Goal: Information Seeking & Learning: Learn about a topic

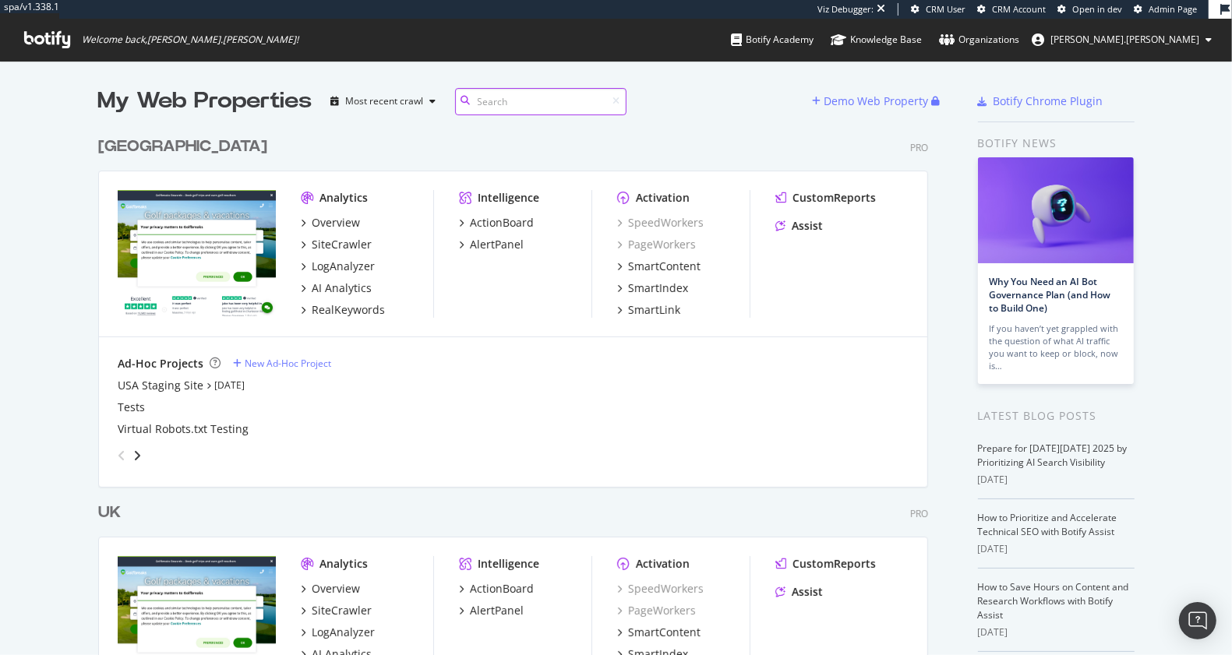
scroll to position [718, 827]
click at [147, 97] on div "My Web Properties" at bounding box center [205, 101] width 214 height 31
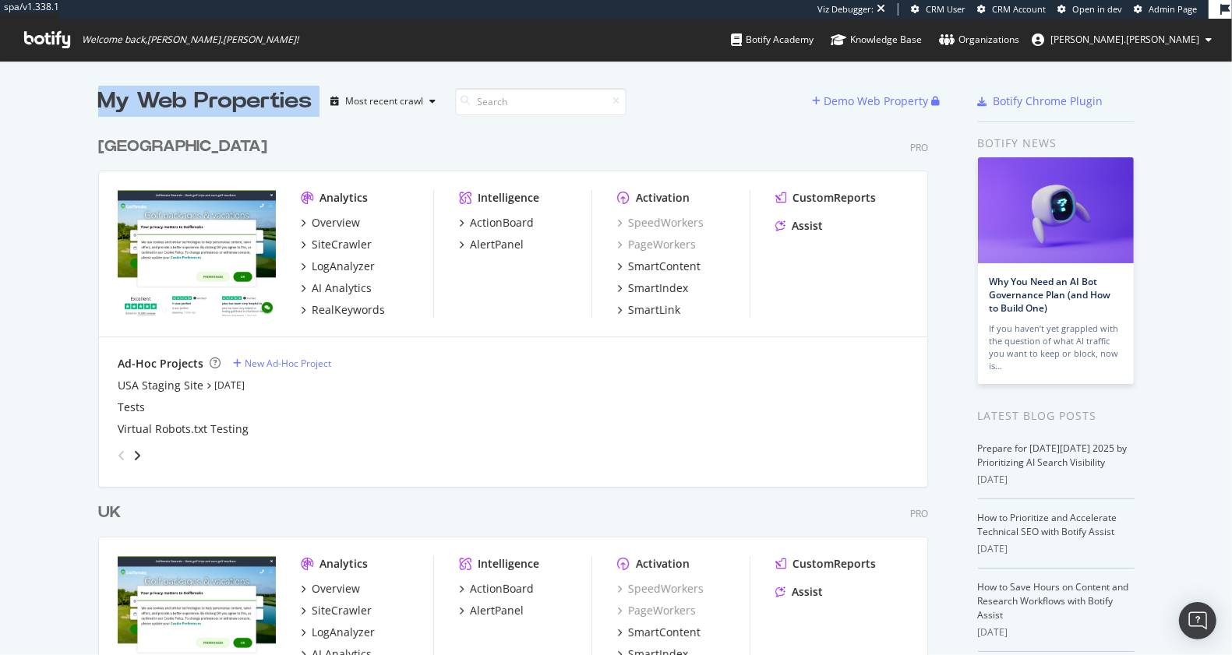
click at [147, 97] on div "My Web Properties" at bounding box center [205, 101] width 214 height 31
click at [214, 96] on div "My Web Properties" at bounding box center [205, 101] width 214 height 31
click at [106, 513] on div "UK" at bounding box center [109, 513] width 23 height 23
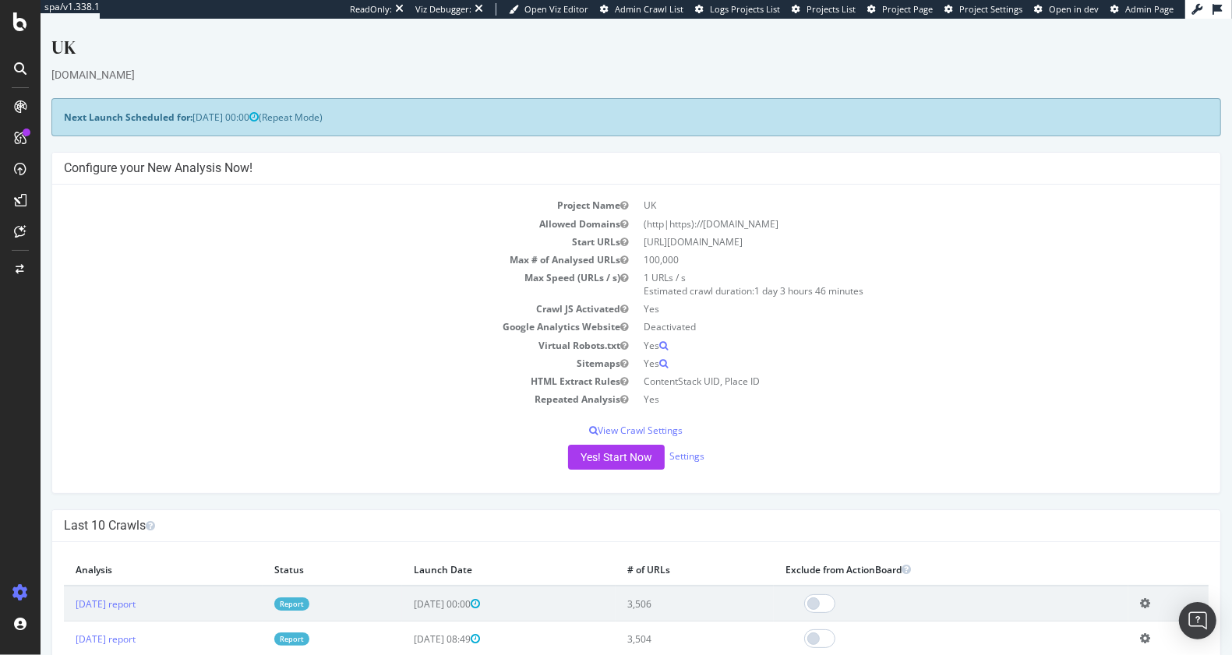
click at [946, 81] on div "www.golfbreaks.com" at bounding box center [636, 75] width 1170 height 16
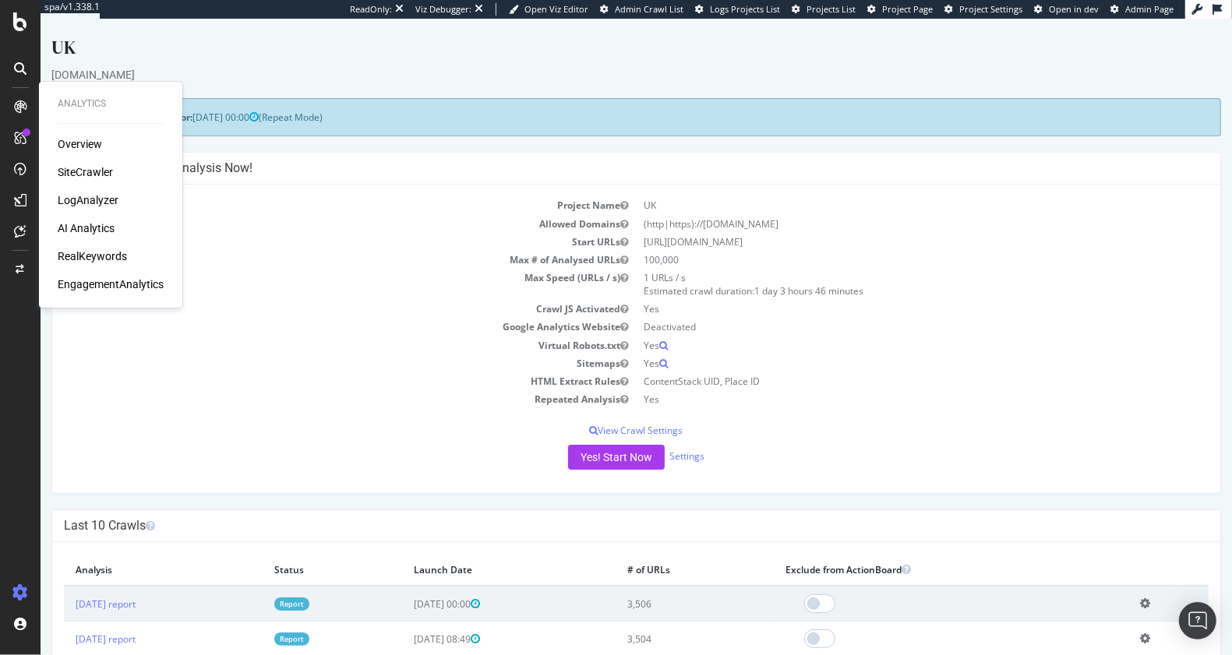
click at [24, 105] on icon at bounding box center [20, 107] width 12 height 12
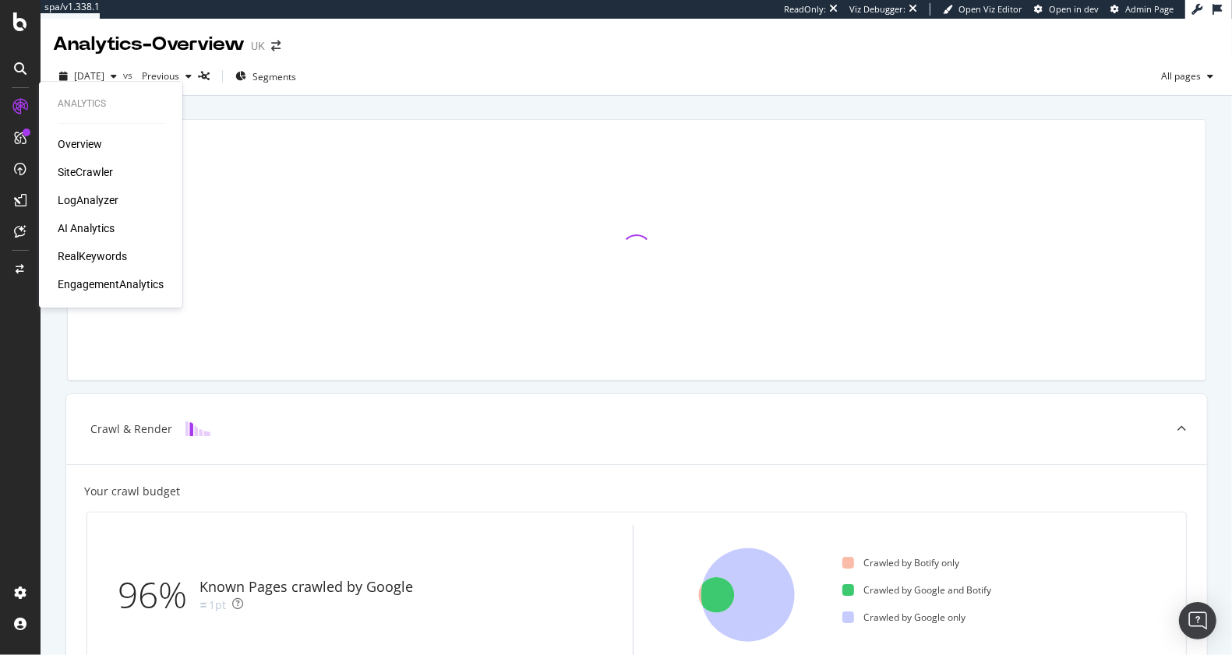
click at [90, 181] on div "Overview SiteCrawler LogAnalyzer AI Analytics RealKeywords EngagementAnalytics" at bounding box center [111, 214] width 106 height 156
click at [87, 173] on div "SiteCrawler" at bounding box center [85, 172] width 55 height 16
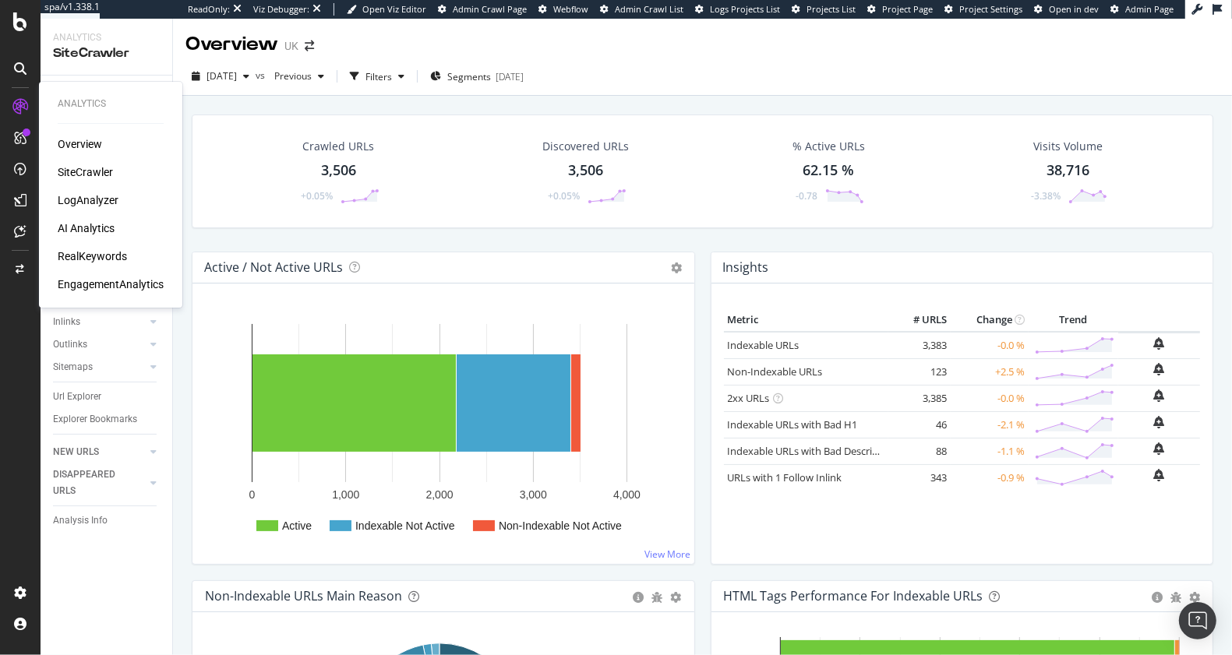
click at [94, 228] on div "AI Analytics" at bounding box center [86, 229] width 57 height 16
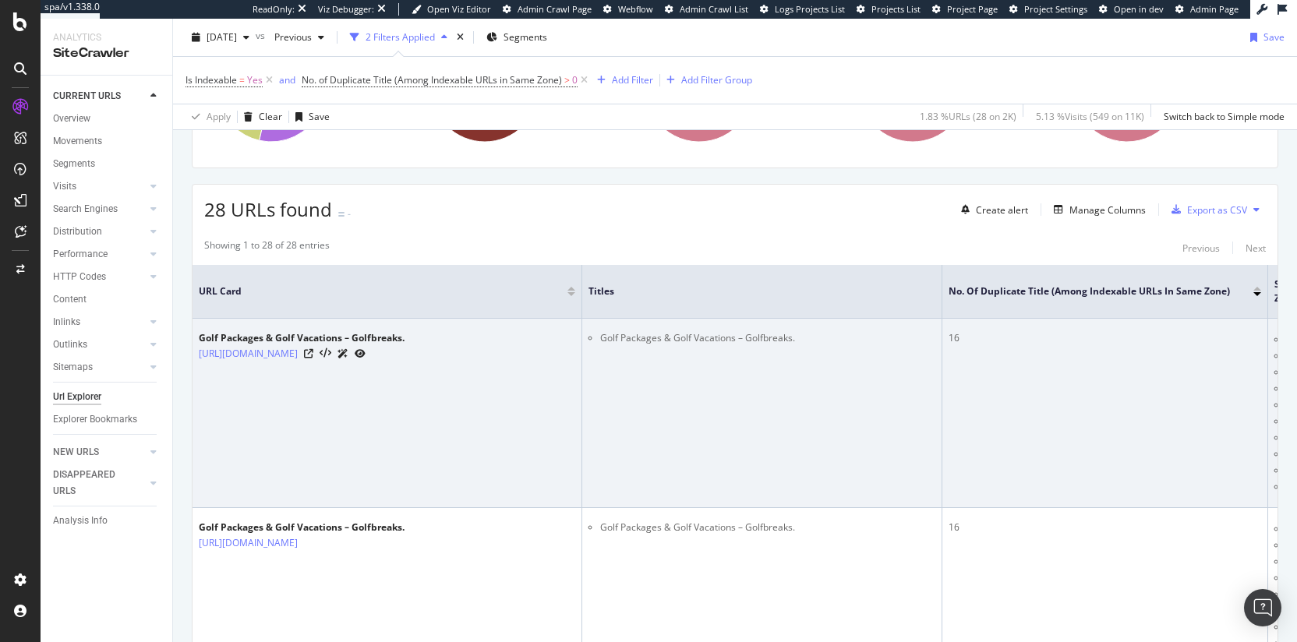
scroll to position [225, 0]
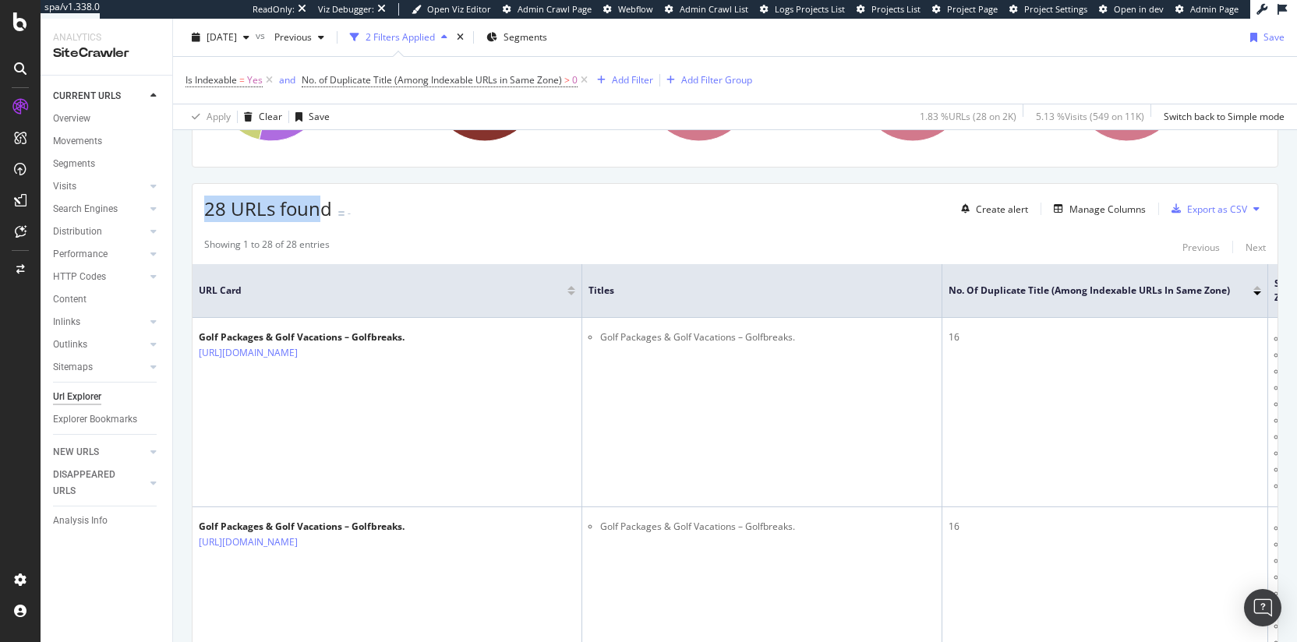
drag, startPoint x: 199, startPoint y: 210, endPoint x: 316, endPoint y: 212, distance: 116.9
click at [316, 212] on div "28 URLs found - Create alert Manage Columns Export as CSV" at bounding box center [734, 203] width 1085 height 38
click at [316, 212] on span "28 URLs found" at bounding box center [268, 209] width 128 height 26
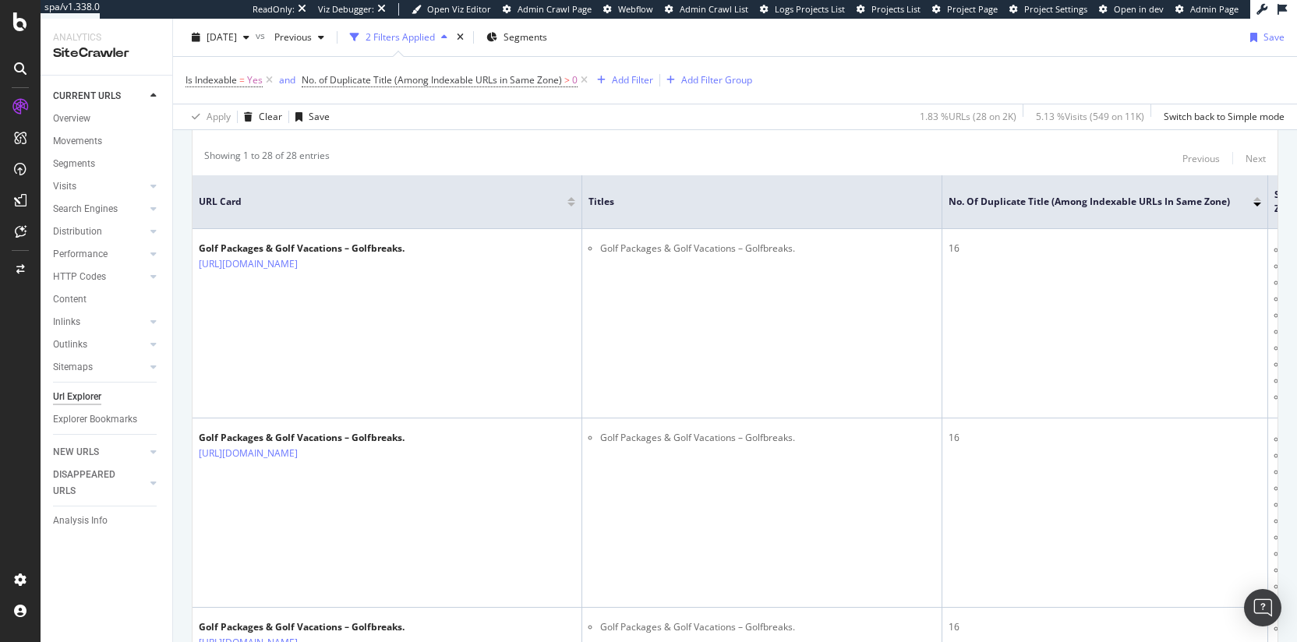
scroll to position [319, 0]
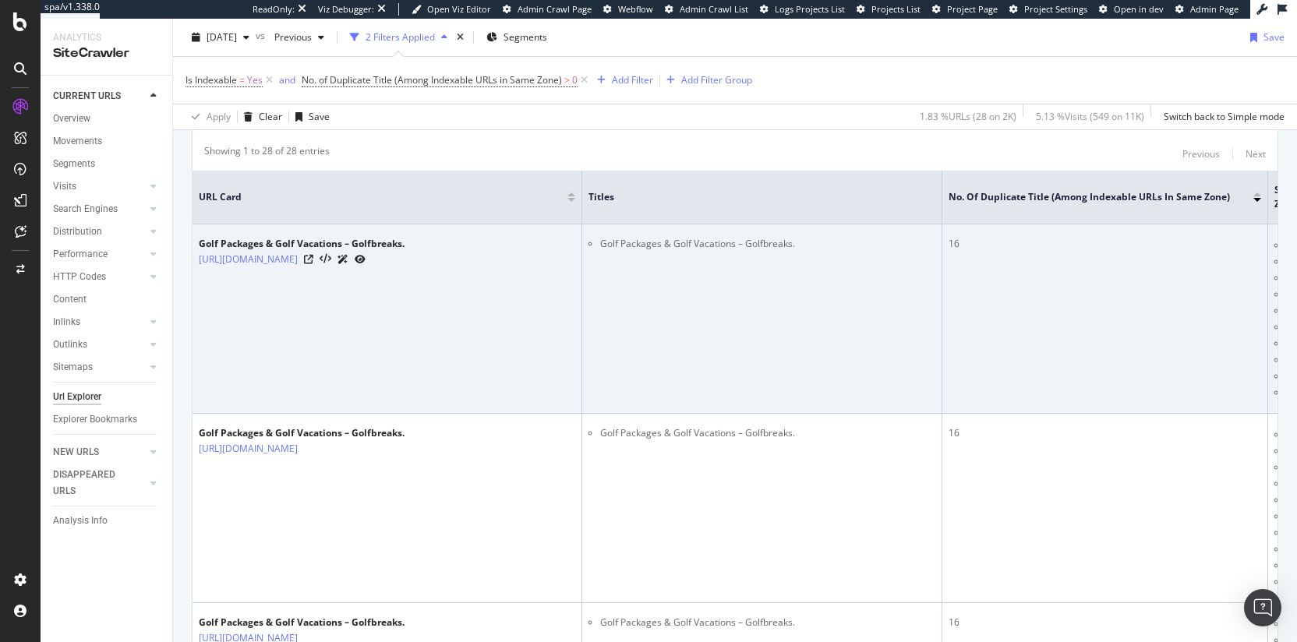
click at [677, 247] on li "Golf Packages & Golf Vacations – Golfbreaks." at bounding box center [767, 244] width 335 height 14
click at [821, 293] on td "Golf Packages & Golf Vacations – Golfbreaks." at bounding box center [762, 318] width 360 height 189
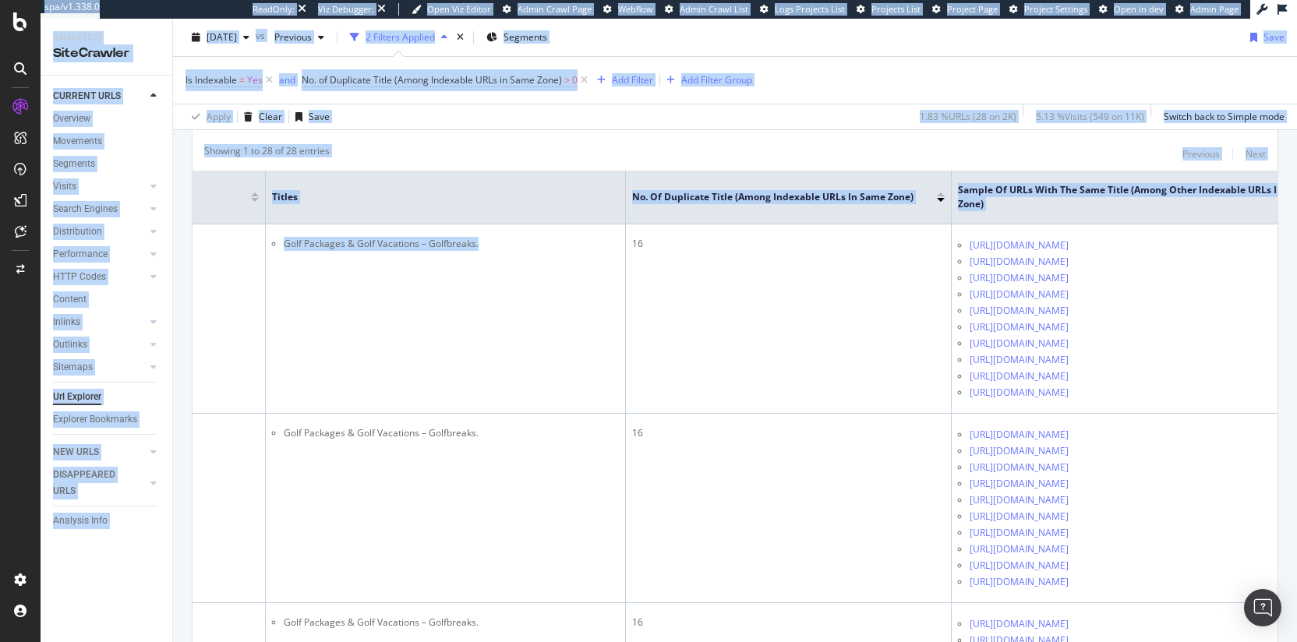
scroll to position [0, 351]
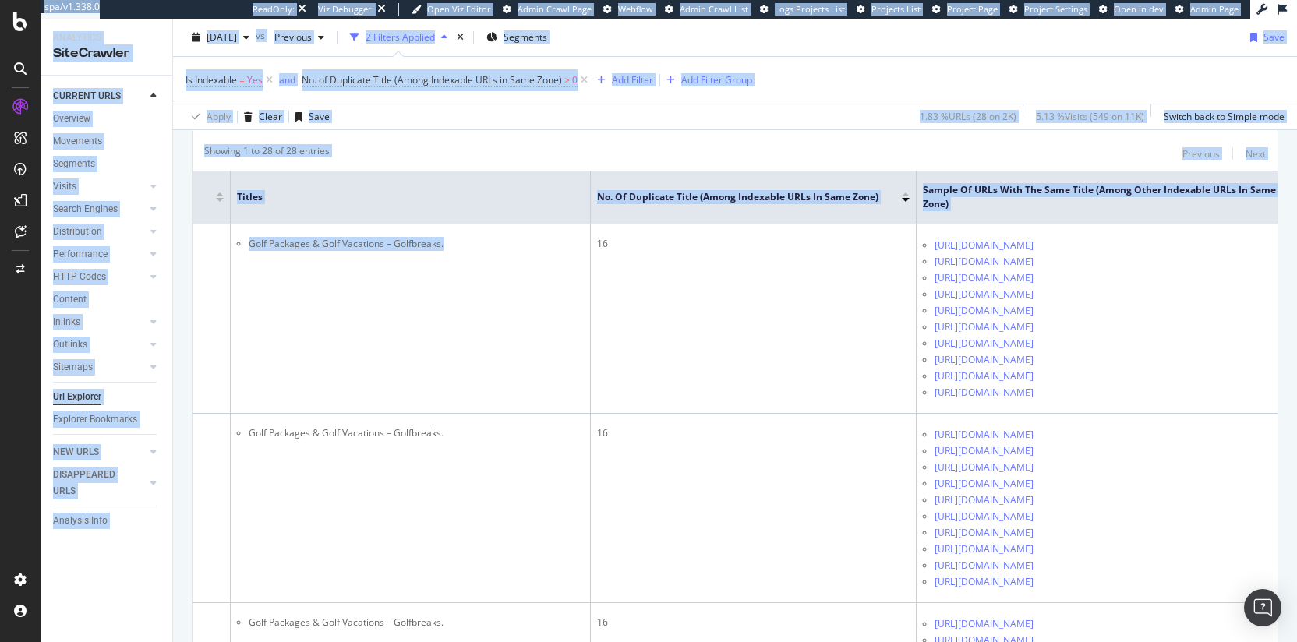
drag, startPoint x: 760, startPoint y: 300, endPoint x: 1283, endPoint y: 341, distance: 524.5
click at [1231, 338] on html "spa/v1.338.0 ReadOnly: Viz Debugger: Open Viz Editor Admin Crawl Page Webflow A…" at bounding box center [648, 321] width 1297 height 642
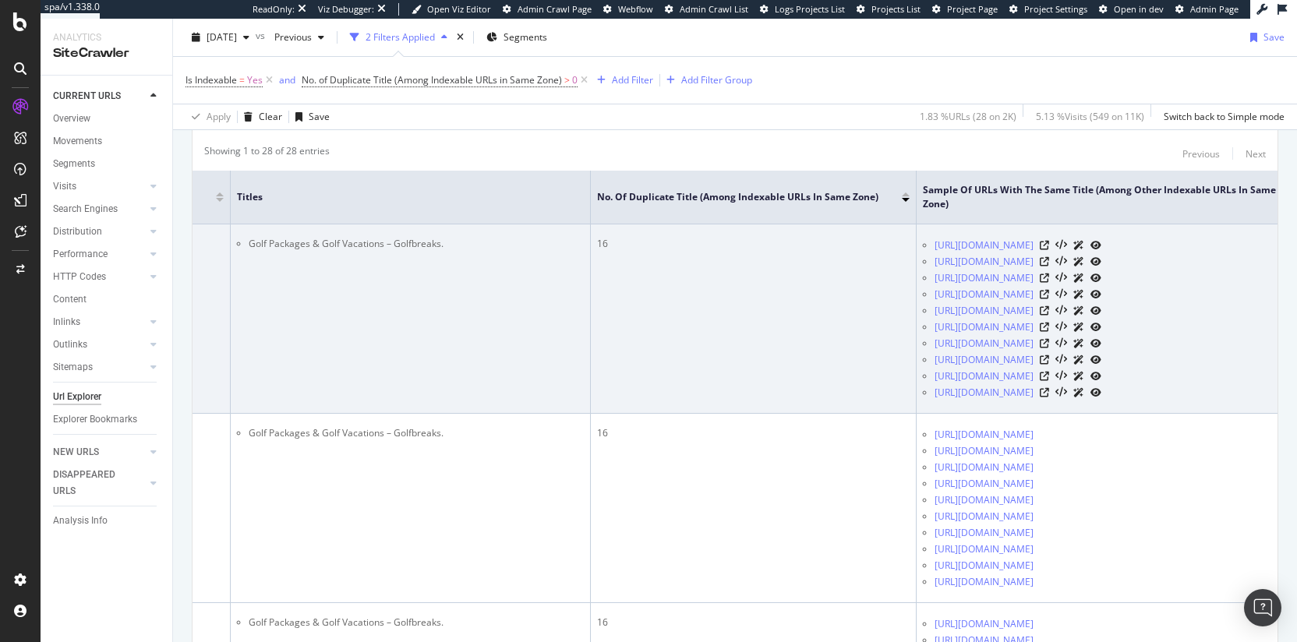
click at [800, 342] on td "16" at bounding box center [754, 318] width 326 height 189
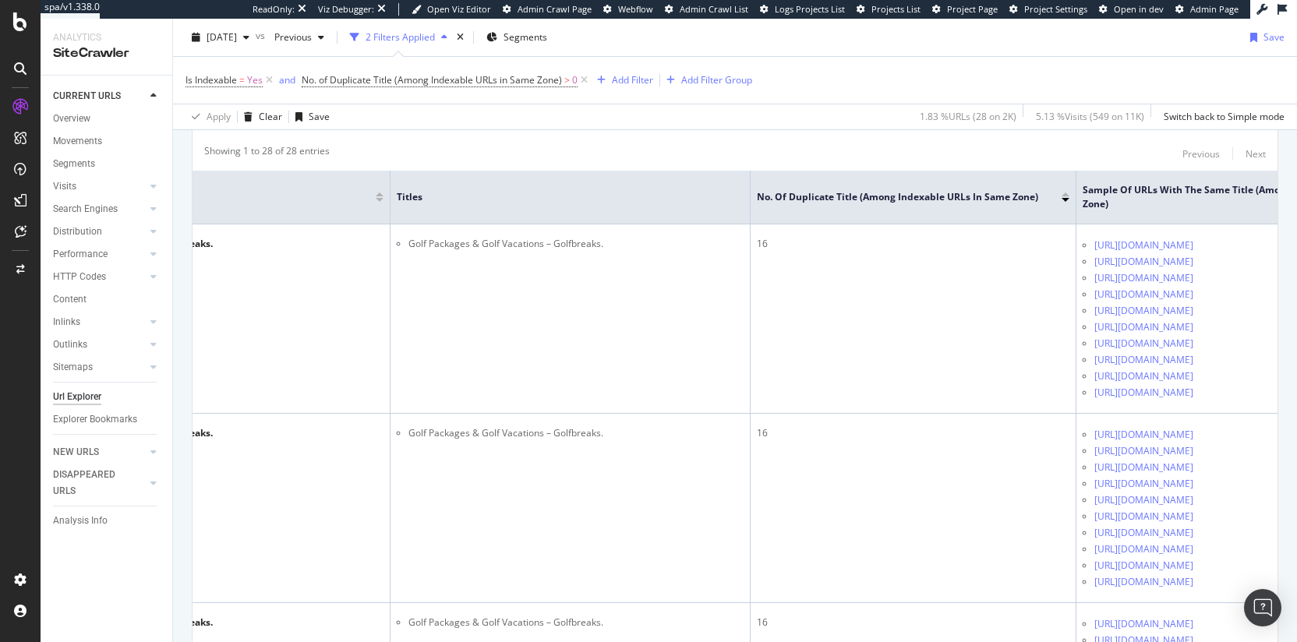
scroll to position [0, 0]
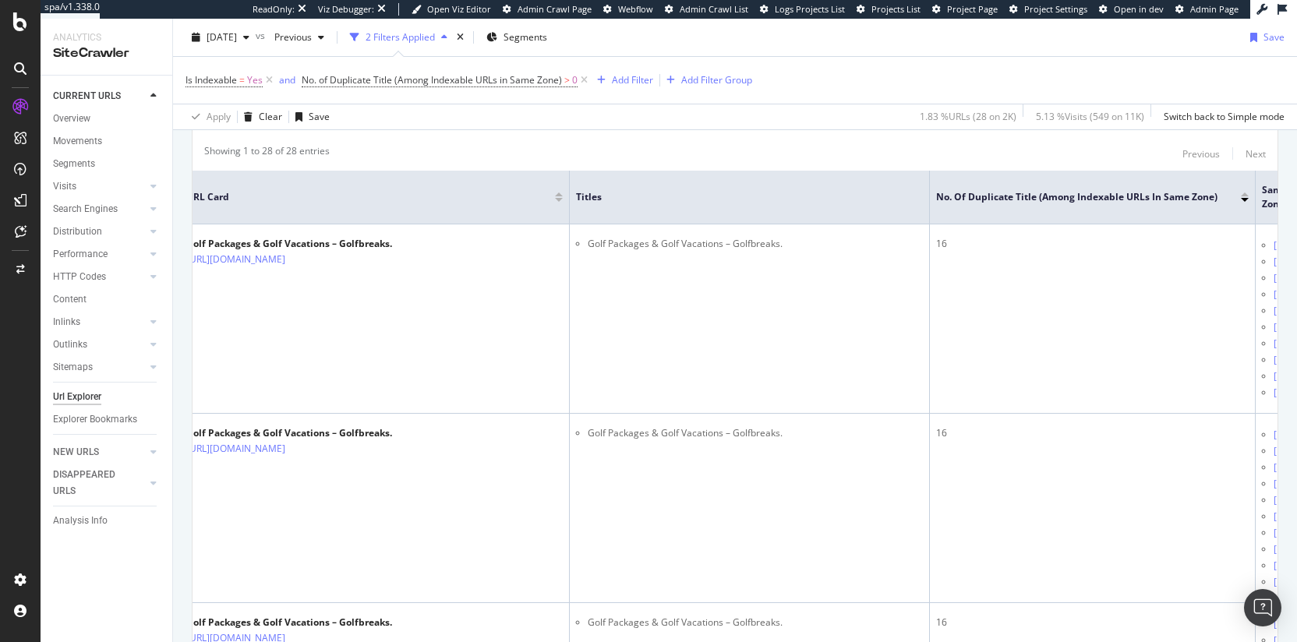
drag, startPoint x: 768, startPoint y: 358, endPoint x: 182, endPoint y: 306, distance: 587.6
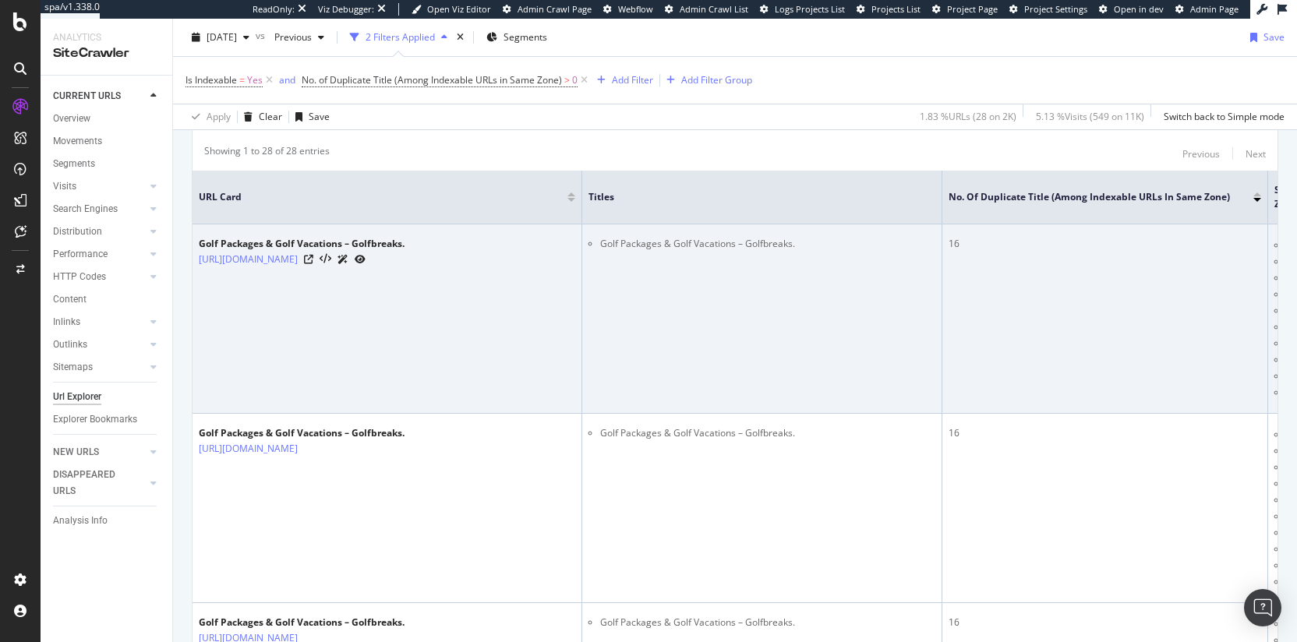
click at [492, 316] on td "Golf Packages & Golf Vacations – Golfbreaks. https://www.golfbreaks.com/en-us/t…" at bounding box center [387, 318] width 390 height 189
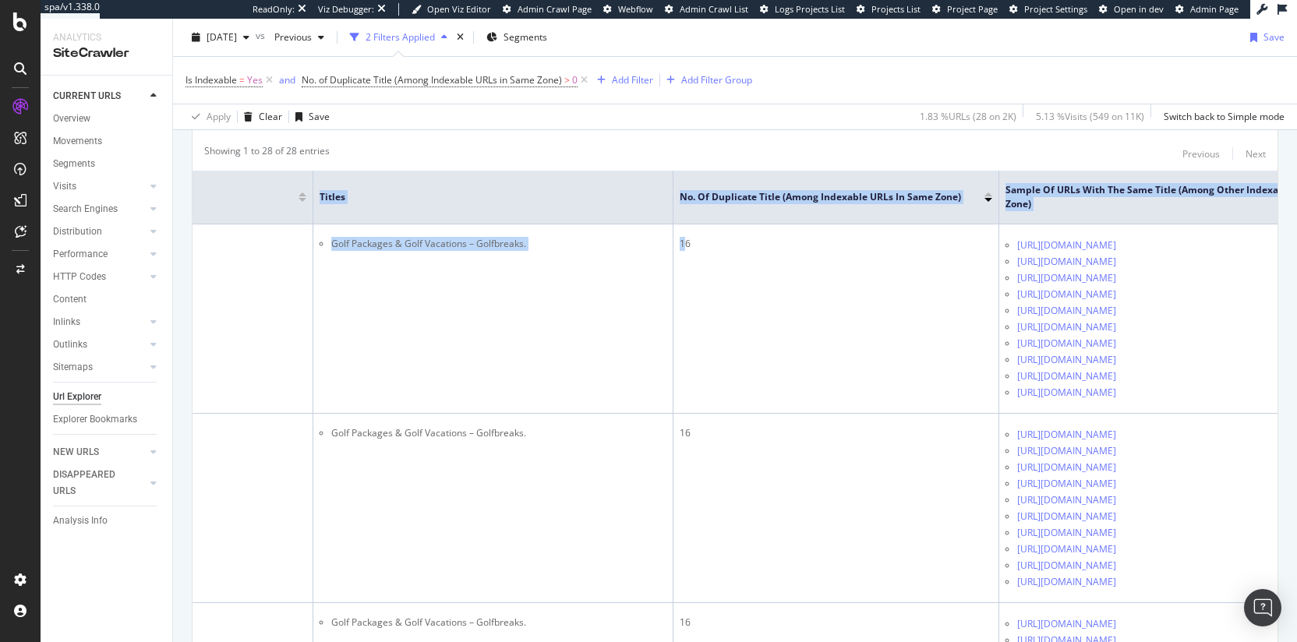
drag, startPoint x: 916, startPoint y: 245, endPoint x: 1287, endPoint y: 384, distance: 396.3
click at [1231, 384] on div "URL Explorer USA 2025 Oct. 5th vs Previous 2 Filters Applied Segments Save Is I…" at bounding box center [735, 330] width 1124 height 623
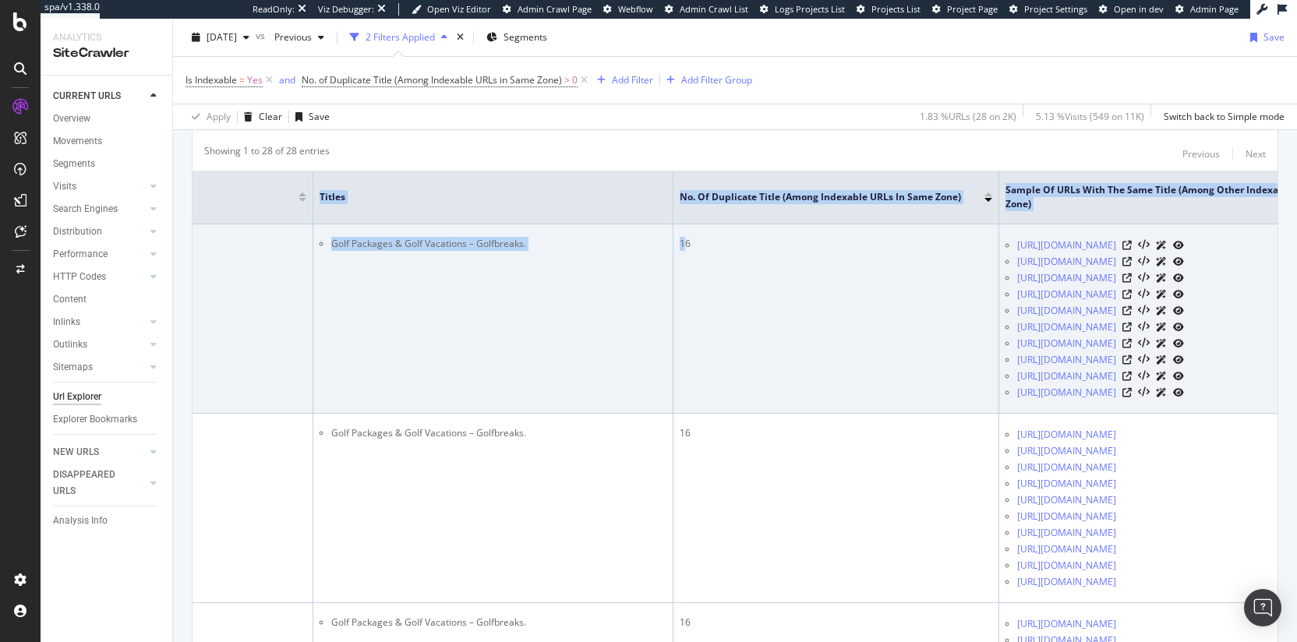
scroll to position [0, 351]
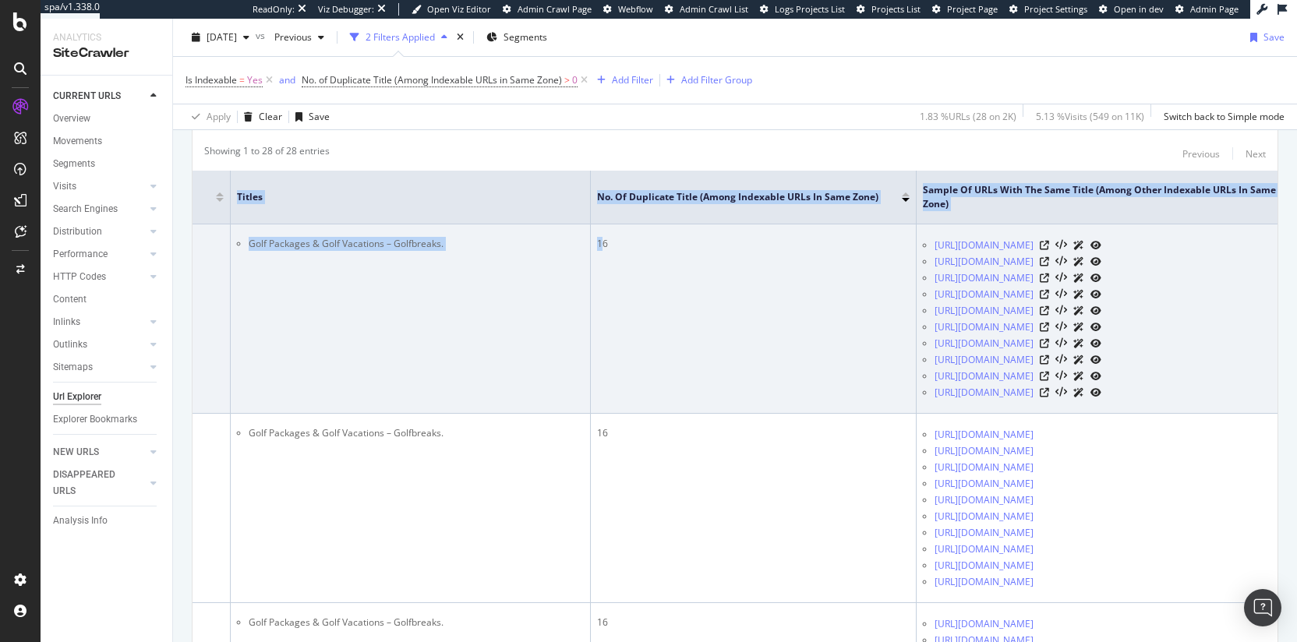
click at [682, 337] on td "16" at bounding box center [754, 318] width 326 height 189
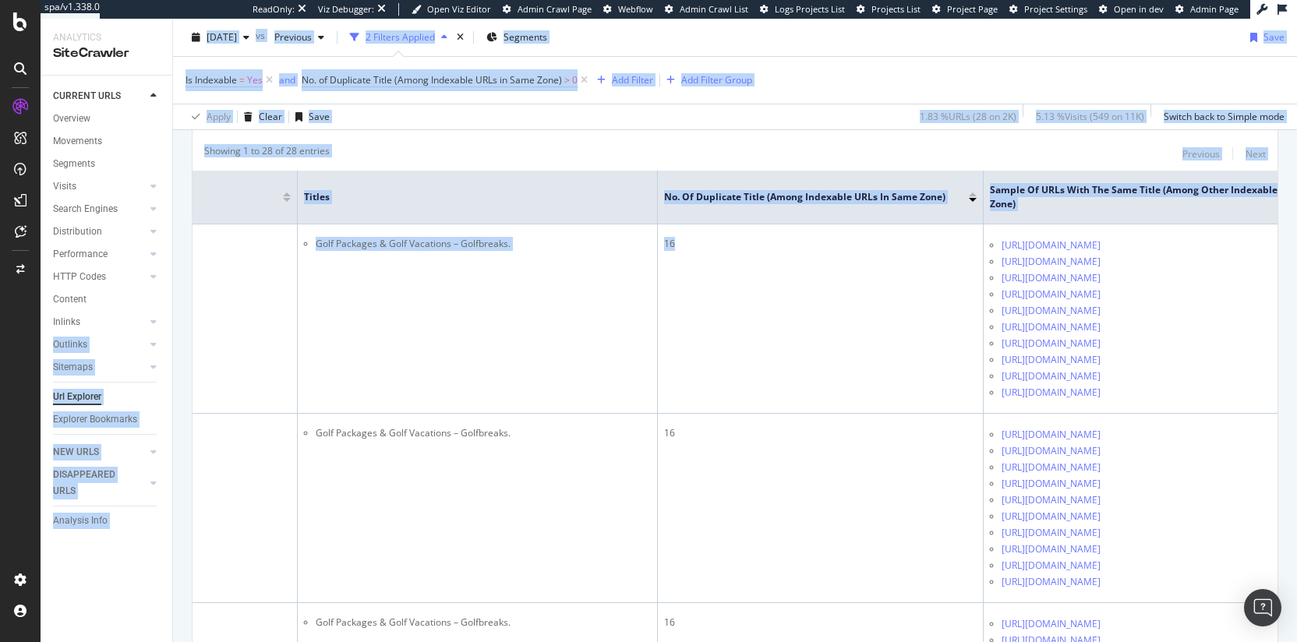
scroll to position [0, 0]
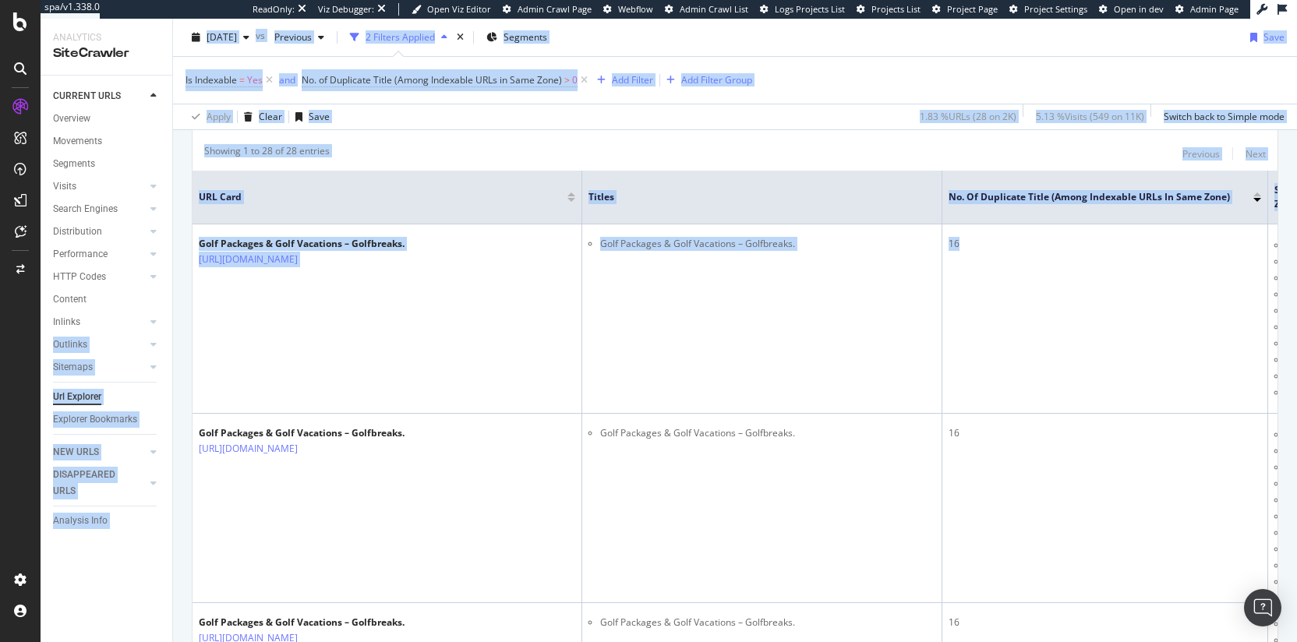
drag, startPoint x: 676, startPoint y: 346, endPoint x: 101, endPoint y: 334, distance: 575.2
click at [101, 334] on div "Analytics SiteCrawler CURRENT URLS Overview Movements Segments Visits Analysis …" at bounding box center [669, 330] width 1256 height 623
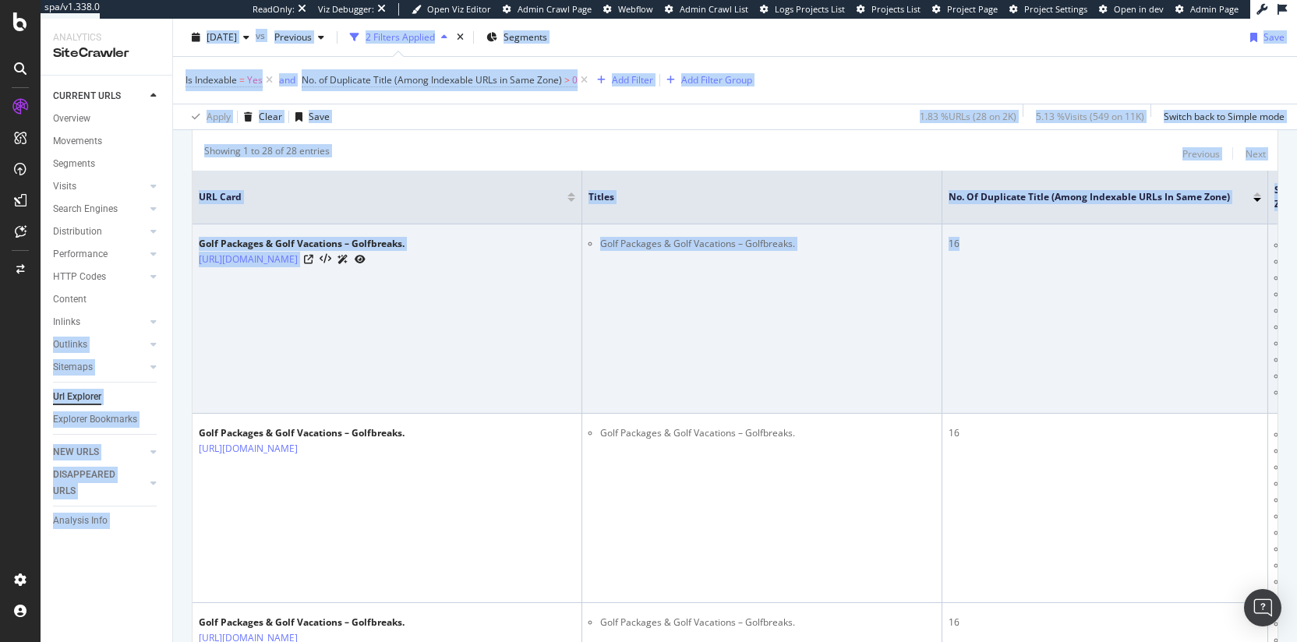
click at [942, 347] on td "16" at bounding box center [1105, 318] width 326 height 189
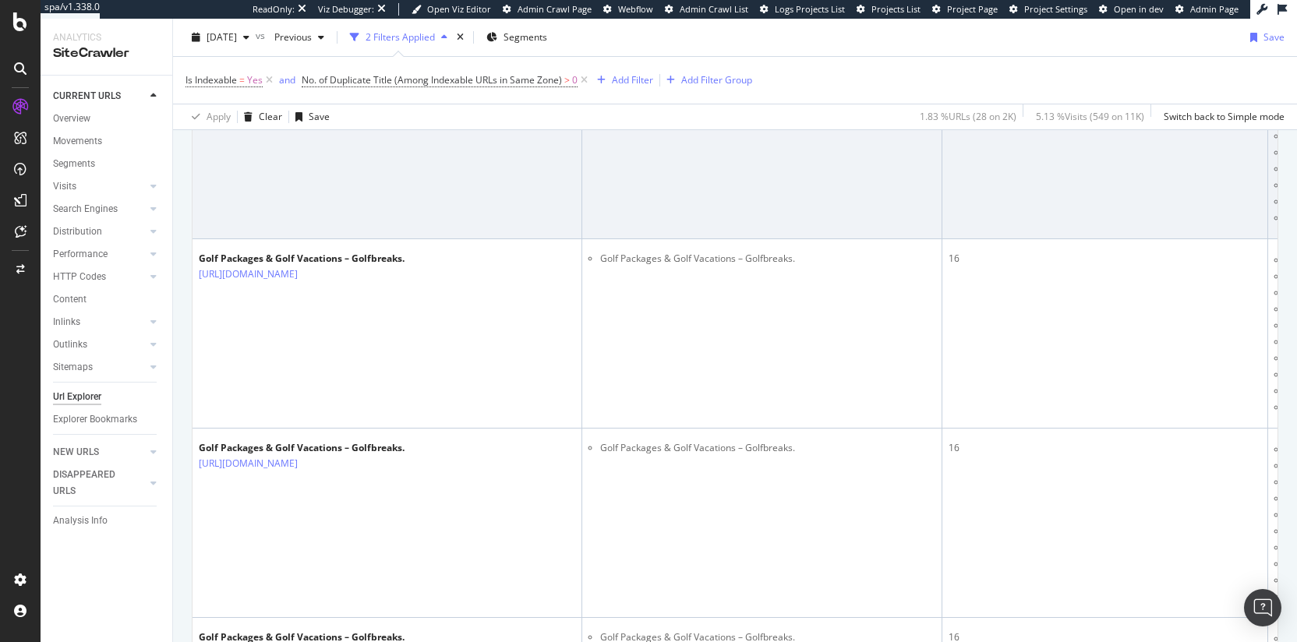
scroll to position [875, 0]
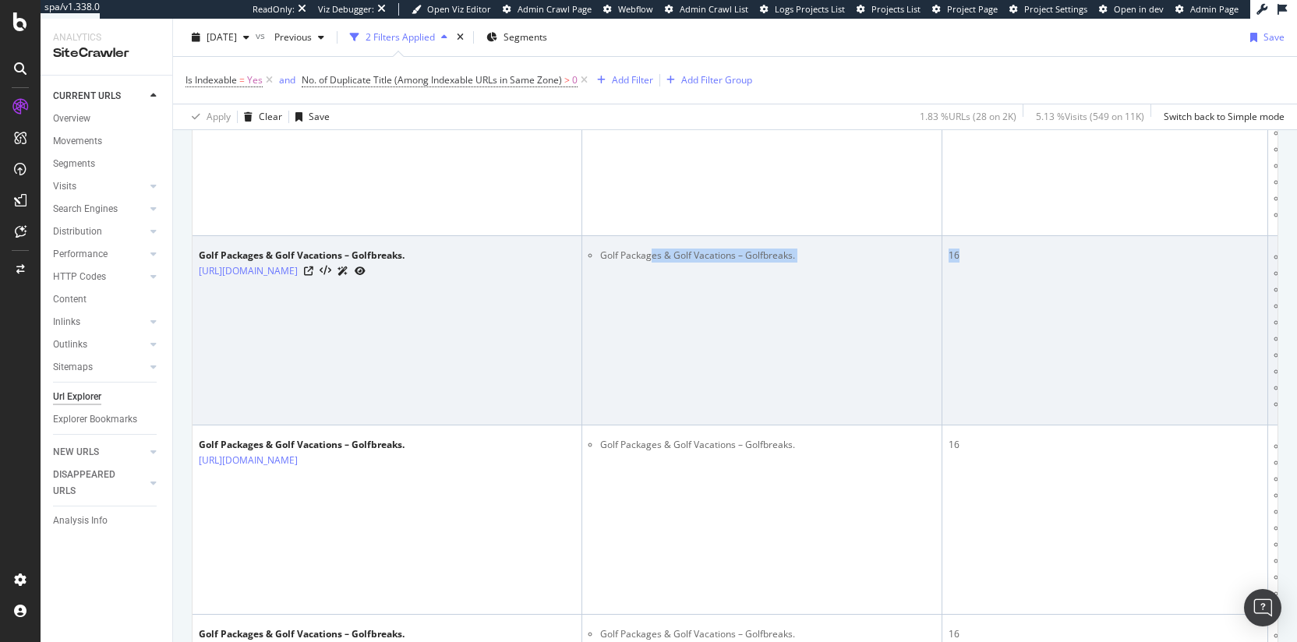
drag, startPoint x: 653, startPoint y: 298, endPoint x: 933, endPoint y: 306, distance: 279.9
click at [933, 306] on tr "Golf Packages & Golf Vacations – Golfbreaks. https://www.golfbreaks.com/en-us/o…" at bounding box center [924, 330] width 1465 height 189
click at [755, 319] on td "Golf Packages & Golf Vacations – Golfbreaks." at bounding box center [762, 330] width 360 height 189
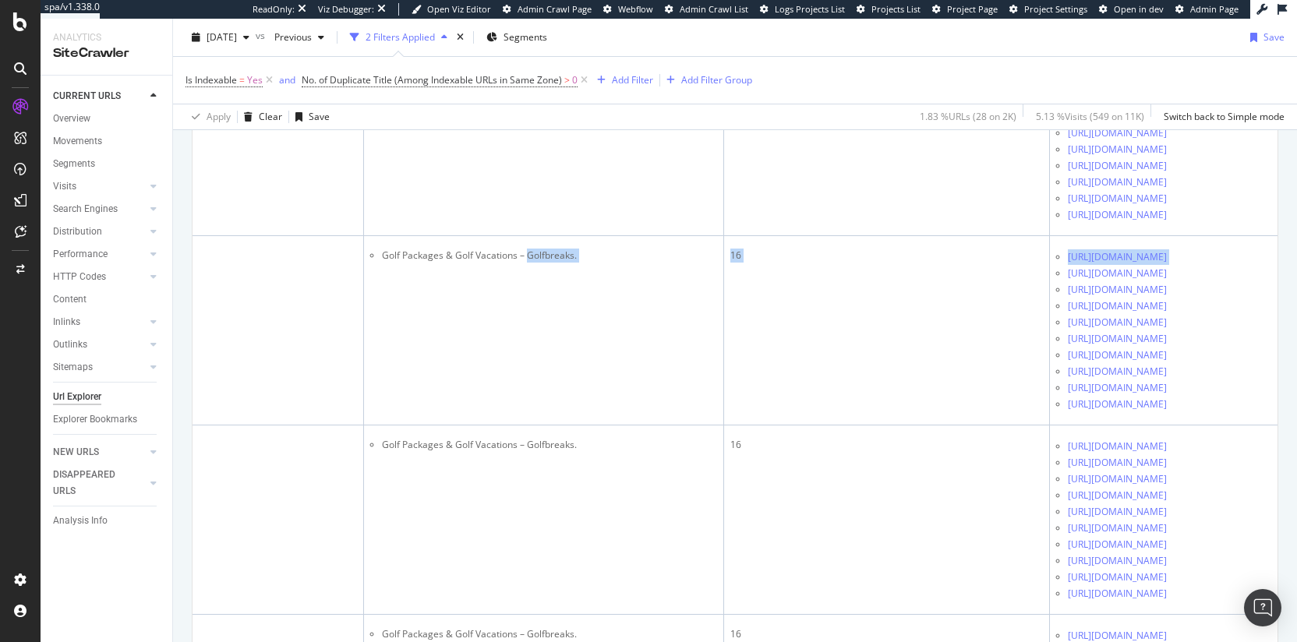
scroll to position [0, 351]
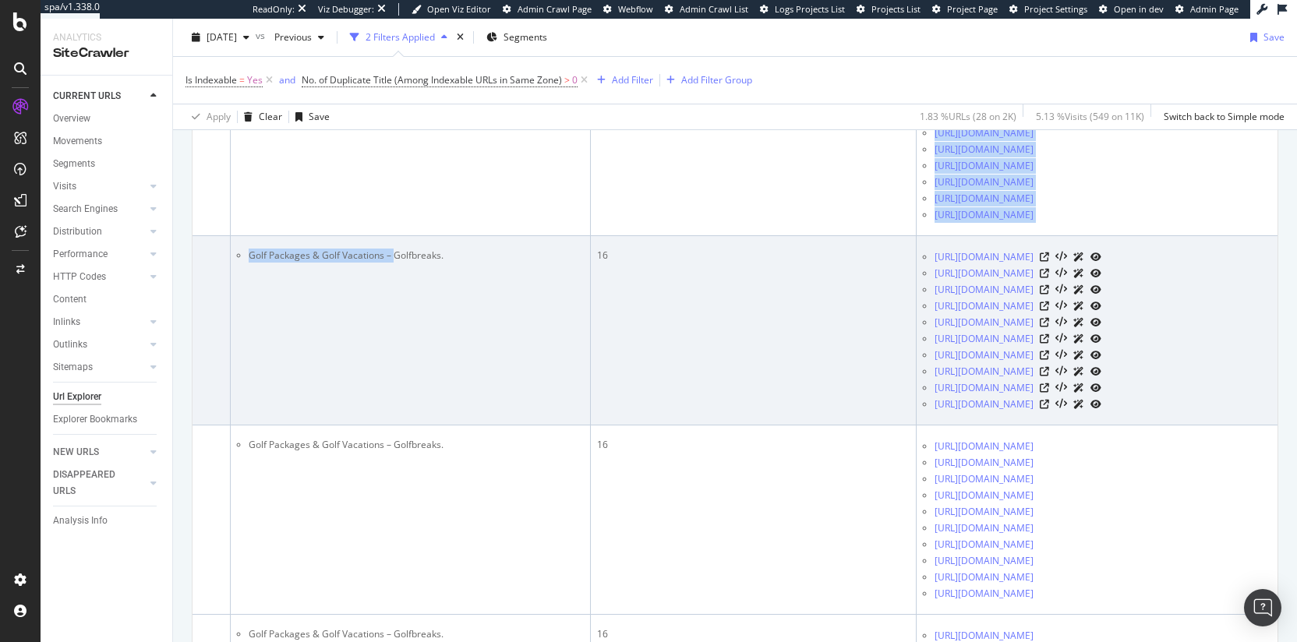
drag, startPoint x: 744, startPoint y: 303, endPoint x: 1202, endPoint y: 309, distance: 458.3
click at [1231, 320] on div "URL Explorer USA 2025 Oct. 5th vs Previous 2 Filters Applied Segments Save Is I…" at bounding box center [735, 330] width 1124 height 623
click at [807, 335] on td "16" at bounding box center [754, 330] width 326 height 189
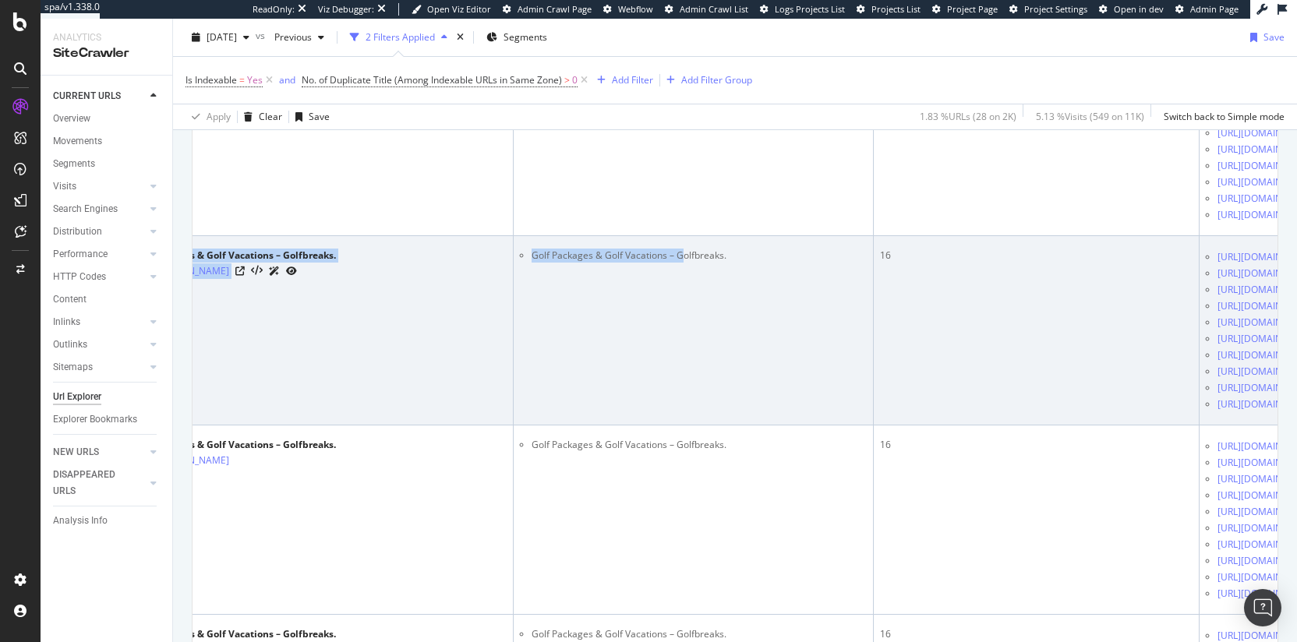
scroll to position [0, 0]
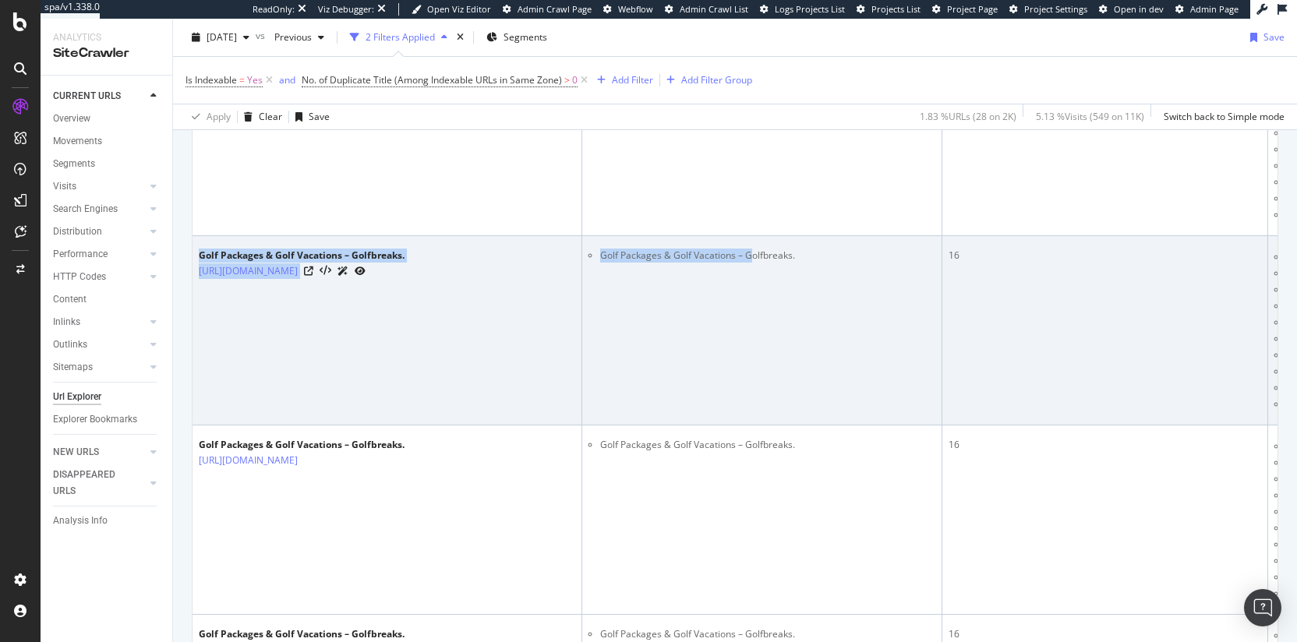
drag, startPoint x: 398, startPoint y: 299, endPoint x: 198, endPoint y: 302, distance: 200.3
click at [198, 302] on tr "Golf Packages & Golf Vacations – Golfbreaks. https://www.golfbreaks.com/en-us/o…" at bounding box center [924, 330] width 1465 height 189
click at [664, 316] on td "Golf Packages & Golf Vacations – Golfbreaks." at bounding box center [762, 330] width 360 height 189
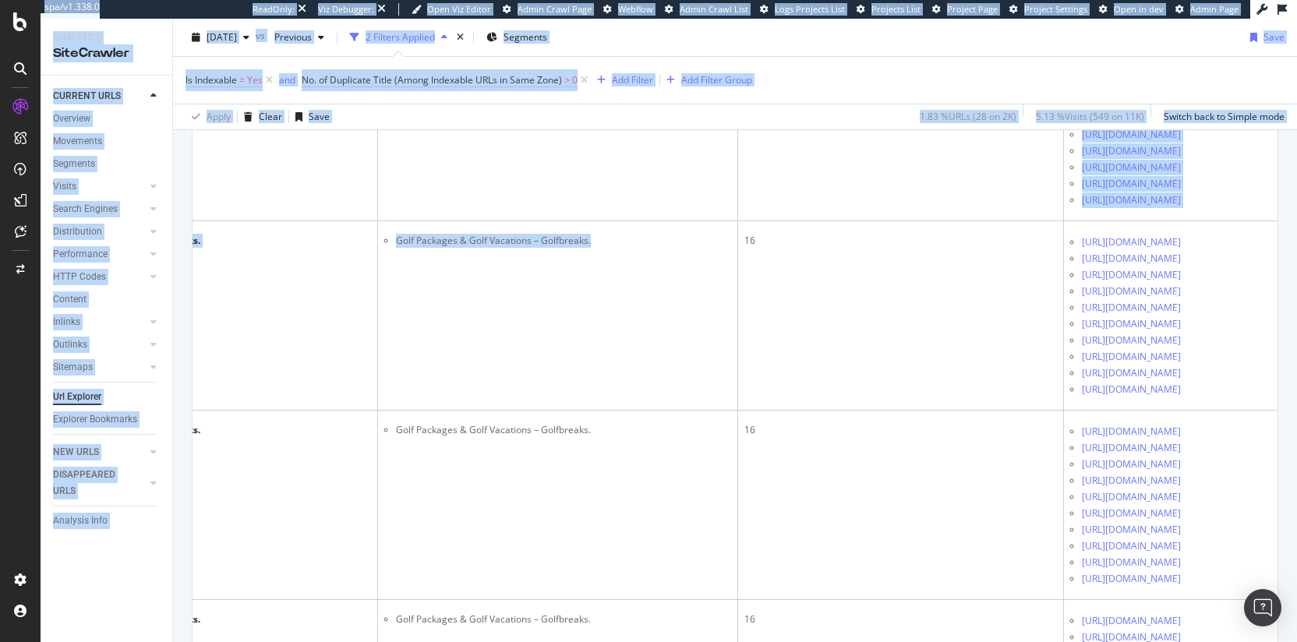
scroll to position [0, 351]
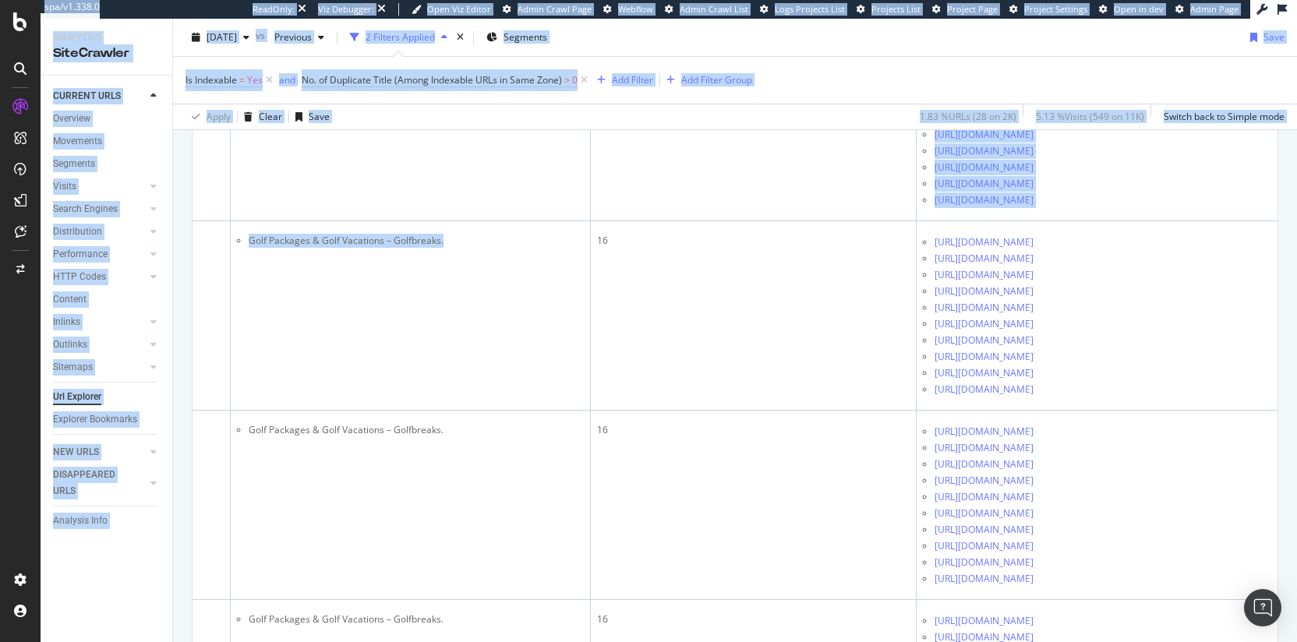
drag, startPoint x: 803, startPoint y: 408, endPoint x: 1345, endPoint y: 431, distance: 542.1
click at [1231, 431] on html "spa/v1.338.0 ReadOnly: Viz Debugger: Open Viz Editor Admin Crawl Page Webflow A…" at bounding box center [648, 321] width 1297 height 642
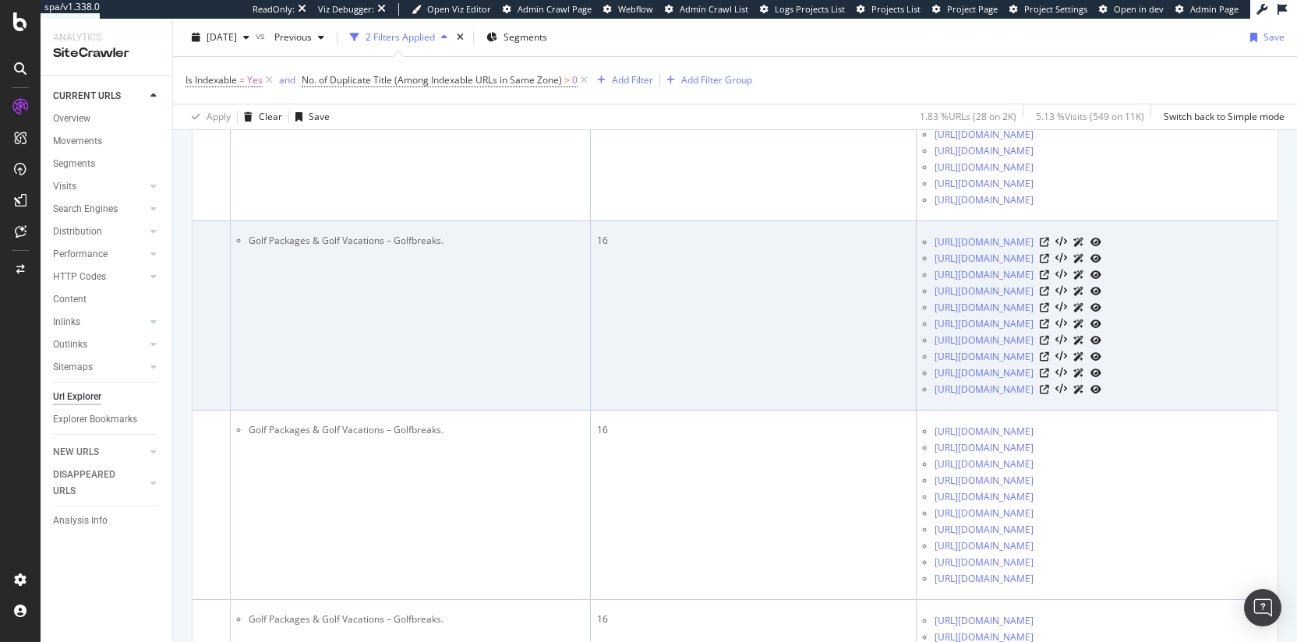
click at [736, 404] on td "16" at bounding box center [754, 315] width 326 height 189
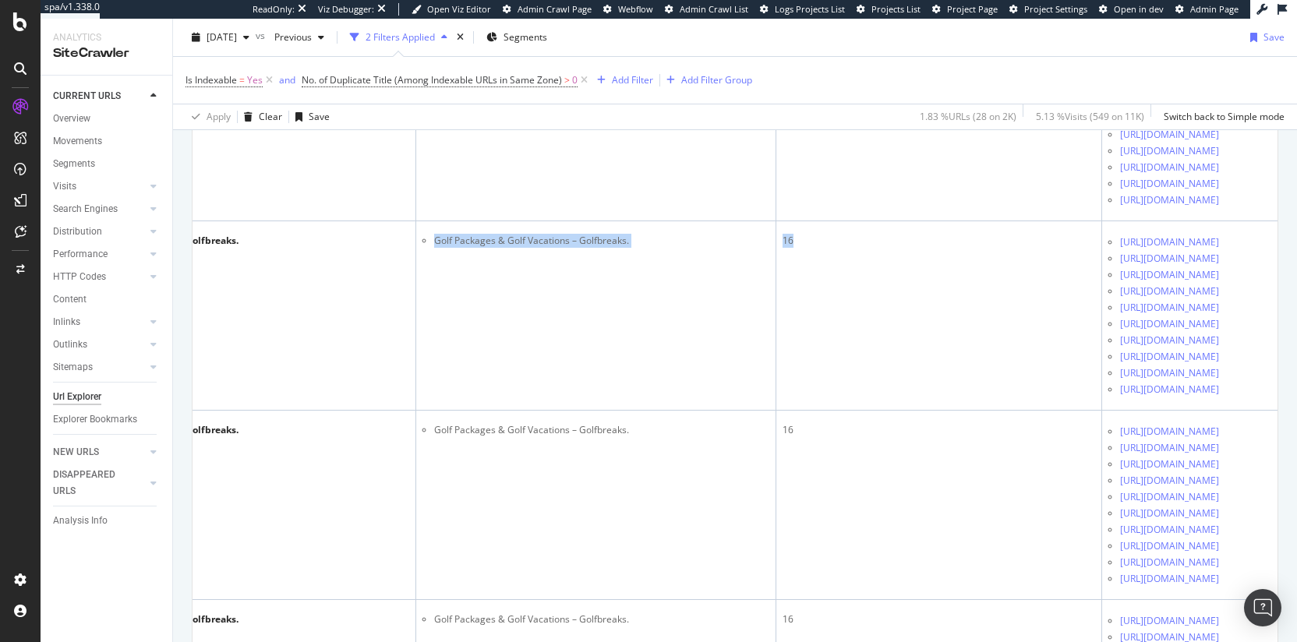
scroll to position [0, 0]
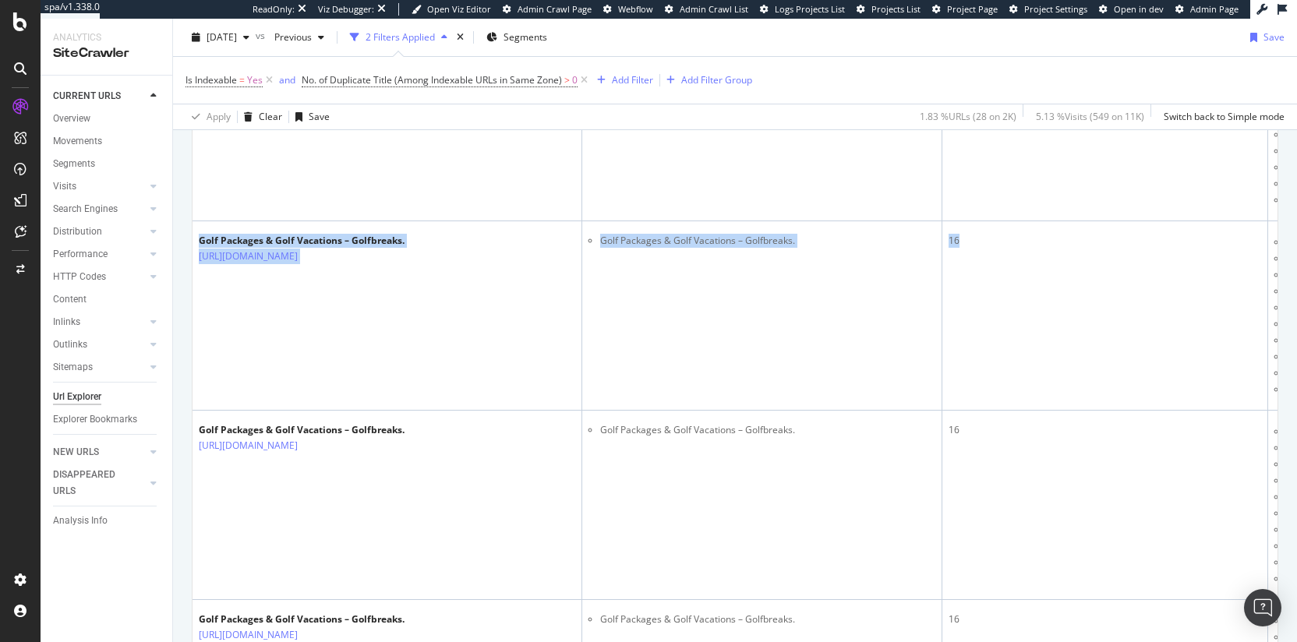
drag, startPoint x: 750, startPoint y: 412, endPoint x: 178, endPoint y: 394, distance: 573.1
click at [178, 394] on div "URLs Crawled By Botify By pagetype Chart (by Value) Table Expand Export as CSV …" at bounding box center [735, 643] width 1124 height 4204
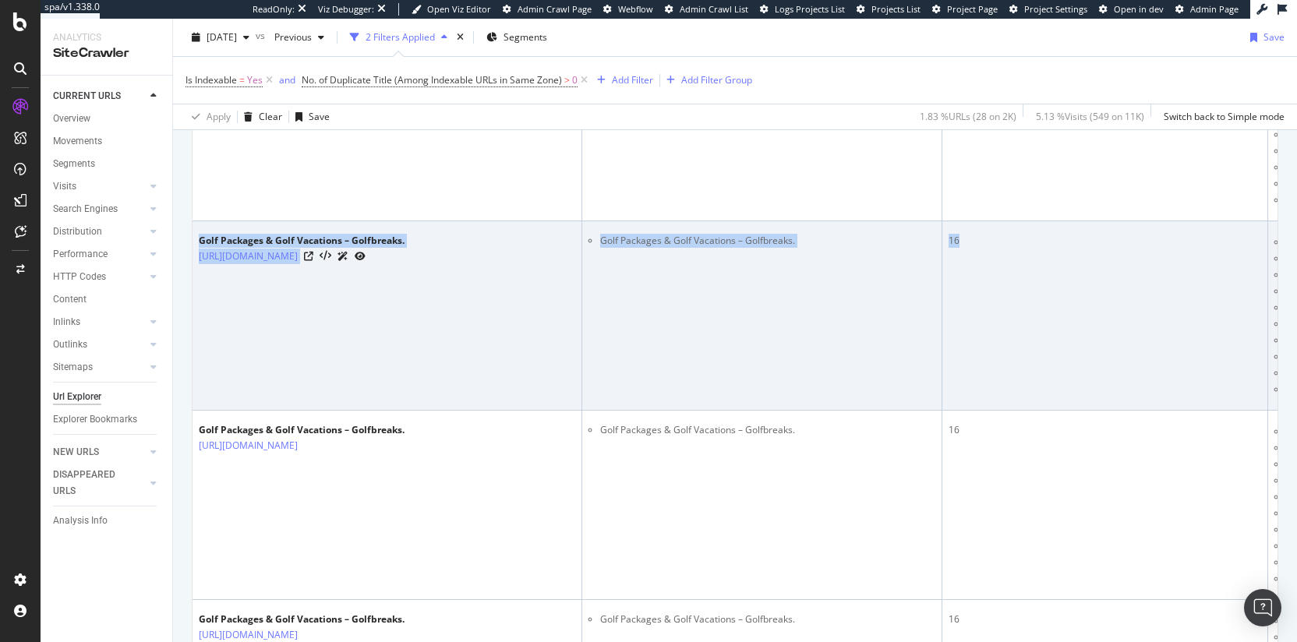
click at [800, 411] on td "Golf Packages & Golf Vacations – Golfbreaks." at bounding box center [762, 315] width 360 height 189
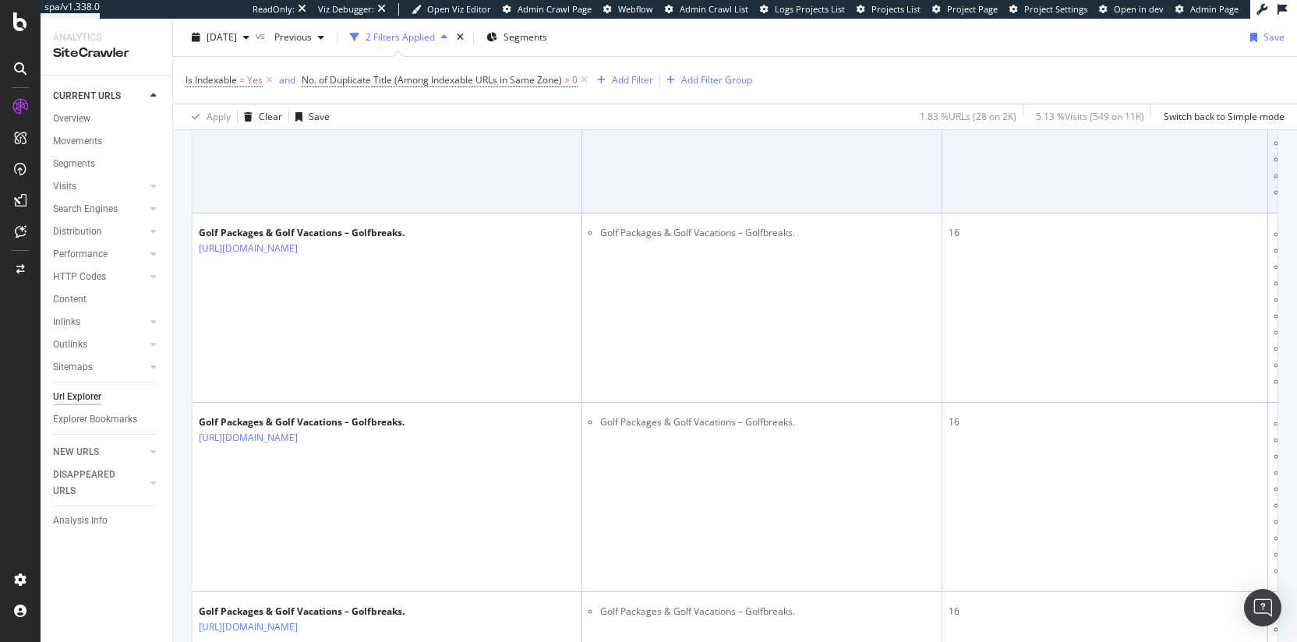
scroll to position [1848, 0]
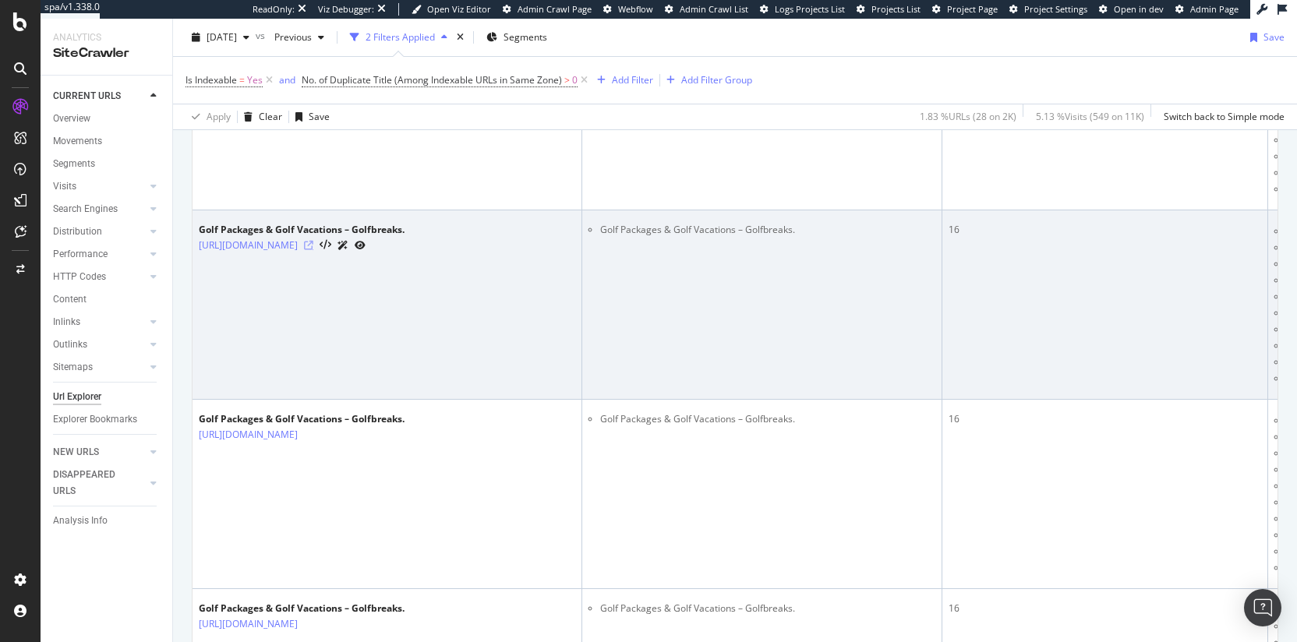
click at [313, 250] on icon at bounding box center [308, 245] width 9 height 9
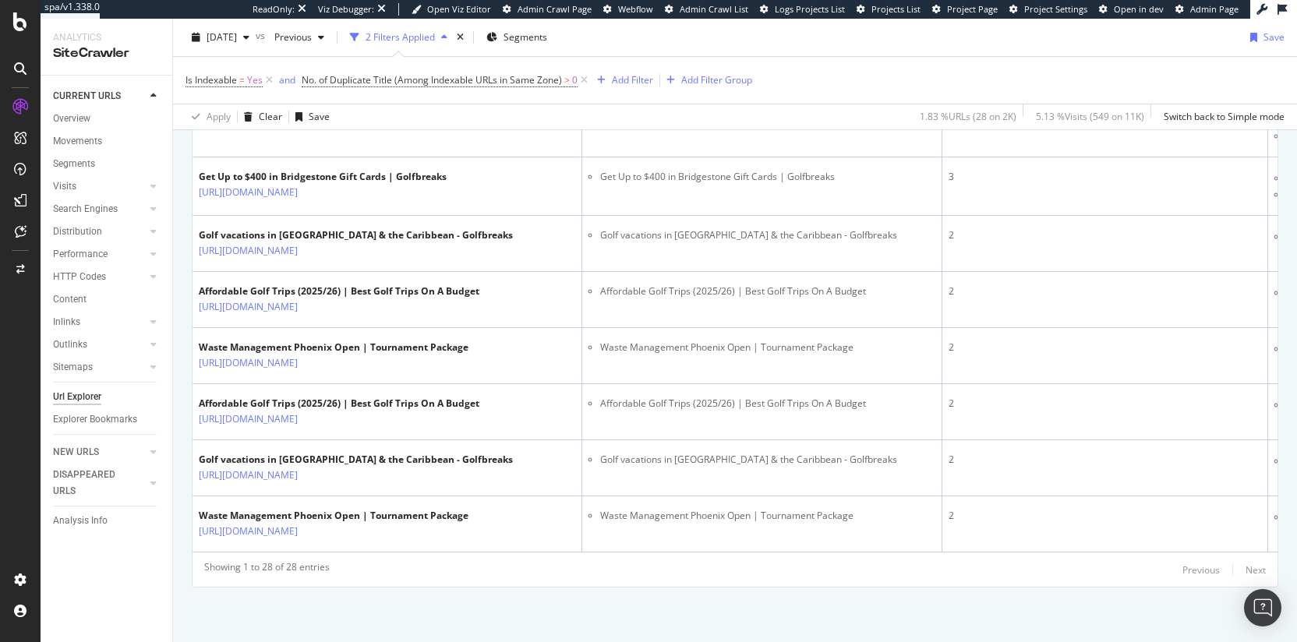
scroll to position [3795, 0]
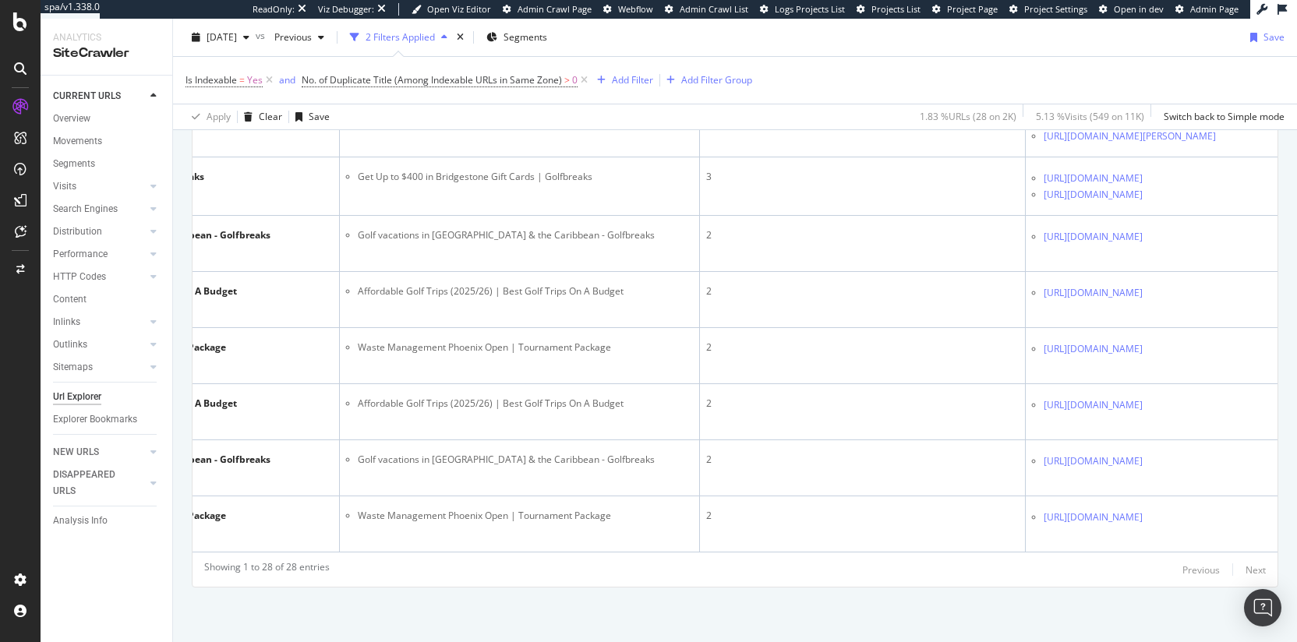
drag, startPoint x: 747, startPoint y: 309, endPoint x: 1208, endPoint y: 369, distance: 464.5
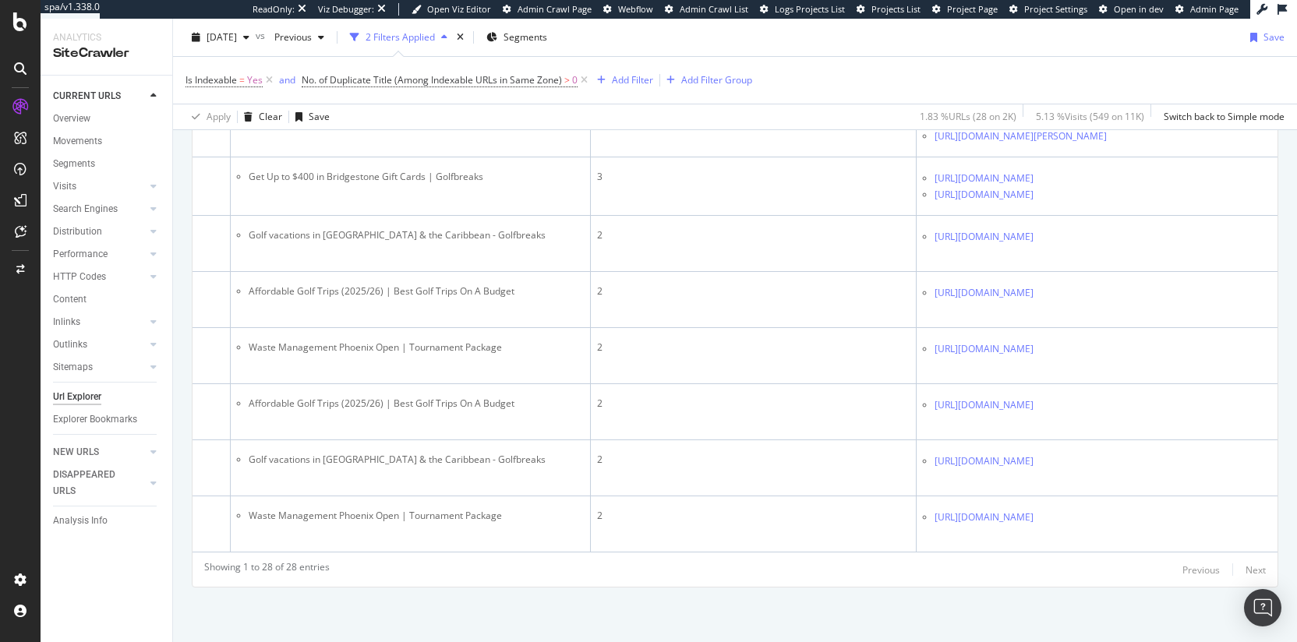
drag, startPoint x: 683, startPoint y: 350, endPoint x: 1283, endPoint y: 371, distance: 600.4
click at [1231, 373] on div "URL Explorer USA 2025 Oct. 5th vs Previous 2 Filters Applied Segments Save Is I…" at bounding box center [735, 330] width 1124 height 623
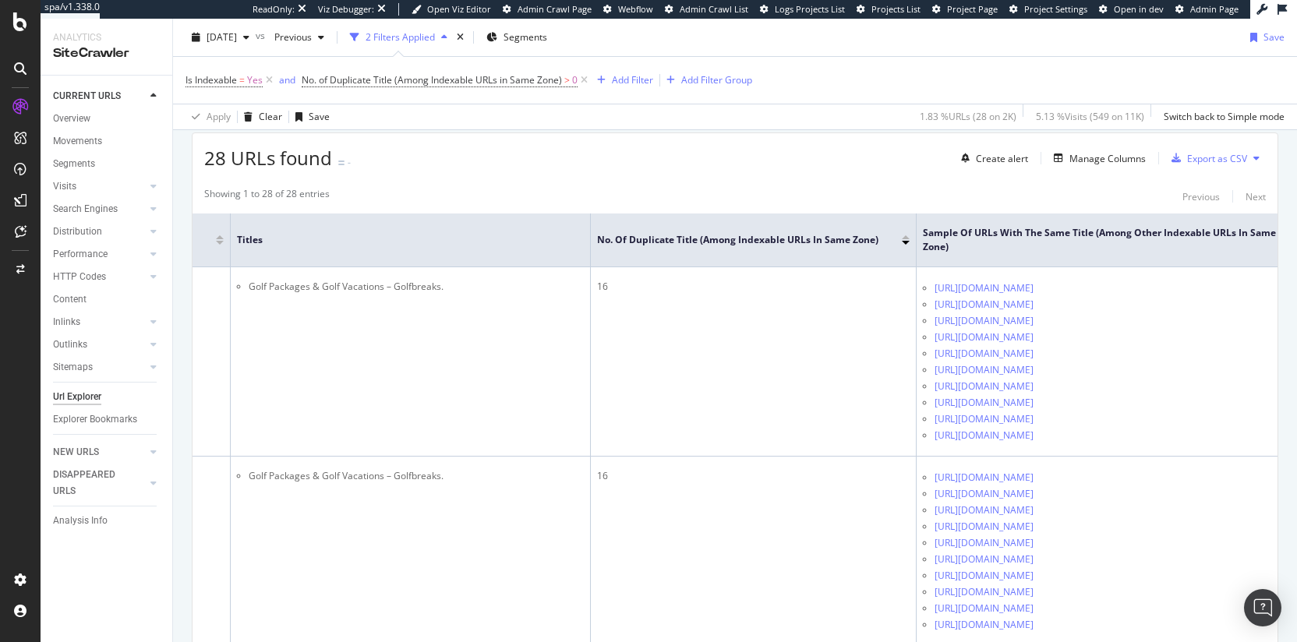
scroll to position [0, 0]
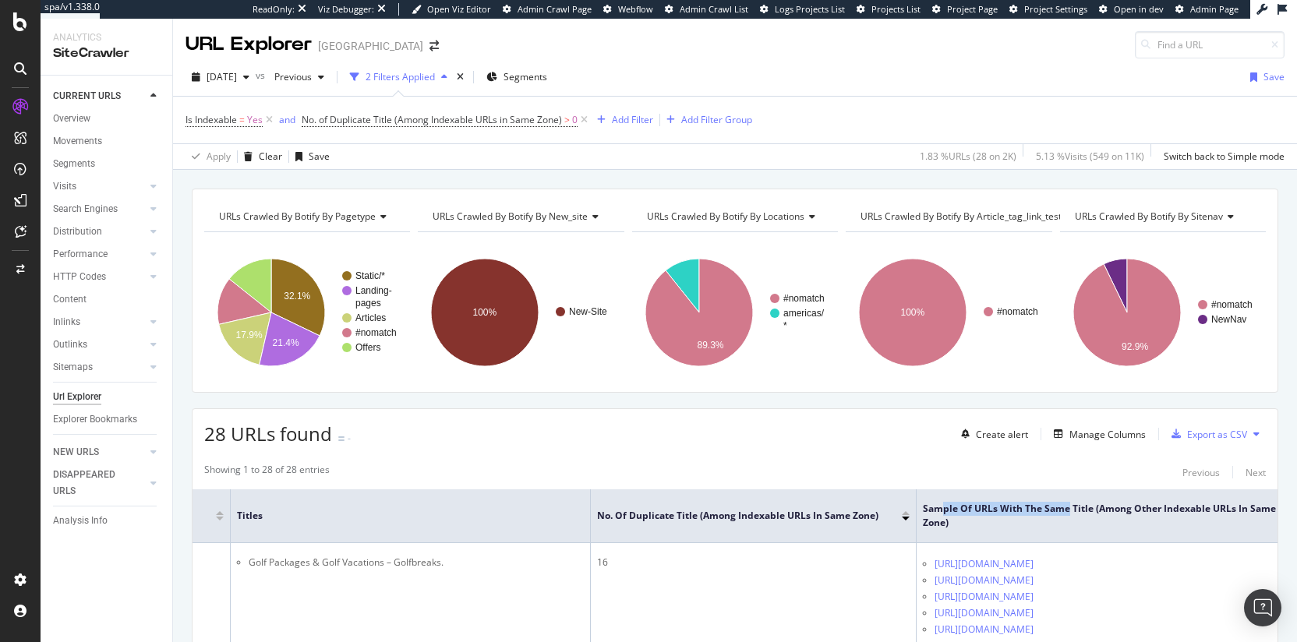
drag, startPoint x: 902, startPoint y: 507, endPoint x: 1027, endPoint y: 516, distance: 125.8
click at [1027, 516] on span "Sample of URLs with the Same Title (Among Other Indexable URLs in Same Zone)" at bounding box center [1100, 516] width 354 height 28
drag, startPoint x: 1028, startPoint y: 517, endPoint x: 896, endPoint y: 509, distance: 132.0
click at [923, 509] on span "Sample of URLs with the Same Title (Among Other Indexable URLs in Same Zone)" at bounding box center [1100, 516] width 354 height 28
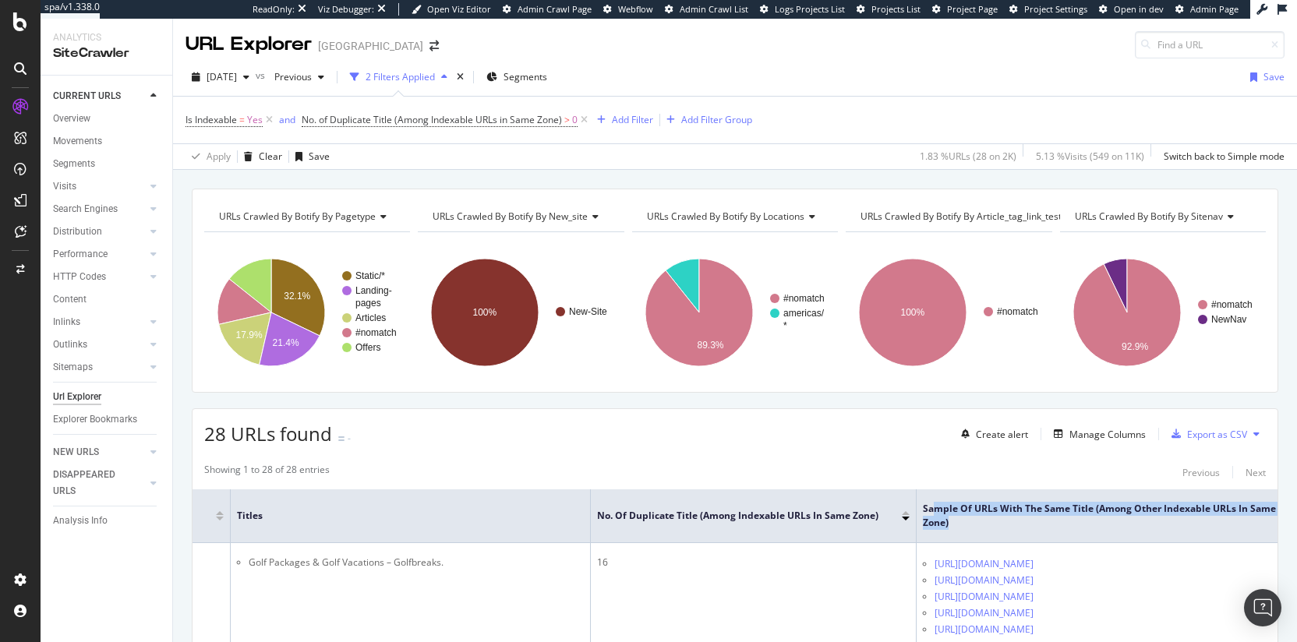
click at [923, 510] on span "Sample of URLs with the Same Title (Among Other Indexable URLs in Same Zone)" at bounding box center [1100, 516] width 354 height 28
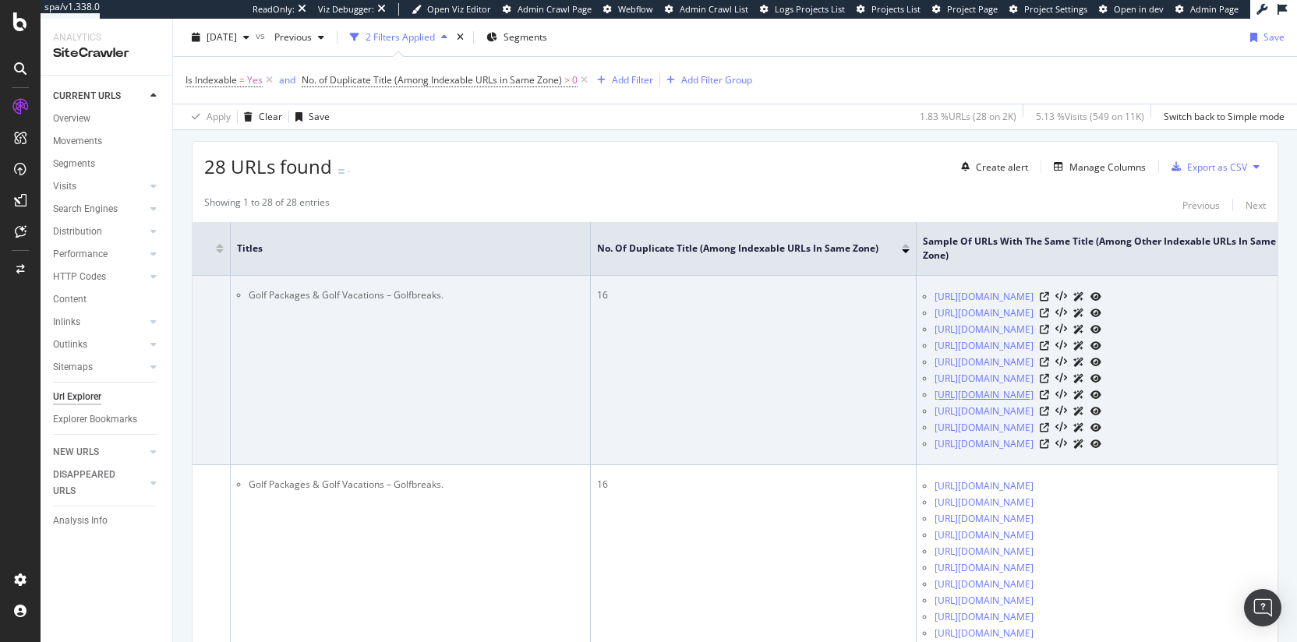
scroll to position [277, 0]
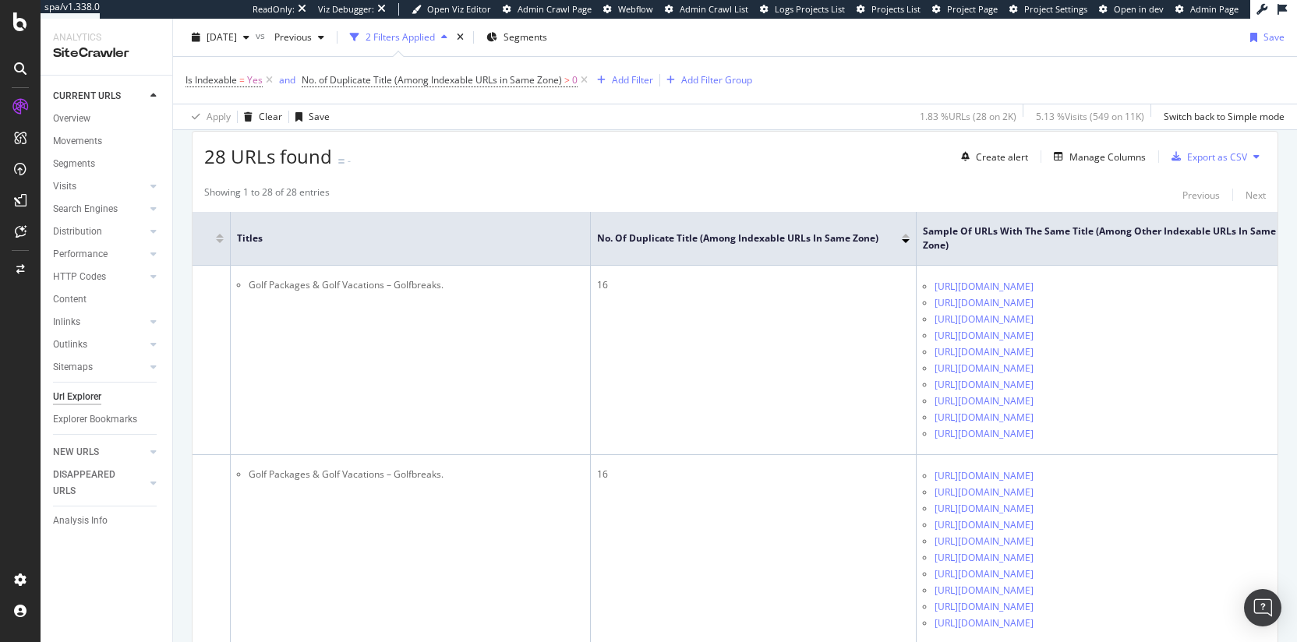
click at [1081, 249] on span "Sample of URLs with the Same Title (Among Other Indexable URLs in Same Zone)" at bounding box center [1100, 238] width 354 height 28
click at [1078, 154] on div "Manage Columns" at bounding box center [1107, 156] width 76 height 13
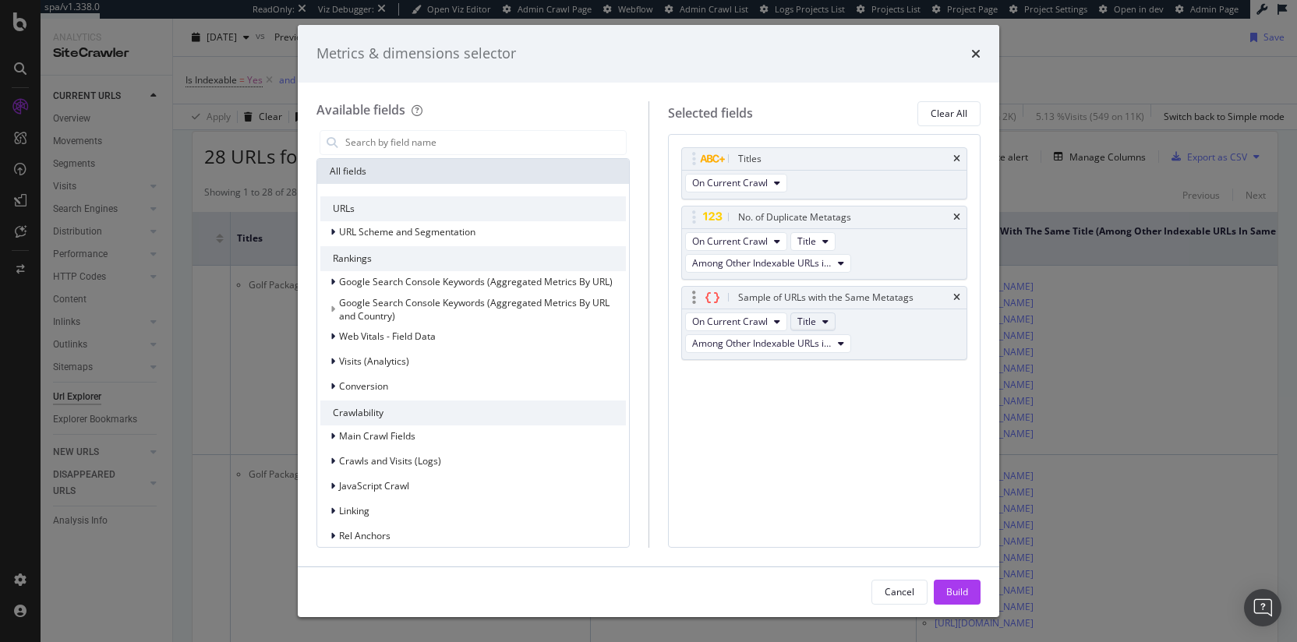
click at [824, 319] on icon "modal" at bounding box center [825, 321] width 6 height 9
click at [896, 320] on div "On Current Crawl Title Among Other Indexable URLs in Same Zone" at bounding box center [824, 334] width 285 height 50
click at [808, 350] on button "Among Other Indexable URLs in Same Zone" at bounding box center [768, 343] width 166 height 19
click at [893, 328] on div "On Current Crawl Title Among Other Indexable URLs in Same Zone" at bounding box center [824, 334] width 285 height 50
click at [977, 53] on icon "times" at bounding box center [975, 54] width 9 height 12
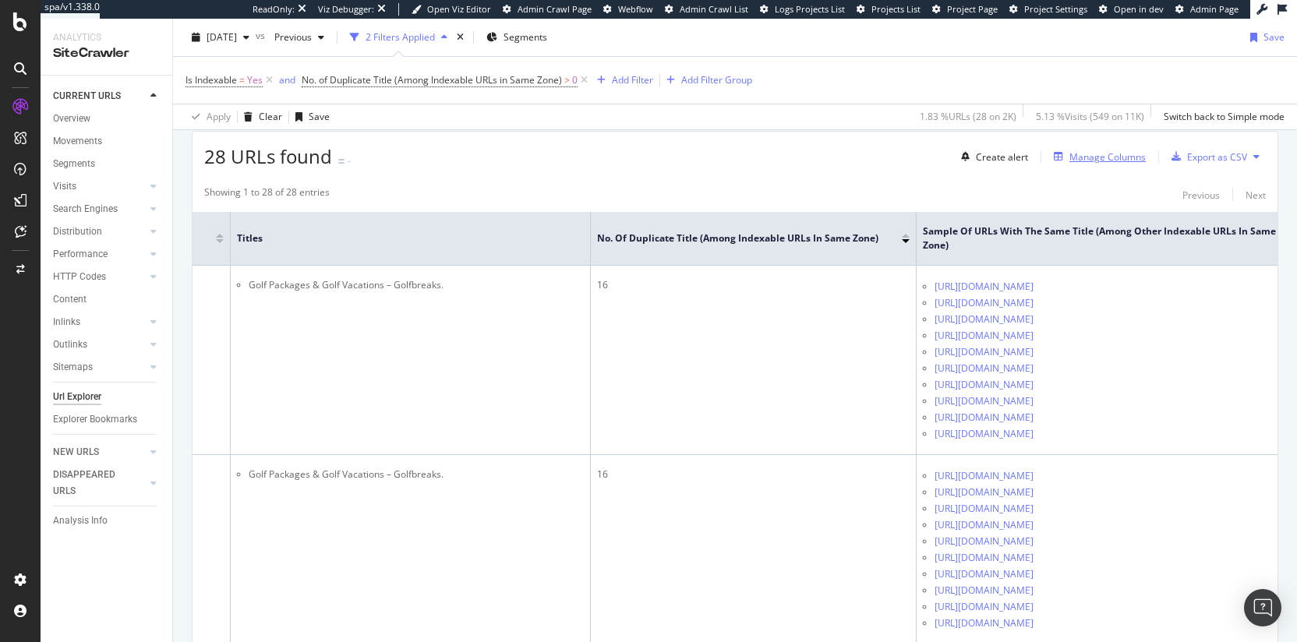
click at [1097, 157] on div "Manage Columns" at bounding box center [1107, 156] width 76 height 13
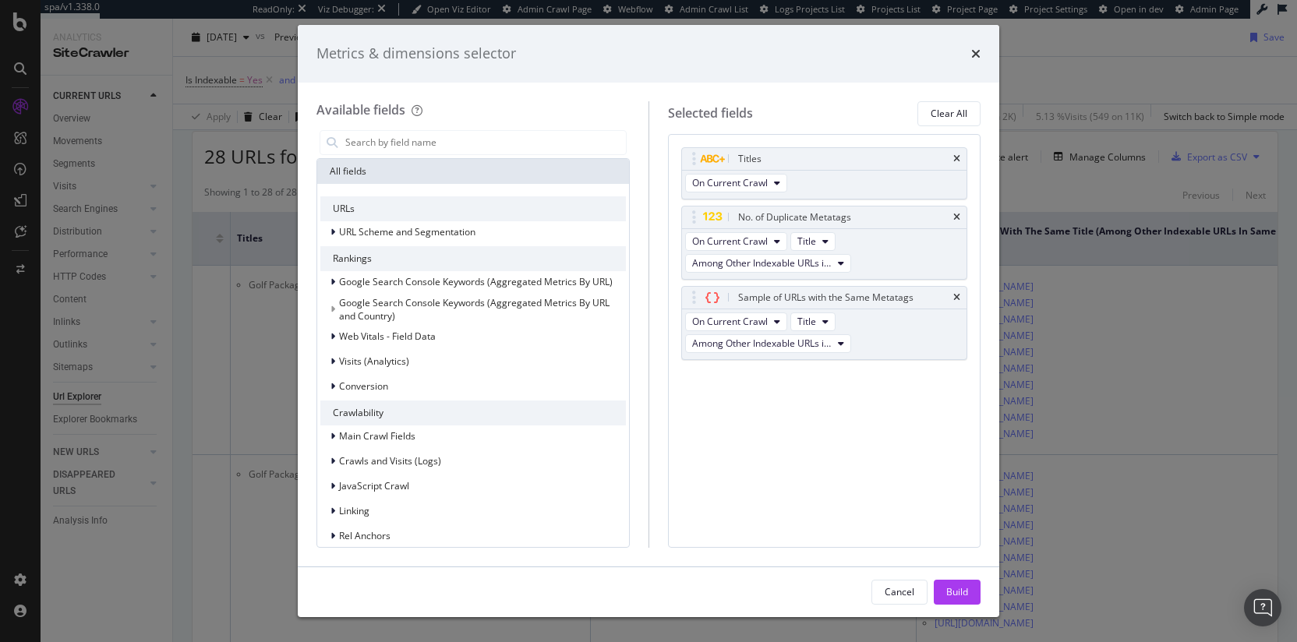
click at [976, 53] on icon "times" at bounding box center [975, 54] width 9 height 12
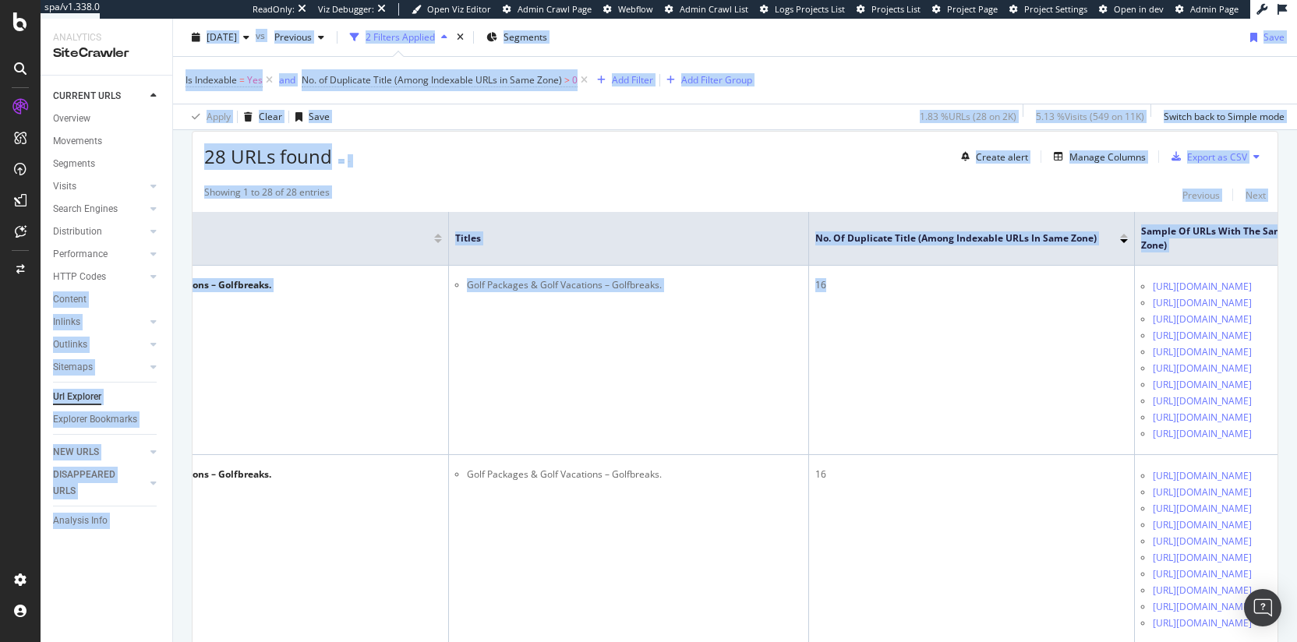
scroll to position [0, 0]
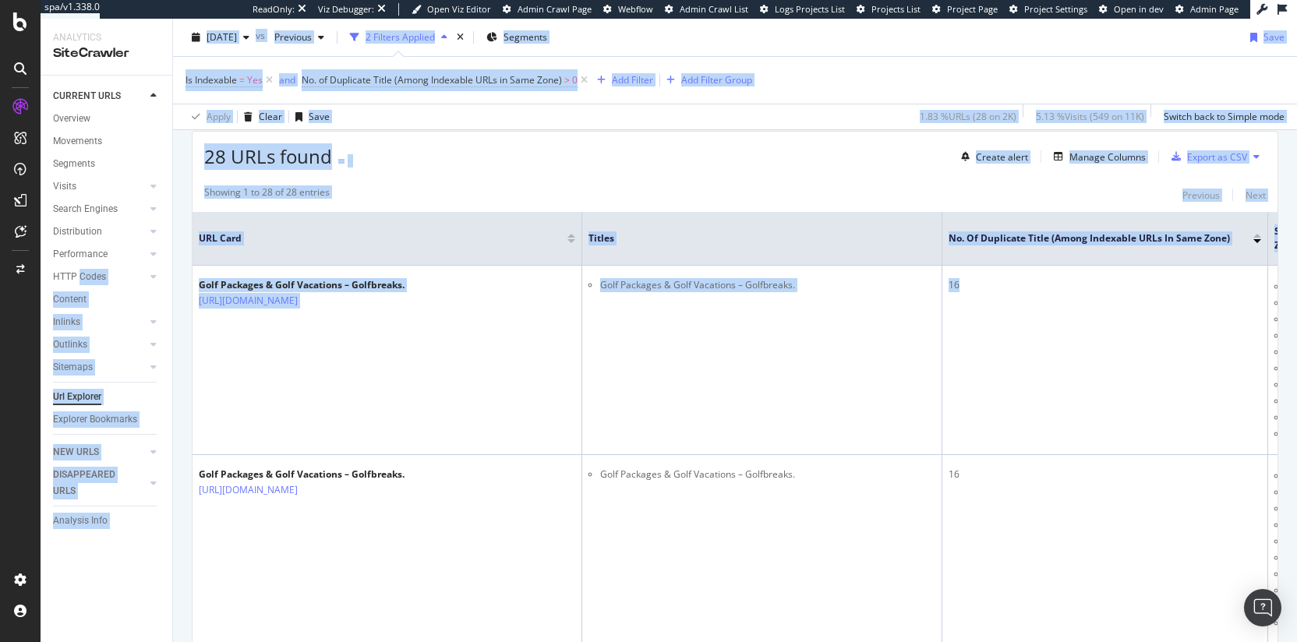
drag, startPoint x: 604, startPoint y: 288, endPoint x: 72, endPoint y: 285, distance: 532.3
click at [72, 285] on div "Analytics SiteCrawler CURRENT URLS Overview Movements Segments Visits Analysis …" at bounding box center [669, 330] width 1256 height 623
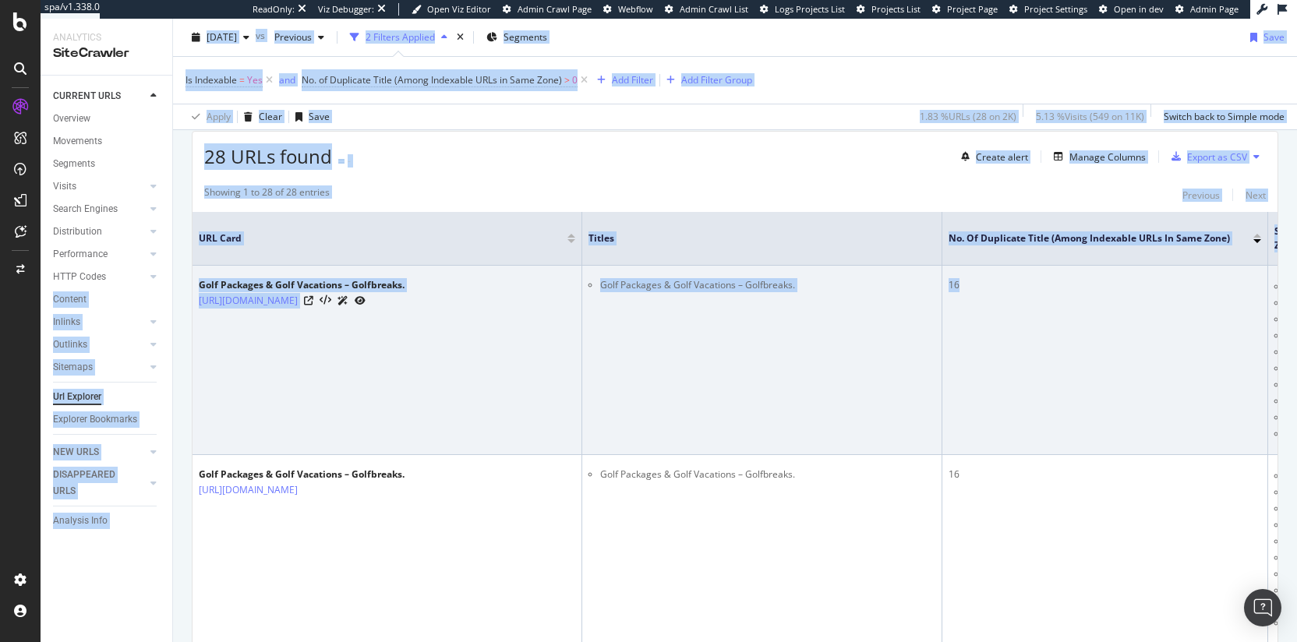
click at [728, 306] on td "Golf Packages & Golf Vacations – Golfbreaks." at bounding box center [762, 360] width 360 height 189
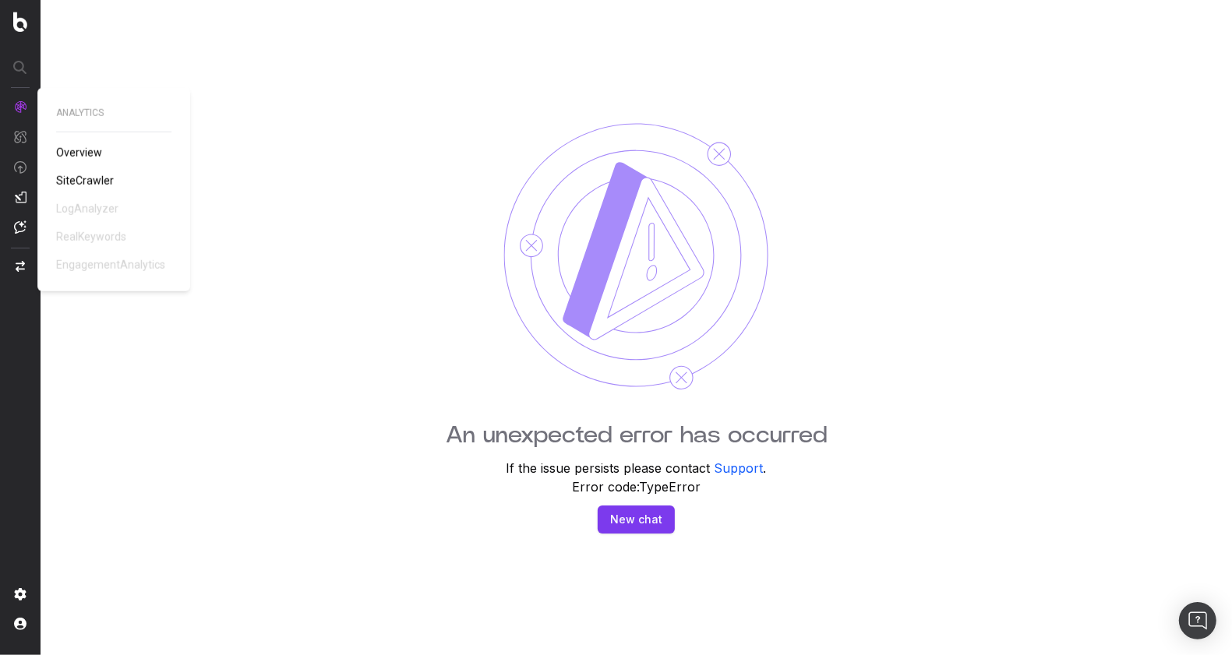
click at [90, 175] on span "SiteCrawler" at bounding box center [85, 181] width 58 height 12
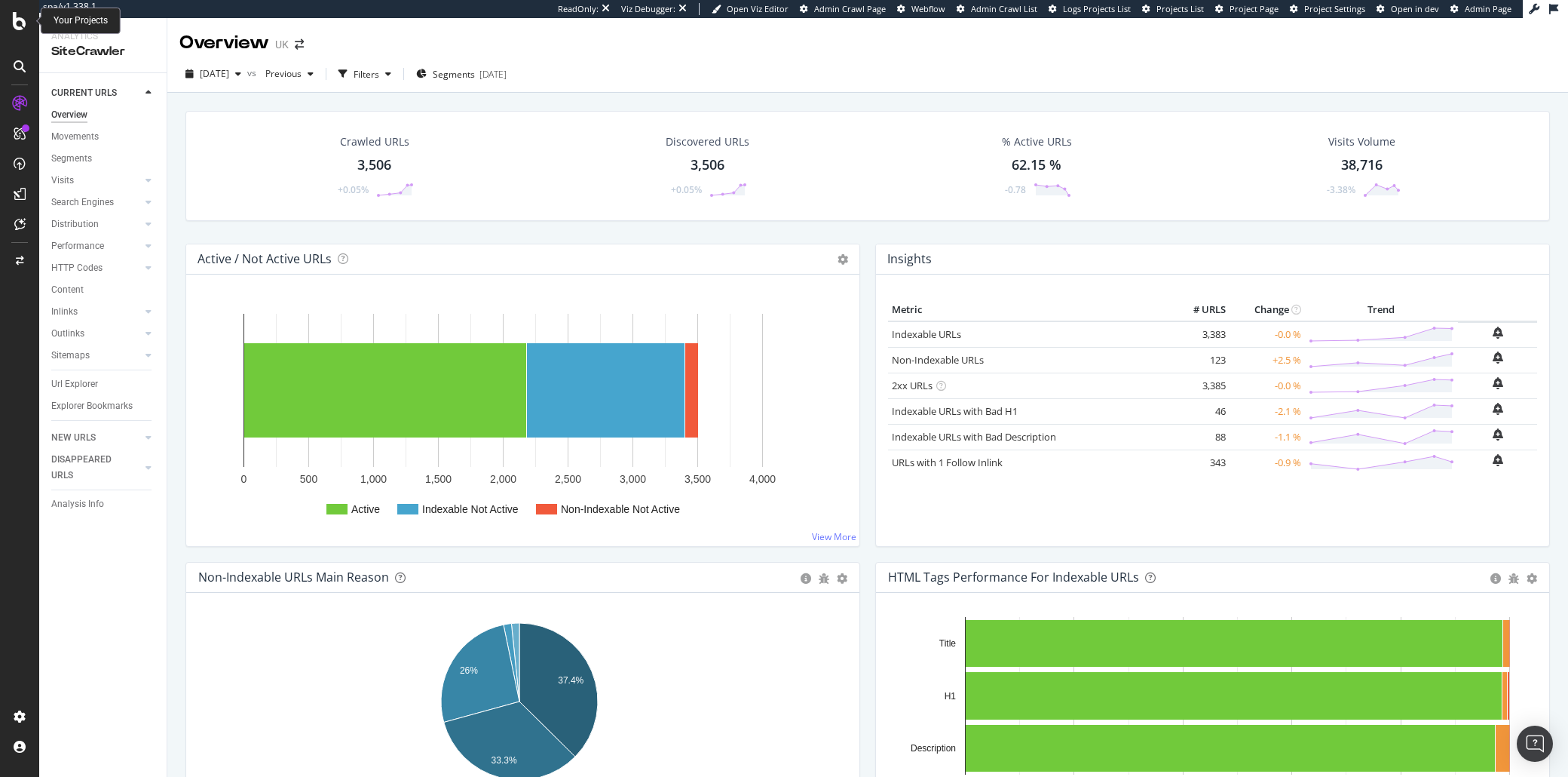
click at [18, 22] on icon at bounding box center [19, 20] width 14 height 18
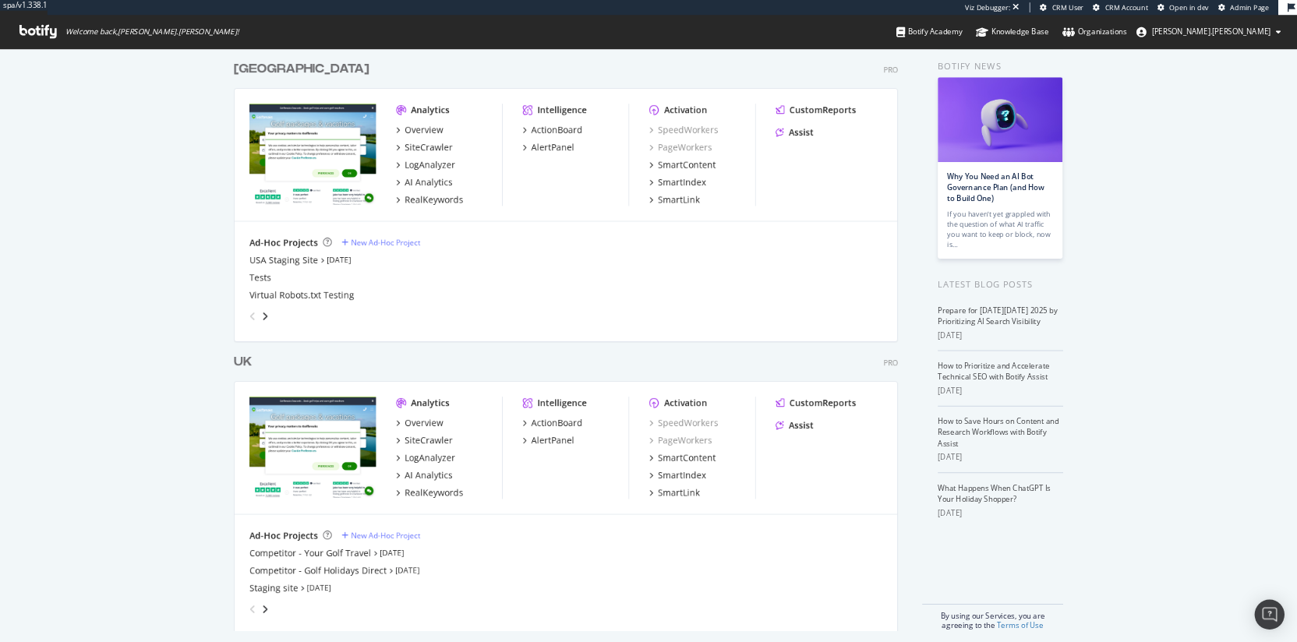
scroll to position [72, 0]
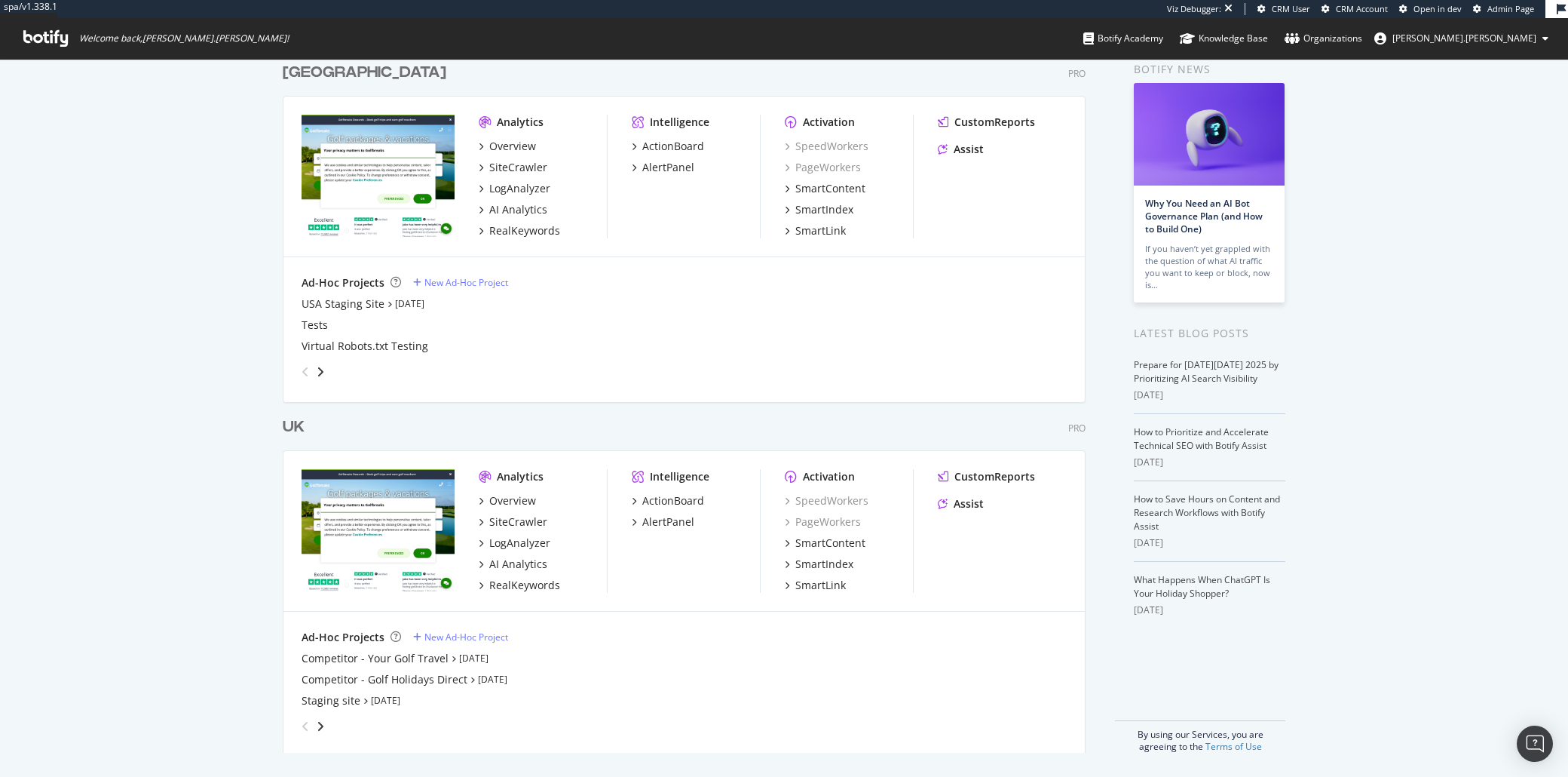
click at [315, 634] on div "angle-right" at bounding box center [320, 727] width 11 height 15
click at [201, 634] on div "My Web Properties Most recent crawl Demo Web Property USA Pro Analytics Overvie…" at bounding box center [784, 383] width 1568 height 788
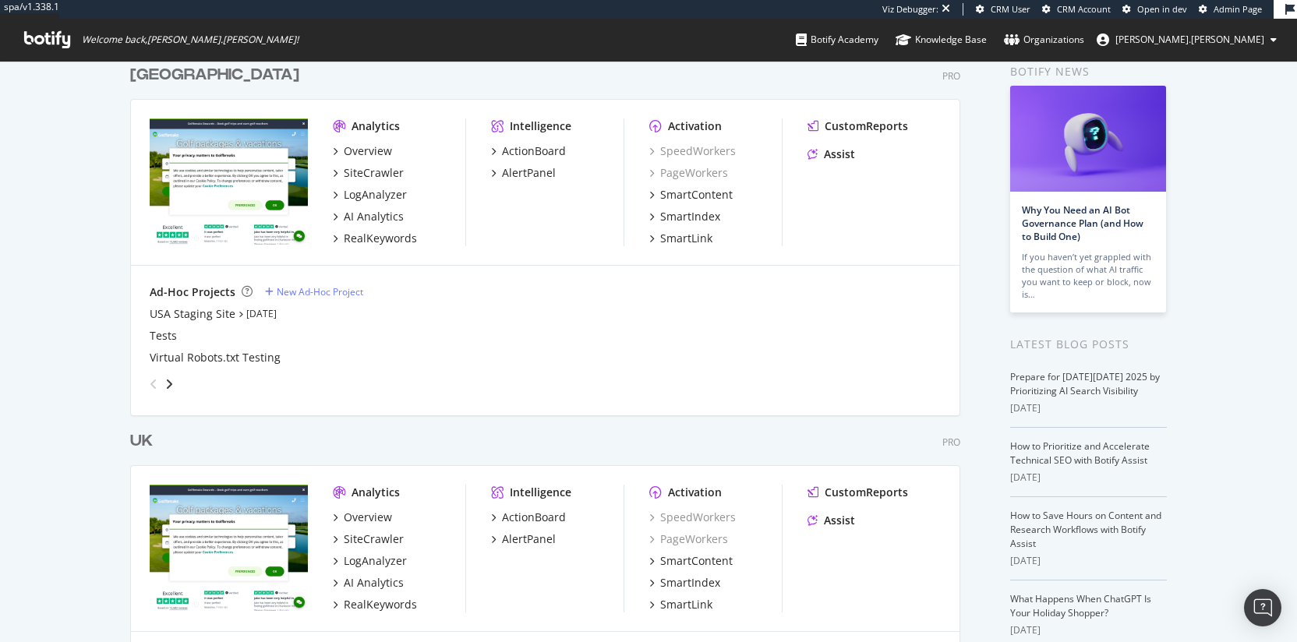
scroll to position [630, 1273]
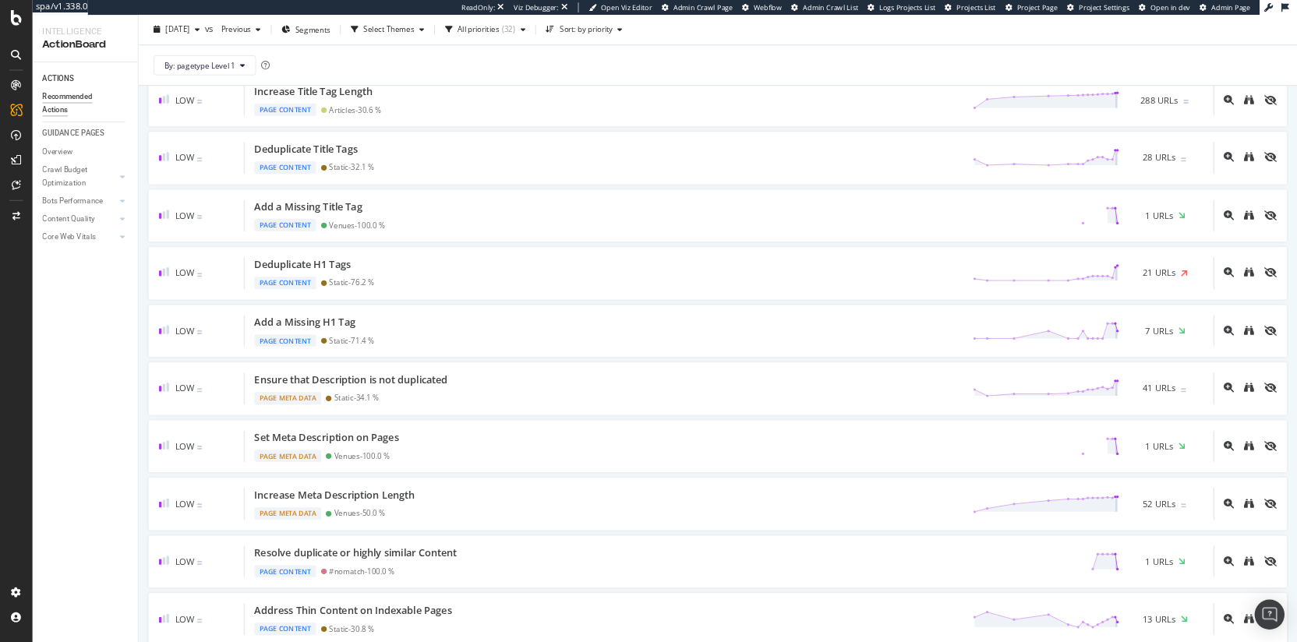
scroll to position [636, 0]
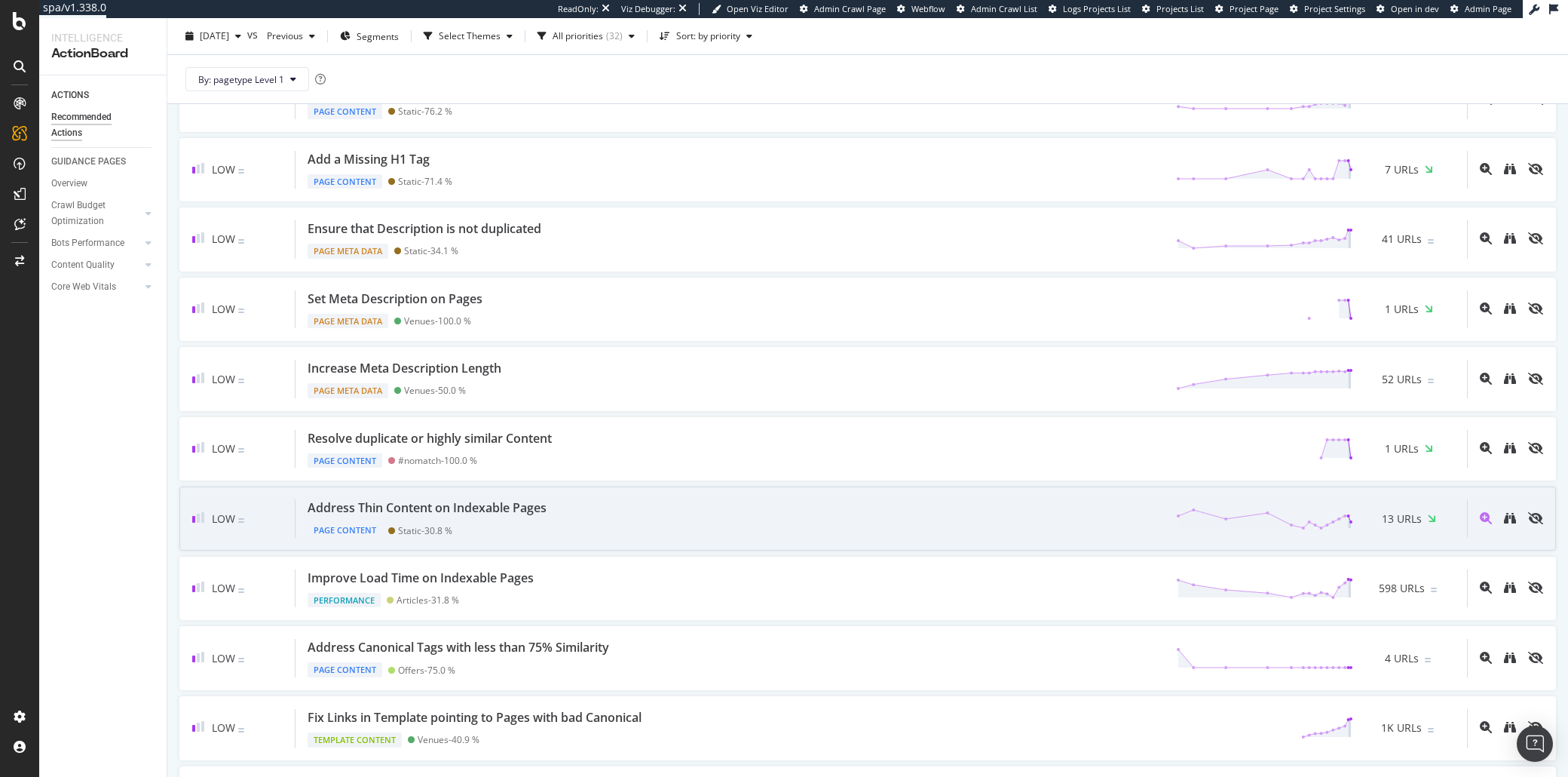
click at [487, 515] on div "Address Thin Content on Indexable Pages" at bounding box center [427, 508] width 239 height 17
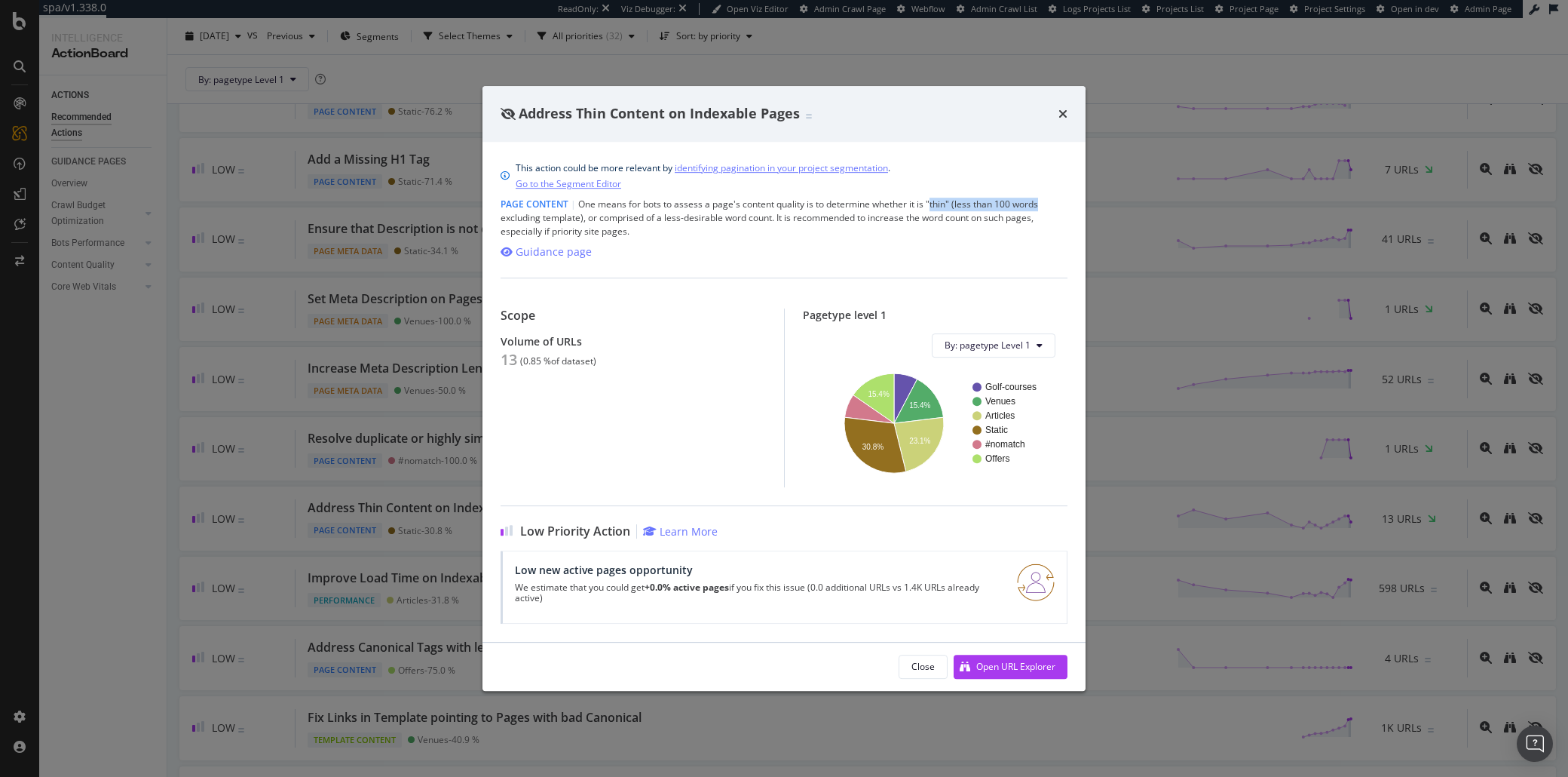
drag, startPoint x: 932, startPoint y: 205, endPoint x: 1039, endPoint y: 207, distance: 107.0
click at [1039, 207] on div "Page Content | One means for bots to assess a page's content quality is to dete…" at bounding box center [784, 218] width 567 height 41
click at [1029, 212] on div "Page Content | One means for bots to assess a page's content quality is to dete…" at bounding box center [784, 218] width 567 height 41
drag, startPoint x: 960, startPoint y: 203, endPoint x: 694, endPoint y: 217, distance: 266.4
click at [694, 217] on div "Page Content | One means for bots to assess a page's content quality is to dete…" at bounding box center [784, 218] width 567 height 41
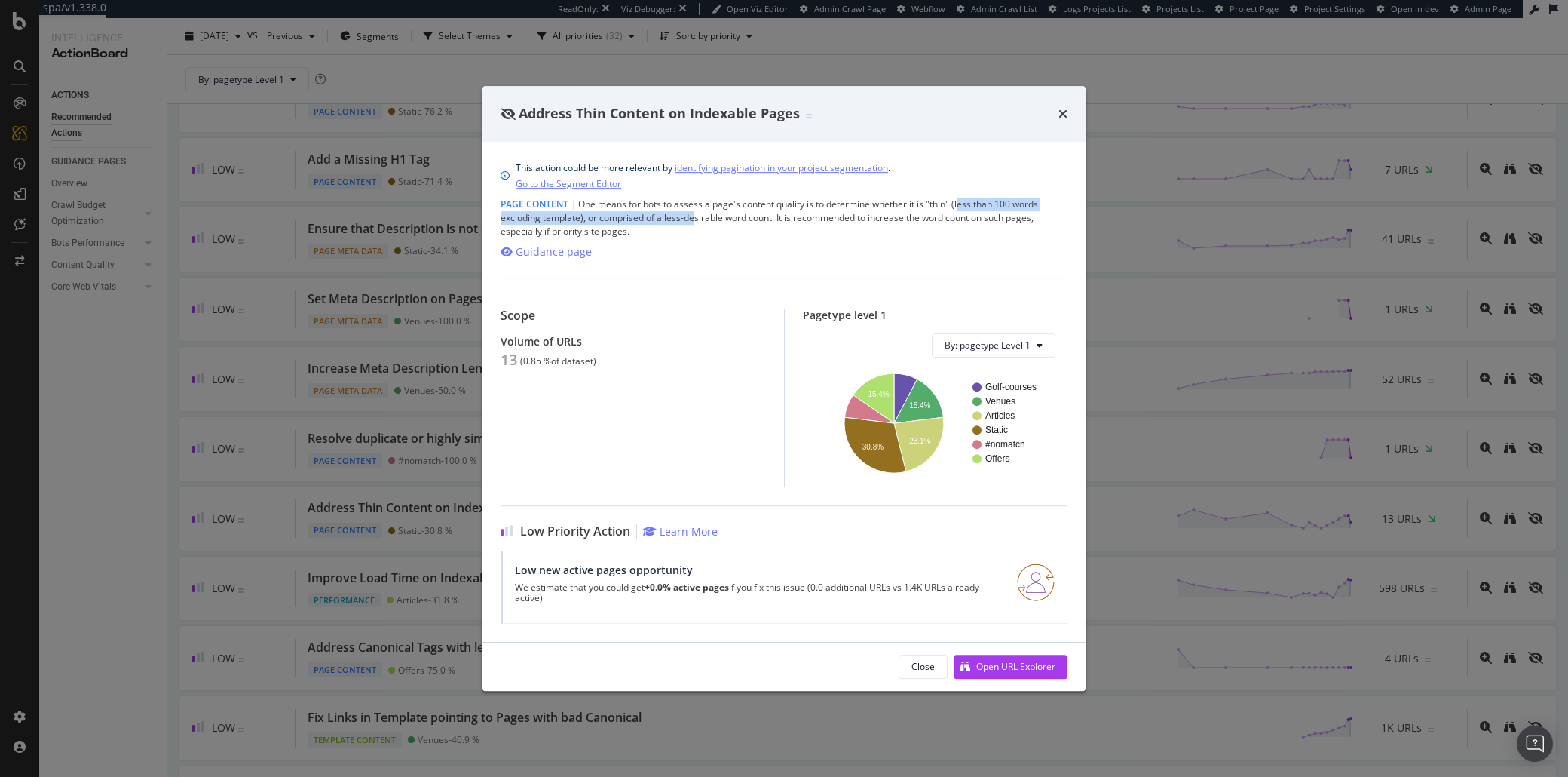
click at [694, 217] on div "Page Content | One means for bots to assess a page's content quality is to dete…" at bounding box center [784, 218] width 567 height 41
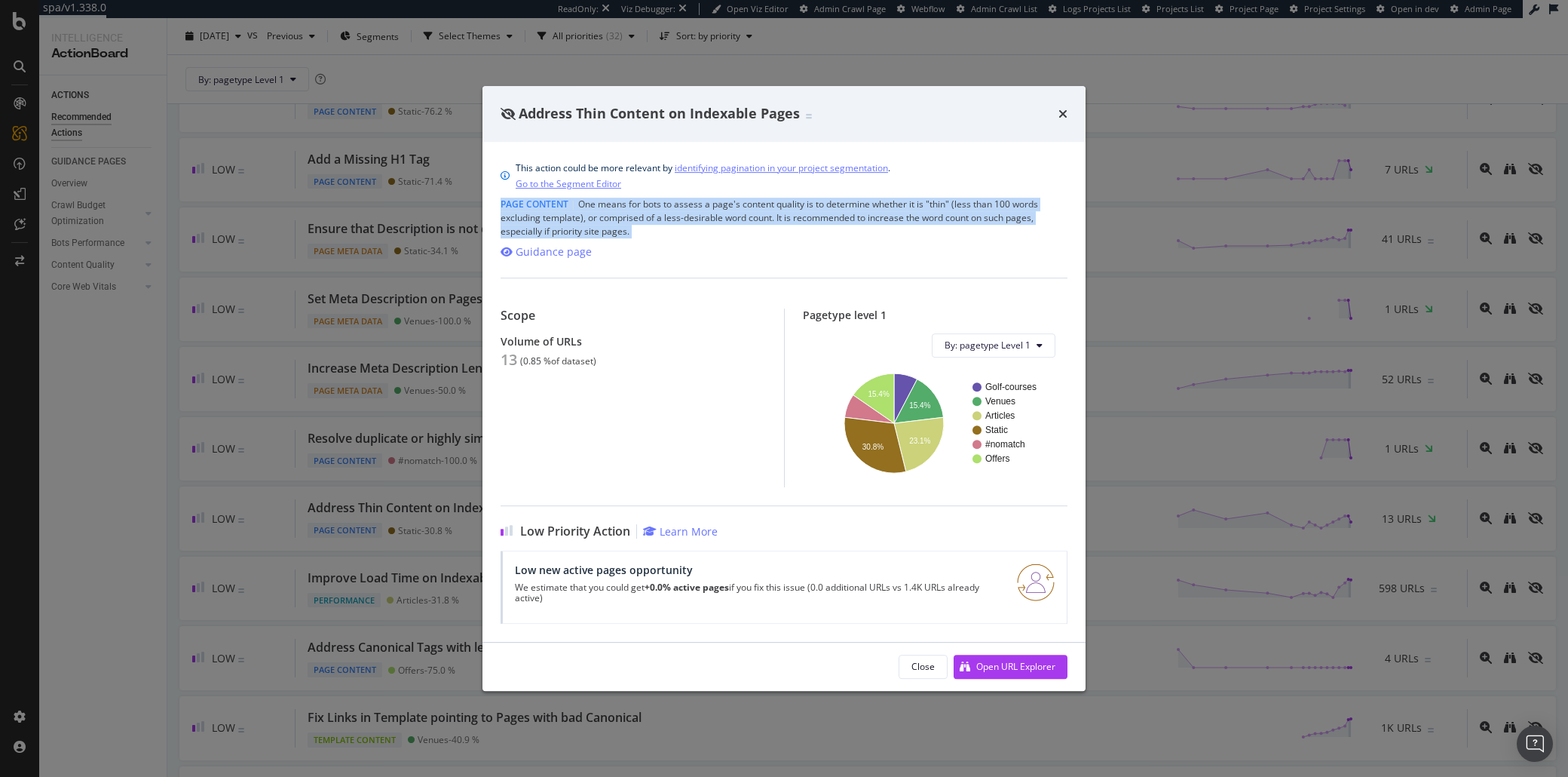
click at [694, 217] on div "Page Content | One means for bots to assess a page's content quality is to dete…" at bounding box center [784, 218] width 567 height 41
click at [591, 217] on div "Page Content | One means for bots to assess a page's content quality is to dete…" at bounding box center [784, 218] width 567 height 41
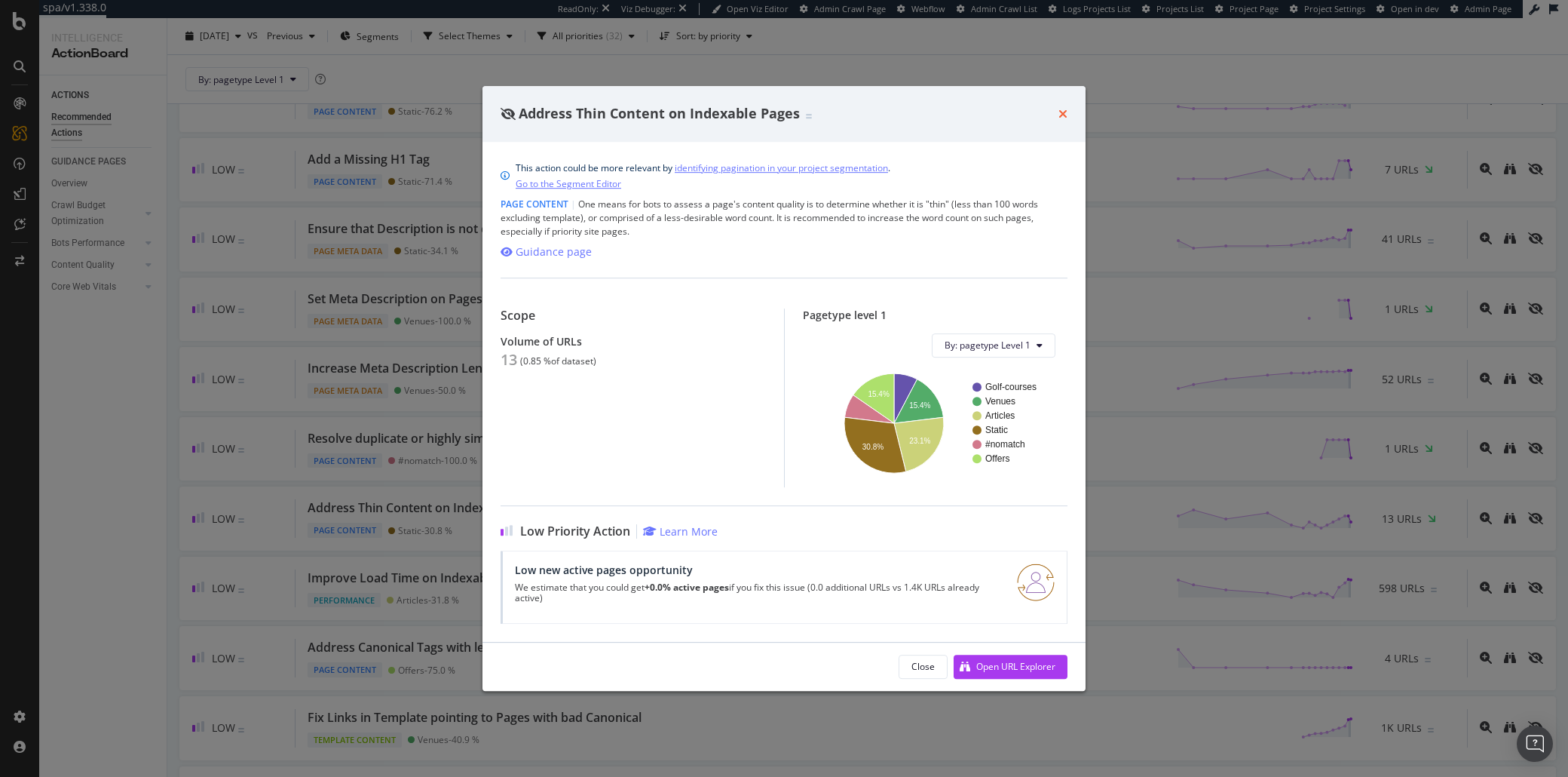
click at [1064, 116] on icon "times" at bounding box center [1062, 113] width 9 height 12
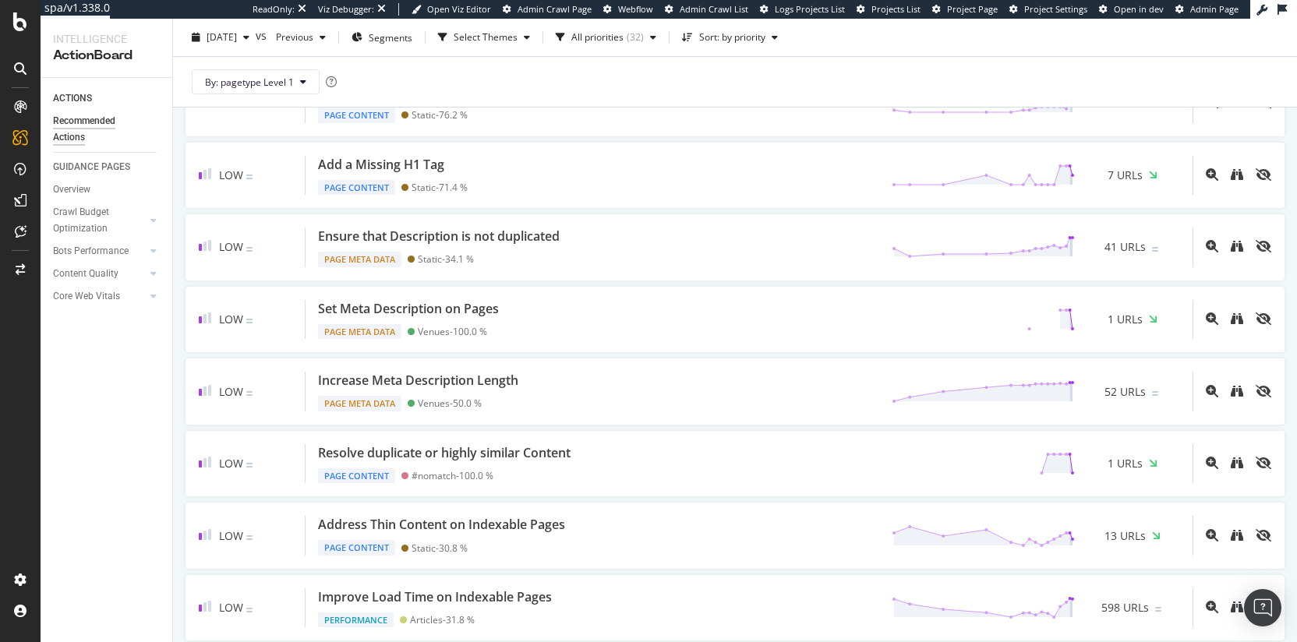
scroll to position [636, 0]
click at [18, 24] on icon at bounding box center [20, 21] width 14 height 19
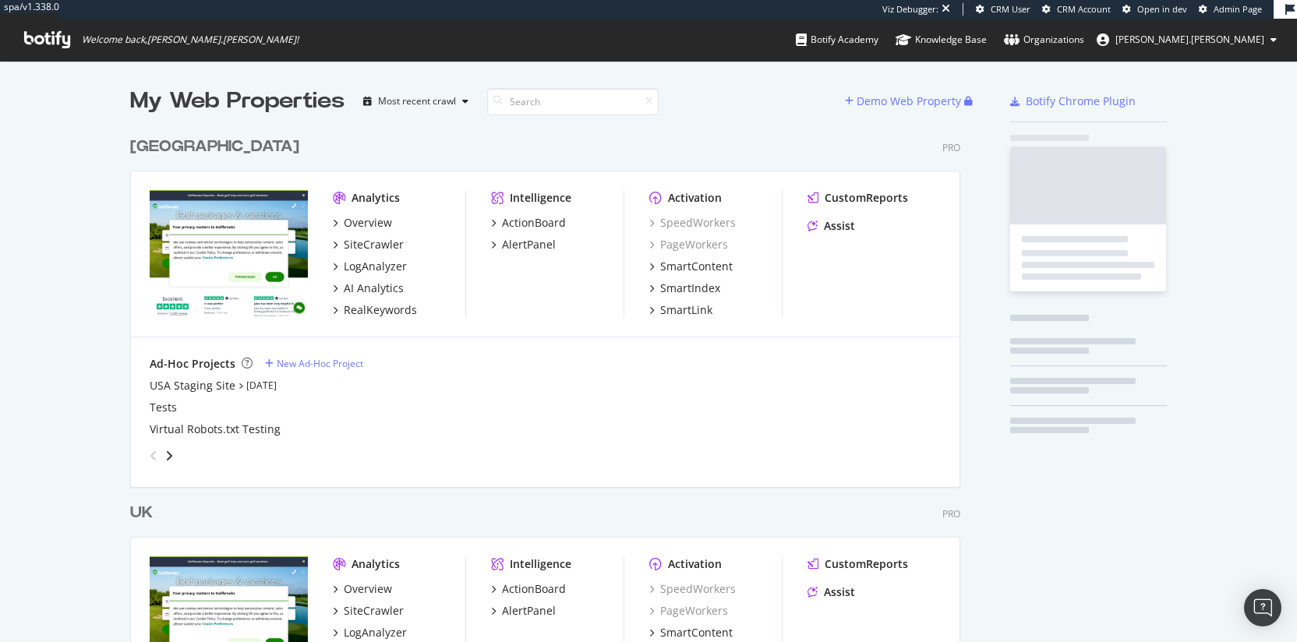
scroll to position [721, 831]
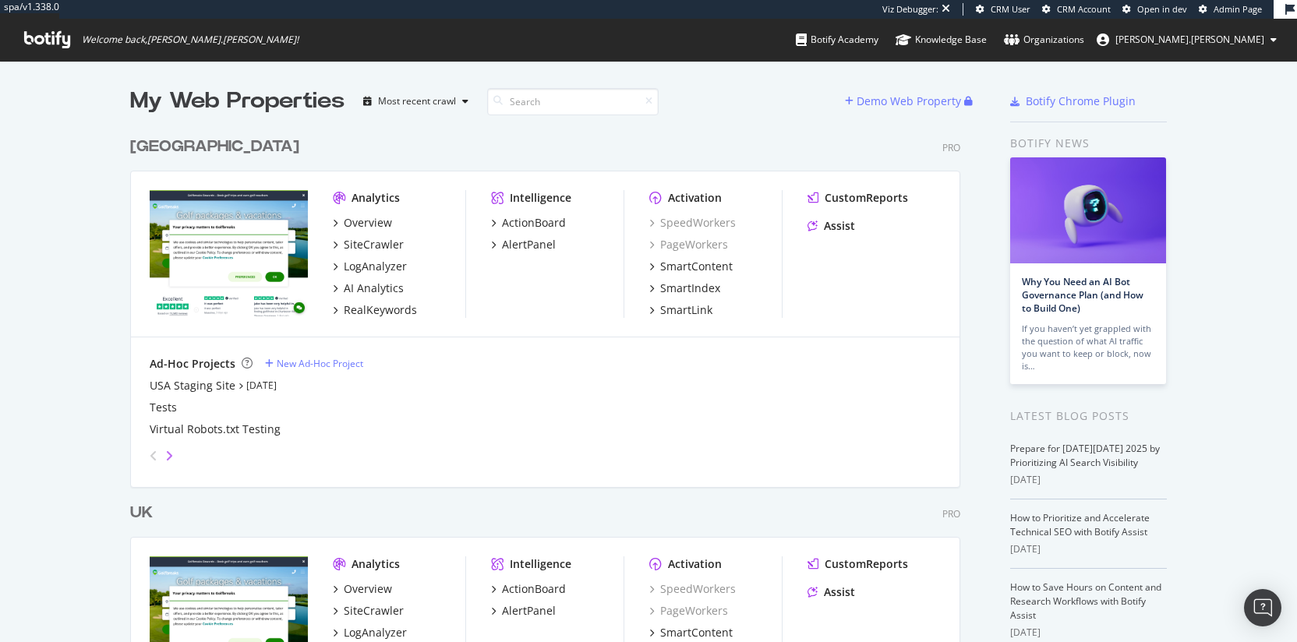
click at [165, 458] on icon "angle-right" at bounding box center [169, 456] width 8 height 12
click at [150, 458] on icon "angle-left" at bounding box center [154, 456] width 8 height 12
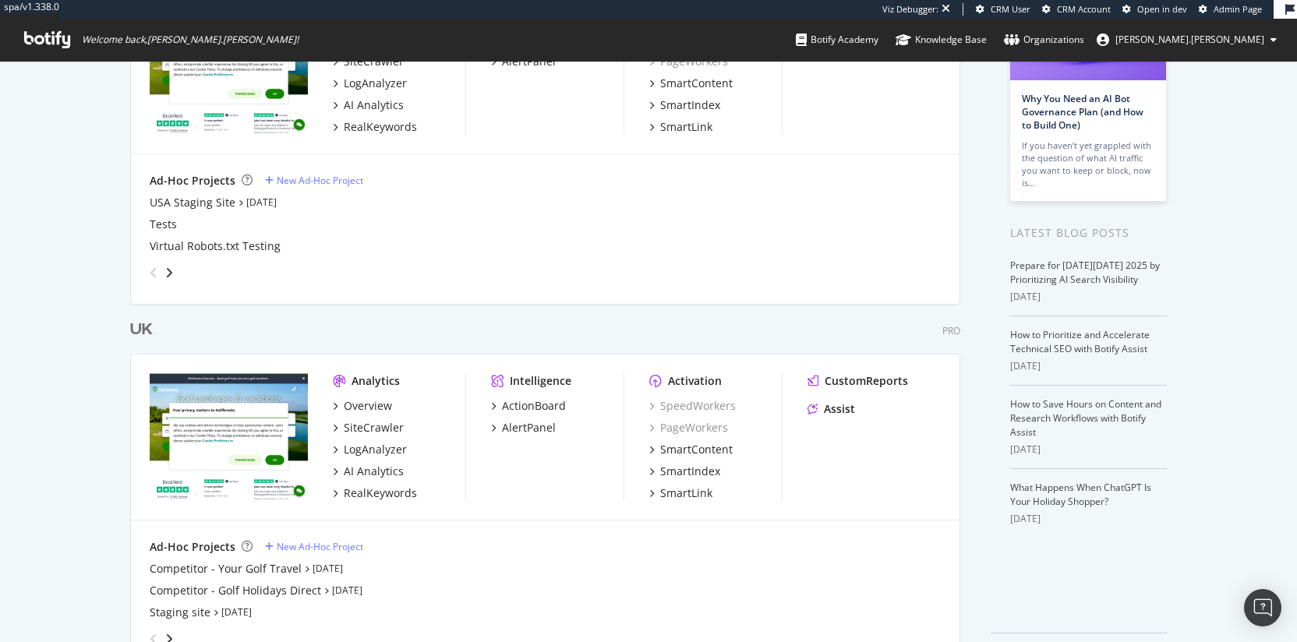
scroll to position [232, 0]
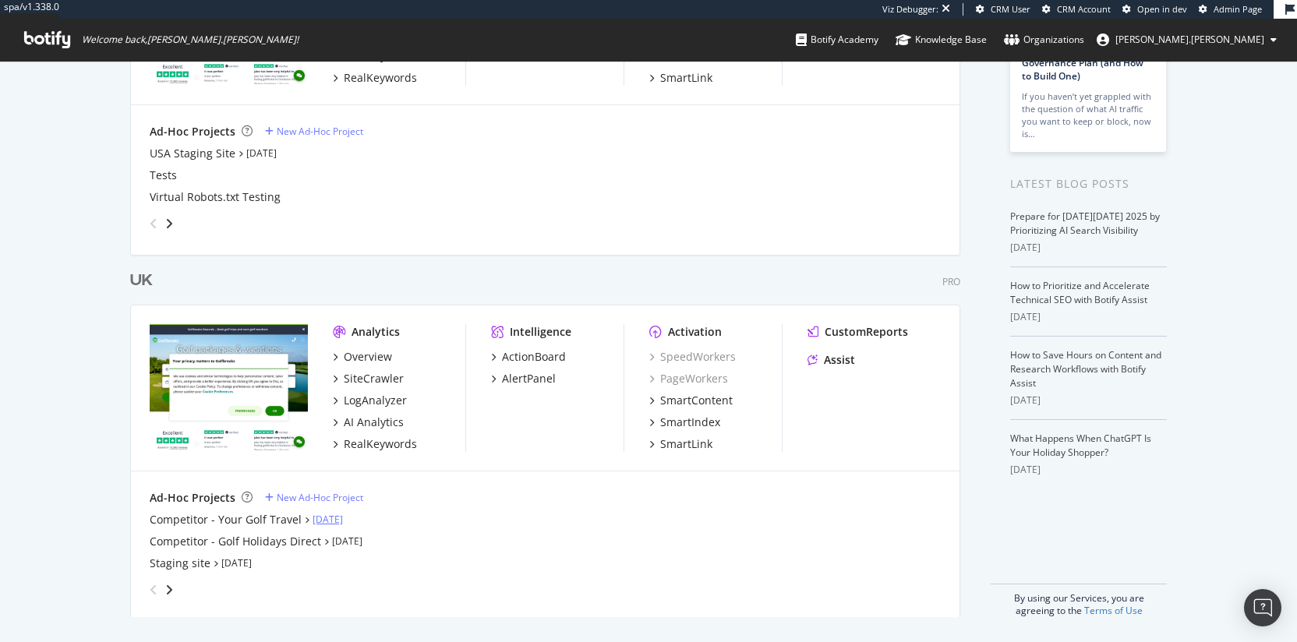
click at [328, 517] on link "Oct 6th 25" at bounding box center [327, 519] width 30 height 13
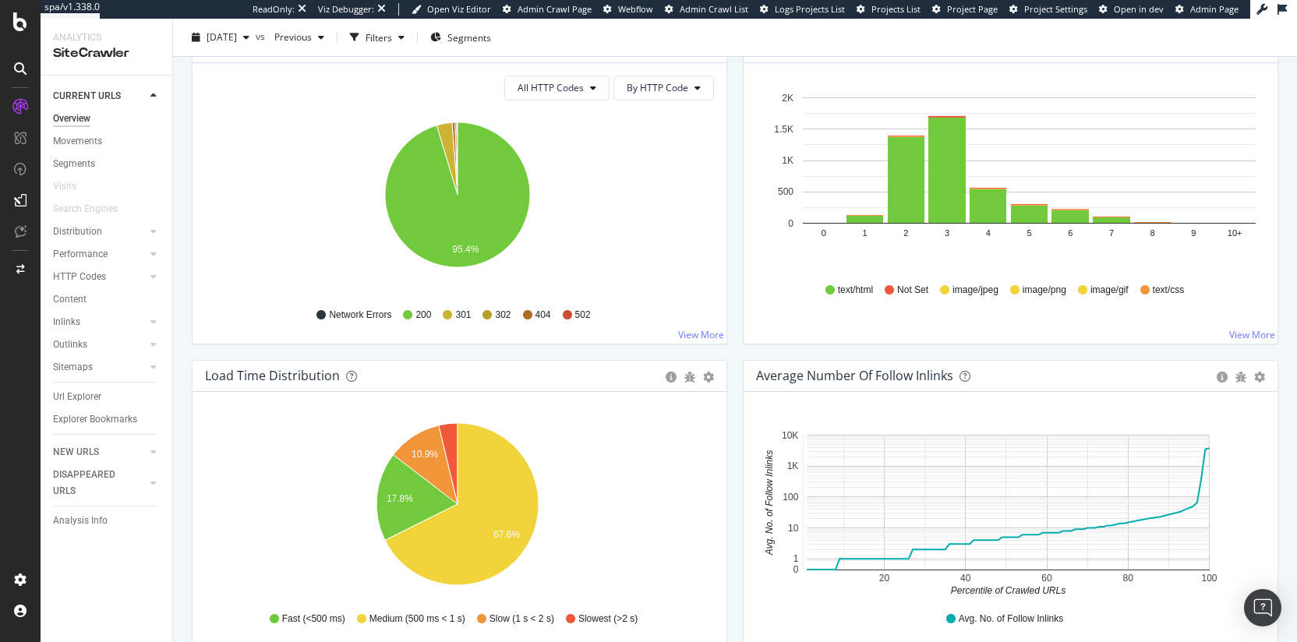
scroll to position [775, 0]
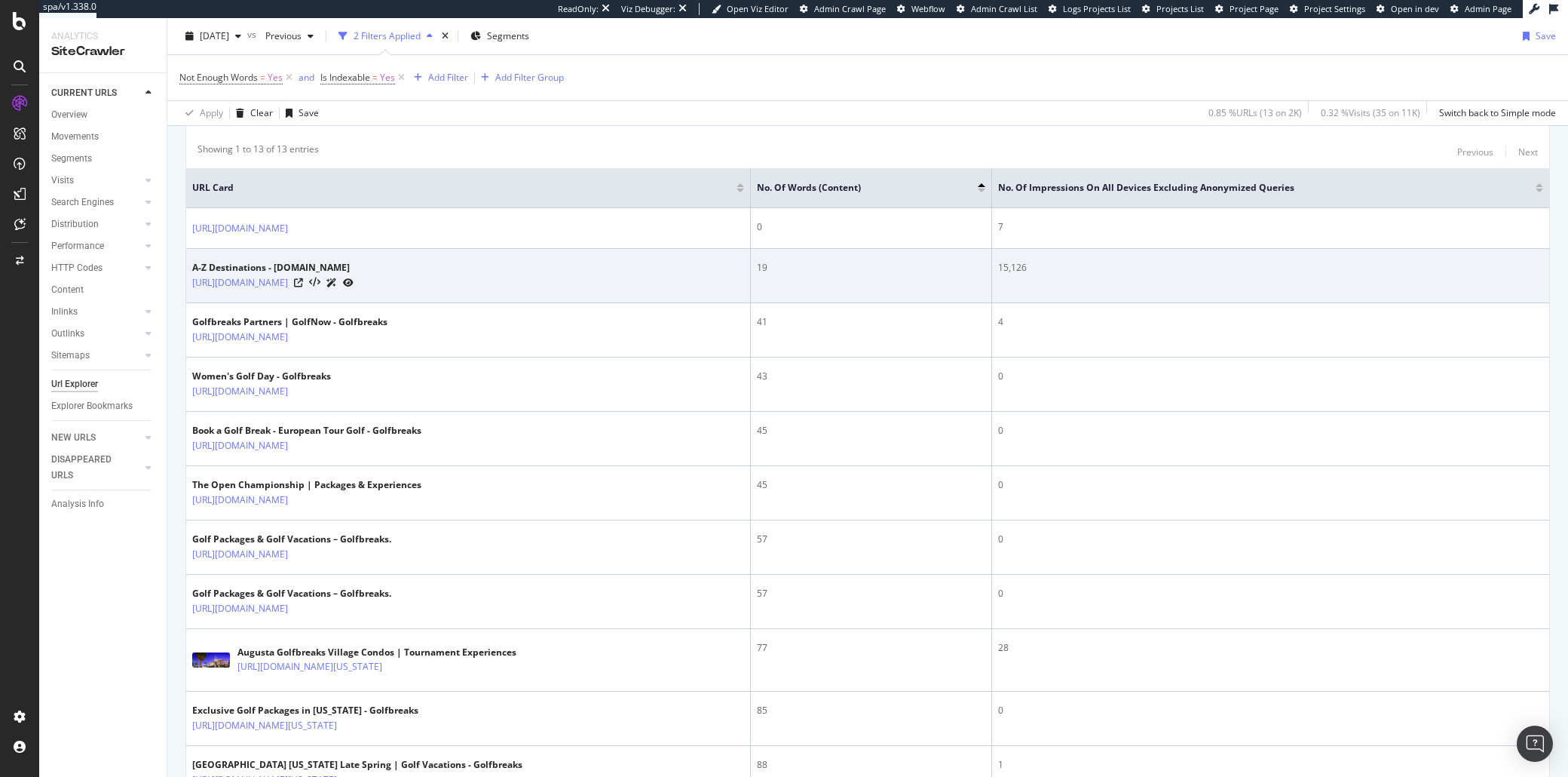
scroll to position [341, 0]
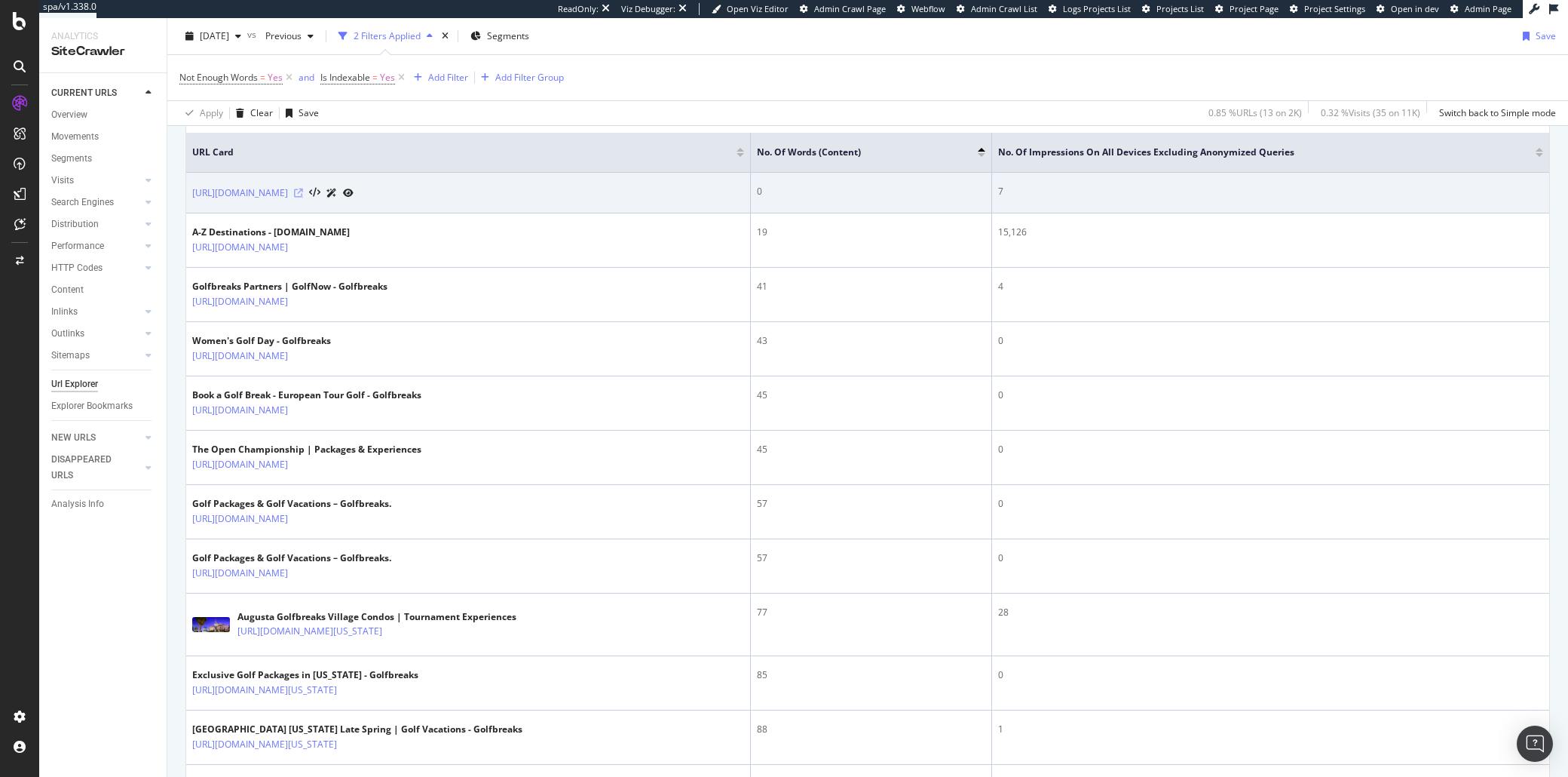
click at [303, 196] on icon at bounding box center [298, 193] width 9 height 9
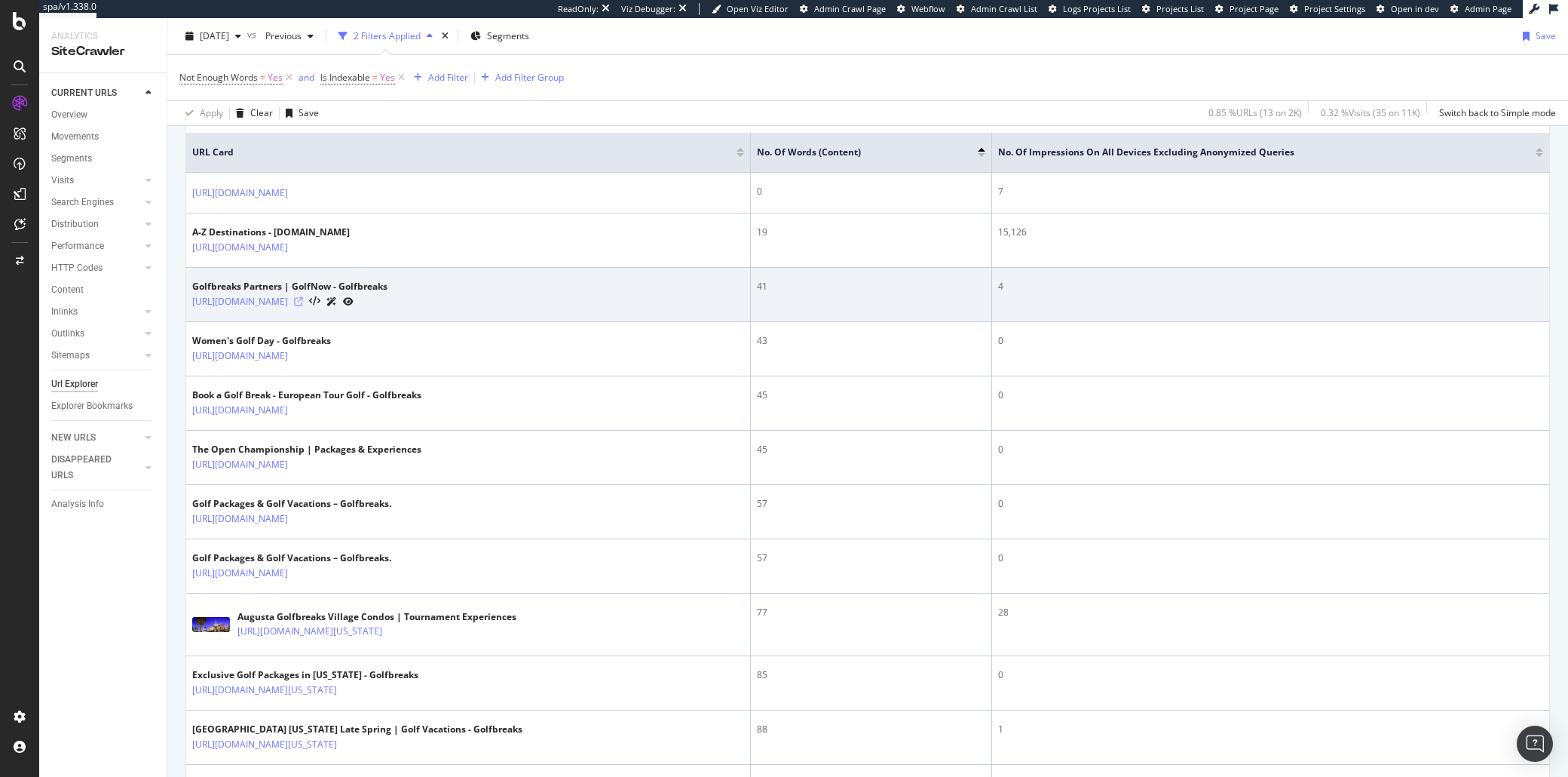
click at [303, 305] on icon at bounding box center [298, 301] width 9 height 9
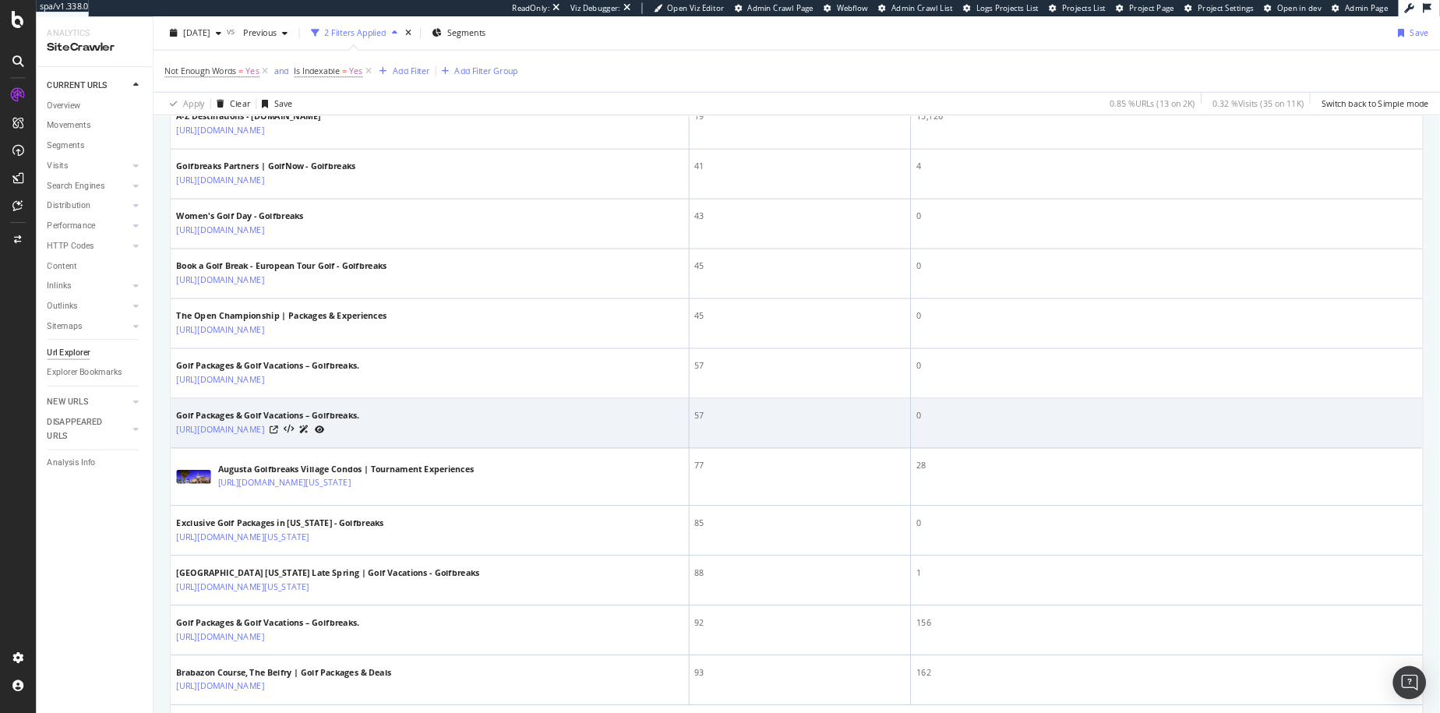
scroll to position [429, 0]
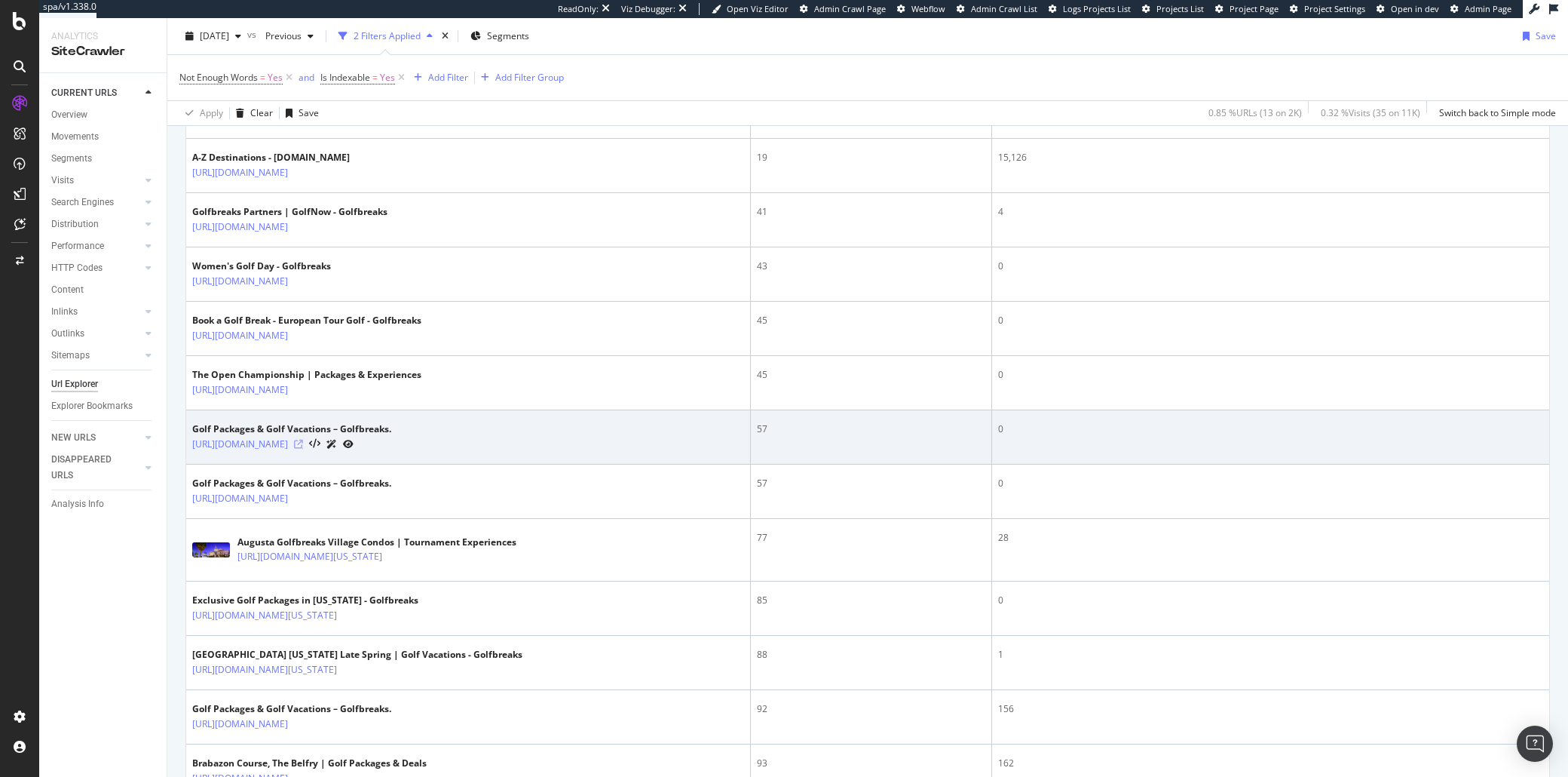
click at [303, 448] on icon at bounding box center [298, 443] width 9 height 9
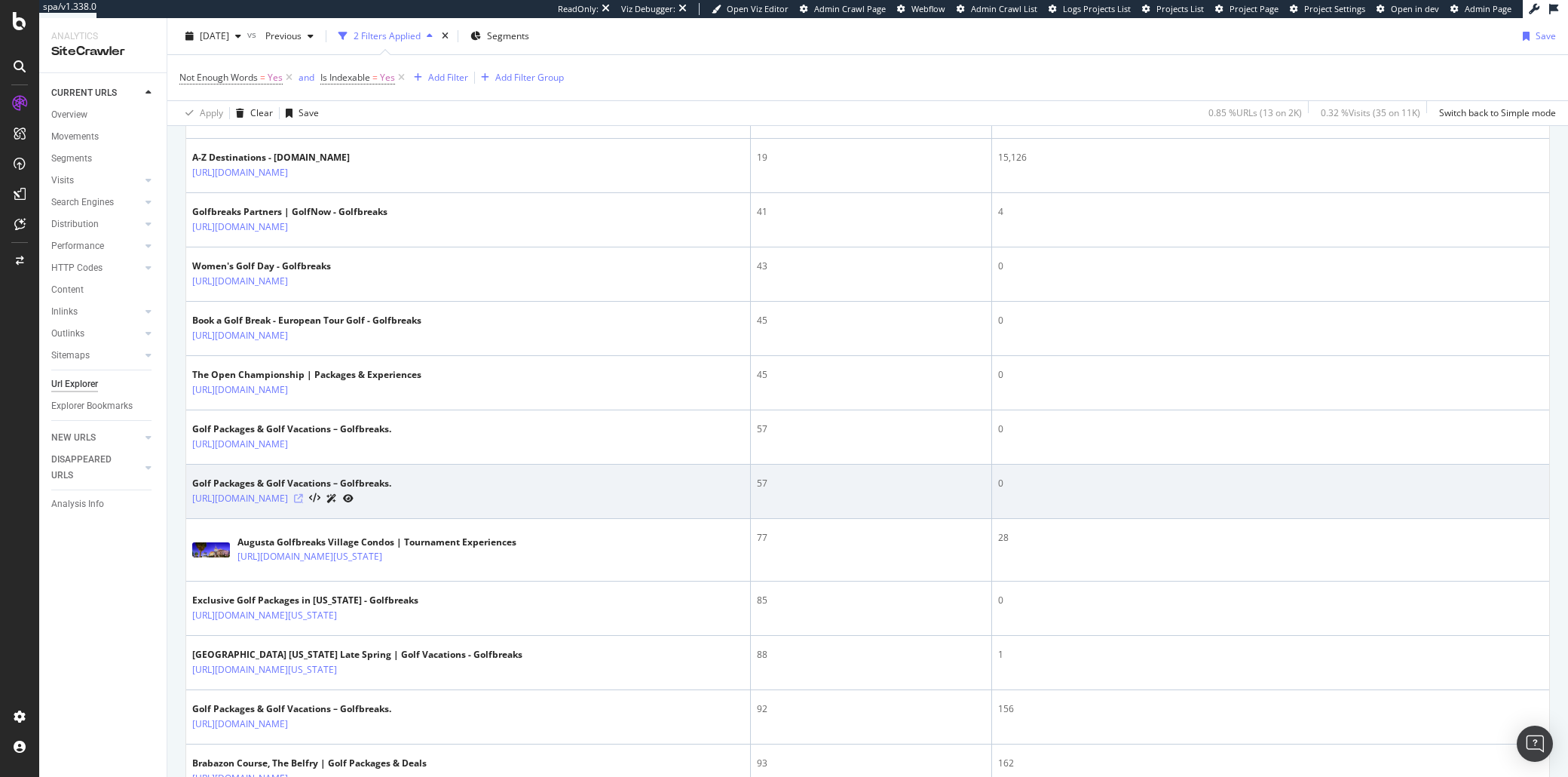
click at [303, 502] on icon at bounding box center [298, 497] width 9 height 9
click at [303, 500] on icon at bounding box center [298, 497] width 9 height 9
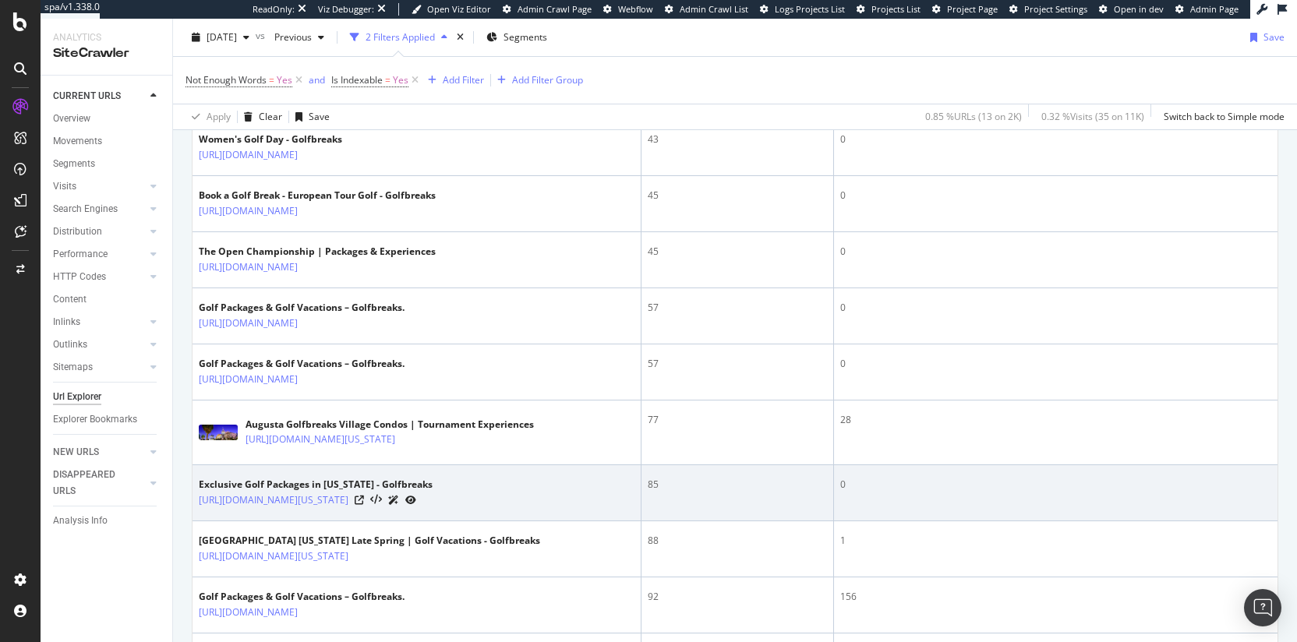
scroll to position [566, 0]
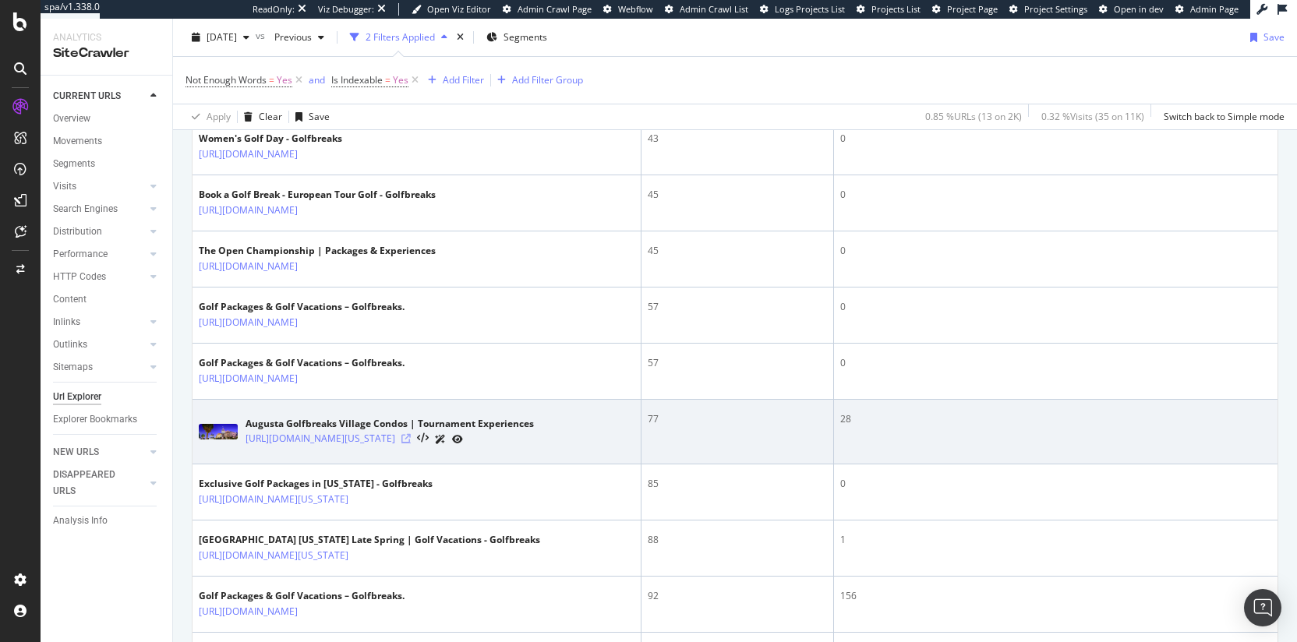
click at [411, 443] on icon at bounding box center [405, 438] width 9 height 9
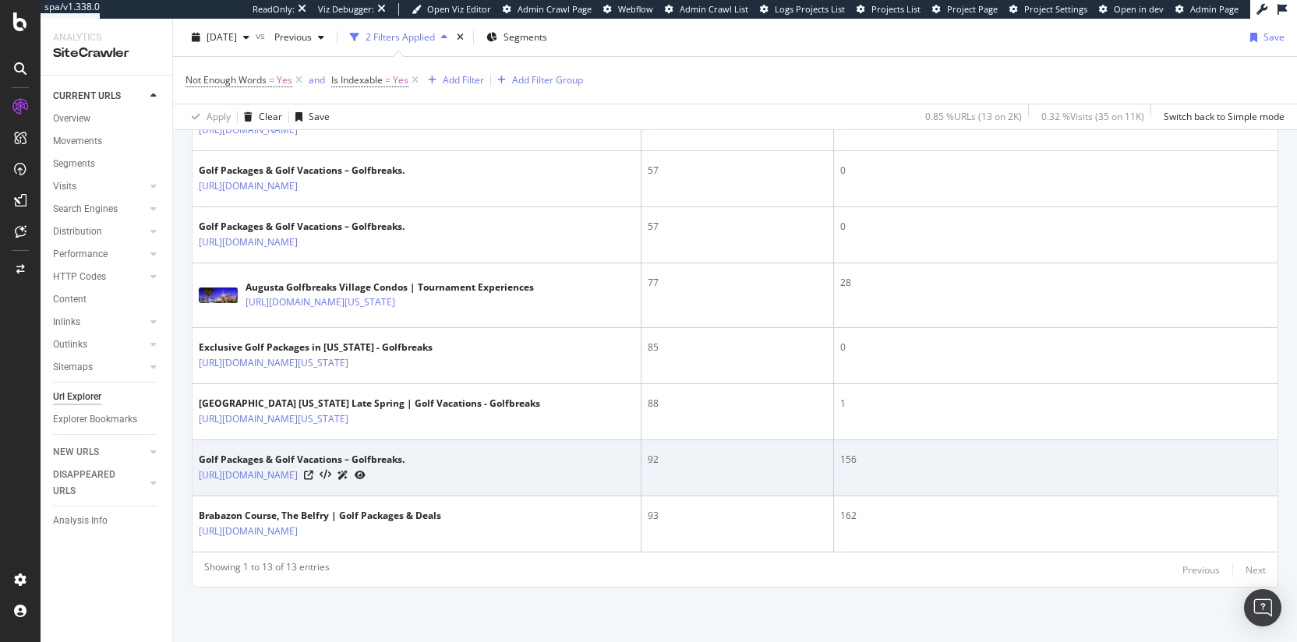
scroll to position [708, 0]
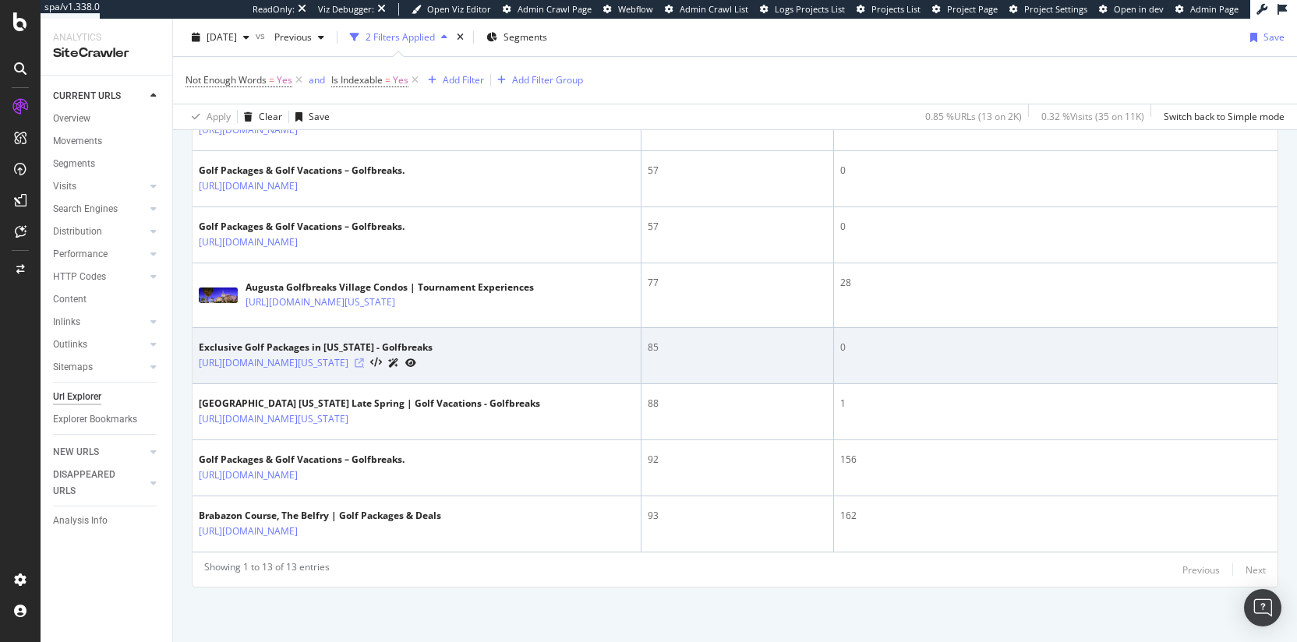
click at [364, 365] on icon at bounding box center [359, 362] width 9 height 9
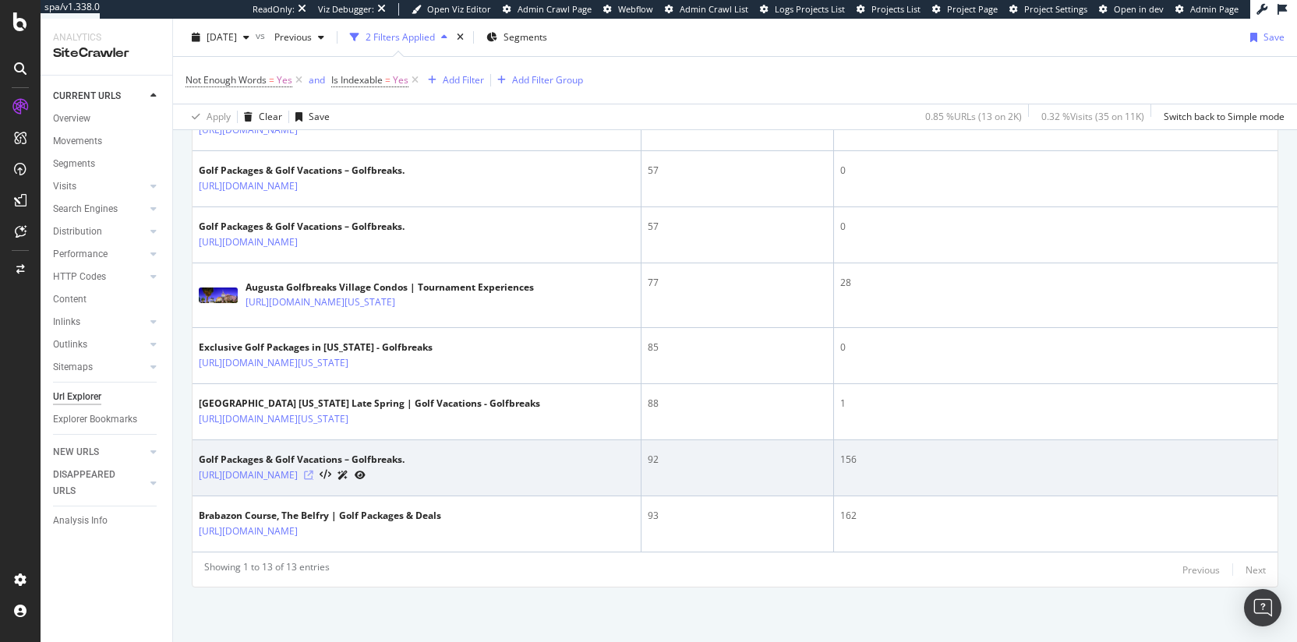
click at [313, 475] on icon at bounding box center [308, 475] width 9 height 9
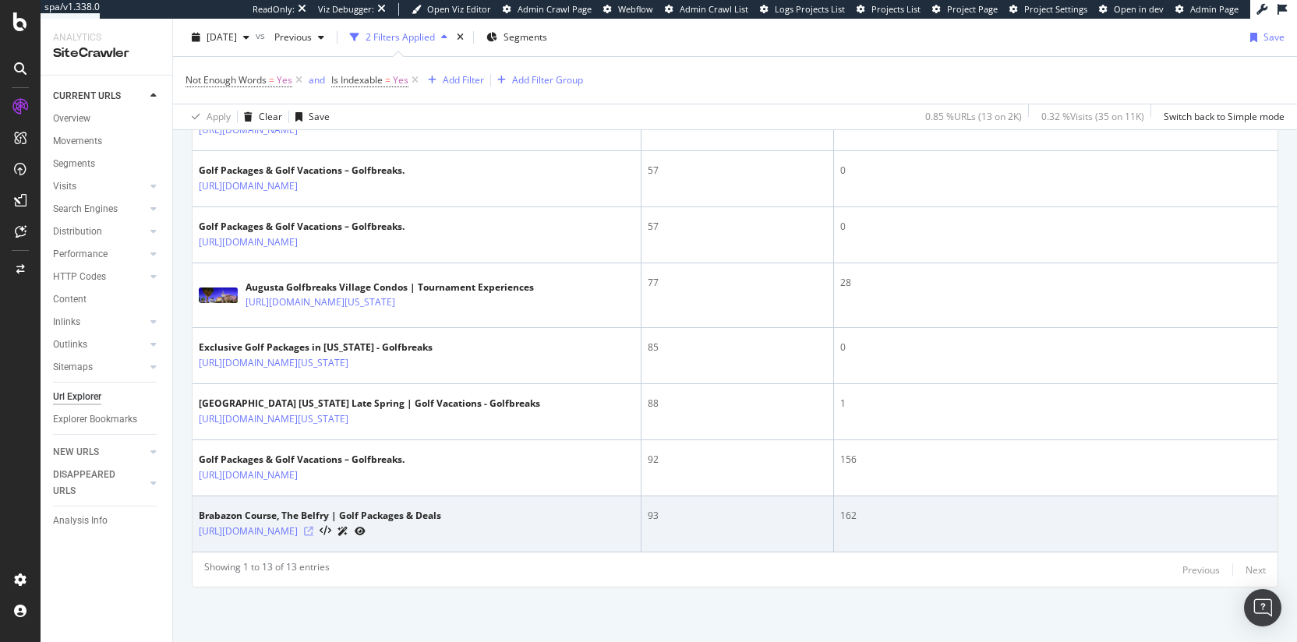
click at [313, 533] on icon at bounding box center [308, 531] width 9 height 9
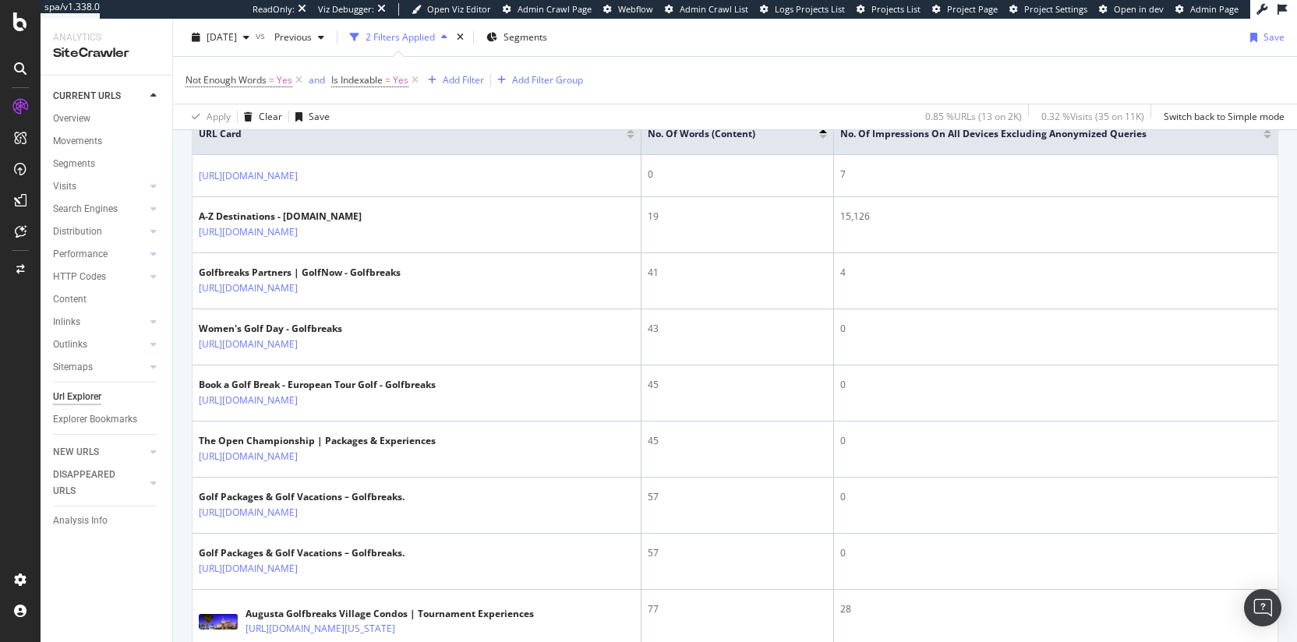
scroll to position [162, 0]
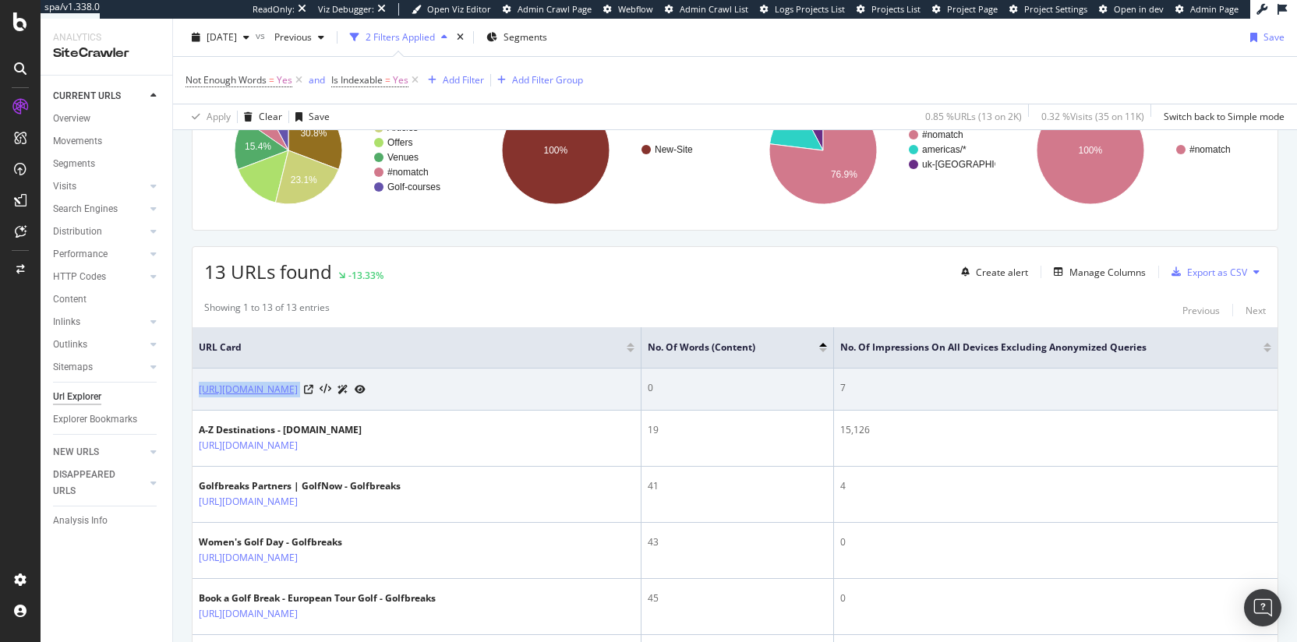
drag, startPoint x: 618, startPoint y: 388, endPoint x: 199, endPoint y: 393, distance: 419.3
click at [199, 393] on div "https://www.golfbreaks.com/en-us/vacations/orlando/caribe-royale-resort/" at bounding box center [417, 389] width 436 height 16
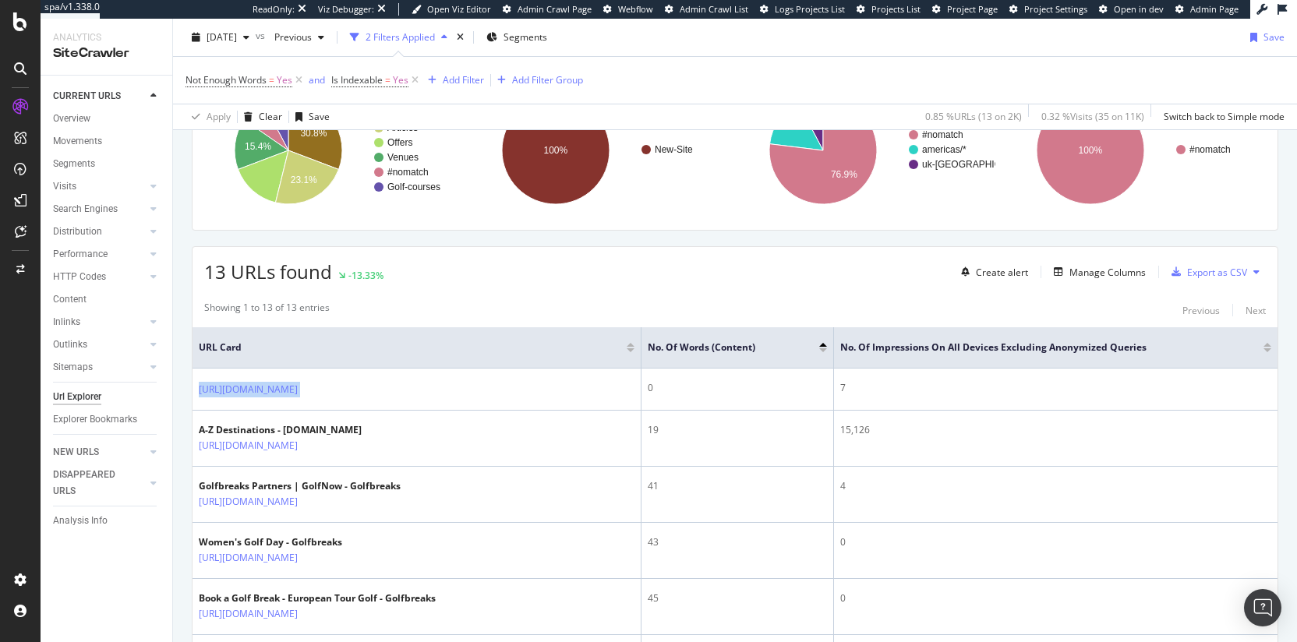
click at [485, 344] on span "URL Card" at bounding box center [411, 348] width 424 height 14
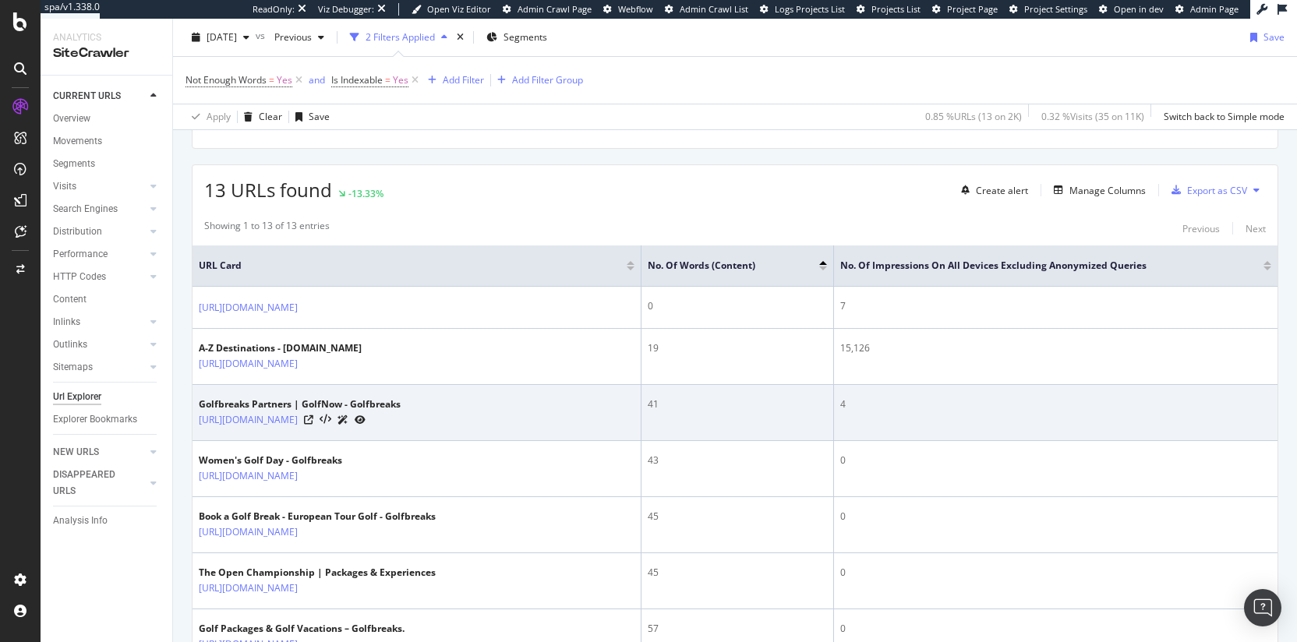
scroll to position [300, 0]
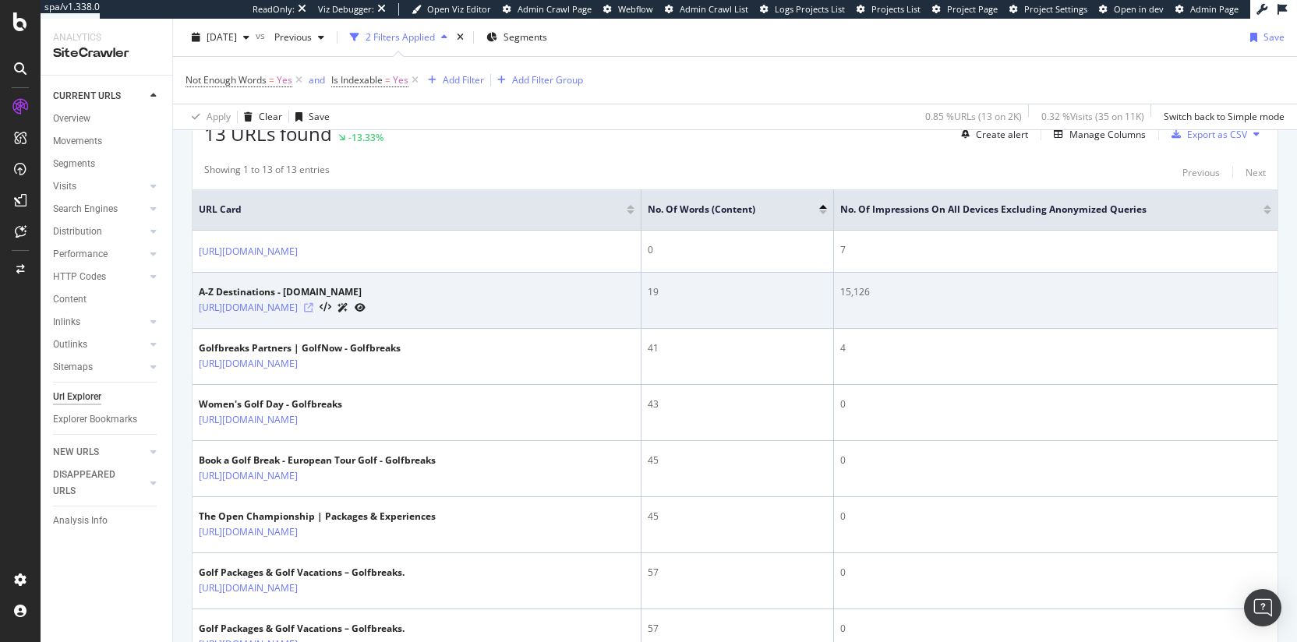
click at [313, 310] on icon at bounding box center [308, 307] width 9 height 9
click at [875, 288] on div "15,126" at bounding box center [1055, 292] width 431 height 14
click at [870, 291] on div "15,126" at bounding box center [1055, 292] width 431 height 14
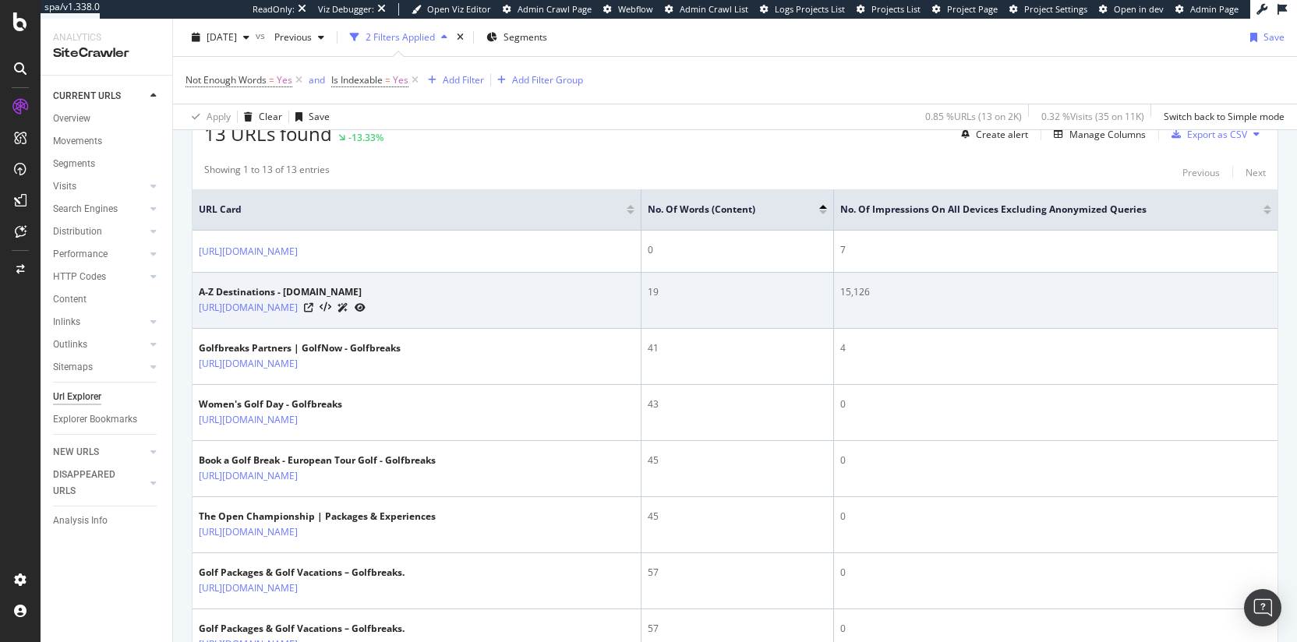
drag, startPoint x: 855, startPoint y: 298, endPoint x: 877, endPoint y: 289, distance: 23.4
click at [877, 289] on div "15,126" at bounding box center [1055, 292] width 431 height 14
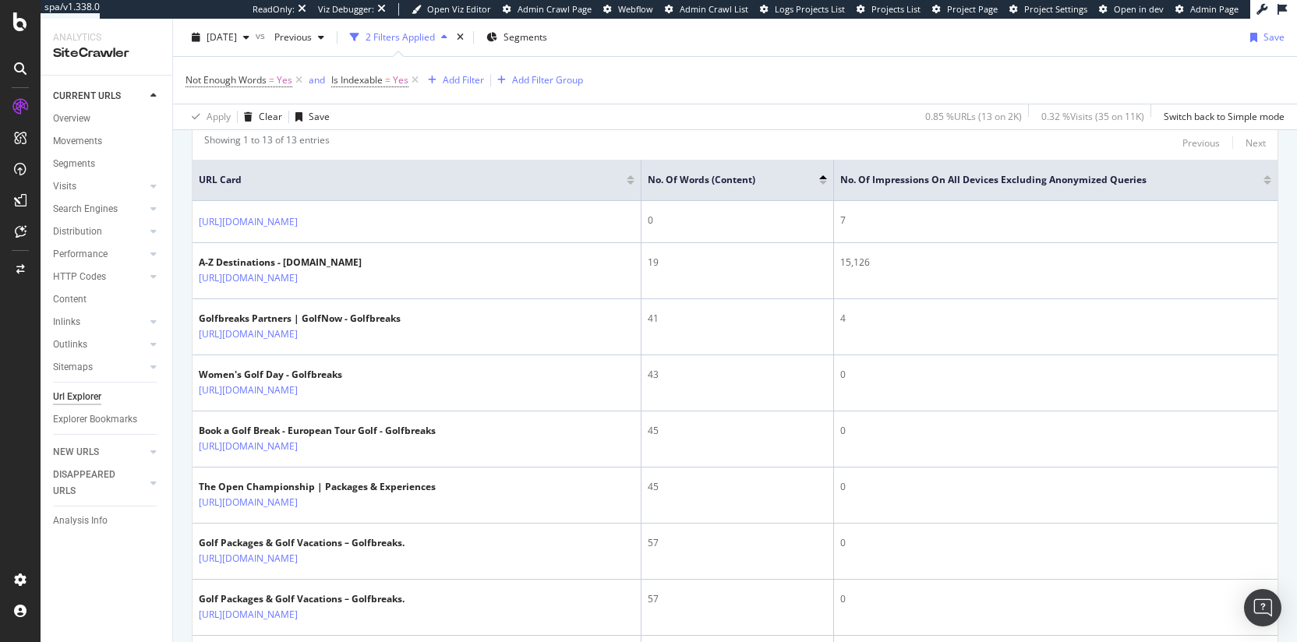
scroll to position [330, 0]
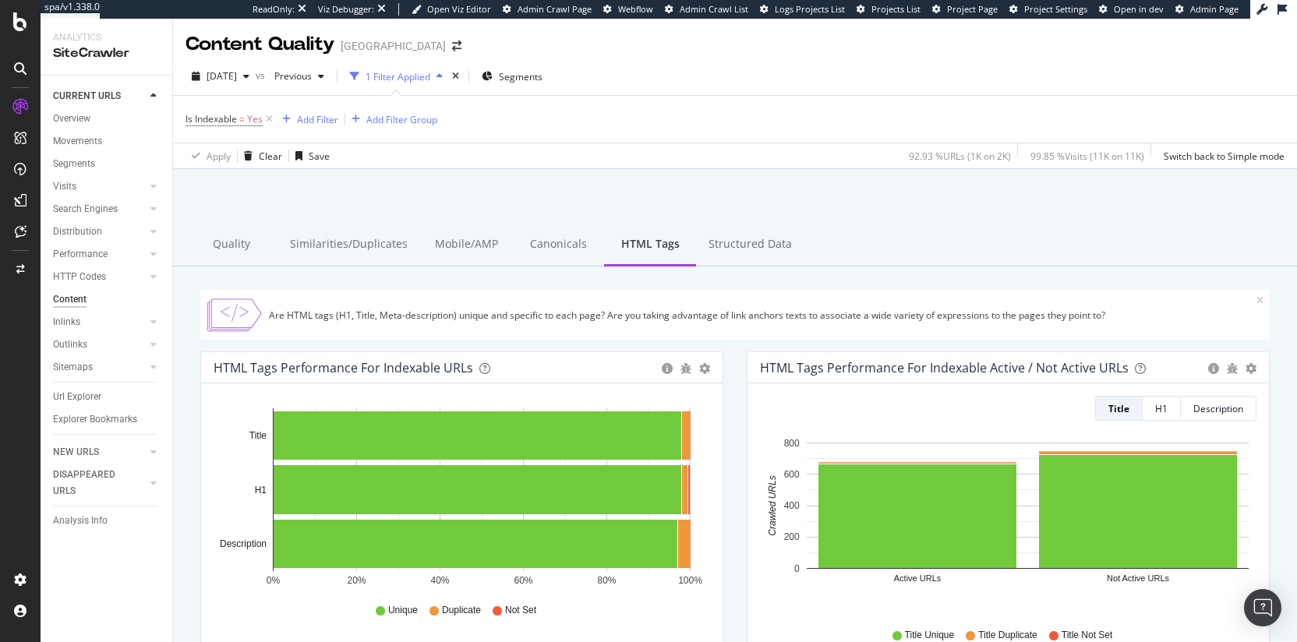
click at [669, 314] on div "Are HTML tags (H1, Title, Meta-description) unique and specific to each page? A…" at bounding box center [762, 315] width 987 height 13
click at [669, 313] on div "Are HTML tags (H1, Title, Meta-description) unique and specific to each page? A…" at bounding box center [762, 315] width 987 height 13
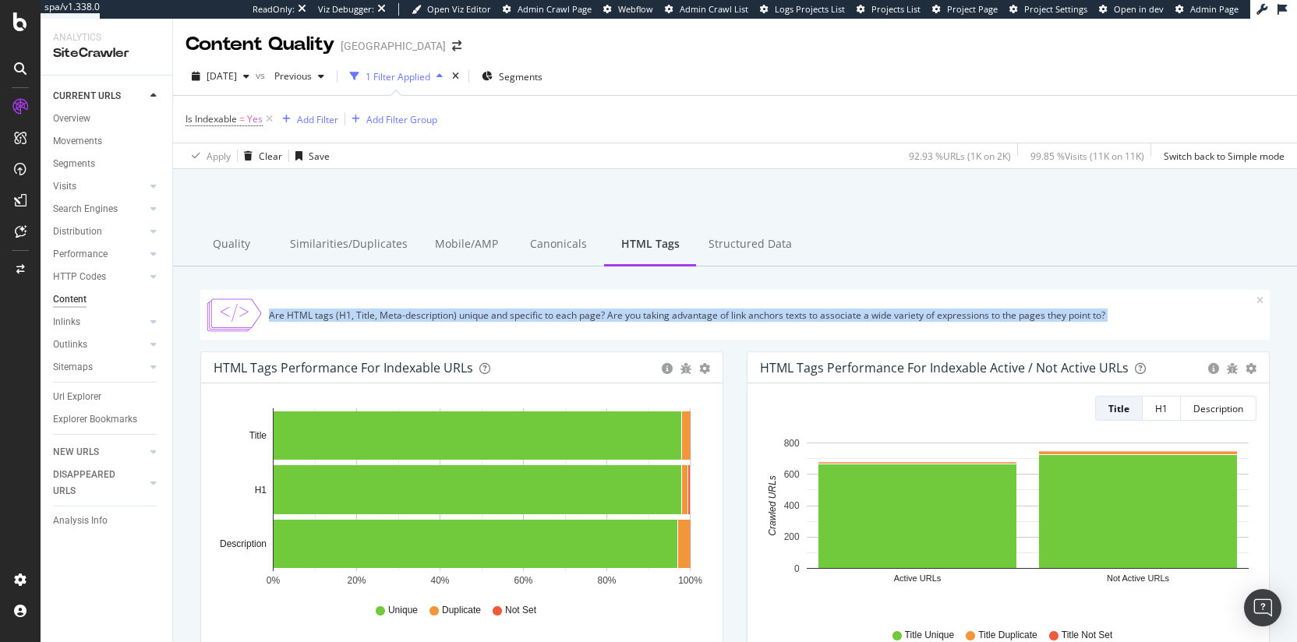
click at [669, 313] on div "Are HTML tags (H1, Title, Meta-description) unique and specific to each page? A…" at bounding box center [762, 315] width 987 height 13
click at [630, 310] on div "Are HTML tags (H1, Title, Meta-description) unique and specific to each page? A…" at bounding box center [762, 315] width 987 height 13
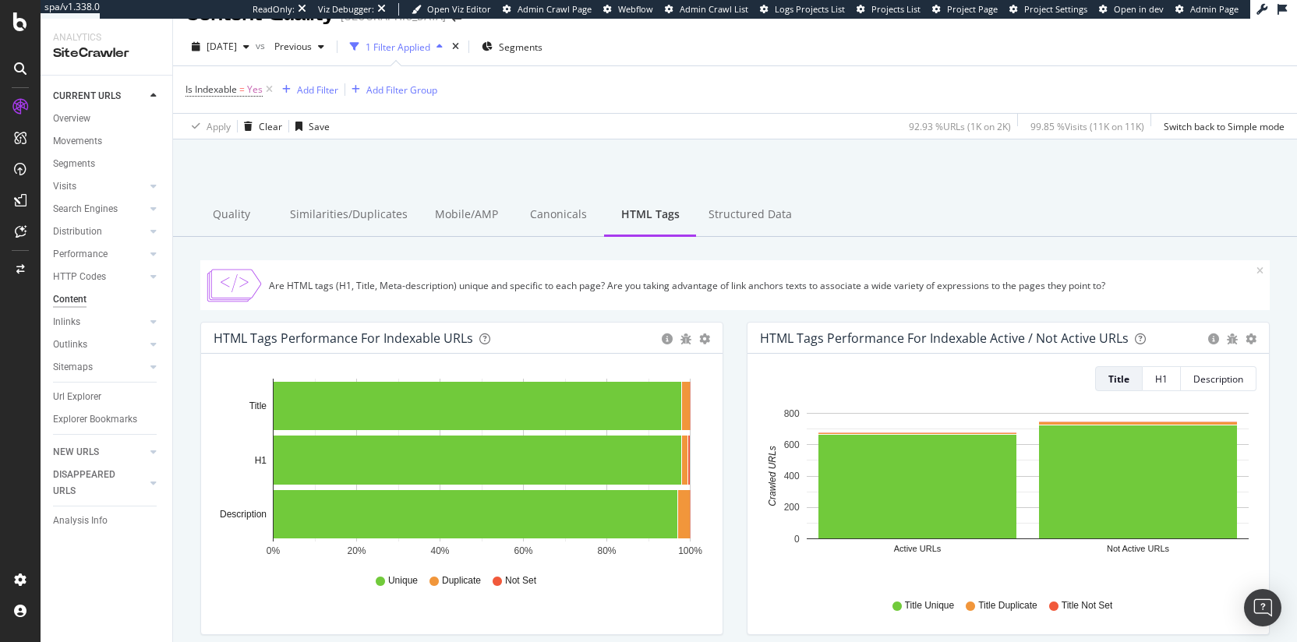
scroll to position [51, 0]
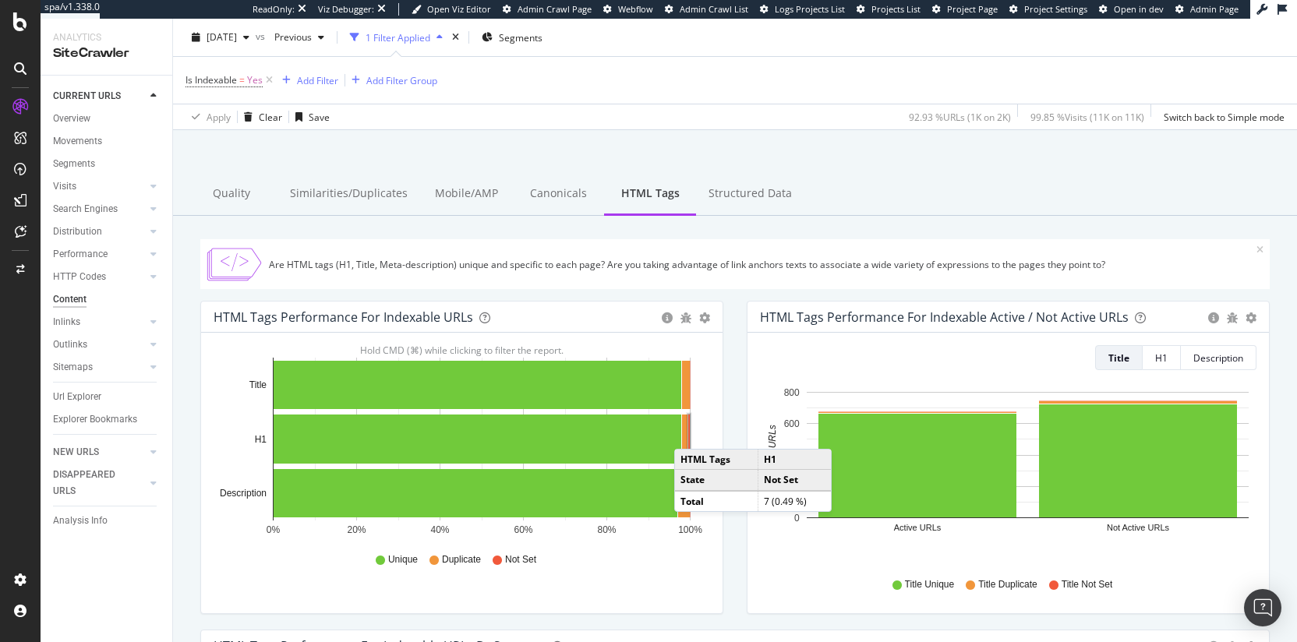
click at [690, 433] on rect "A chart." at bounding box center [689, 440] width 2 height 50
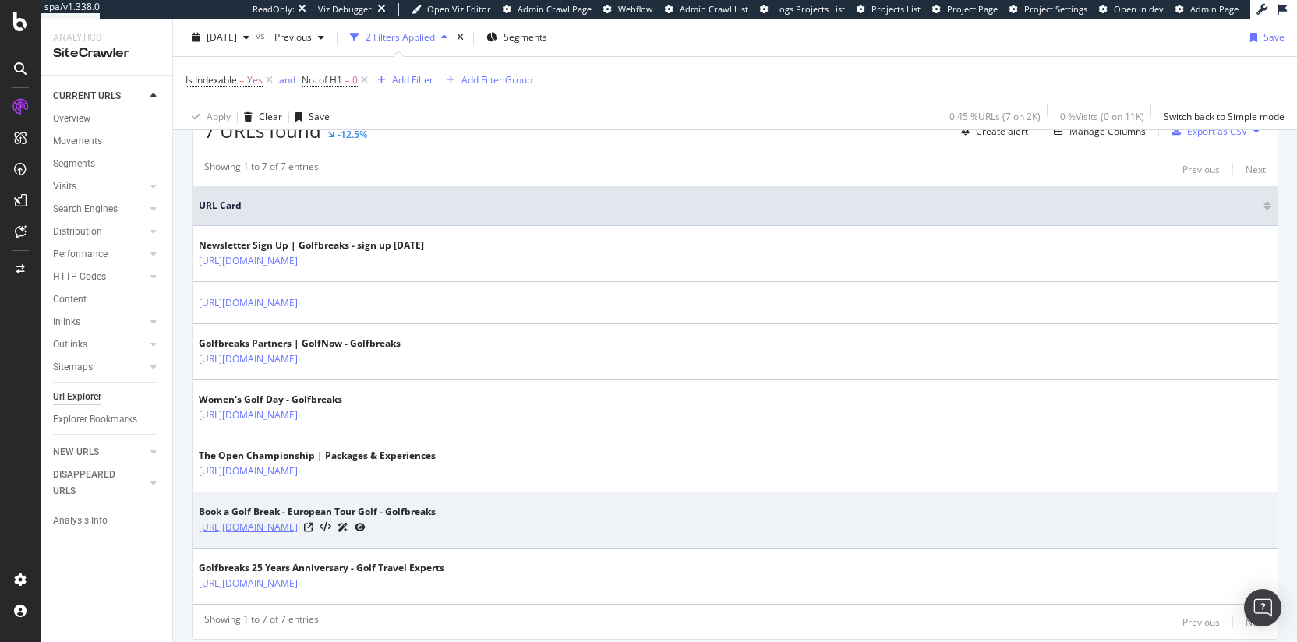
scroll to position [290, 0]
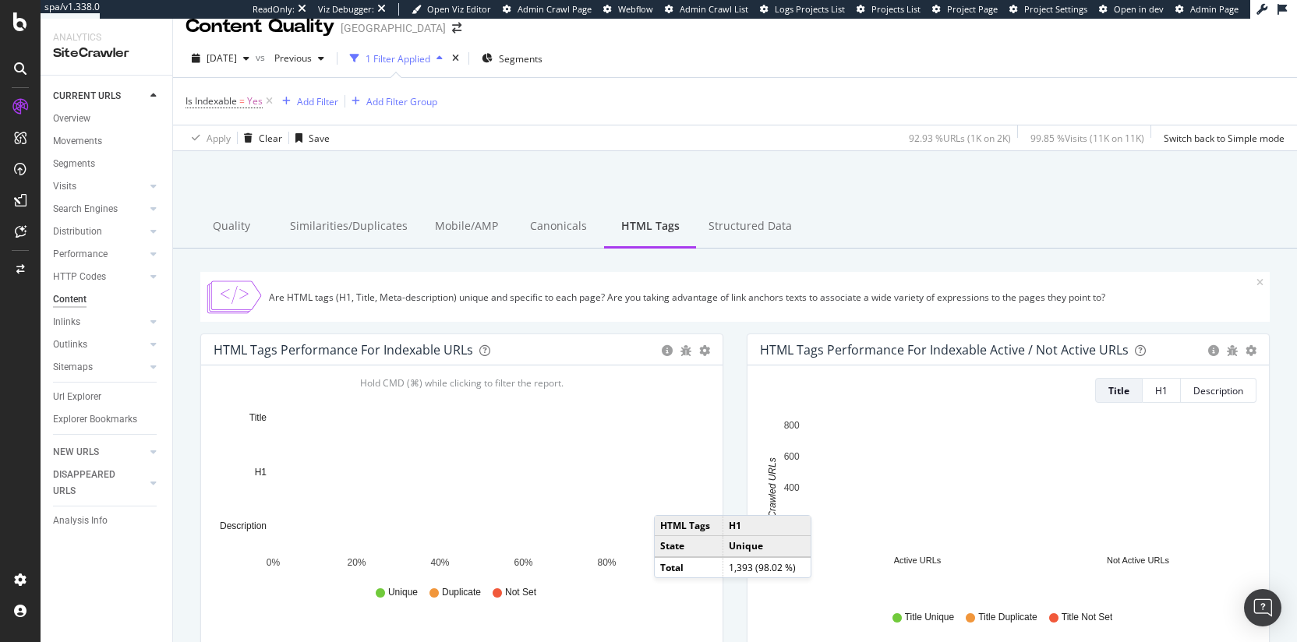
scroll to position [34, 0]
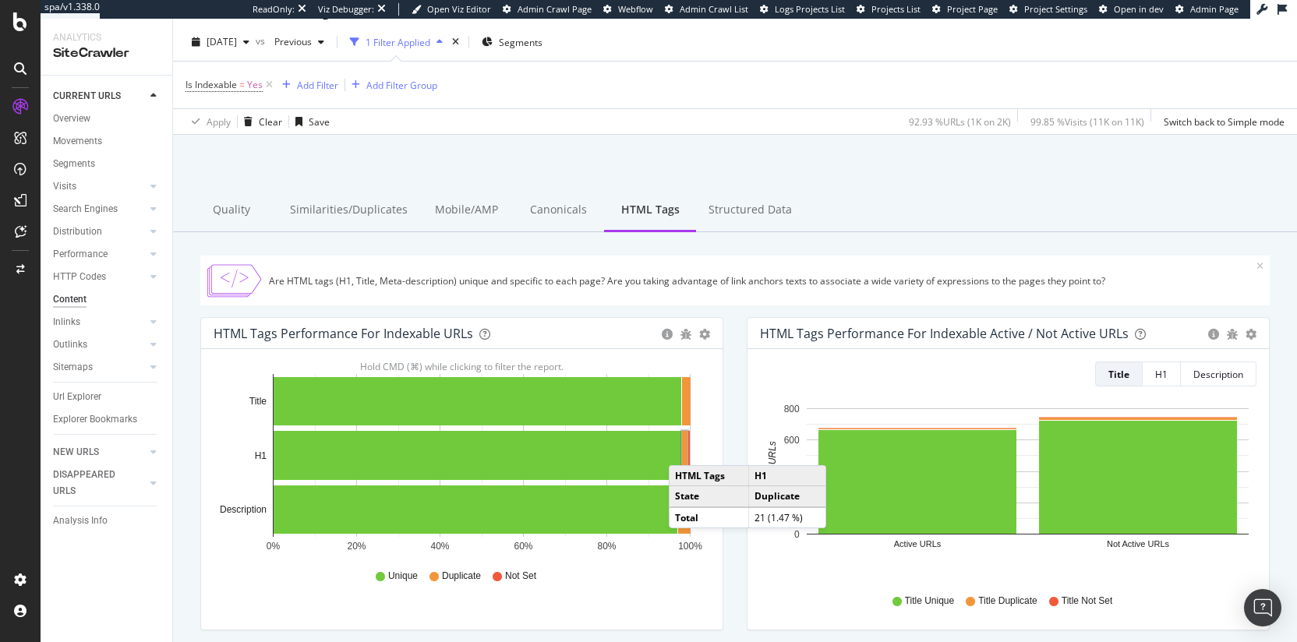
click at [684, 450] on rect "A chart." at bounding box center [684, 455] width 5 height 49
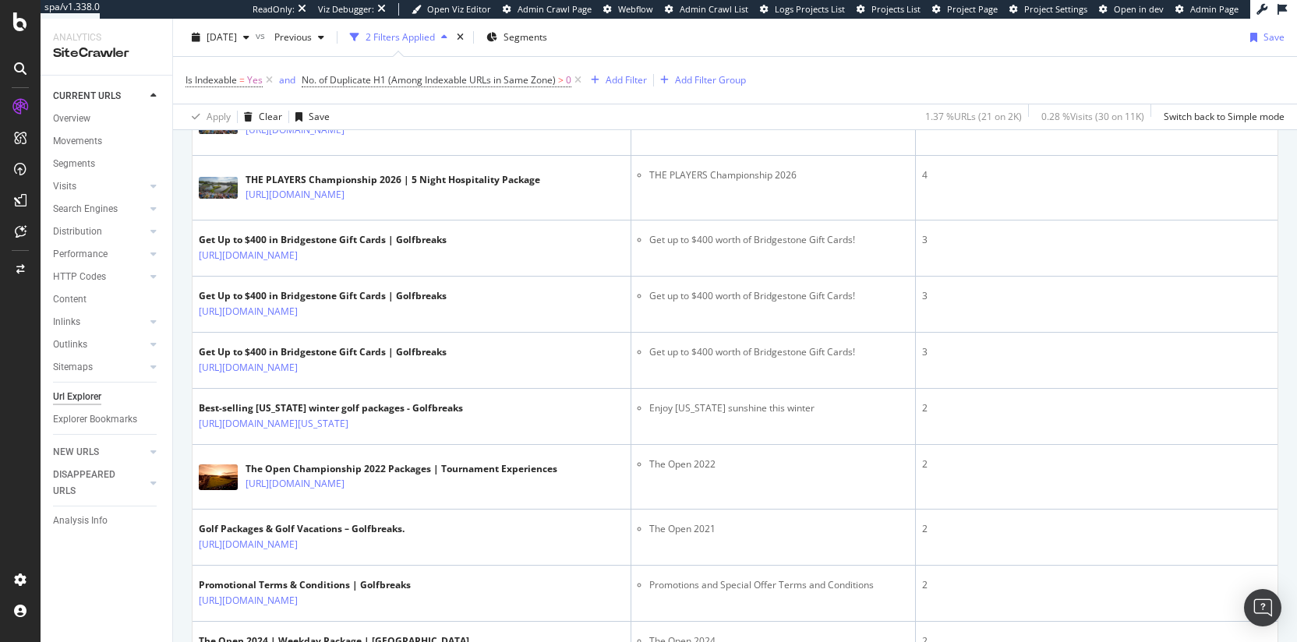
scroll to position [589, 0]
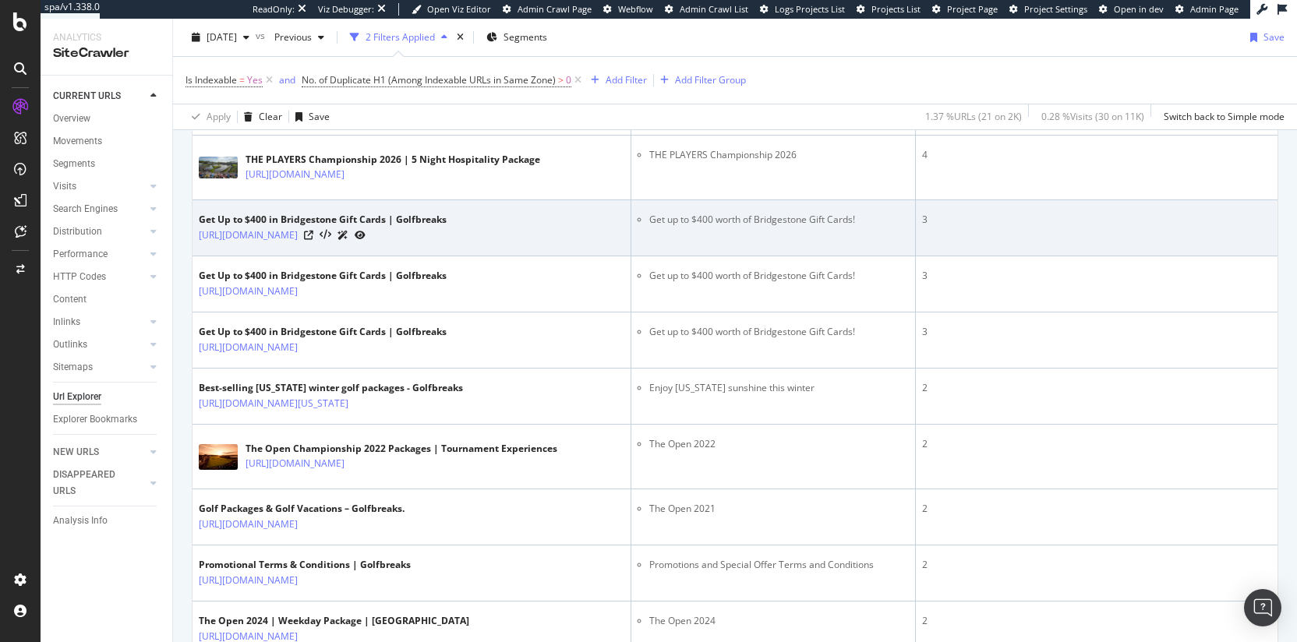
click at [818, 227] on li "Get up to $400 worth of Bridgestone Gift Cards!" at bounding box center [779, 220] width 260 height 14
click at [700, 227] on li "Get up to $400 worth of Bridgestone Gift Cards!" at bounding box center [779, 220] width 260 height 14
click at [313, 240] on icon at bounding box center [308, 235] width 9 height 9
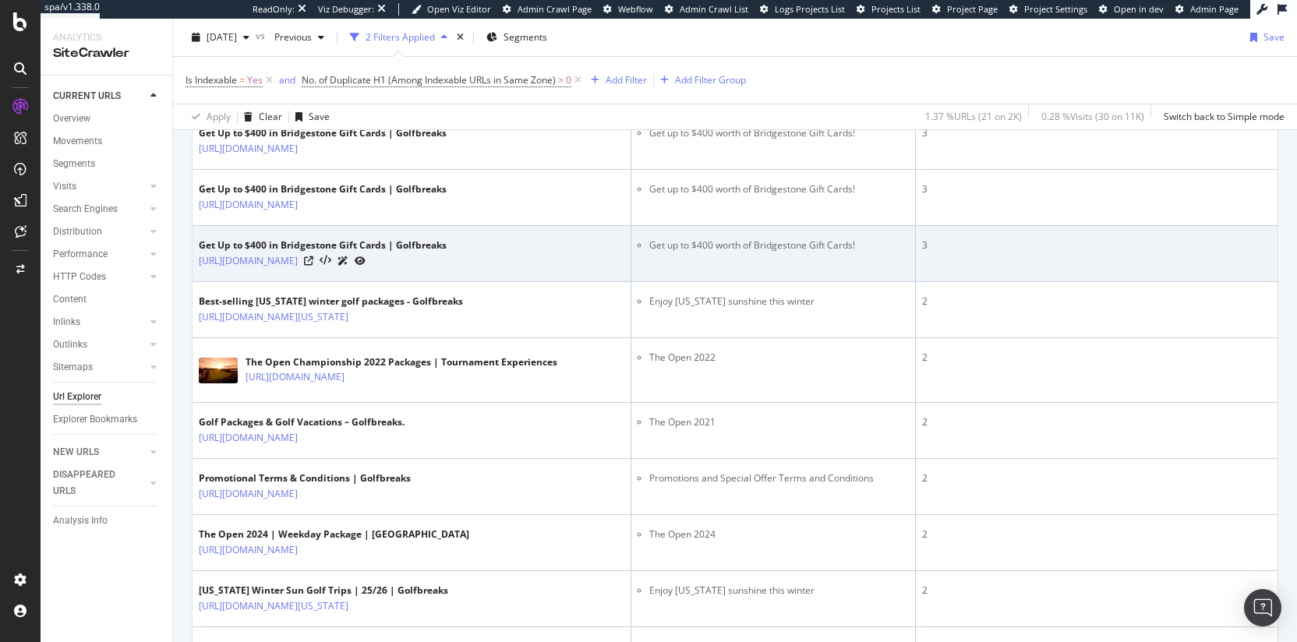
scroll to position [677, 0]
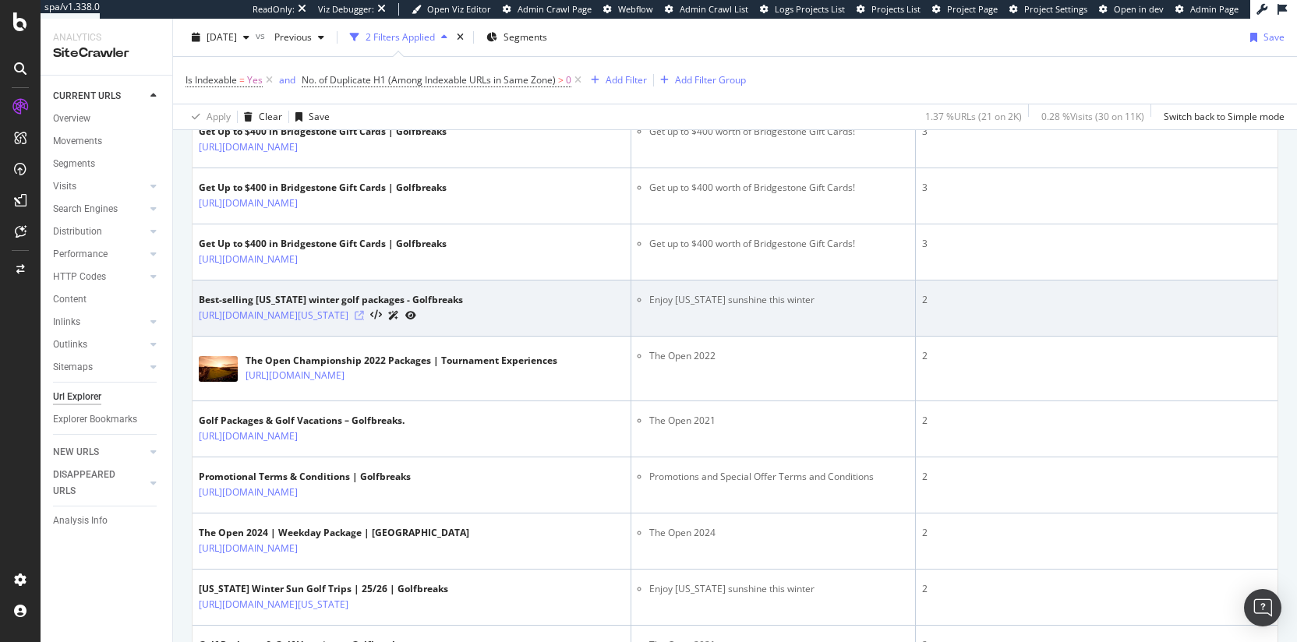
click at [364, 320] on icon at bounding box center [359, 315] width 9 height 9
drag, startPoint x: 763, startPoint y: 327, endPoint x: 1172, endPoint y: 351, distance: 409.8
click at [1177, 337] on tr "Best-selling [US_STATE] winter golf packages - Golfbreaks [URL][DOMAIN_NAME][US…" at bounding box center [734, 309] width 1085 height 56
click at [1171, 337] on td "2" at bounding box center [1097, 309] width 362 height 56
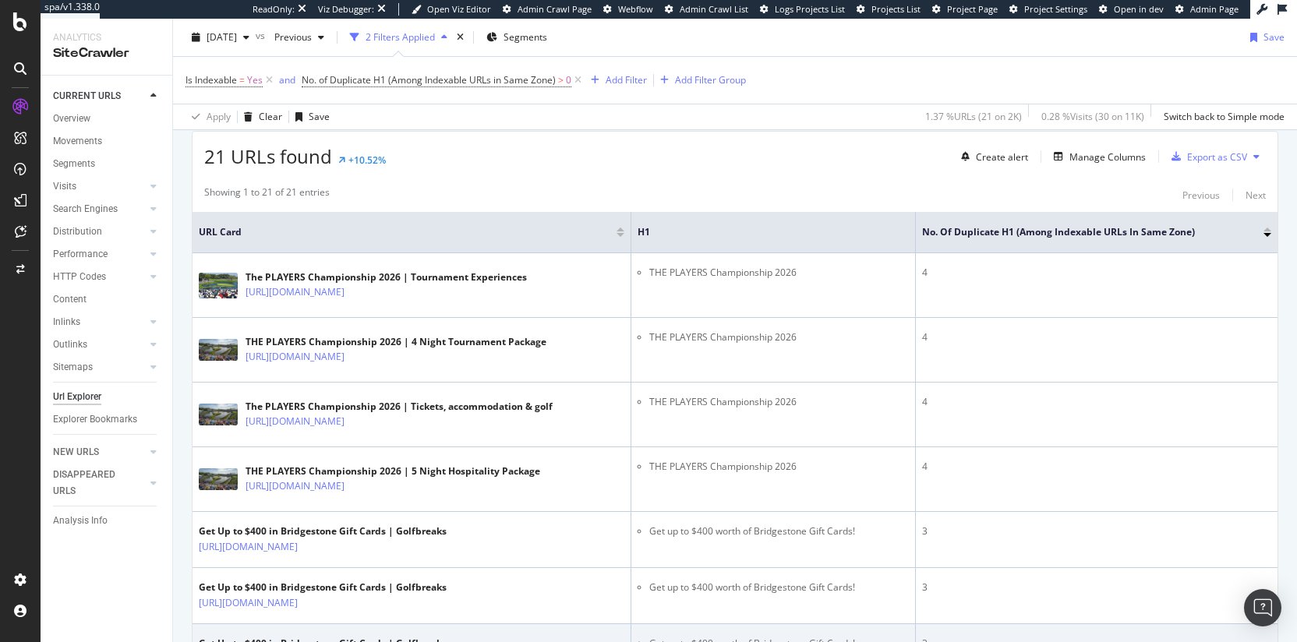
scroll to position [132, 0]
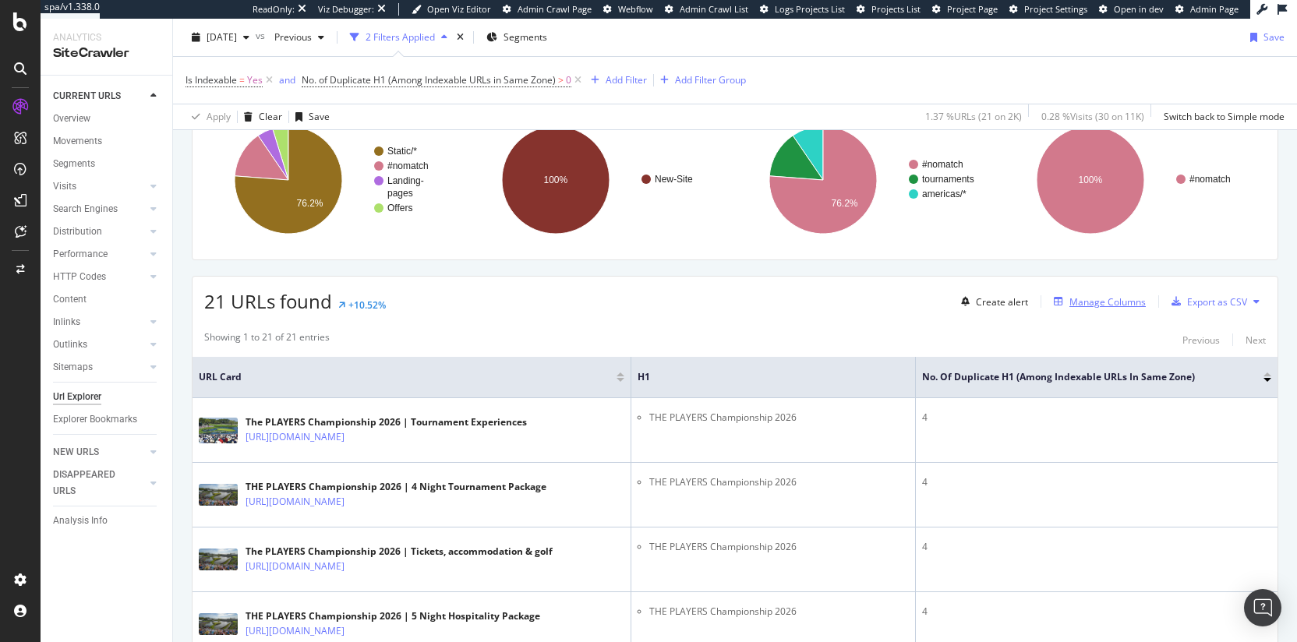
click at [1114, 298] on div "Manage Columns" at bounding box center [1107, 301] width 76 height 13
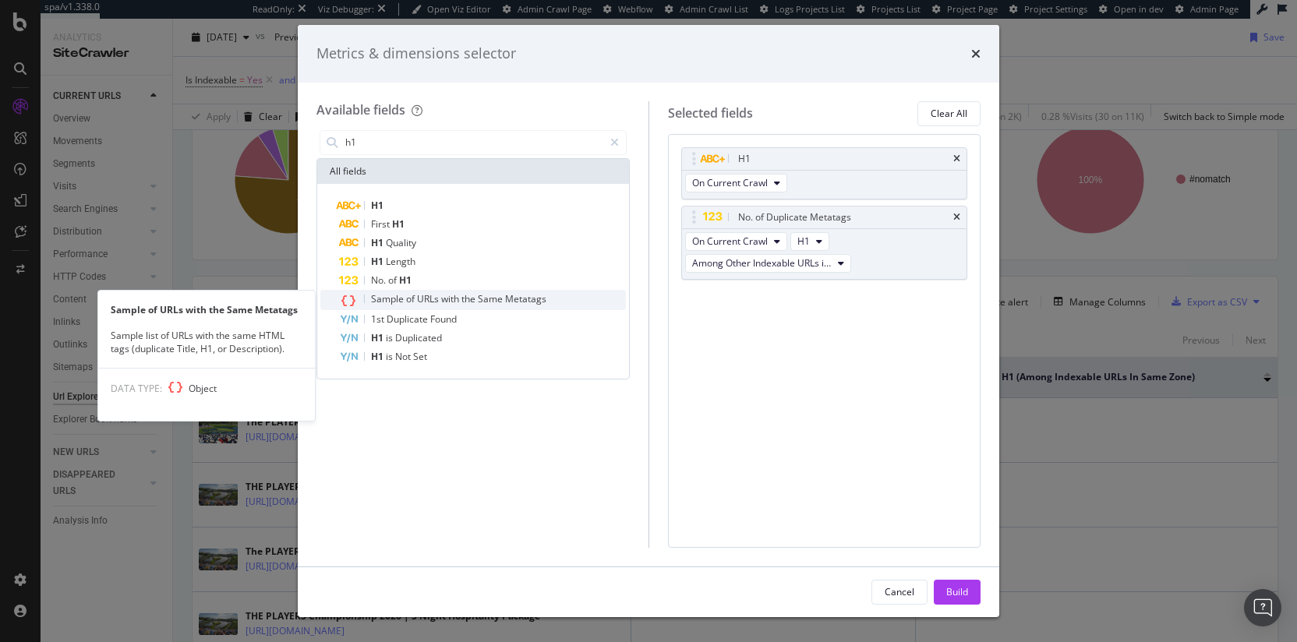
type input "h1"
click at [421, 294] on span "URLs" at bounding box center [429, 298] width 24 height 13
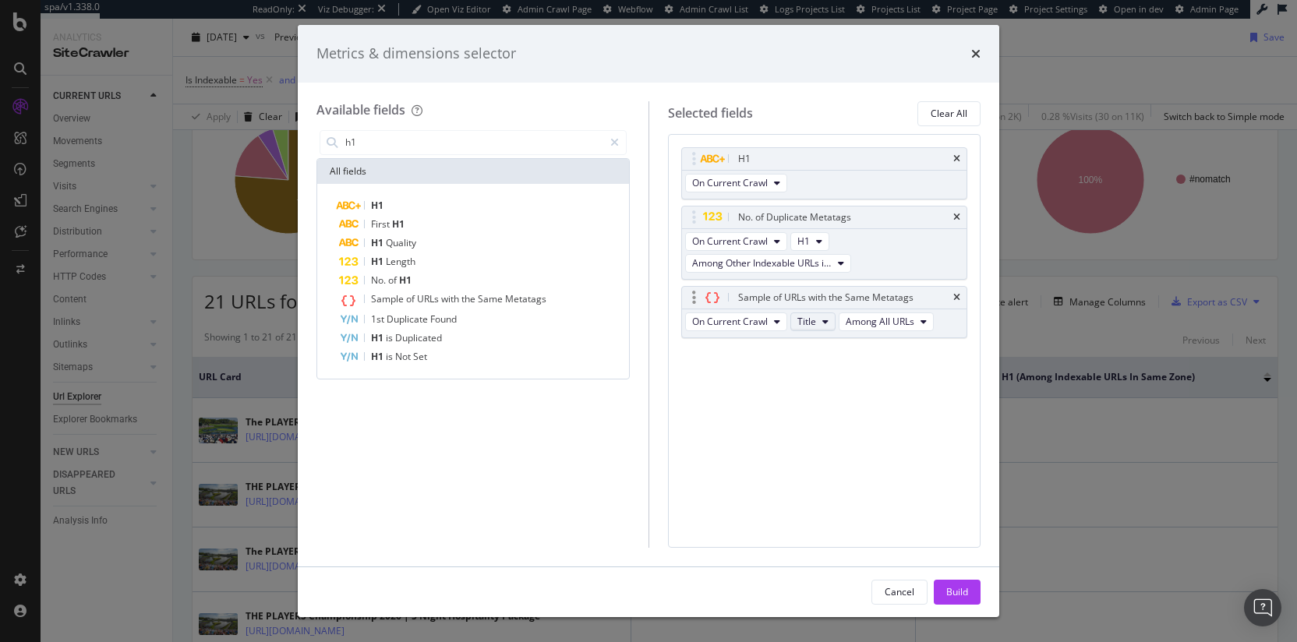
click at [824, 326] on button "Title" at bounding box center [812, 321] width 45 height 19
click at [821, 413] on span "H1" at bounding box center [828, 408] width 50 height 14
click at [915, 322] on icon "modal" at bounding box center [917, 321] width 6 height 9
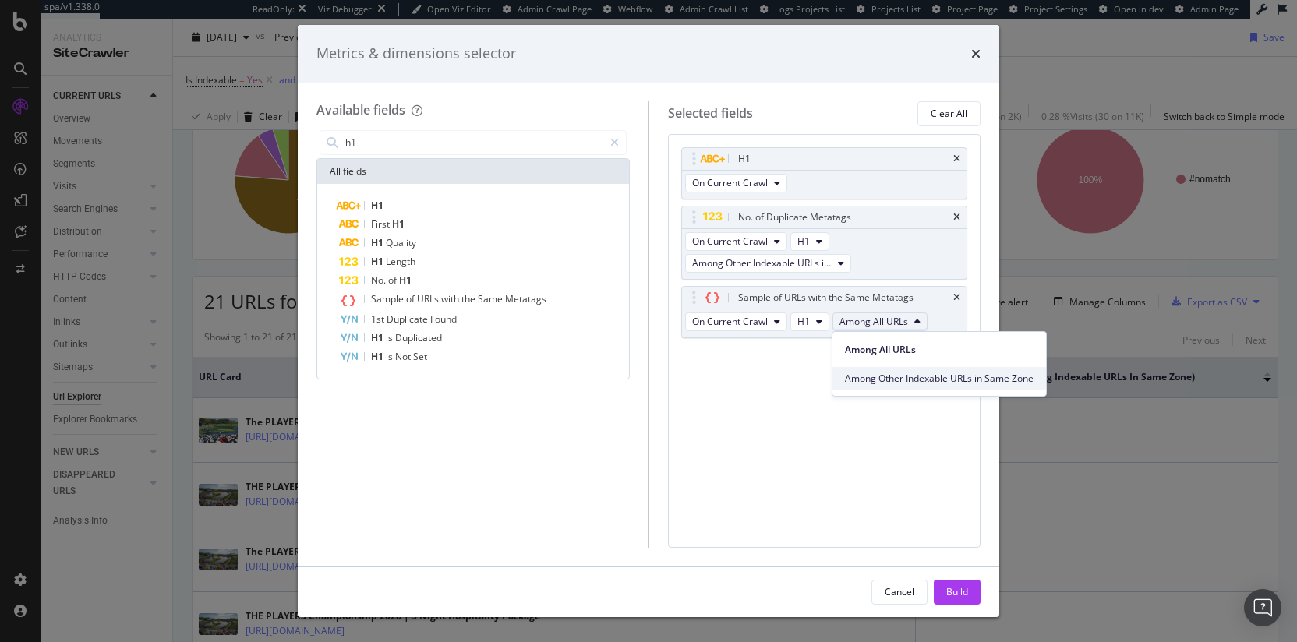
click at [912, 379] on span "Among Other Indexable URLs in Same Zone" at bounding box center [939, 379] width 189 height 14
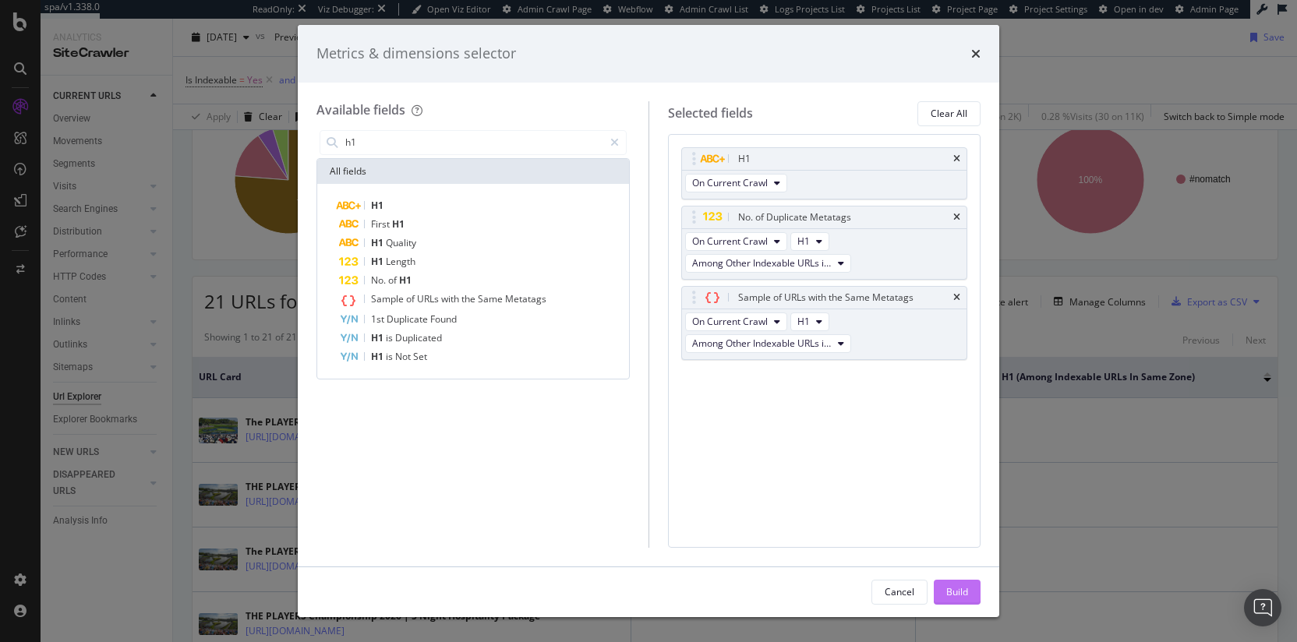
click at [948, 595] on div "Build" at bounding box center [957, 591] width 22 height 13
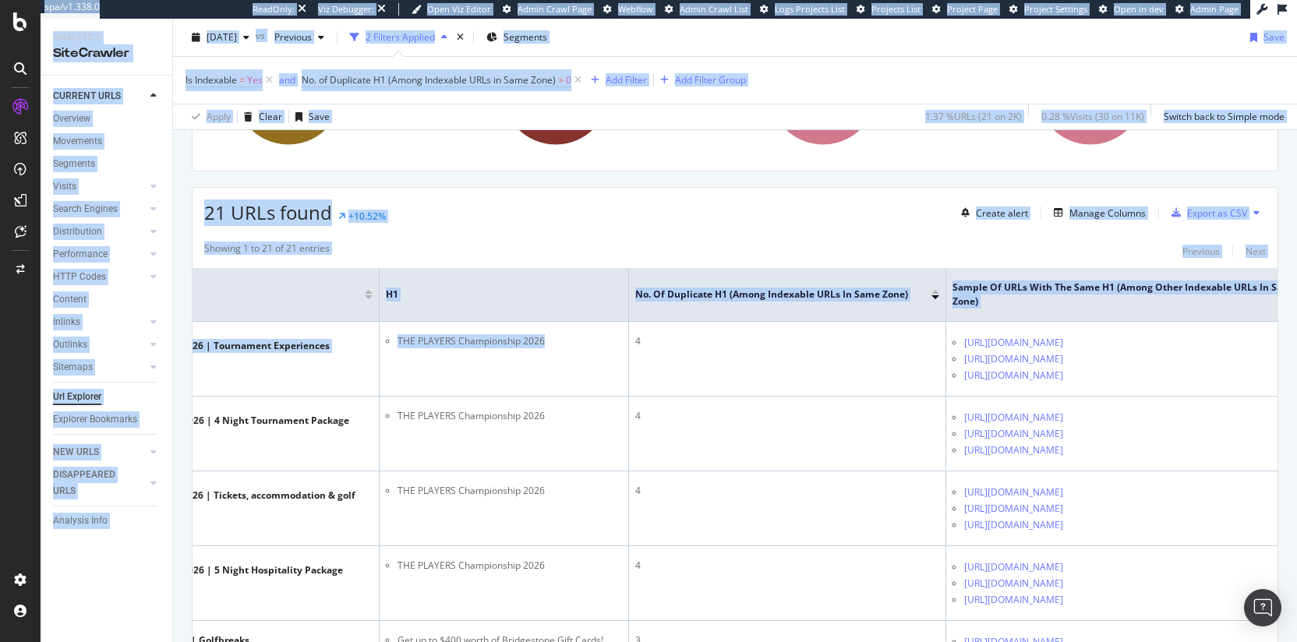
scroll to position [0, 274]
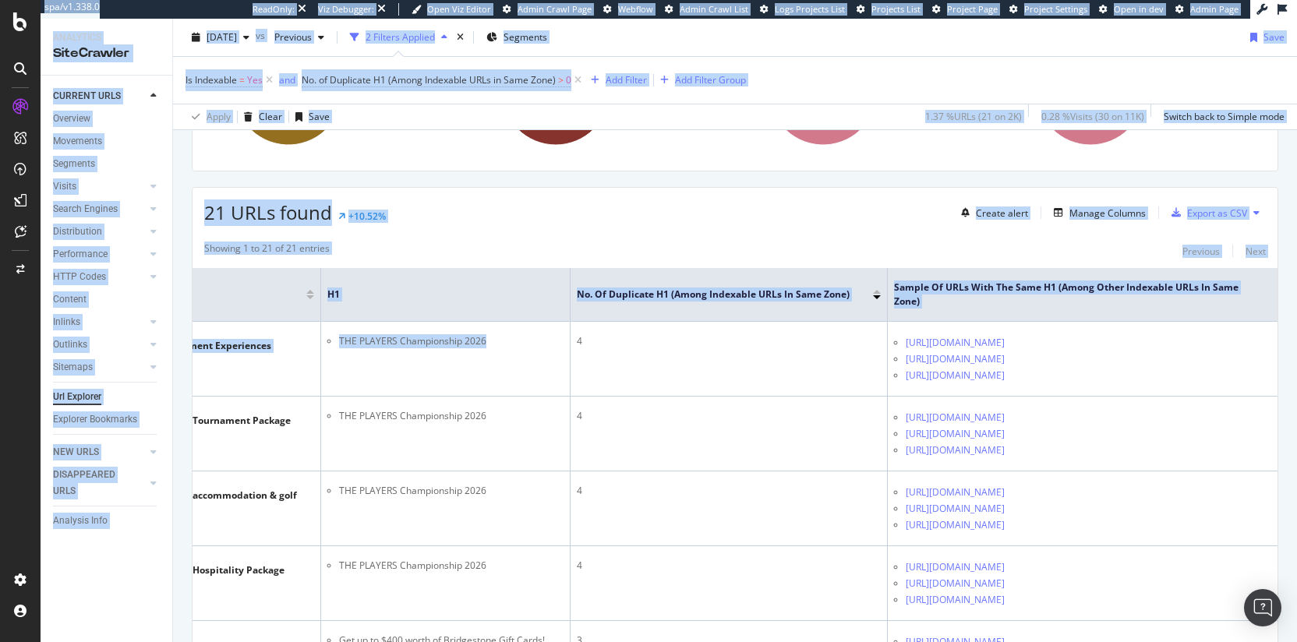
drag, startPoint x: 603, startPoint y: 351, endPoint x: 1307, endPoint y: 391, distance: 704.8
click at [1296, 391] on html "spa/v1.338.0 ReadOnly: Viz Debugger: Open Viz Editor Admin Crawl Page Webflow A…" at bounding box center [648, 321] width 1297 height 642
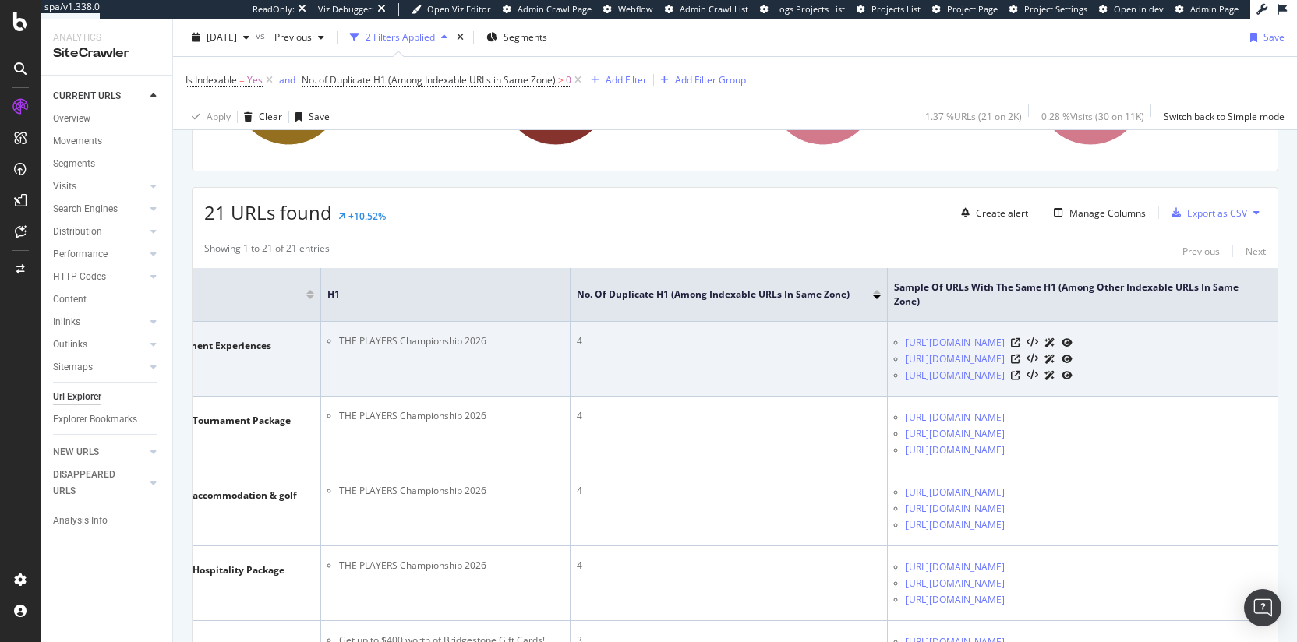
click at [774, 391] on td "4" at bounding box center [728, 359] width 317 height 75
click at [1020, 348] on icon at bounding box center [1015, 342] width 9 height 9
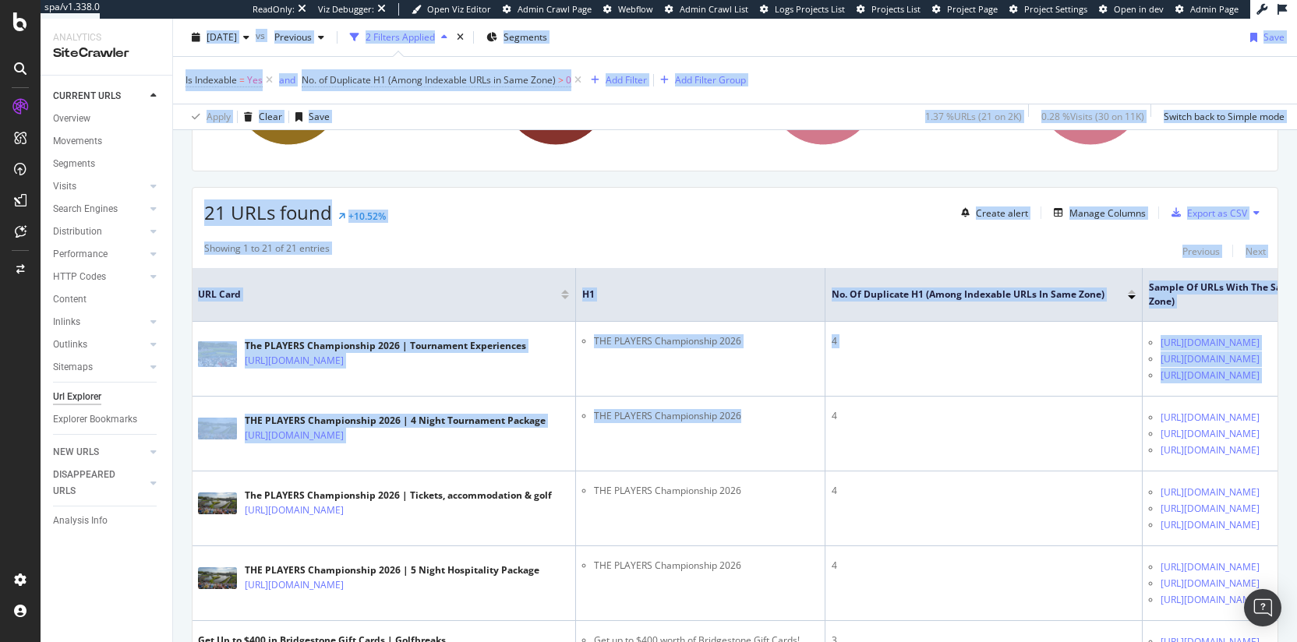
scroll to position [0, 0]
drag, startPoint x: 531, startPoint y: 496, endPoint x: 116, endPoint y: 510, distance: 415.6
click at [115, 510] on div "Analytics SiteCrawler CURRENT URLS Overview Movements Segments Visits Analysis …" at bounding box center [669, 330] width 1256 height 623
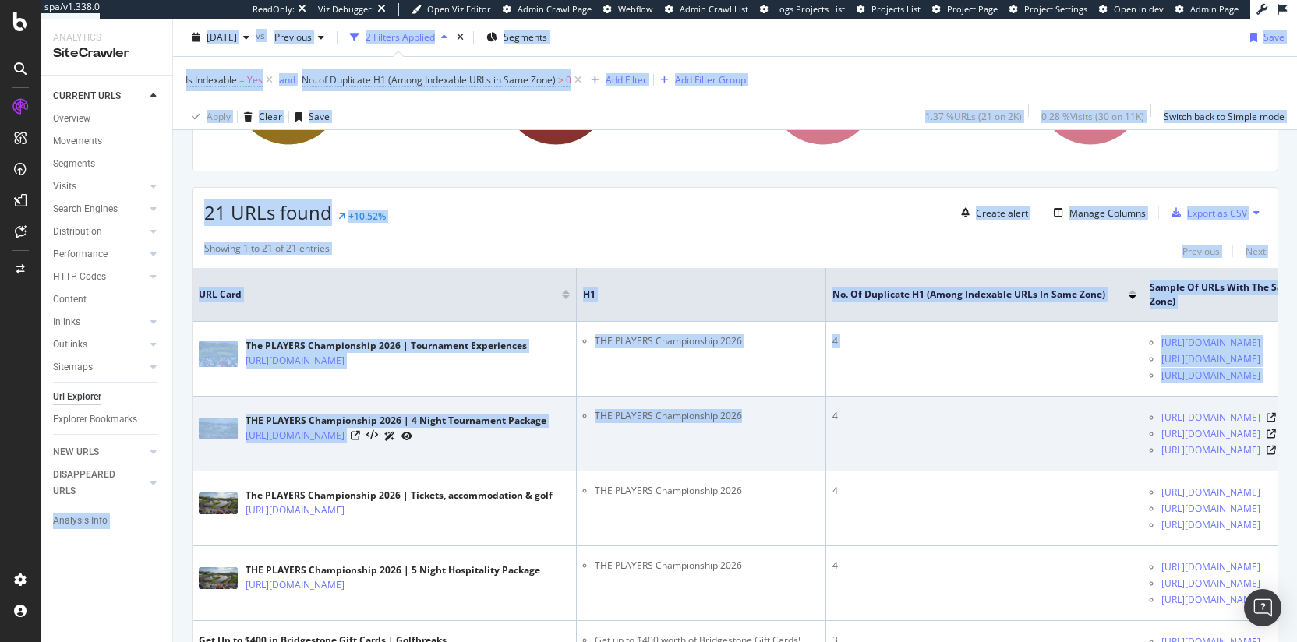
click at [709, 471] on td "THE PLAYERS Championship 2026" at bounding box center [701, 434] width 249 height 75
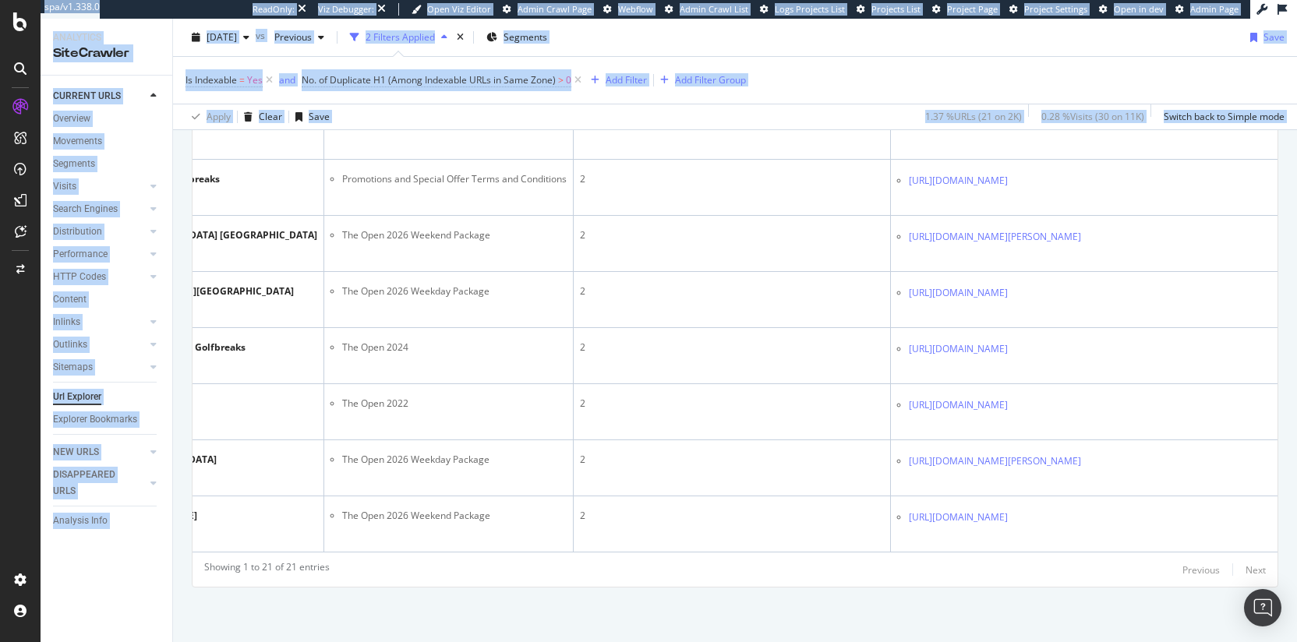
scroll to position [0, 274]
drag, startPoint x: 694, startPoint y: 289, endPoint x: 1342, endPoint y: 260, distance: 649.0
click at [1296, 260] on html "spa/v1.338.0 ReadOnly: Viz Debugger: Open Viz Editor Admin Crawl Page Webflow A…" at bounding box center [648, 321] width 1297 height 642
click at [747, 104] on td "2" at bounding box center [728, 76] width 317 height 56
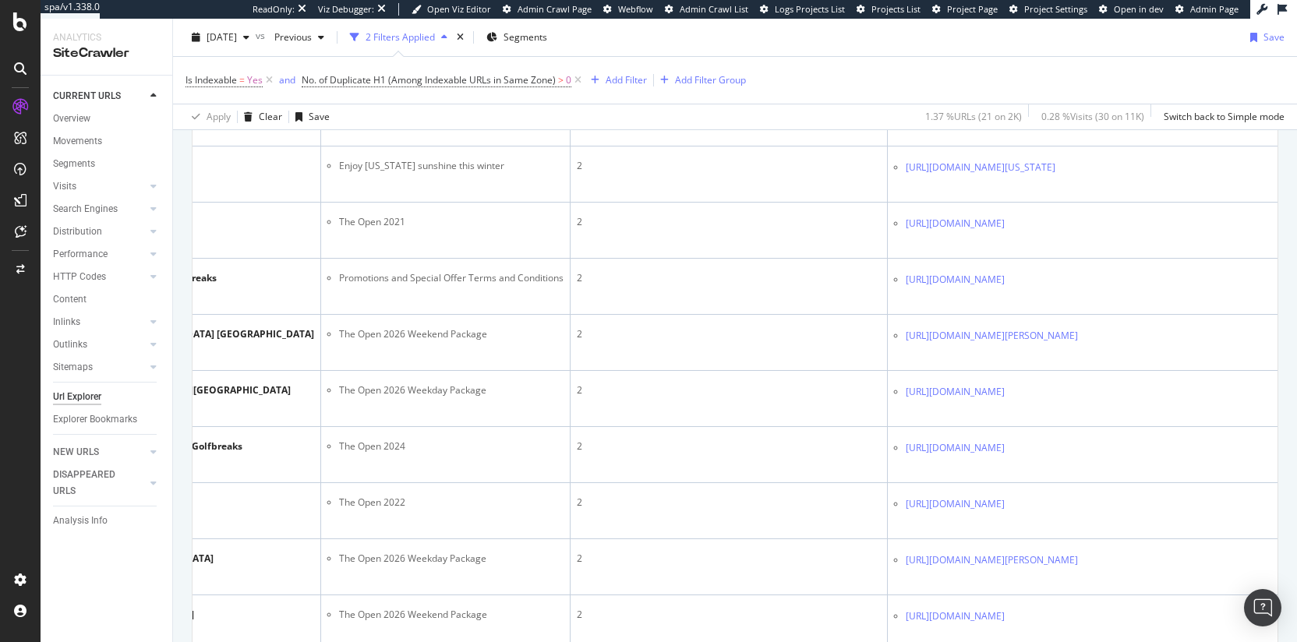
scroll to position [0, 0]
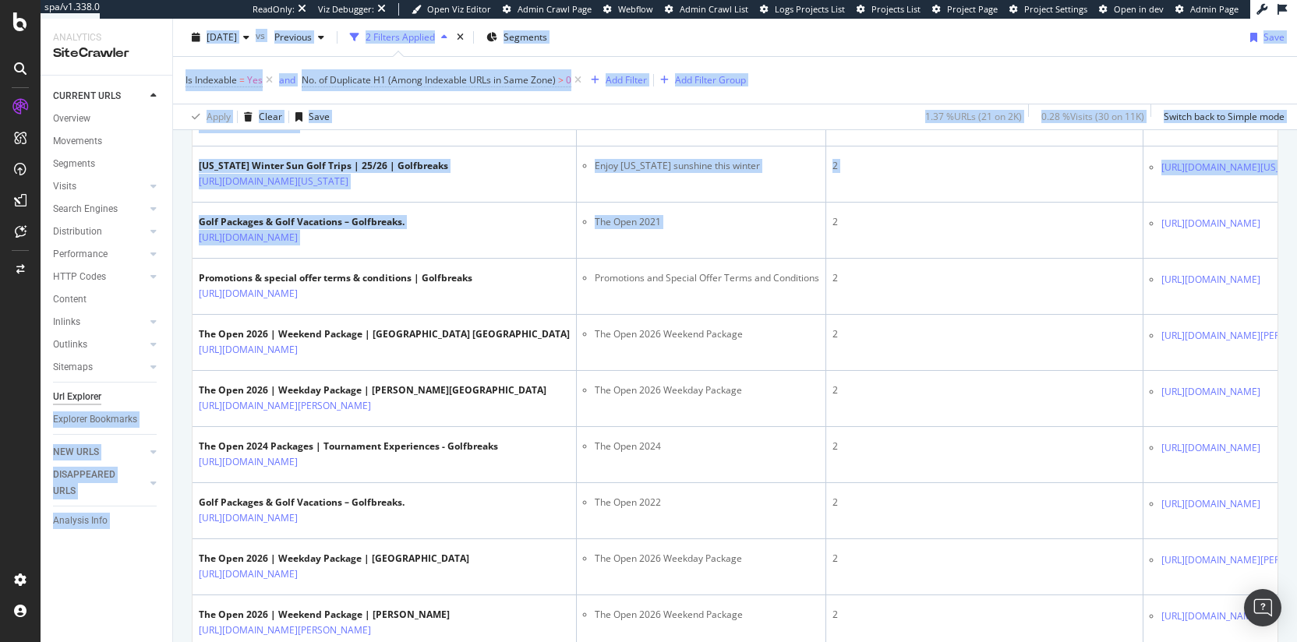
drag, startPoint x: 724, startPoint y: 432, endPoint x: 132, endPoint y: 408, distance: 592.7
click at [132, 408] on div "Analytics SiteCrawler CURRENT URLS Overview Movements Segments Visits Analysis …" at bounding box center [669, 330] width 1256 height 623
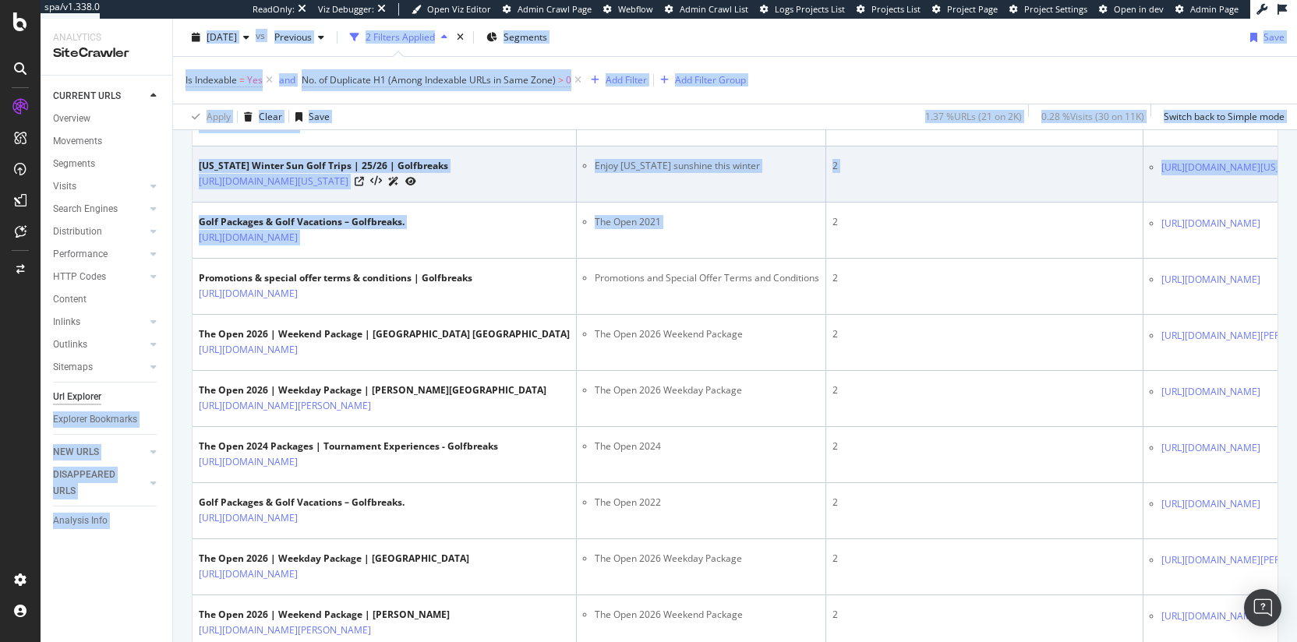
click at [662, 203] on td "Enjoy [US_STATE] sunshine this winter" at bounding box center [701, 175] width 249 height 56
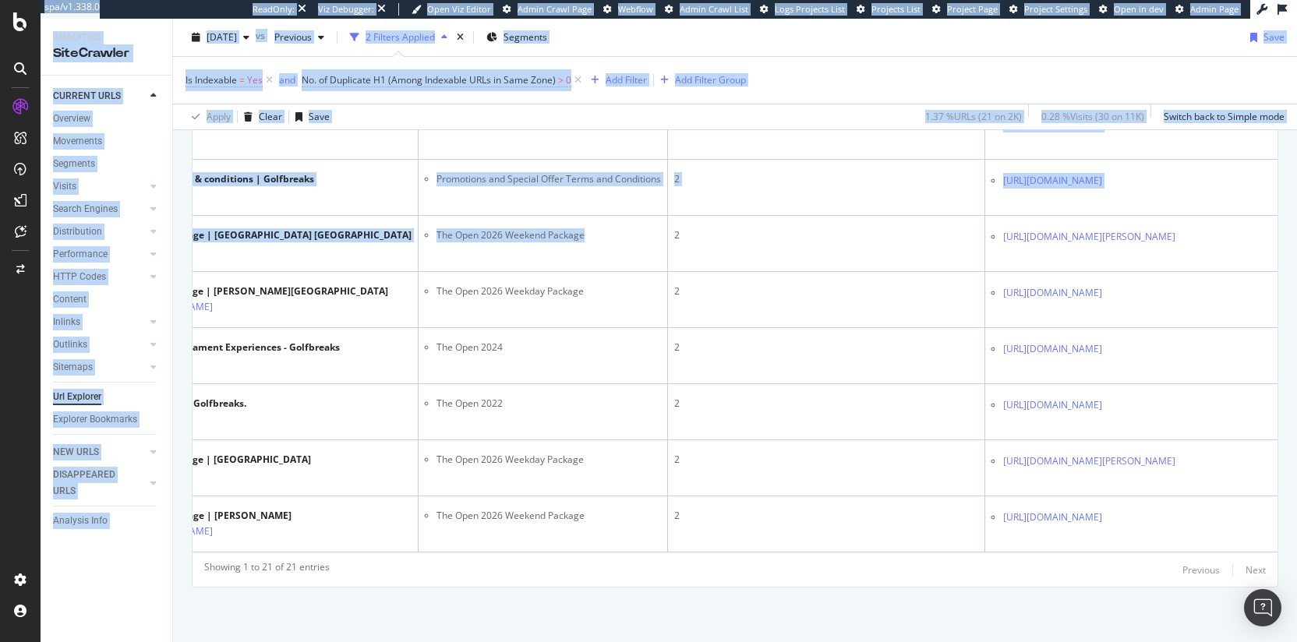
scroll to position [0, 274]
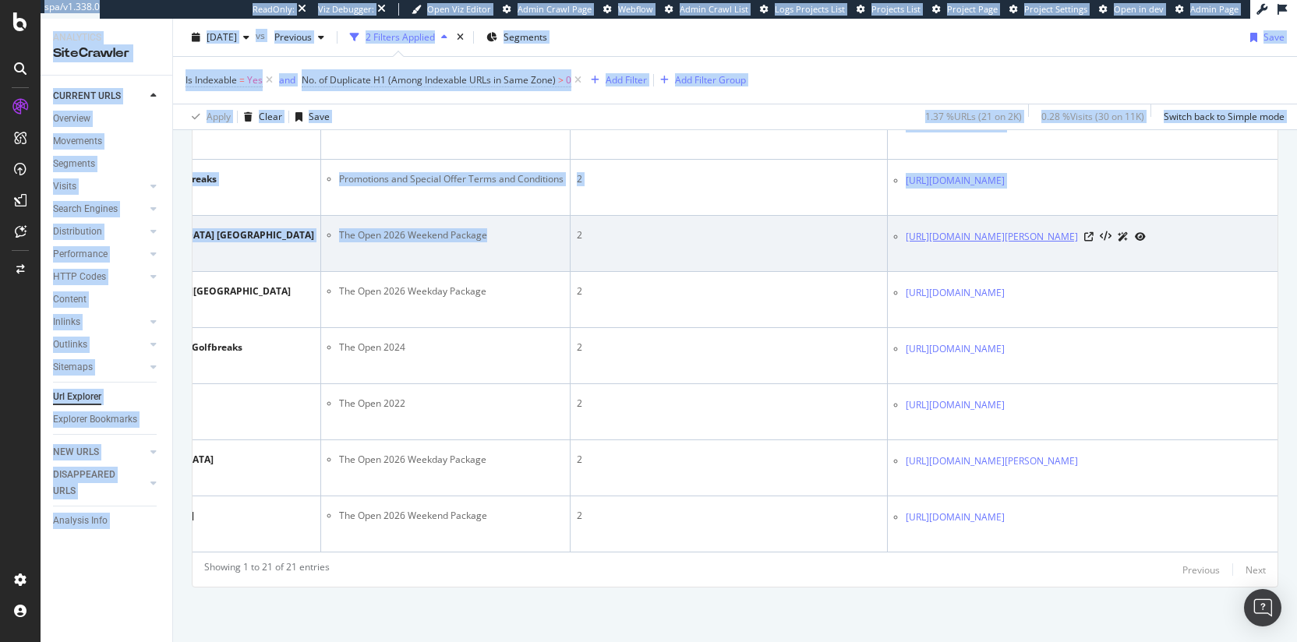
drag, startPoint x: 733, startPoint y: 338, endPoint x: 1117, endPoint y: 337, distance: 384.2
click at [1296, 336] on html "spa/v1.338.0 ReadOnly: Viz Debugger: Open Viz Editor Admin Crawl Page Webflow A…" at bounding box center [648, 321] width 1297 height 642
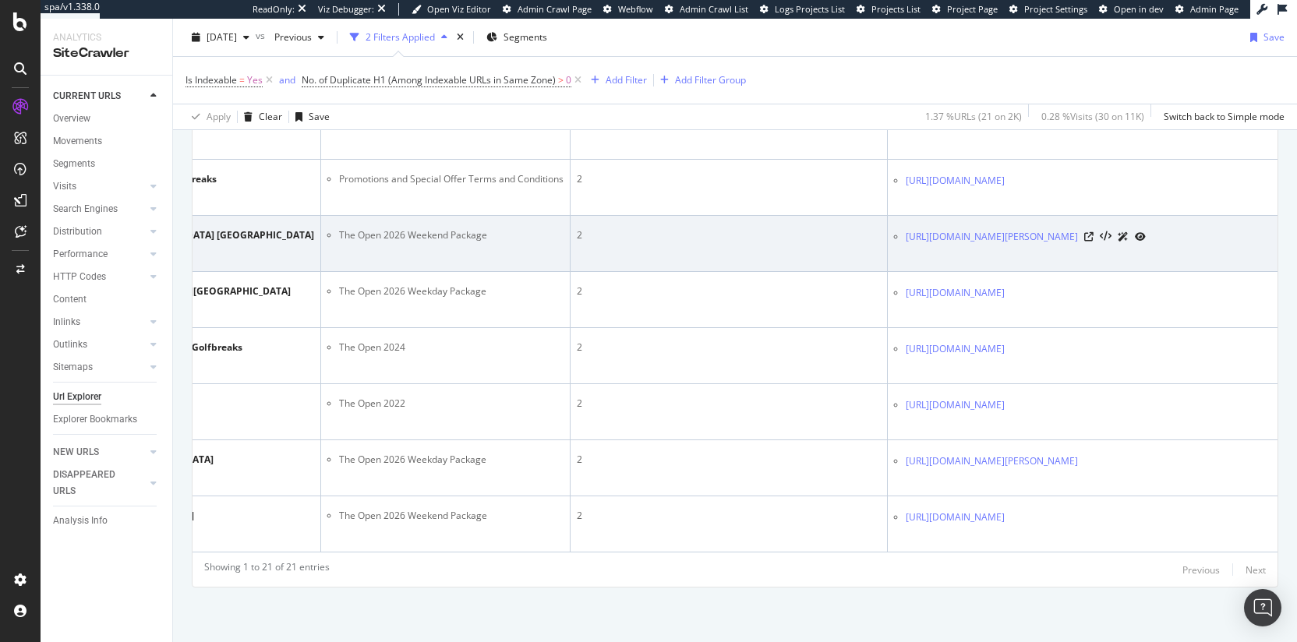
click at [761, 272] on td "2" at bounding box center [728, 244] width 317 height 56
click at [1093, 242] on icon at bounding box center [1088, 236] width 9 height 9
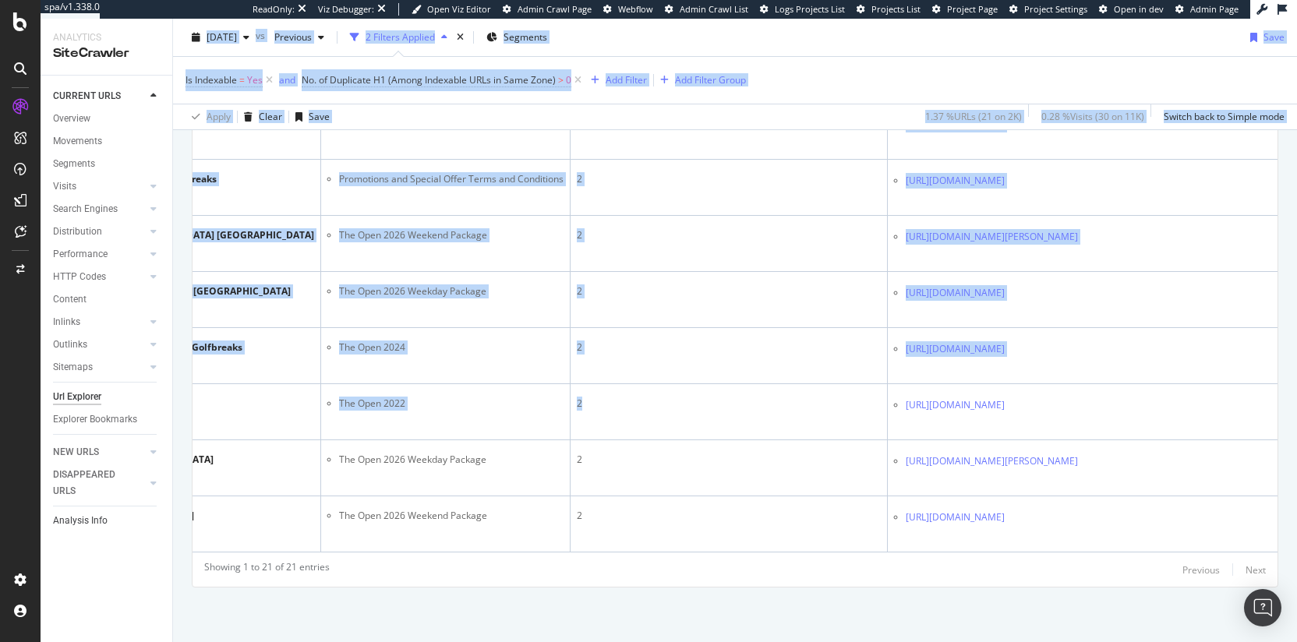
scroll to position [0, 0]
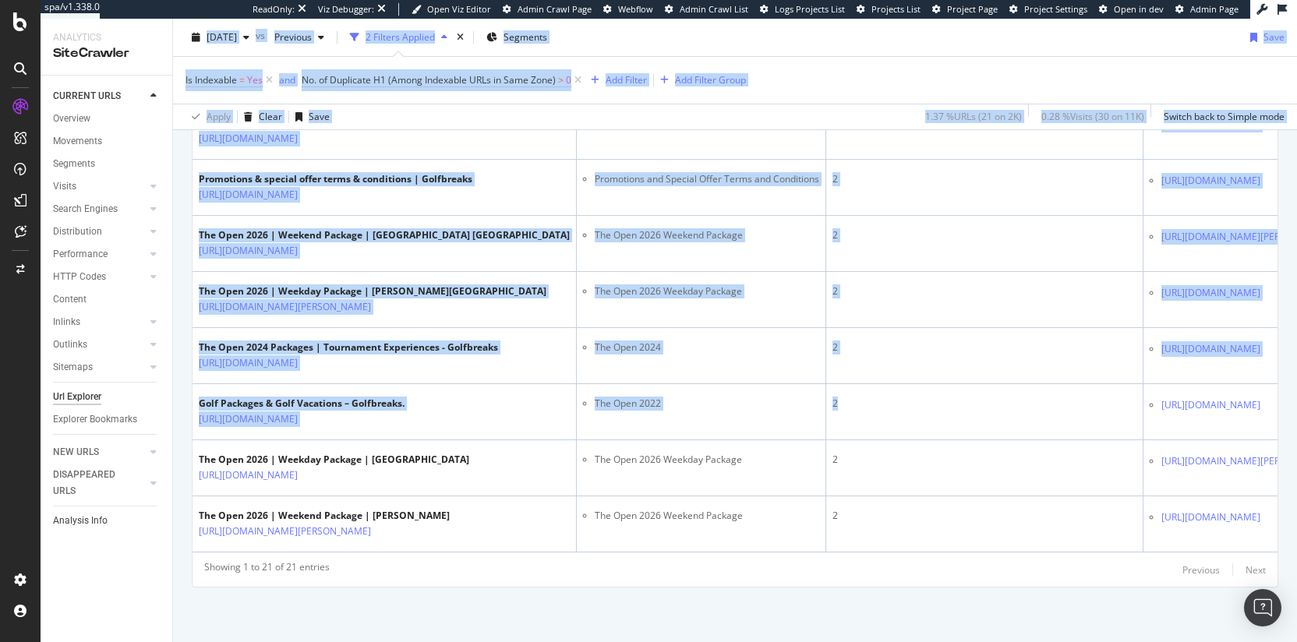
drag, startPoint x: 676, startPoint y: 549, endPoint x: 109, endPoint y: 517, distance: 567.5
click at [109, 517] on div "Analytics SiteCrawler CURRENT URLS Overview Movements Segments Visits Analysis …" at bounding box center [669, 330] width 1256 height 623
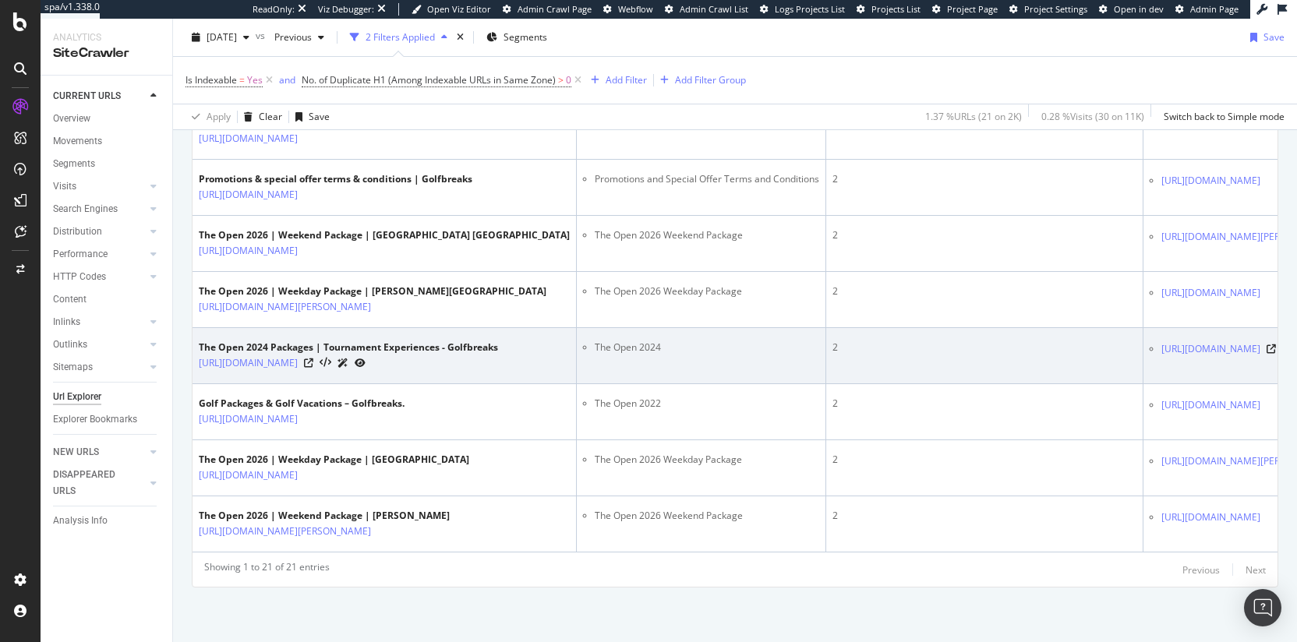
click at [768, 384] on td "The Open 2024" at bounding box center [701, 356] width 249 height 56
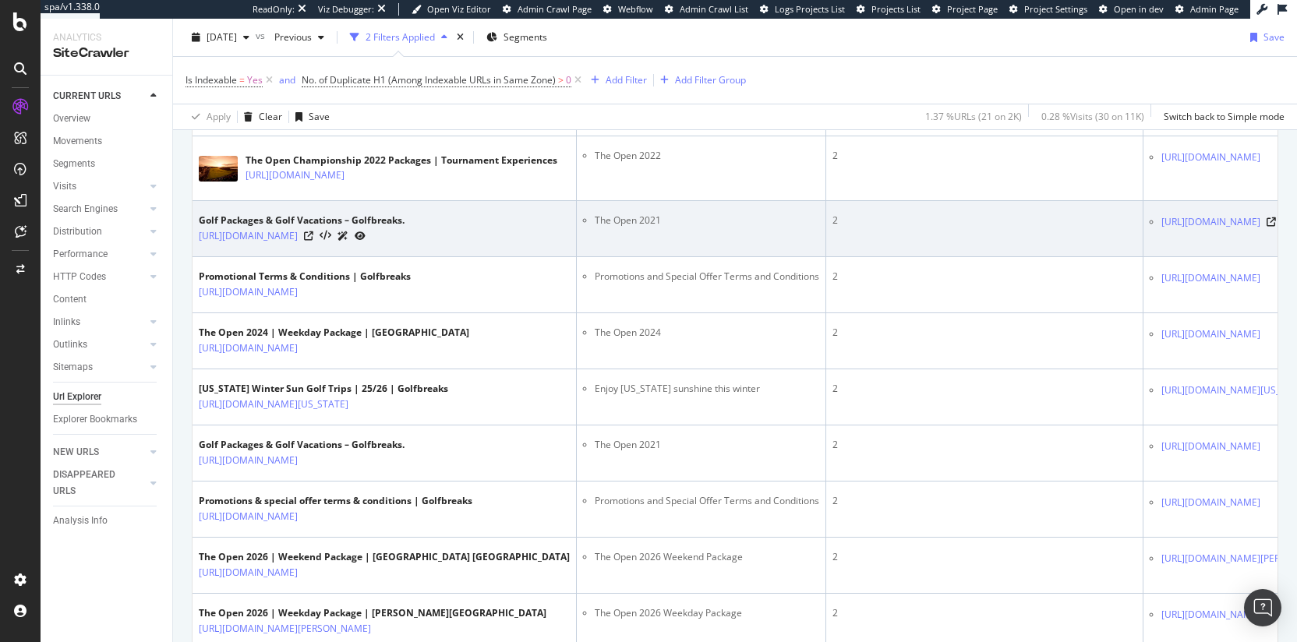
scroll to position [606, 0]
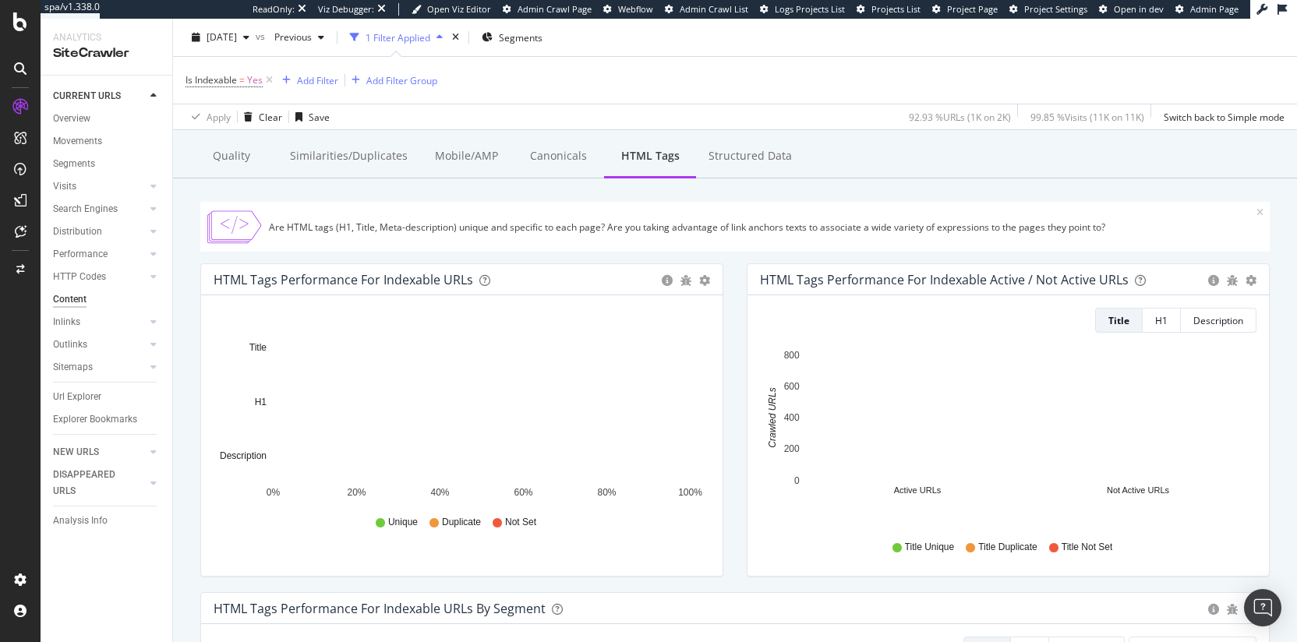
scroll to position [97, 0]
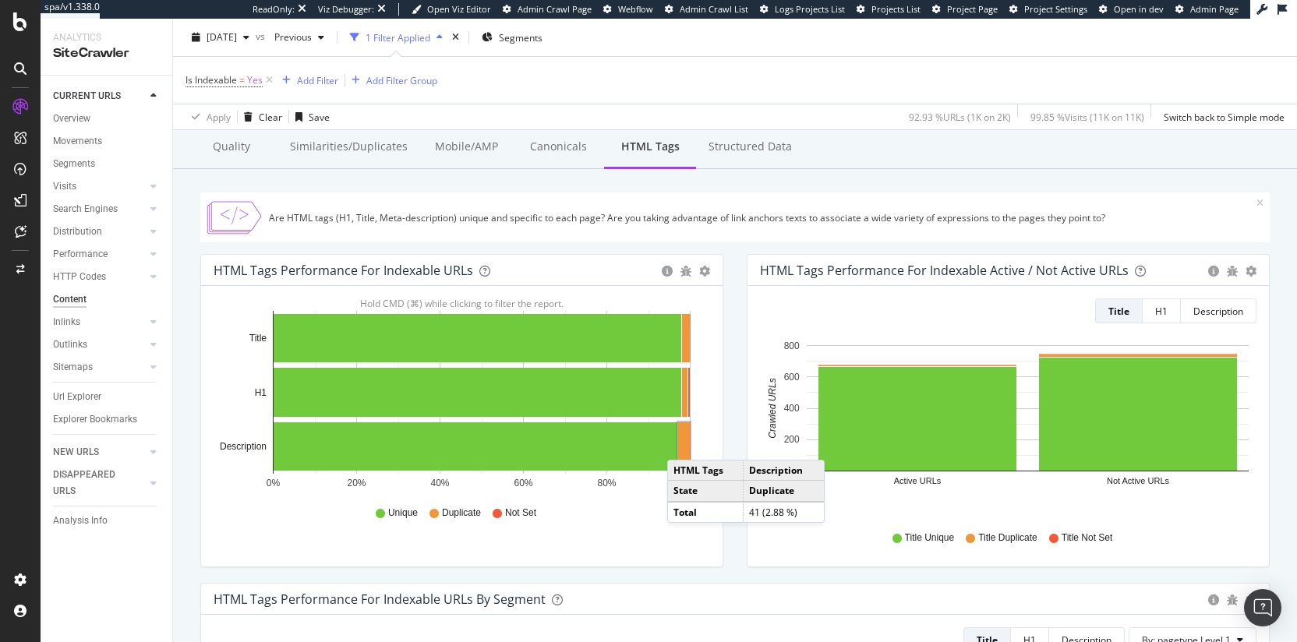
click at [683, 444] on rect "A chart." at bounding box center [684, 446] width 12 height 48
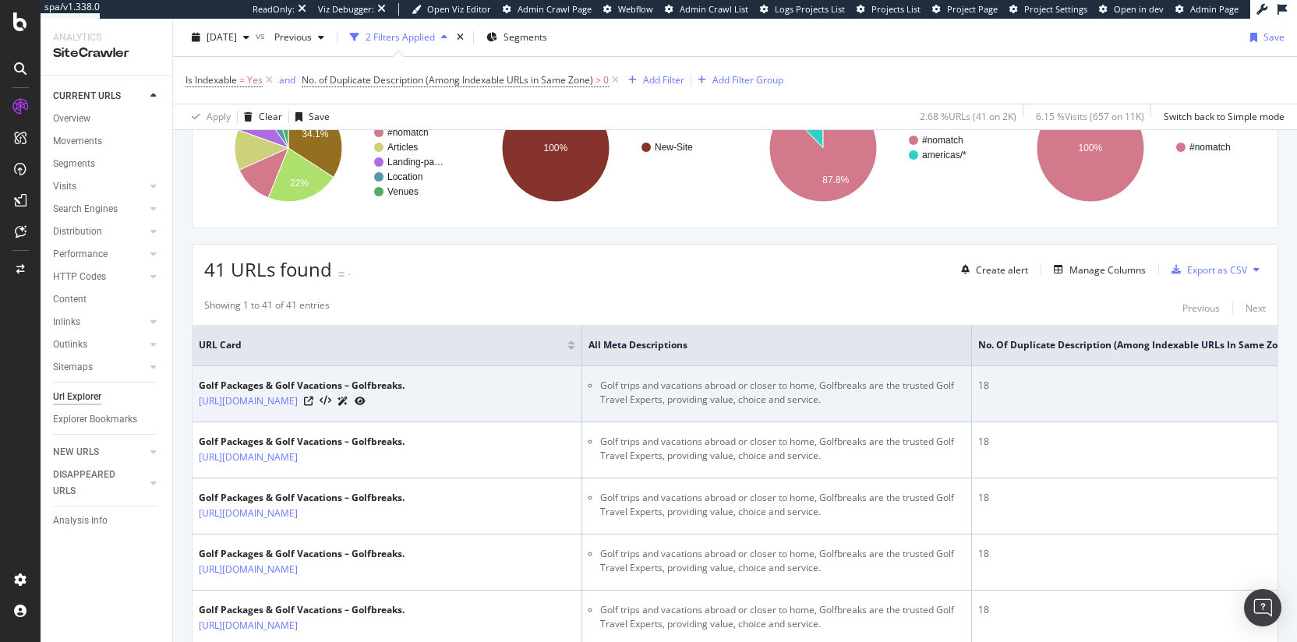
scroll to position [192, 0]
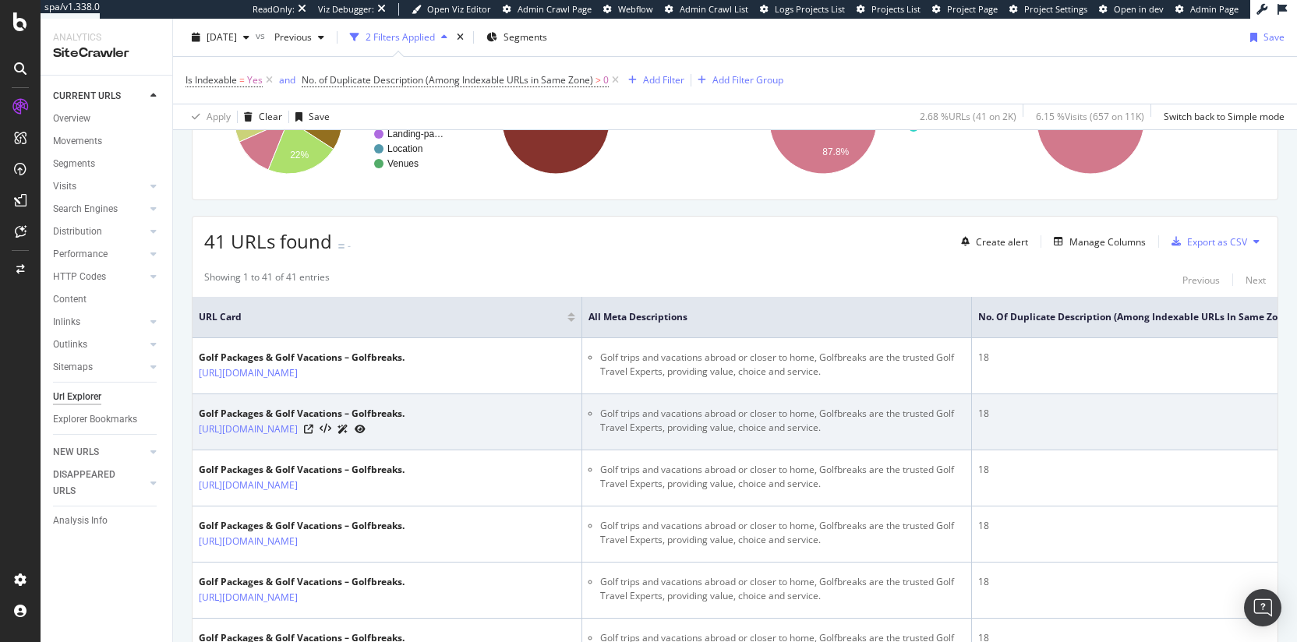
click at [667, 435] on li "Golf trips and vacations abroad or closer to home, Golfbreaks are the trusted G…" at bounding box center [782, 421] width 365 height 28
click at [666, 435] on li "Golf trips and vacations abroad or closer to home, Golfbreaks are the trusted G…" at bounding box center [782, 421] width 365 height 28
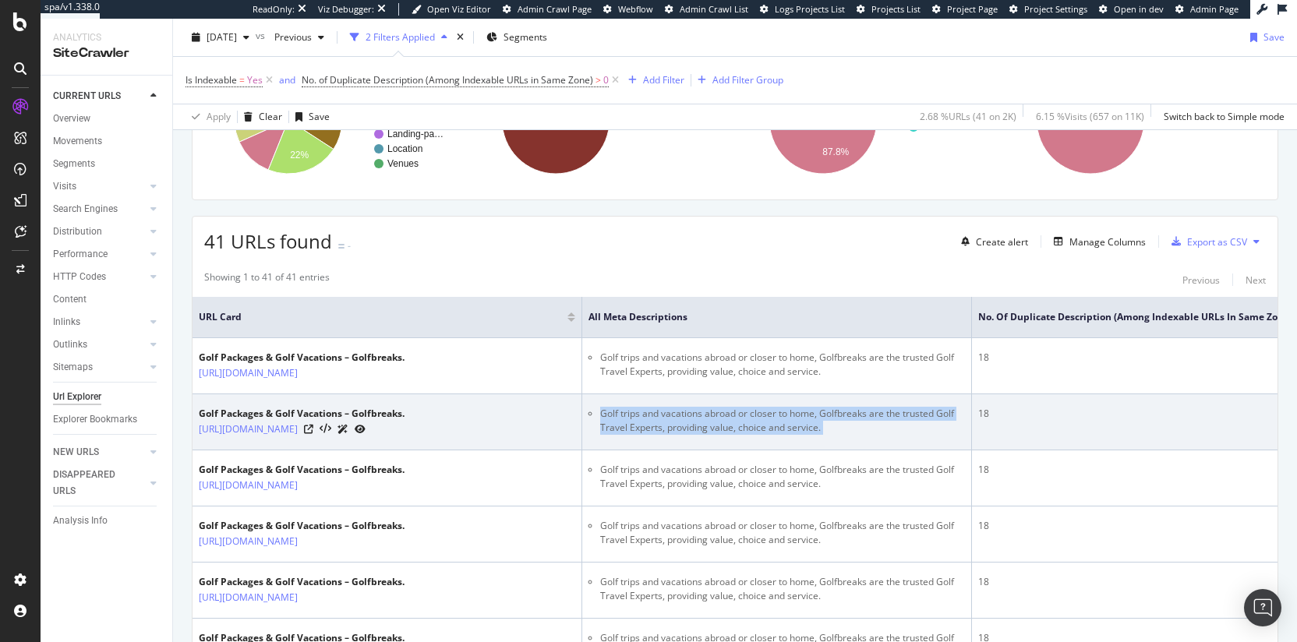
click at [666, 435] on li "Golf trips and vacations abroad or closer to home, Golfbreaks are the trusted G…" at bounding box center [782, 421] width 365 height 28
click at [722, 435] on li "Golf trips and vacations abroad or closer to home, Golfbreaks are the trusted G…" at bounding box center [782, 421] width 365 height 28
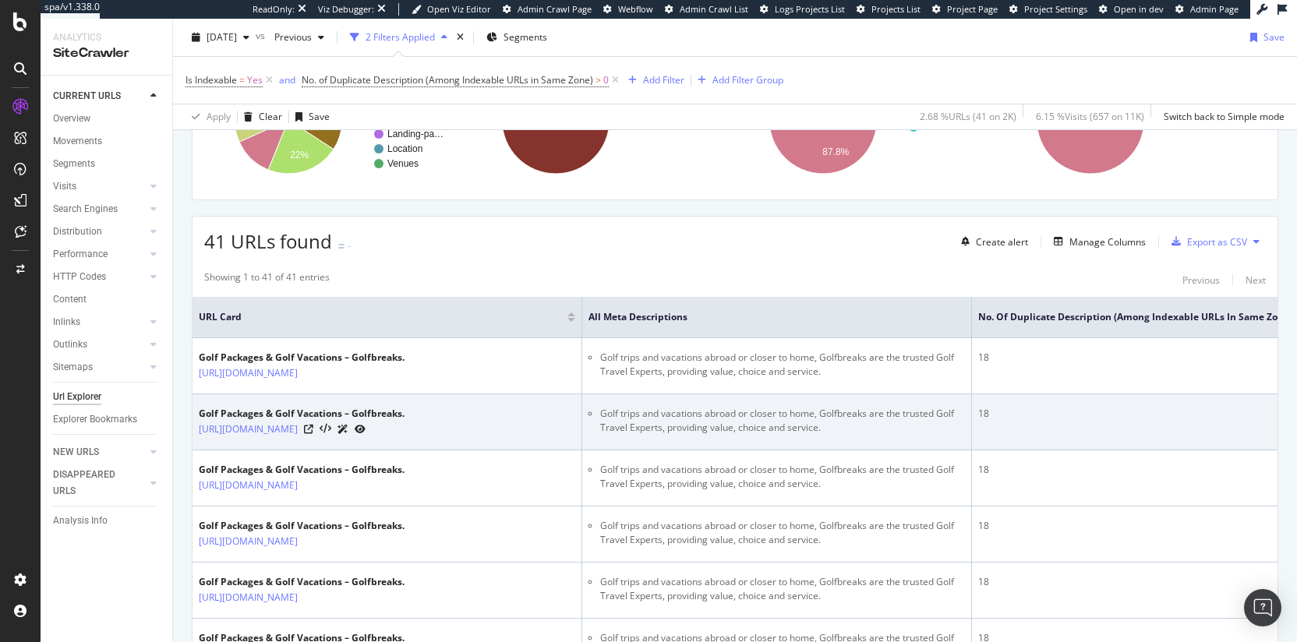
click at [733, 435] on li "Golf trips and vacations abroad or closer to home, Golfbreaks are the trusted G…" at bounding box center [782, 421] width 365 height 28
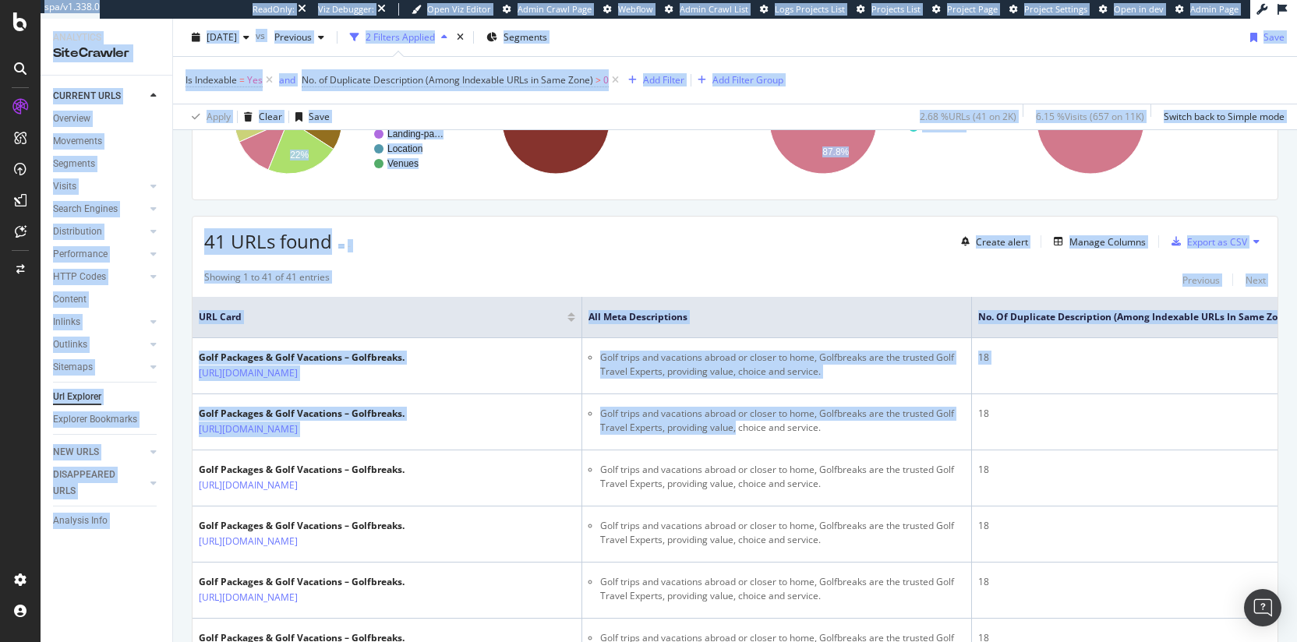
scroll to position [0, 63]
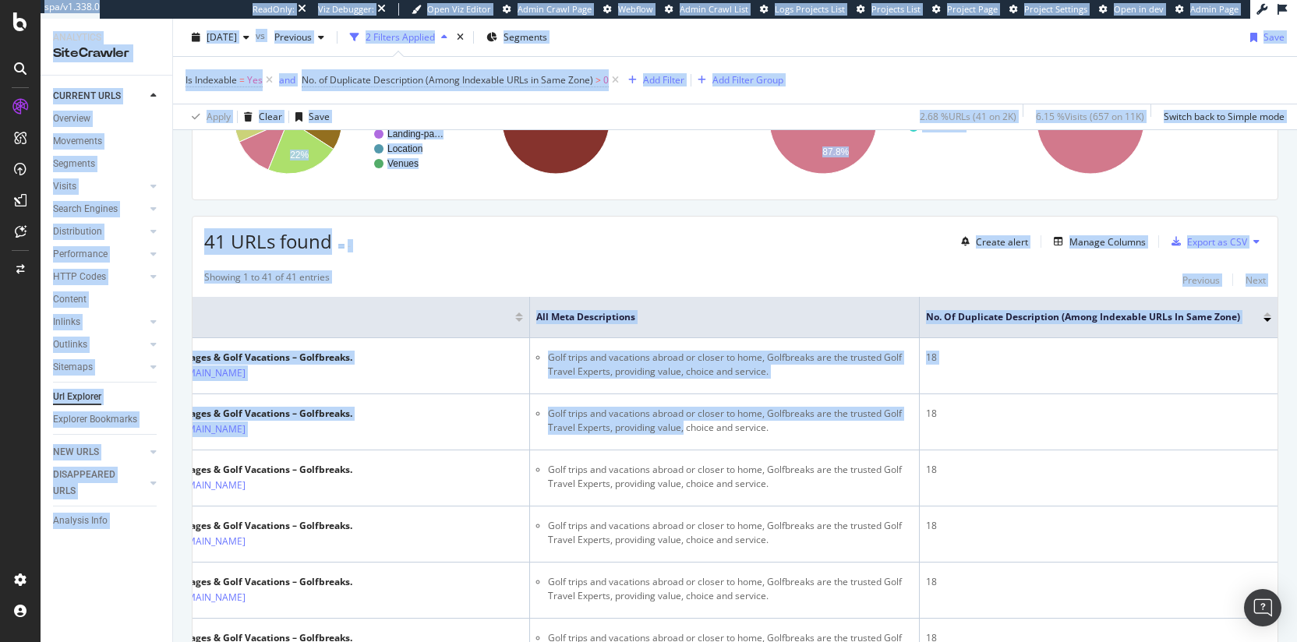
drag, startPoint x: 733, startPoint y: 443, endPoint x: 1347, endPoint y: 468, distance: 613.8
click at [1296, 468] on html "spa/v1.338.0 ReadOnly: Viz Debugger: Open Viz Editor Admin Crawl Page Webflow A…" at bounding box center [648, 321] width 1297 height 642
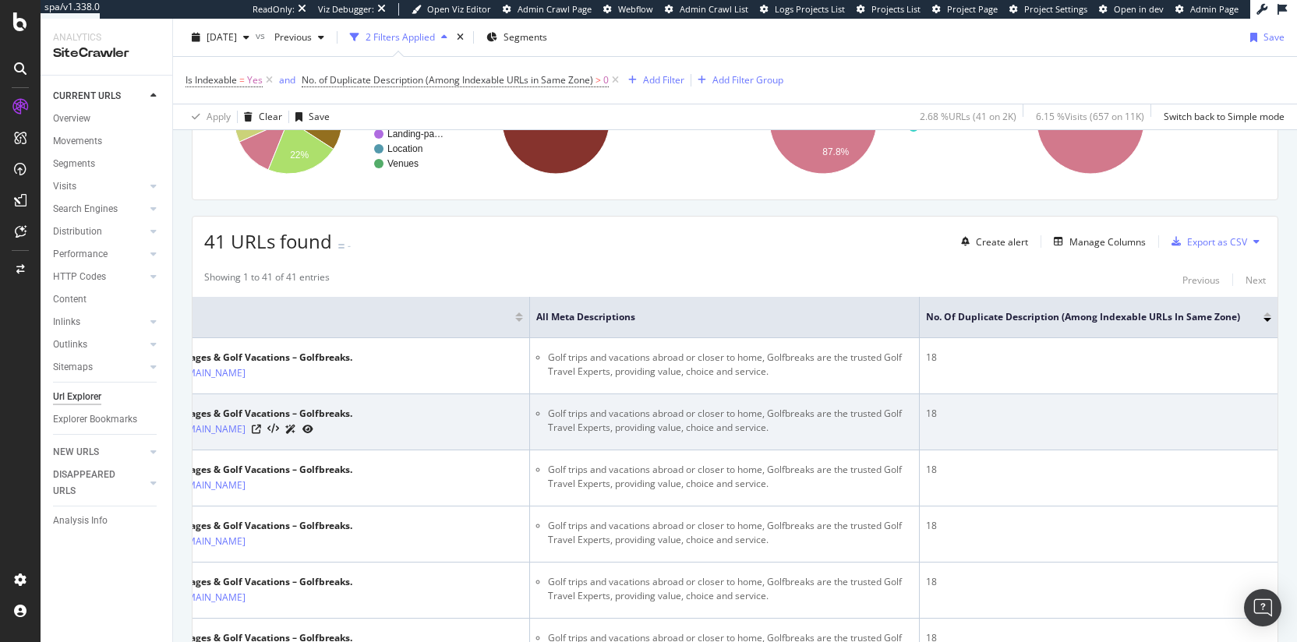
click at [855, 435] on li "Golf trips and vacations abroad or closer to home, Golfbreaks are the trusted G…" at bounding box center [730, 421] width 365 height 28
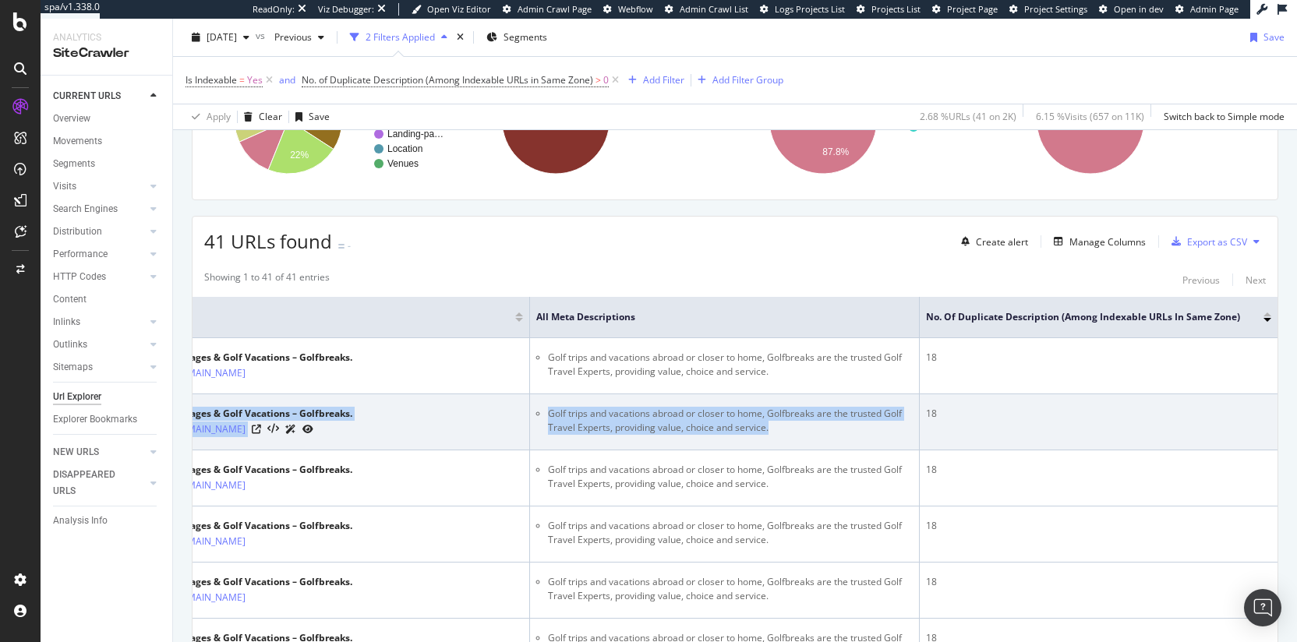
drag, startPoint x: 789, startPoint y: 440, endPoint x: 327, endPoint y: 422, distance: 462.5
click at [327, 422] on tr "Golf Packages & Golf Vacations – Golfbreaks. https://www.golfbreaks.com/en-us/i…" at bounding box center [708, 422] width 1137 height 56
click at [815, 427] on li "Golf trips and vacations abroad or closer to home, Golfbreaks are the trusted G…" at bounding box center [730, 421] width 365 height 28
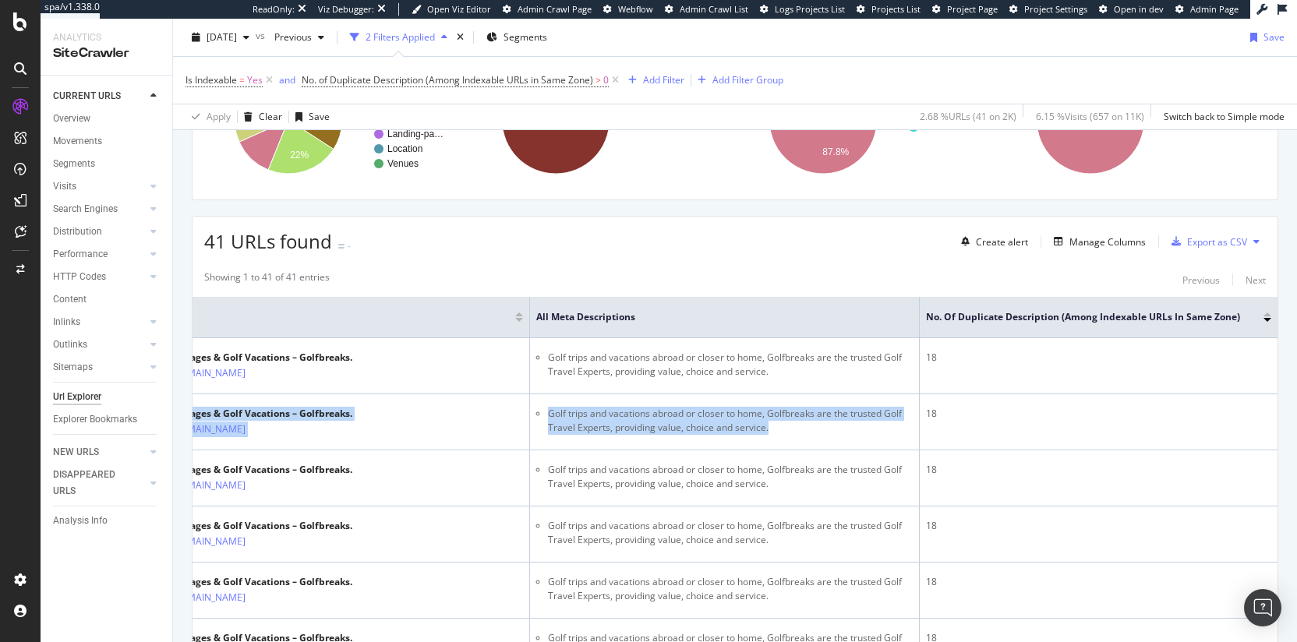
scroll to position [0, 0]
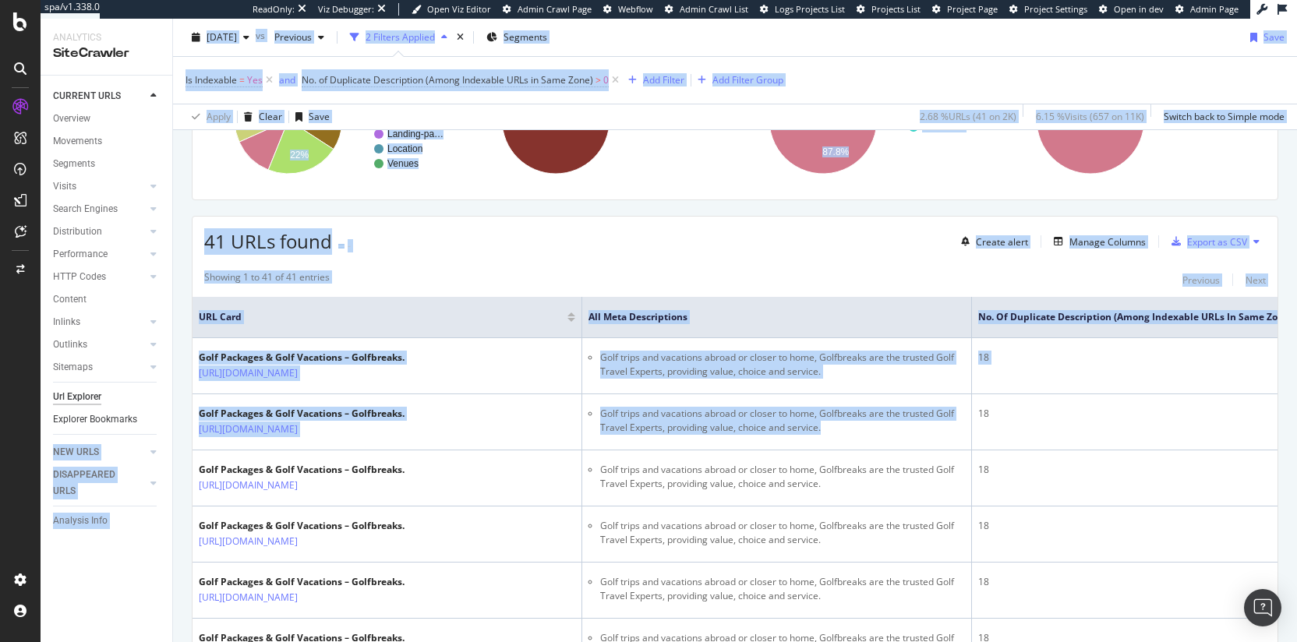
drag, startPoint x: 598, startPoint y: 440, endPoint x: 161, endPoint y: 422, distance: 437.6
click at [161, 422] on div "Analytics SiteCrawler CURRENT URLS Overview Movements Segments Visits Analysis …" at bounding box center [669, 330] width 1256 height 623
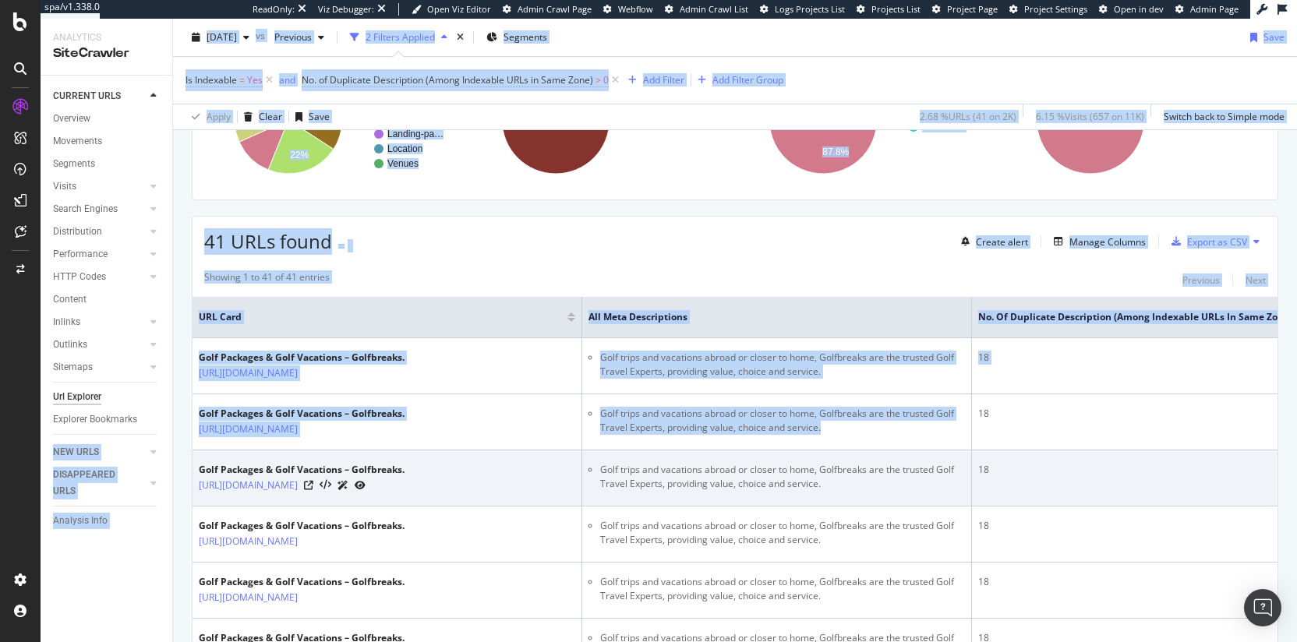
click at [935, 473] on td "Golf trips and vacations abroad or closer to home, Golfbreaks are the trusted G…" at bounding box center [777, 478] width 390 height 56
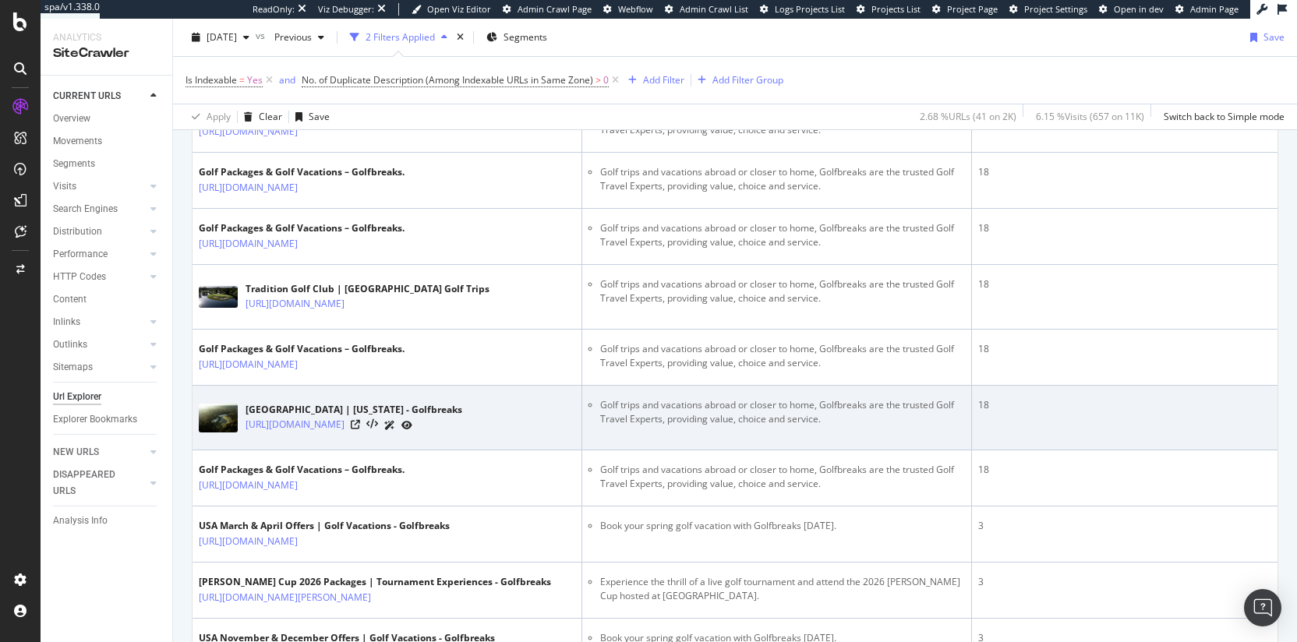
scroll to position [1129, 0]
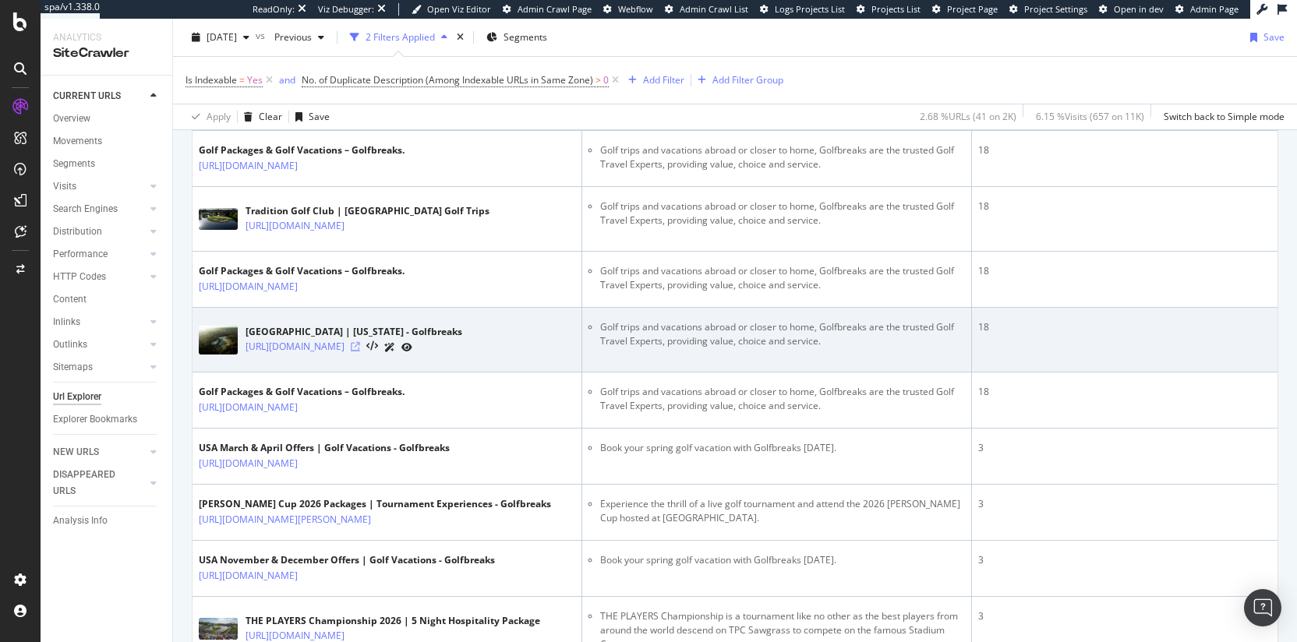
click at [360, 351] on icon at bounding box center [355, 346] width 9 height 9
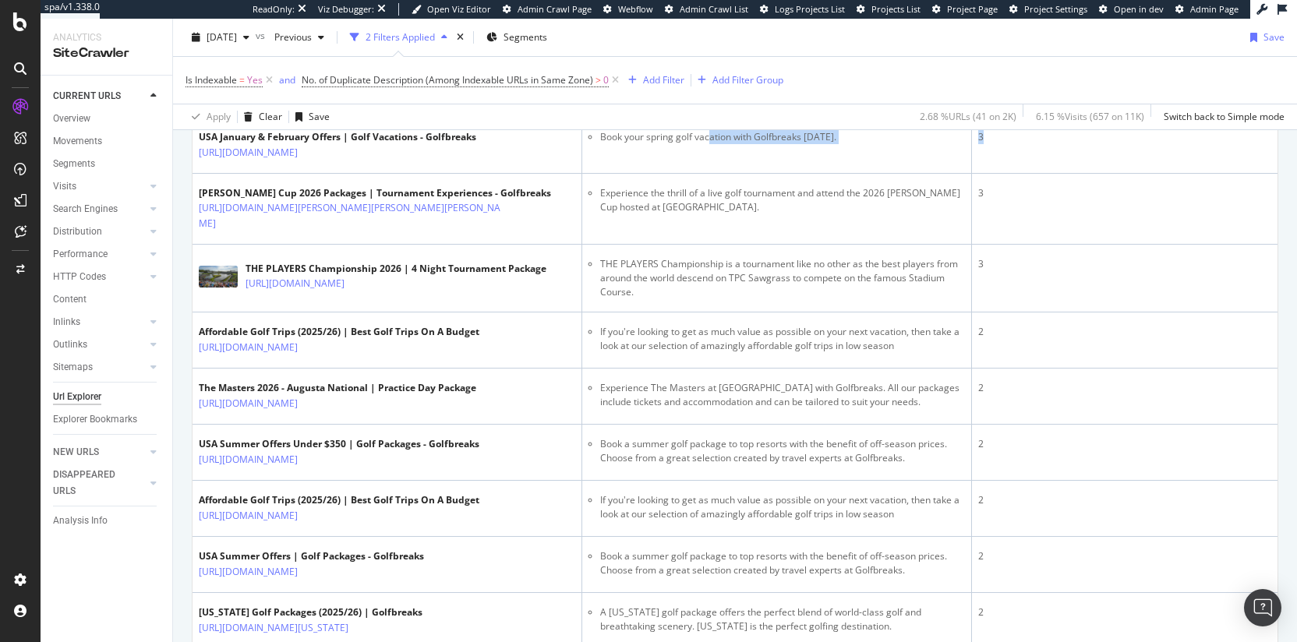
scroll to position [0, 63]
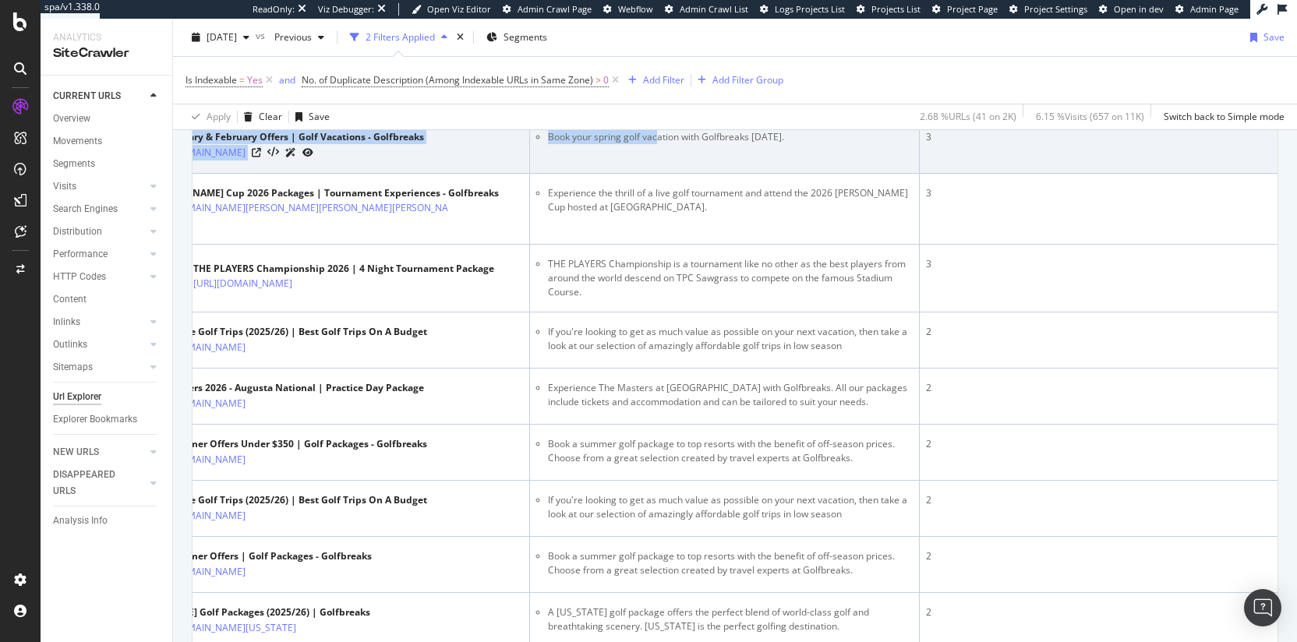
drag, startPoint x: 711, startPoint y: 288, endPoint x: 928, endPoint y: 301, distance: 217.8
click at [832, 174] on td "Book your spring golf vacation with Golfbreaks today." at bounding box center [725, 146] width 390 height 56
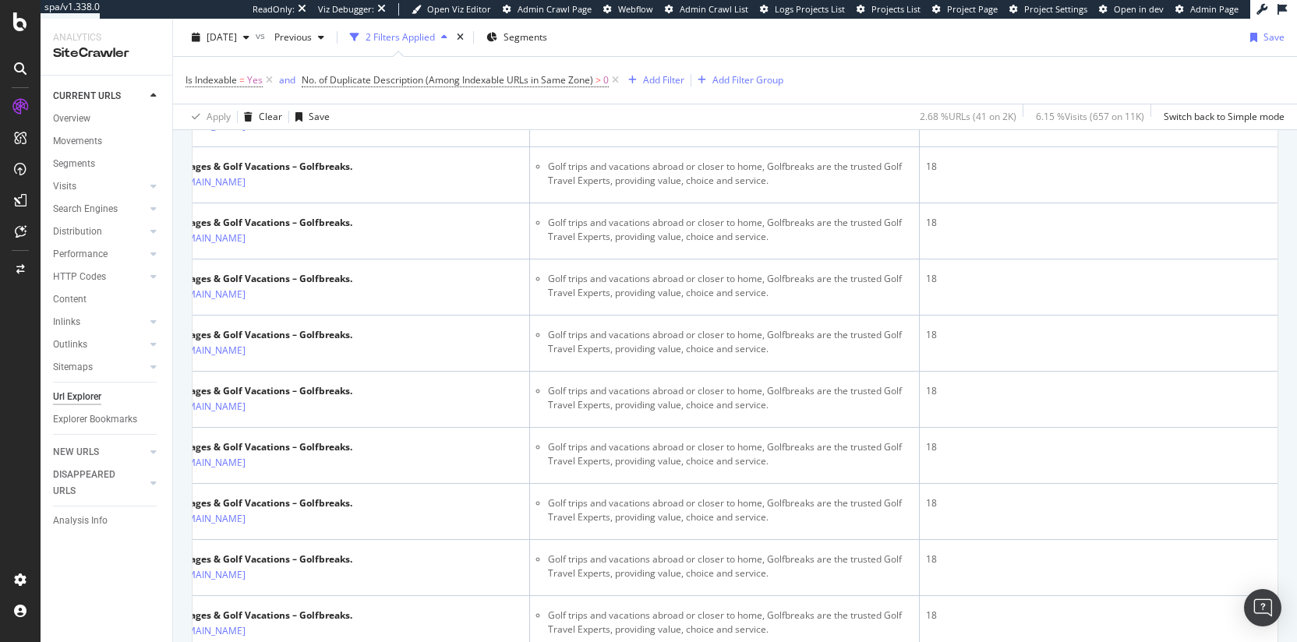
scroll to position [42, 0]
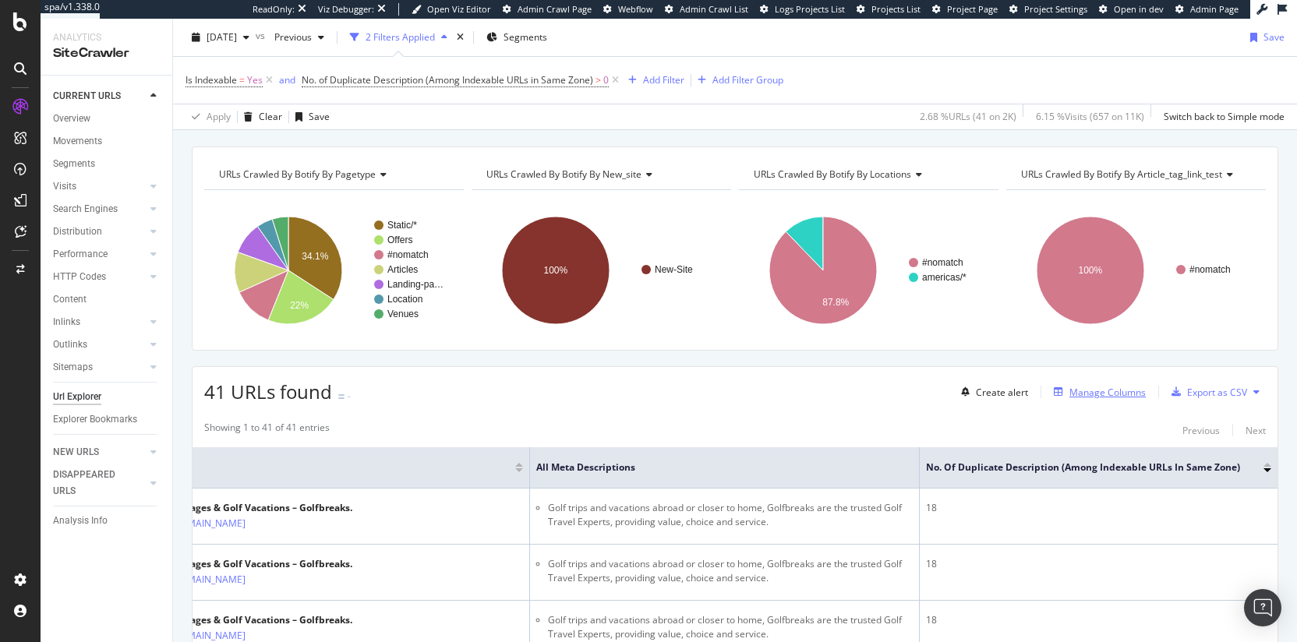
click at [1089, 386] on div "Manage Columns" at bounding box center [1107, 392] width 76 height 13
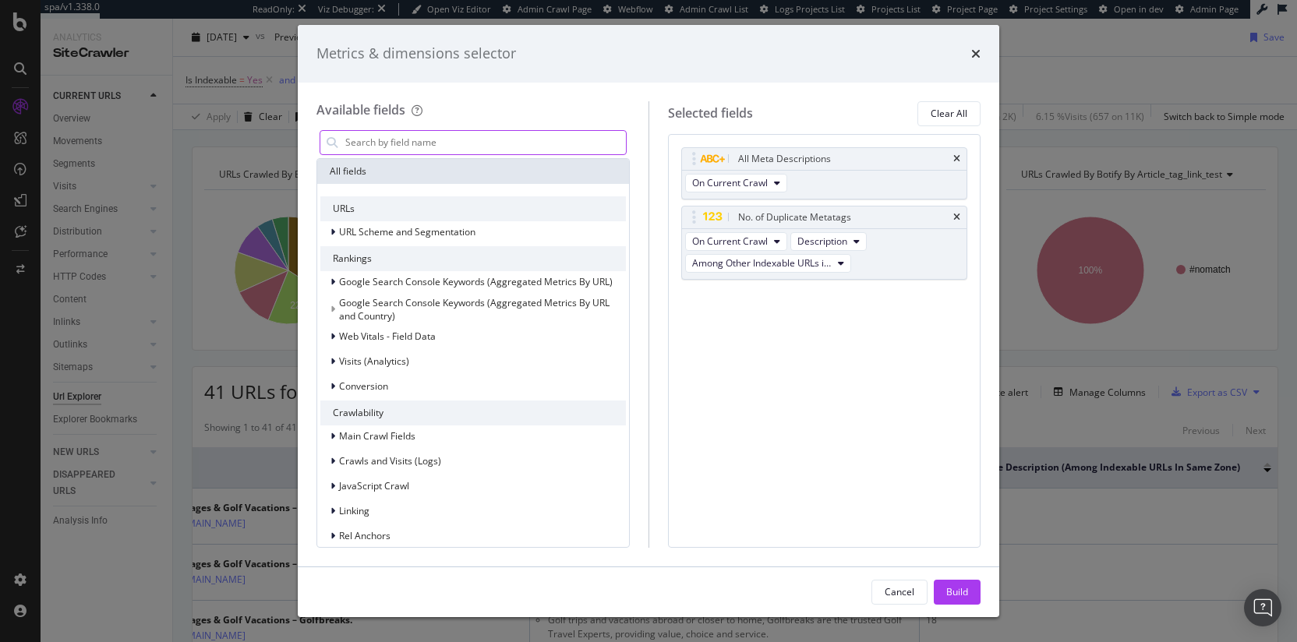
click at [449, 147] on input "modal" at bounding box center [485, 142] width 282 height 23
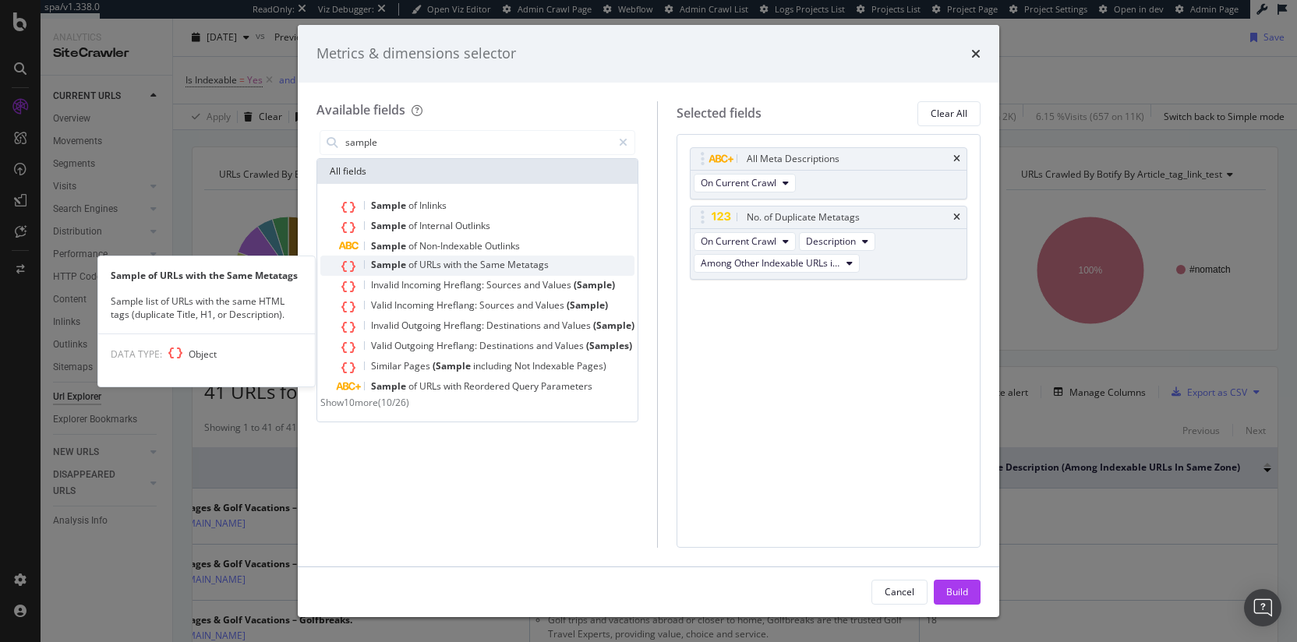
type input "sample"
click at [481, 263] on span "Same" at bounding box center [493, 264] width 27 height 13
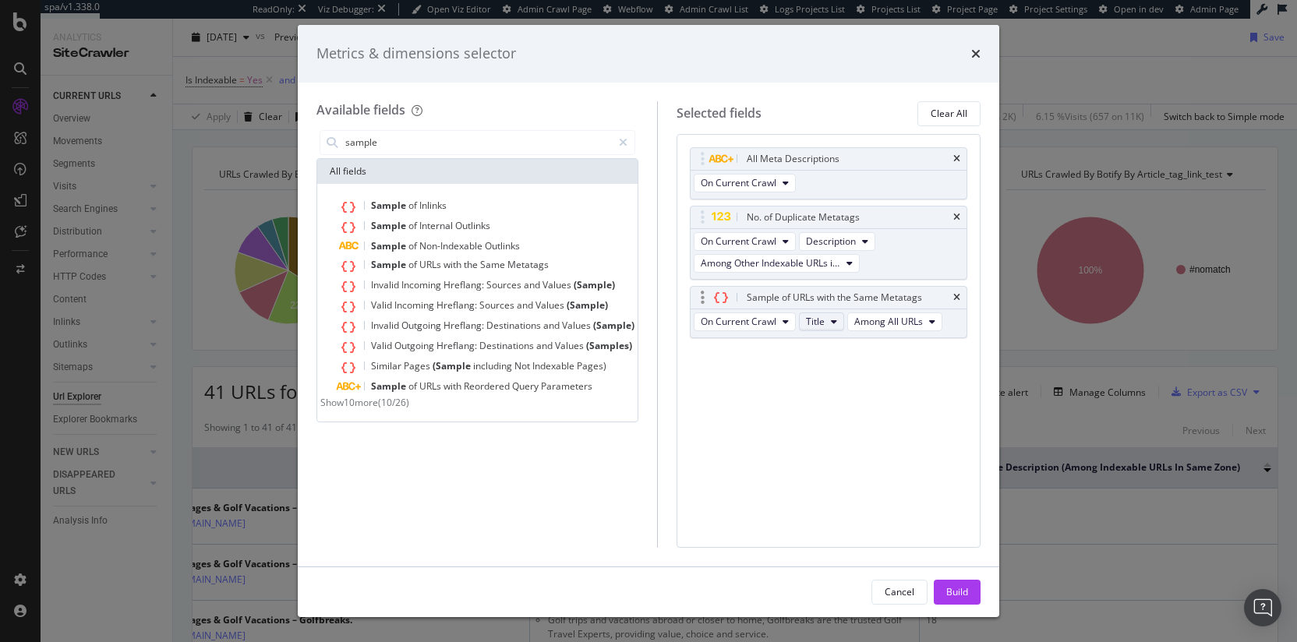
click at [828, 316] on button "Title" at bounding box center [821, 321] width 45 height 19
click at [828, 384] on span "Description" at bounding box center [838, 379] width 50 height 14
click at [758, 344] on span "Among All URLs" at bounding box center [735, 343] width 69 height 13
click at [804, 400] on span "Among Other Indexable URLs in Same Zone" at bounding box center [802, 401] width 189 height 14
click at [965, 588] on div "Build" at bounding box center [957, 591] width 22 height 13
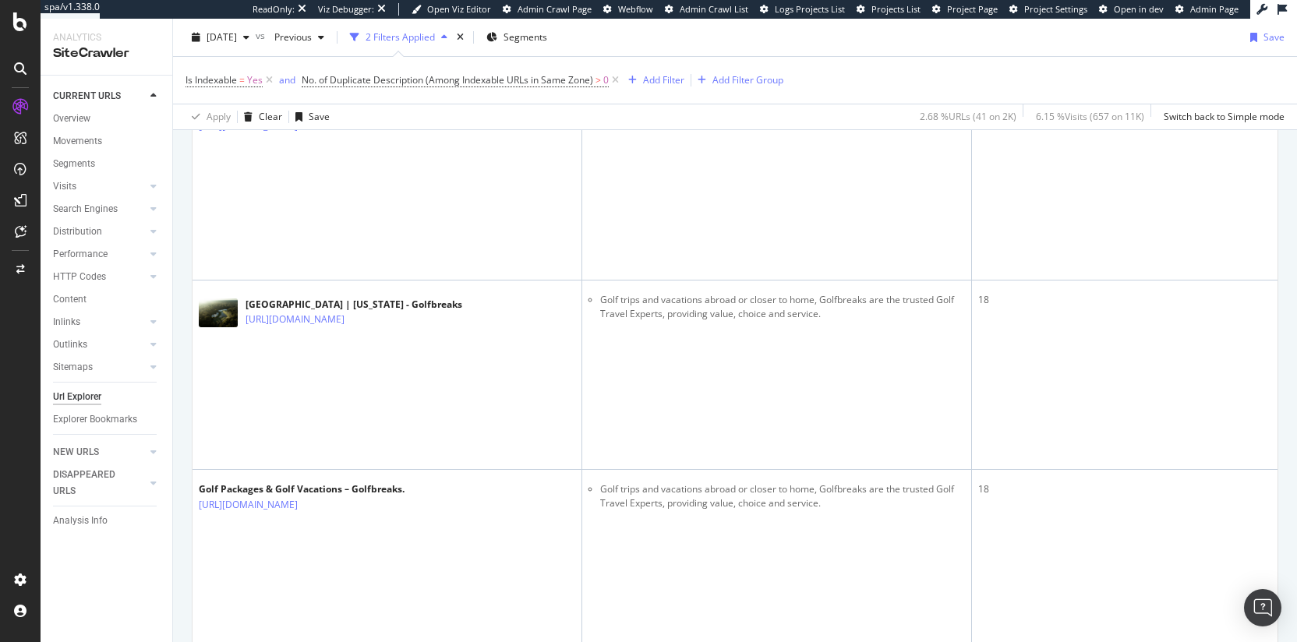
scroll to position [3312, 0]
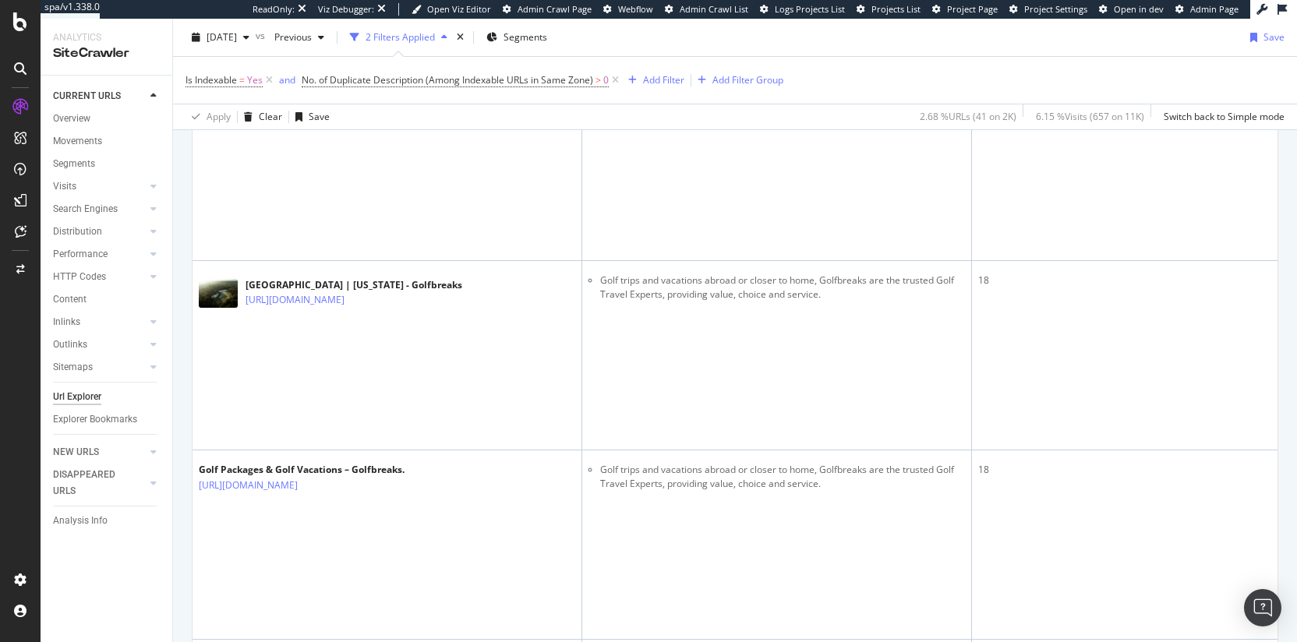
drag, startPoint x: 732, startPoint y: 327, endPoint x: 870, endPoint y: 350, distance: 140.7
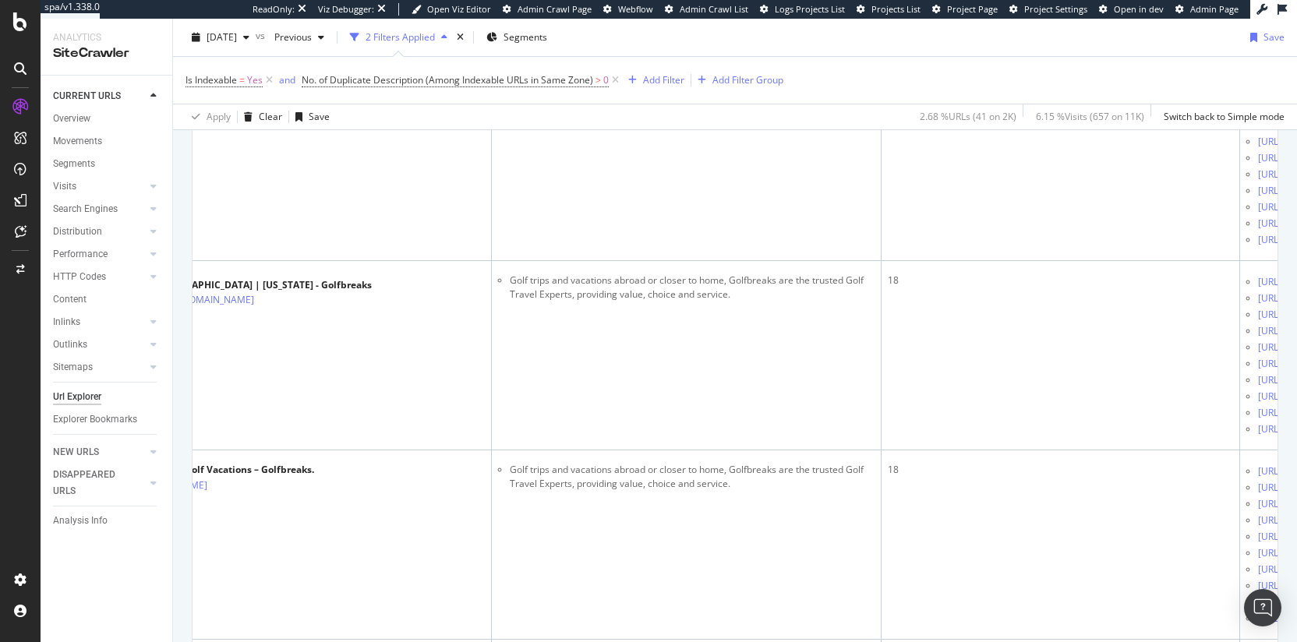
scroll to position [0, 454]
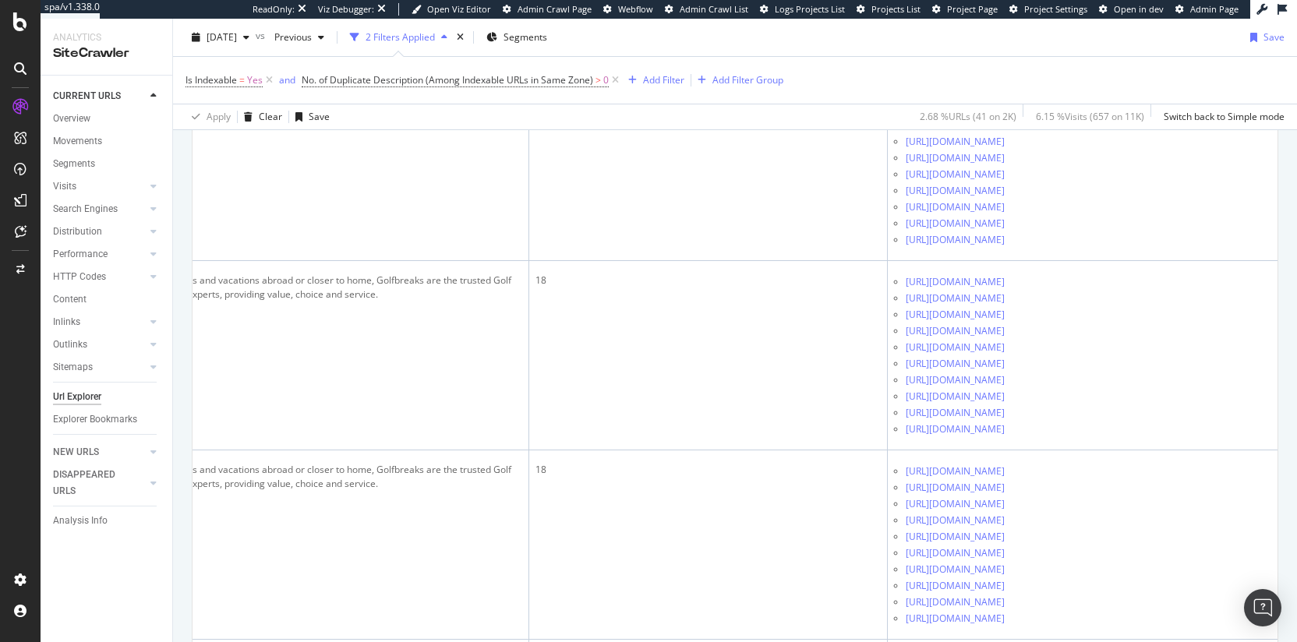
drag, startPoint x: 858, startPoint y: 355, endPoint x: 766, endPoint y: 377, distance: 94.7
drag, startPoint x: 416, startPoint y: 330, endPoint x: 267, endPoint y: 327, distance: 149.7
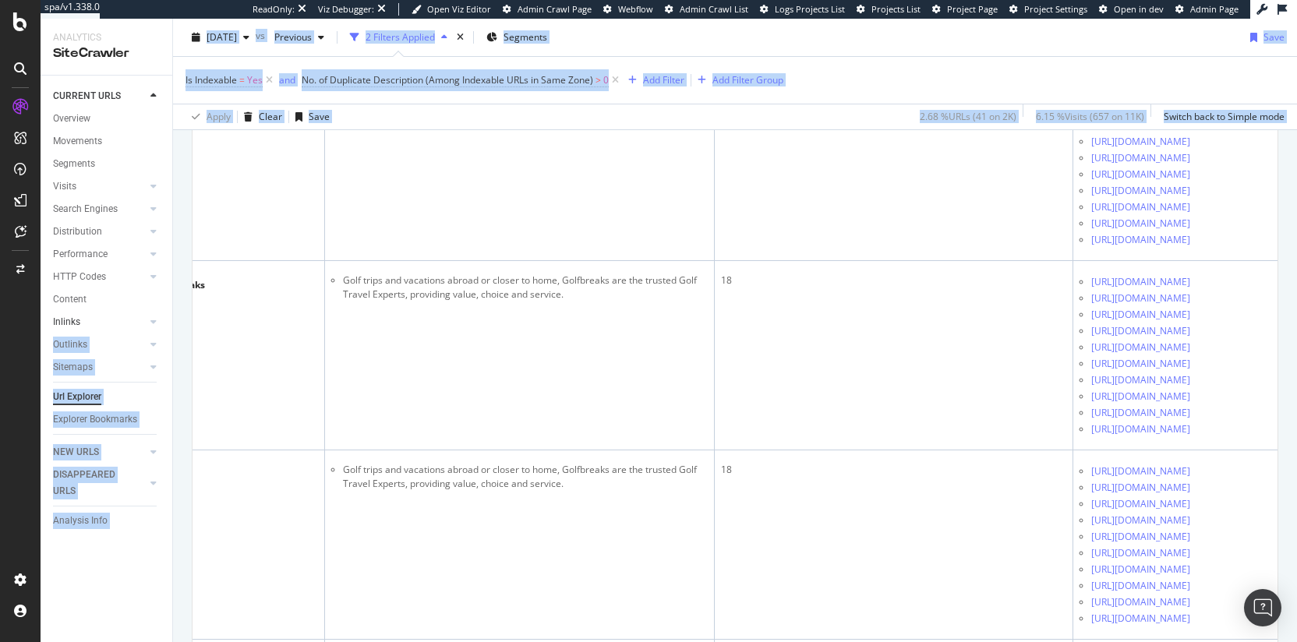
scroll to position [0, 0]
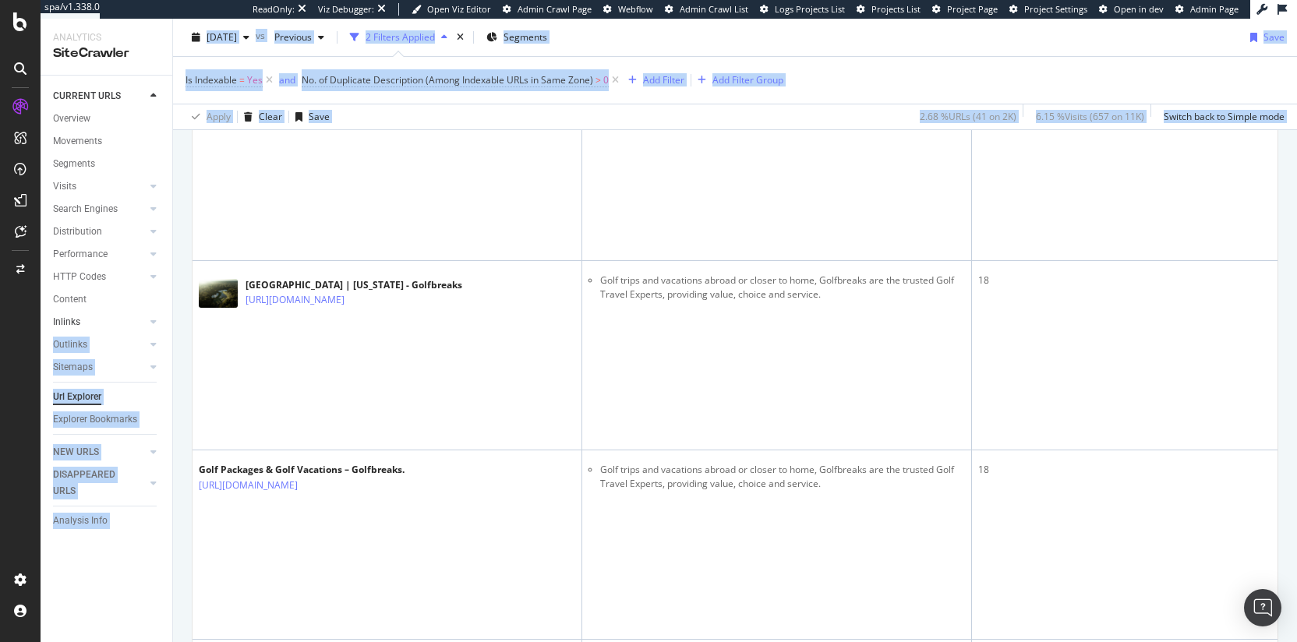
drag, startPoint x: 340, startPoint y: 329, endPoint x: 119, endPoint y: 317, distance: 220.8
click at [119, 317] on div "Analytics SiteCrawler CURRENT URLS Overview Movements Segments Visits Analysis …" at bounding box center [669, 330] width 1256 height 623
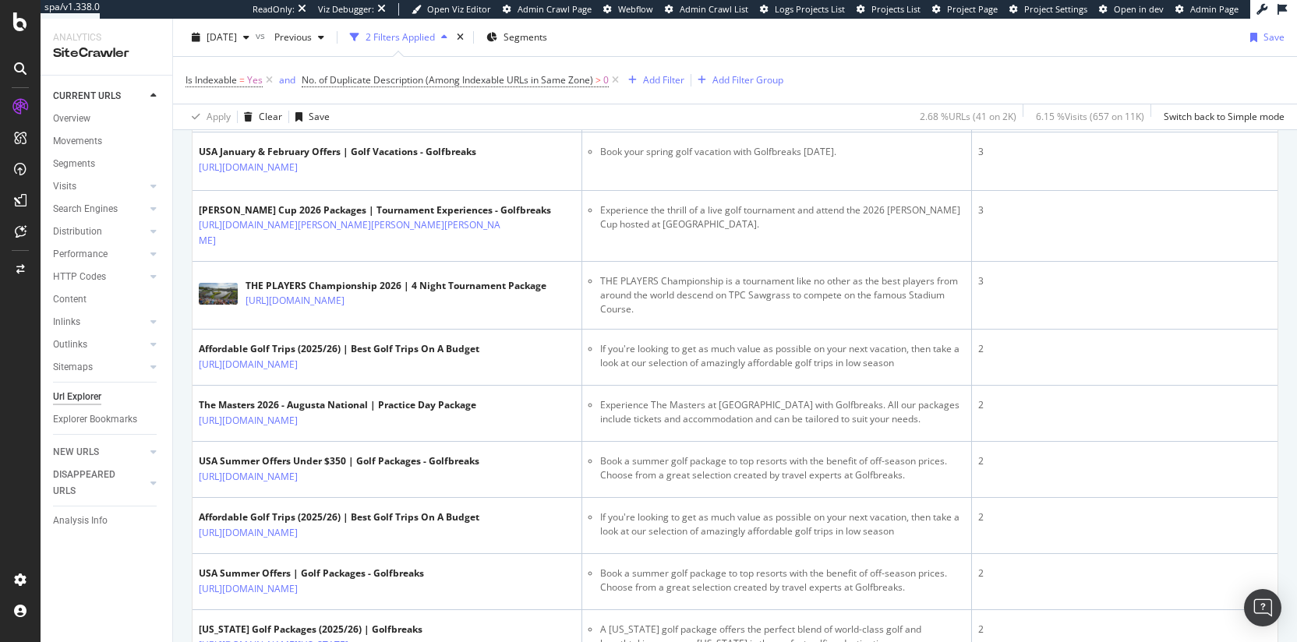
scroll to position [0, 454]
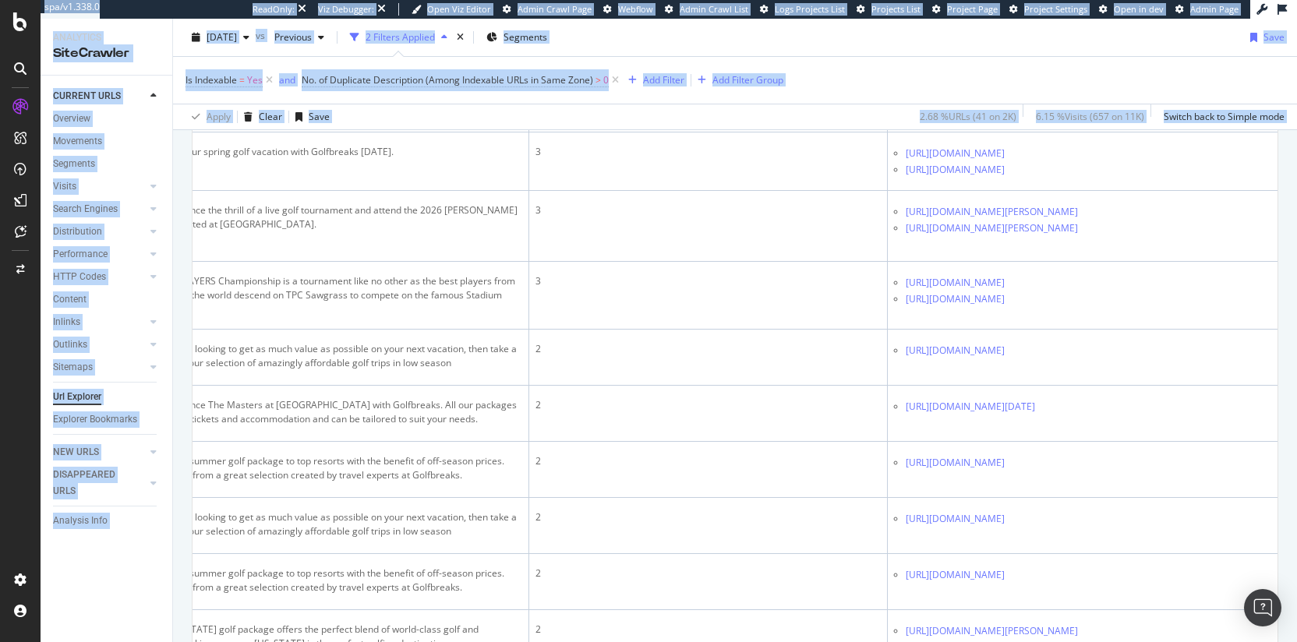
drag, startPoint x: 753, startPoint y: 256, endPoint x: 1300, endPoint y: 260, distance: 547.1
click at [1296, 260] on html "spa/v1.338.0 ReadOnly: Viz Debugger: Open Viz Editor Admin Crawl Page Webflow A…" at bounding box center [648, 321] width 1297 height 642
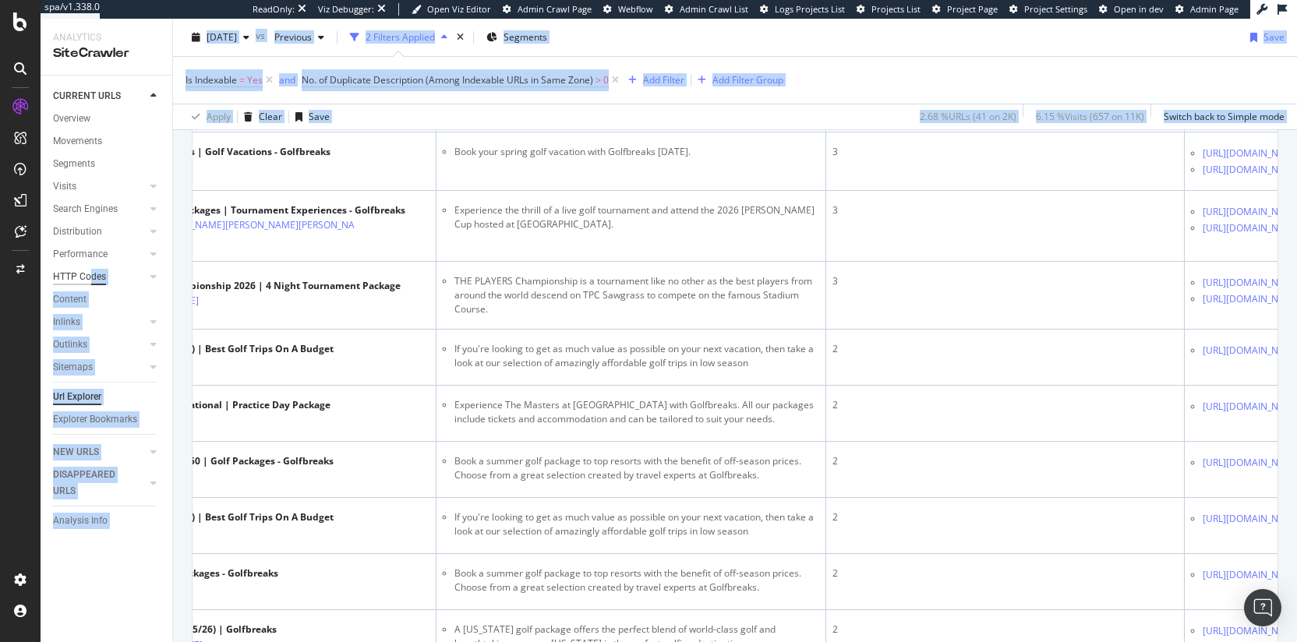
scroll to position [0, 0]
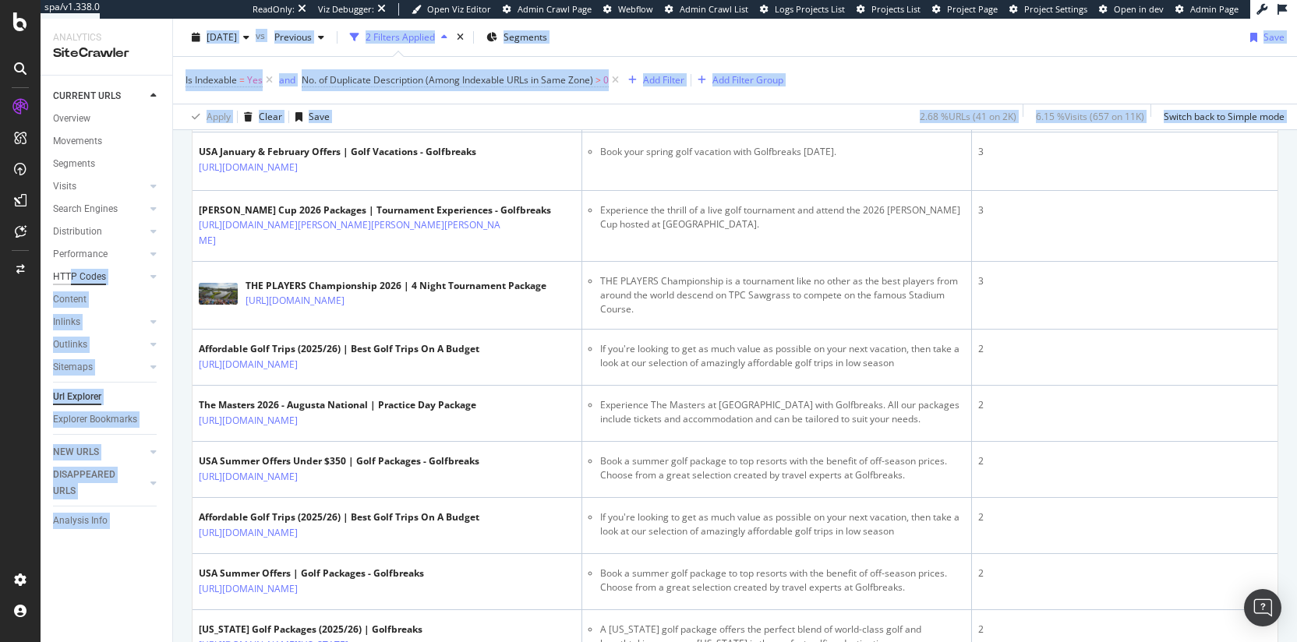
drag, startPoint x: 834, startPoint y: 274, endPoint x: 69, endPoint y: 284, distance: 765.3
click at [69, 284] on div "Analytics SiteCrawler CURRENT URLS Overview Movements Segments Visits Analysis …" at bounding box center [669, 330] width 1256 height 623
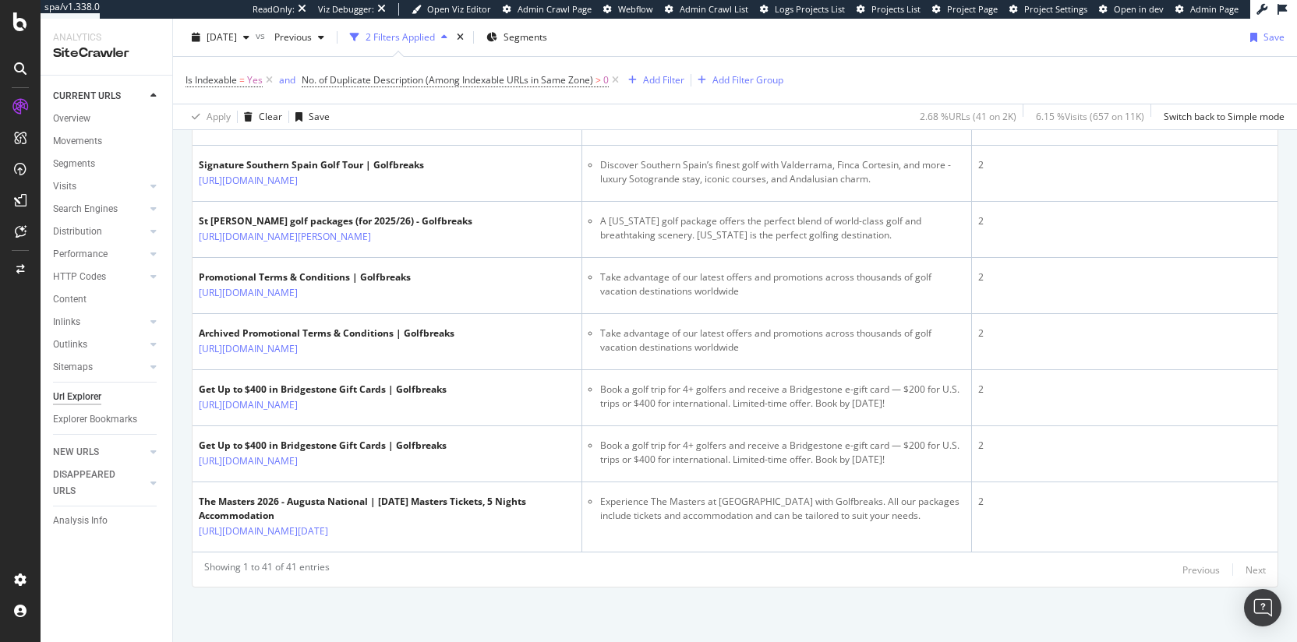
scroll to position [4924, 0]
drag, startPoint x: 731, startPoint y: 378, endPoint x: 1043, endPoint y: 392, distance: 312.0
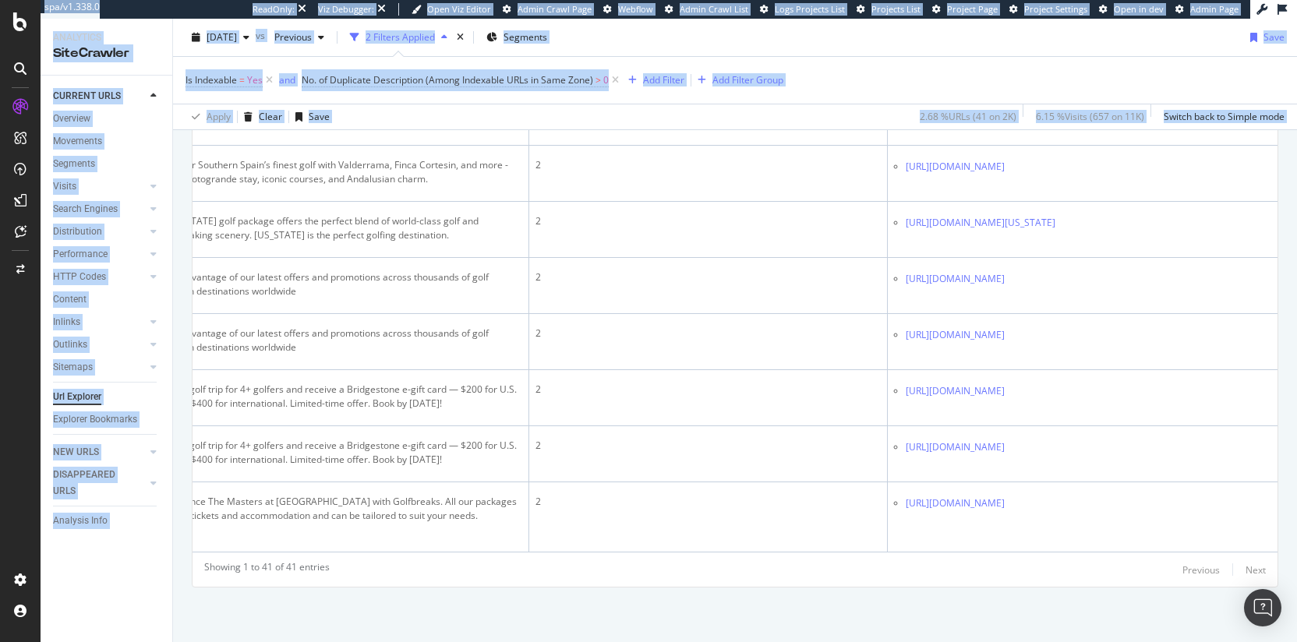
scroll to position [0, 454]
drag, startPoint x: 767, startPoint y: 365, endPoint x: 1266, endPoint y: 376, distance: 498.9
click at [1296, 376] on html "spa/v1.338.0 ReadOnly: Viz Debugger: Open Viz Editor Admin Crawl Page Webflow A…" at bounding box center [648, 321] width 1297 height 642
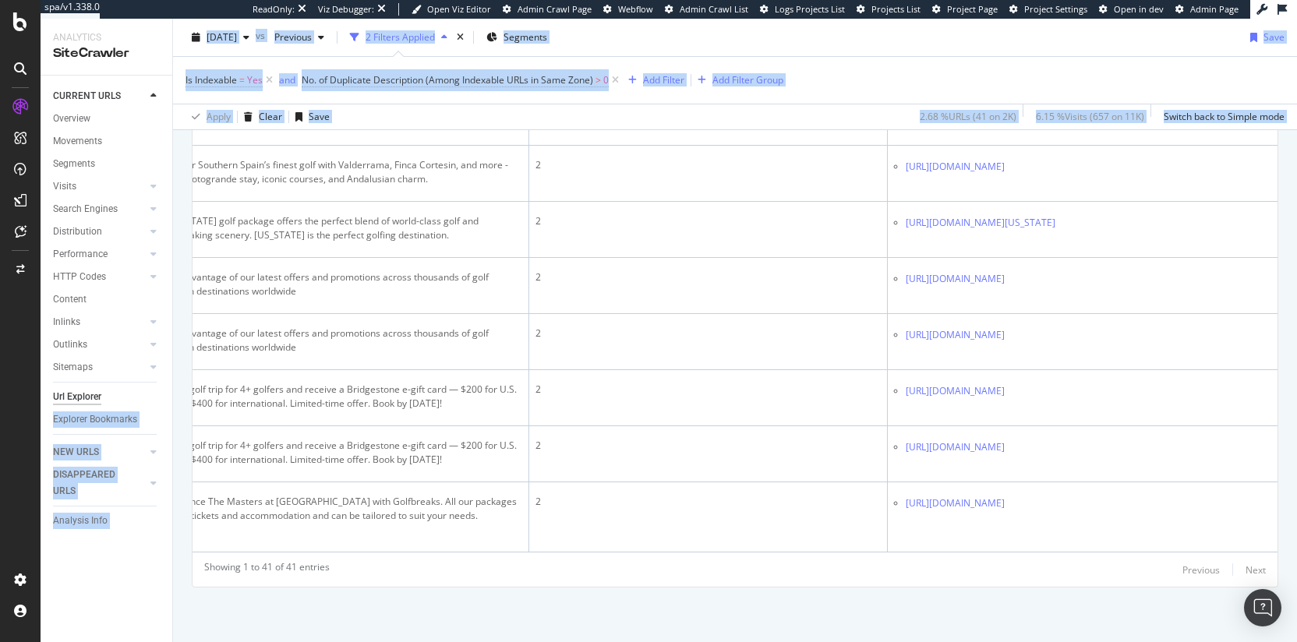
scroll to position [0, 0]
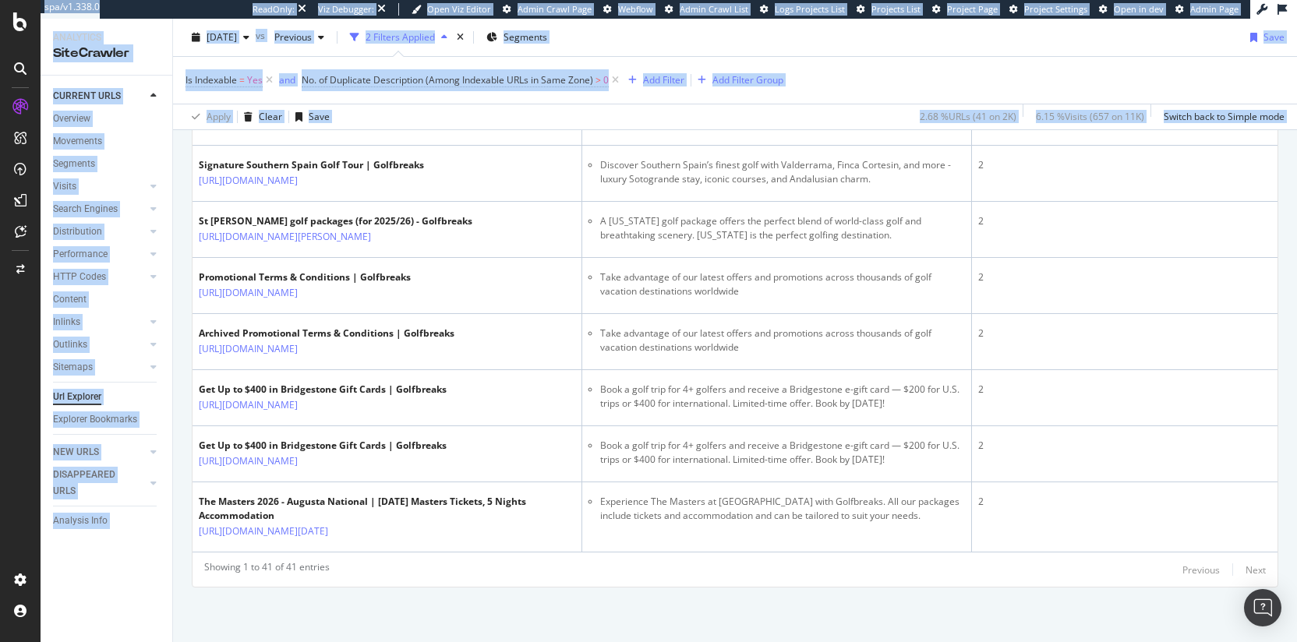
drag, startPoint x: 476, startPoint y: 385, endPoint x: 9, endPoint y: 385, distance: 467.6
click at [9, 385] on div "spa/v1.338.0 ReadOnly: Viz Debugger: Open Viz Editor Admin Crawl Page Webflow A…" at bounding box center [648, 321] width 1297 height 642
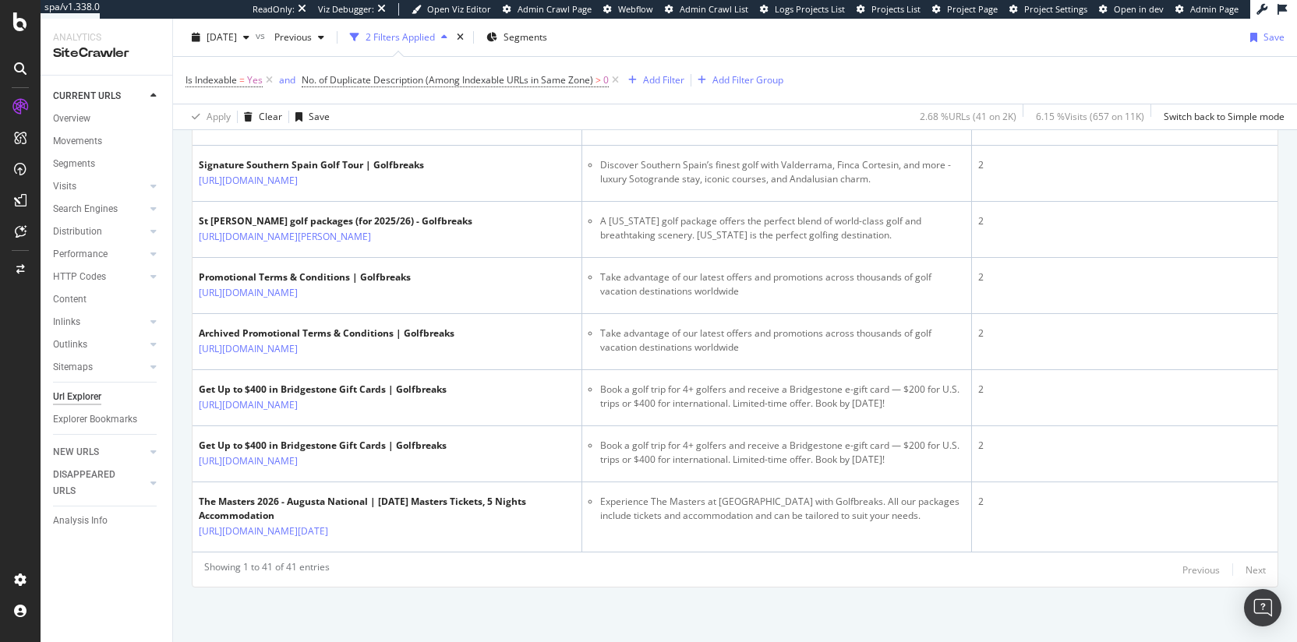
scroll to position [5283, 0]
click at [814, 74] on li "A Utah golf package offers the perfect blend of world-class golf and breathtaki…" at bounding box center [782, 60] width 365 height 28
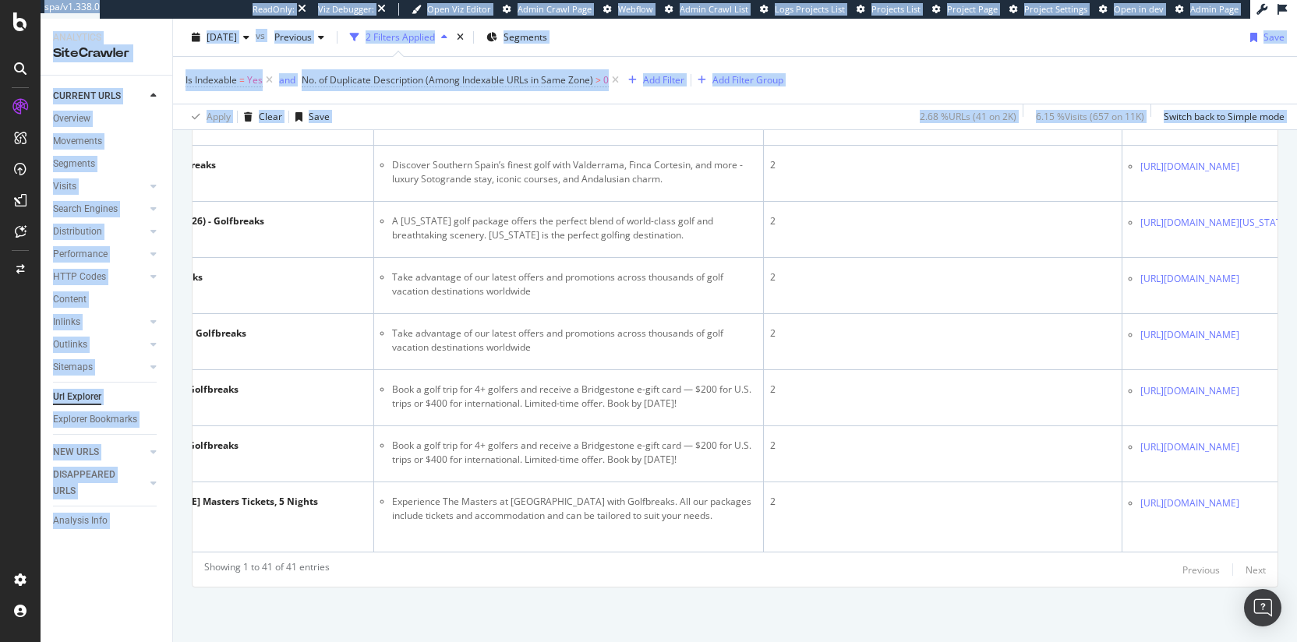
scroll to position [0, 454]
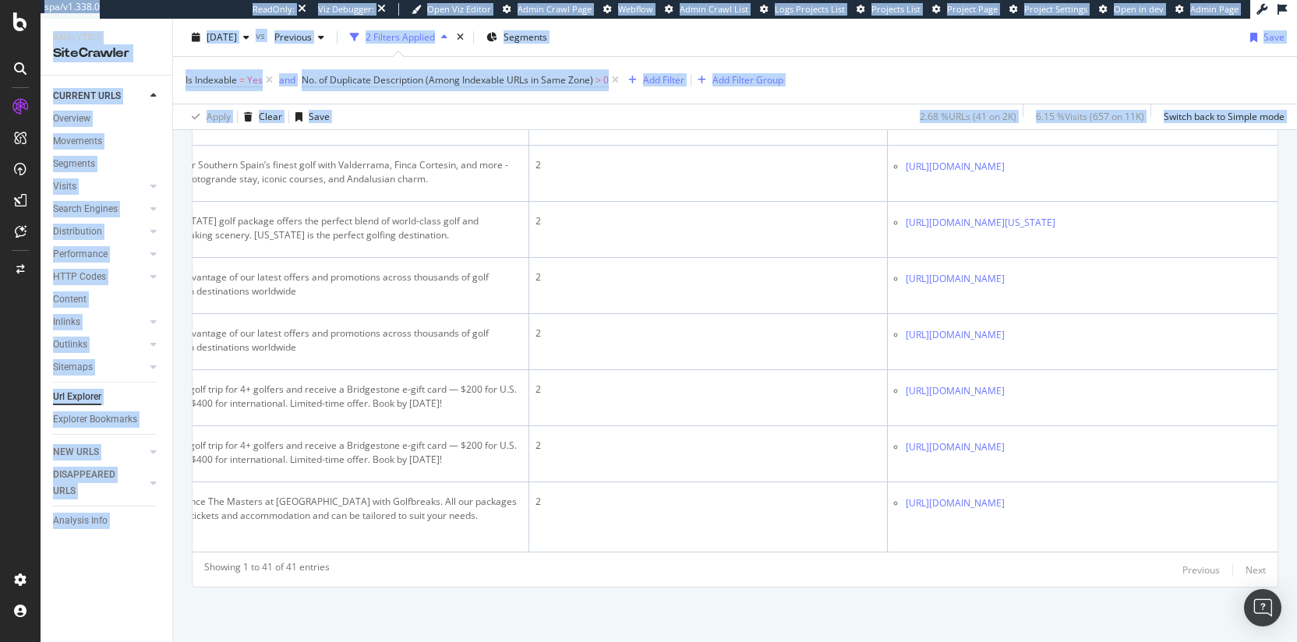
drag, startPoint x: 734, startPoint y: 207, endPoint x: 1302, endPoint y: 213, distance: 568.1
click at [1296, 213] on html "spa/v1.338.0 ReadOnly: Viz Debugger: Open Viz Editor Admin Crawl Page Webflow A…" at bounding box center [648, 321] width 1297 height 642
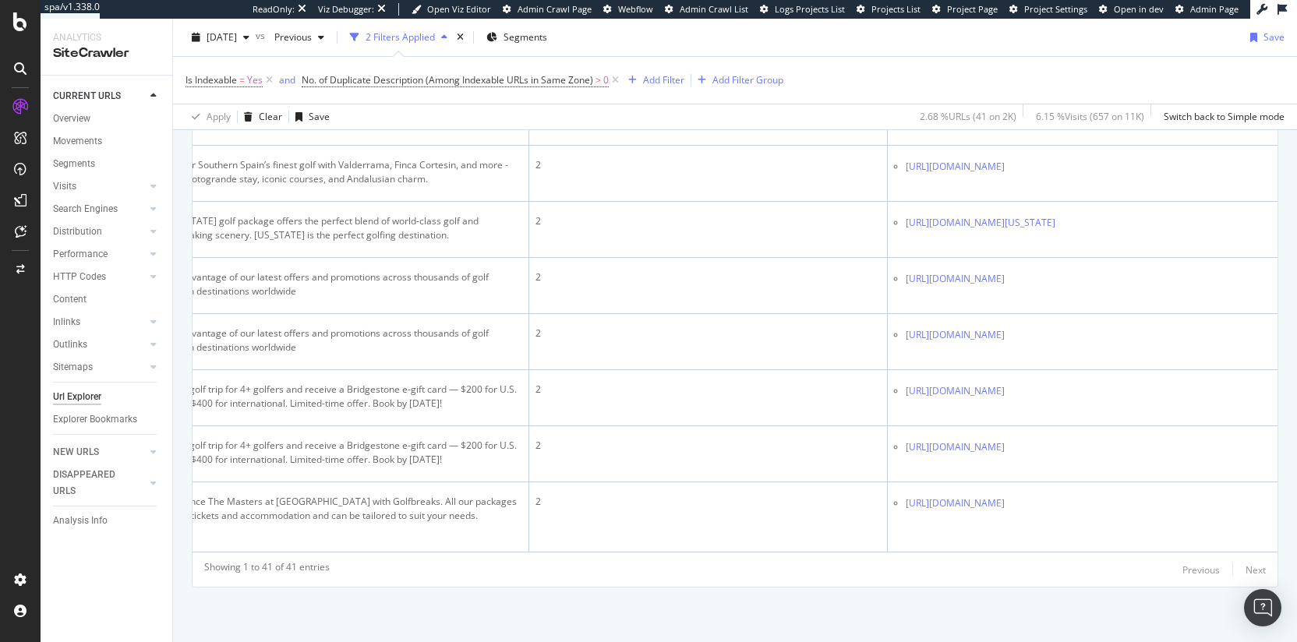
click at [799, 60] on div "2" at bounding box center [707, 53] width 345 height 14
click at [1093, 59] on icon at bounding box center [1088, 54] width 9 height 9
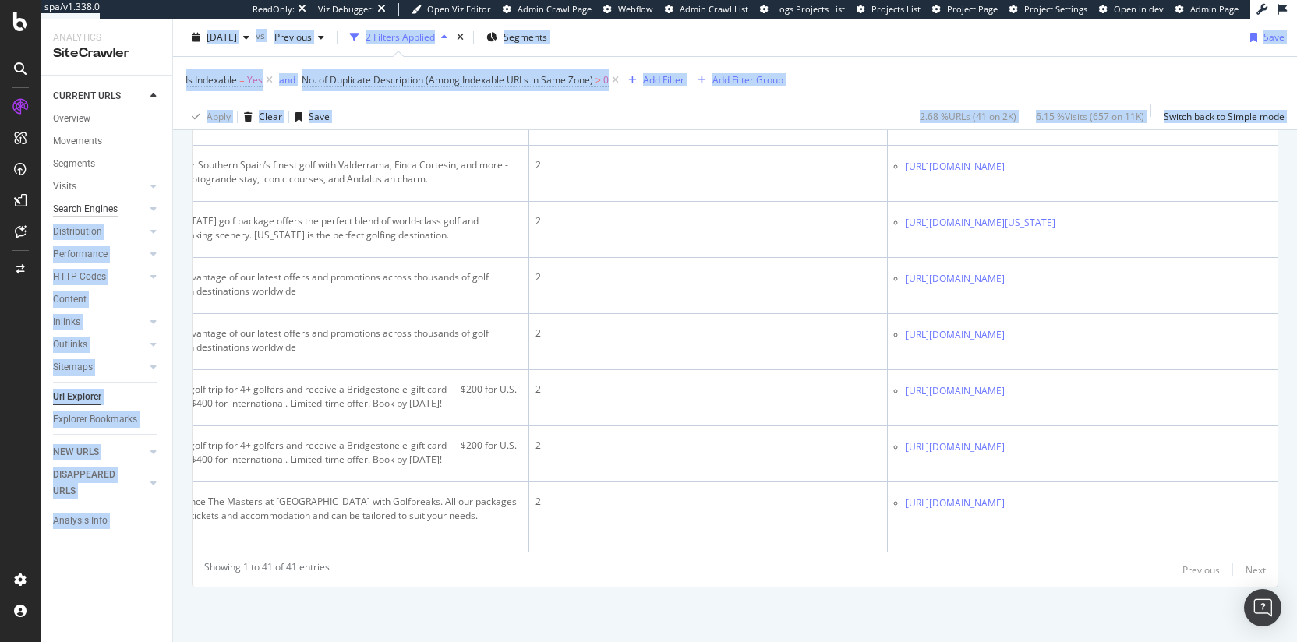
scroll to position [0, 0]
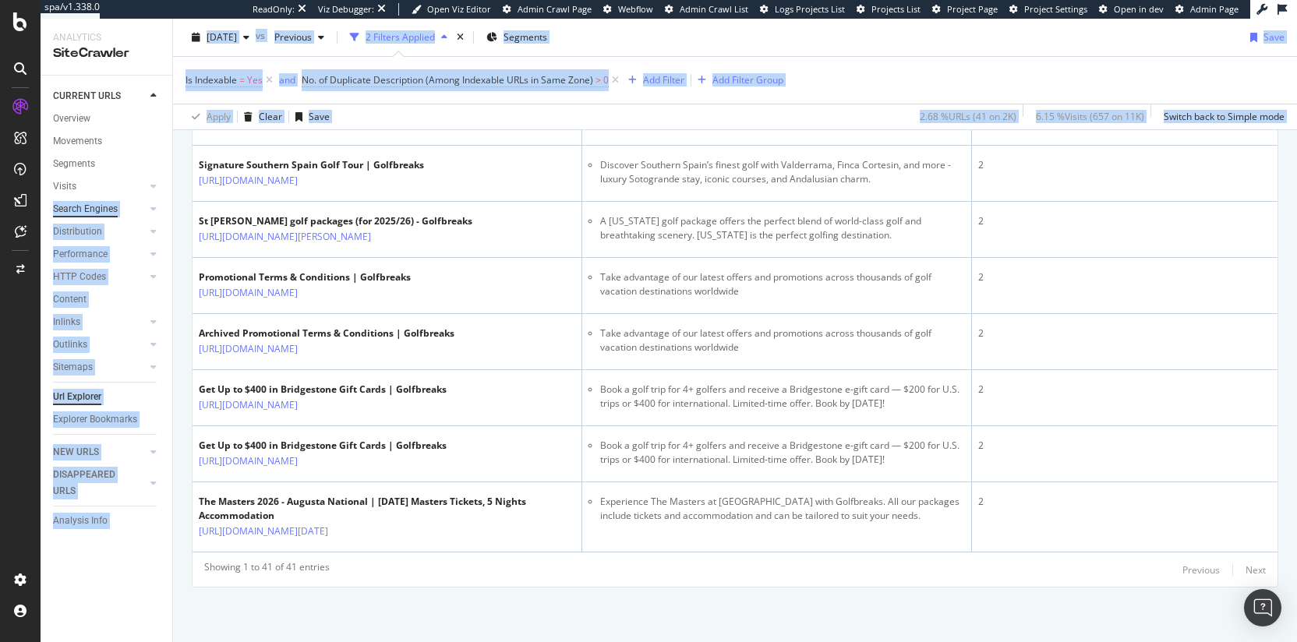
drag, startPoint x: 407, startPoint y: 206, endPoint x: 55, endPoint y: 206, distance: 351.5
click at [55, 206] on div "Analytics SiteCrawler CURRENT URLS Overview Movements Segments Visits Analysis …" at bounding box center [669, 330] width 1256 height 623
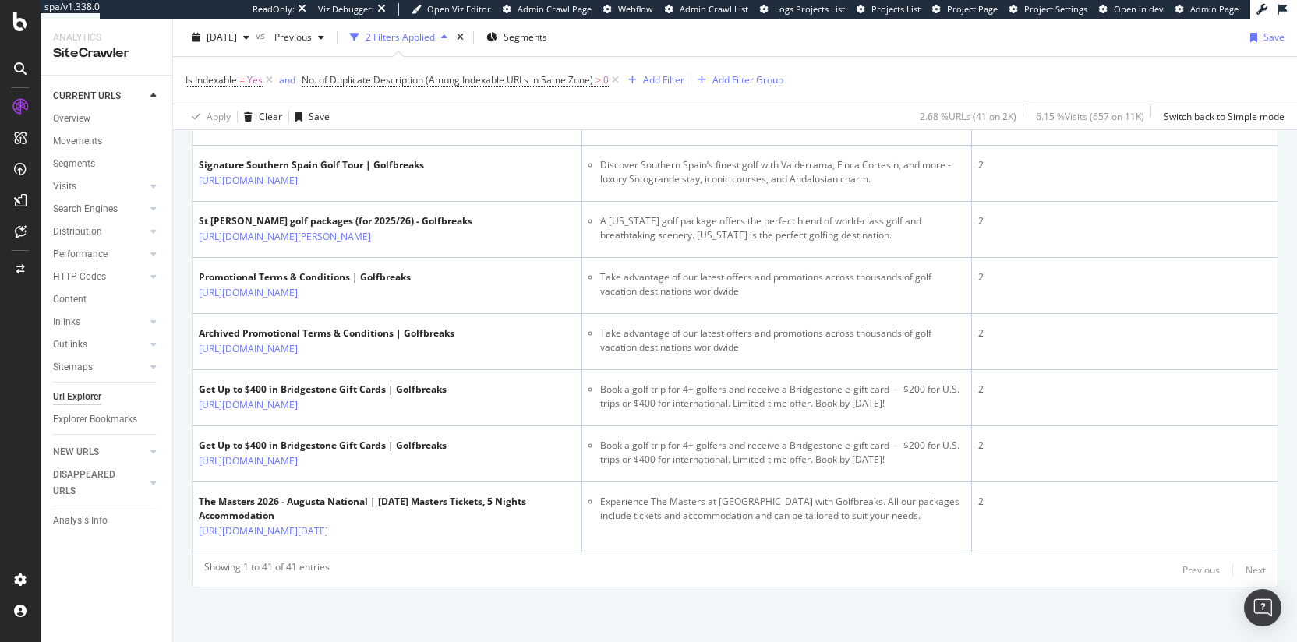
click at [841, 74] on li "A Utah golf package offers the perfect blend of world-class golf and breathtaki…" at bounding box center [782, 60] width 365 height 28
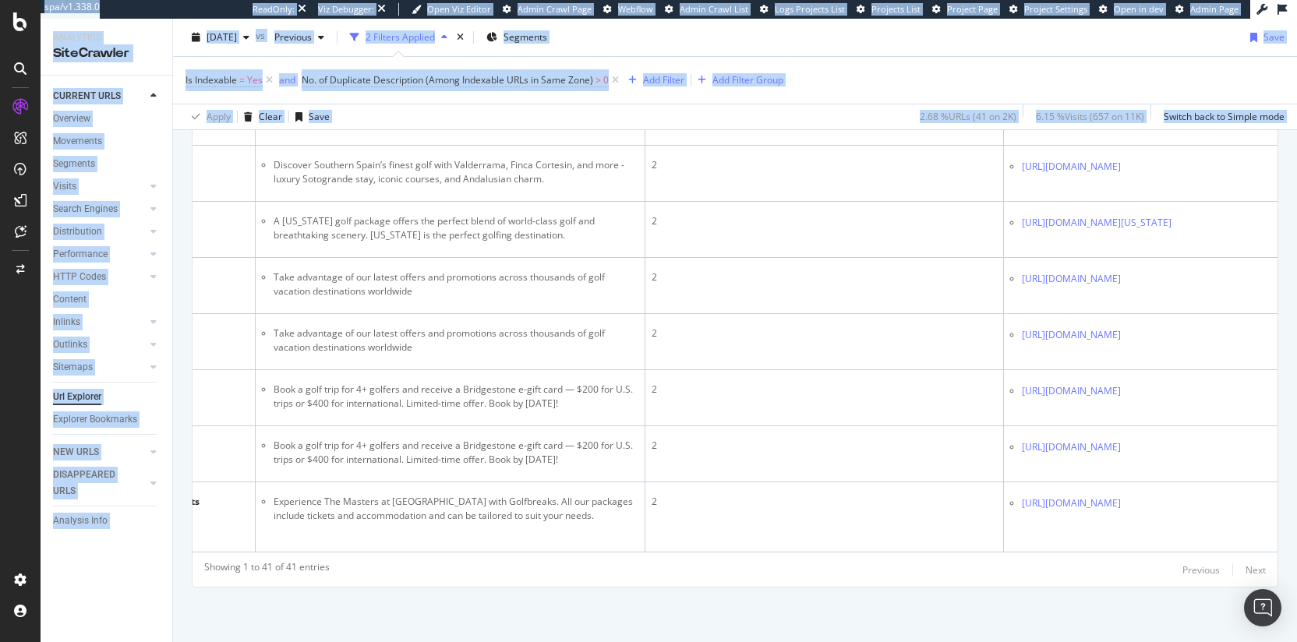
scroll to position [0, 454]
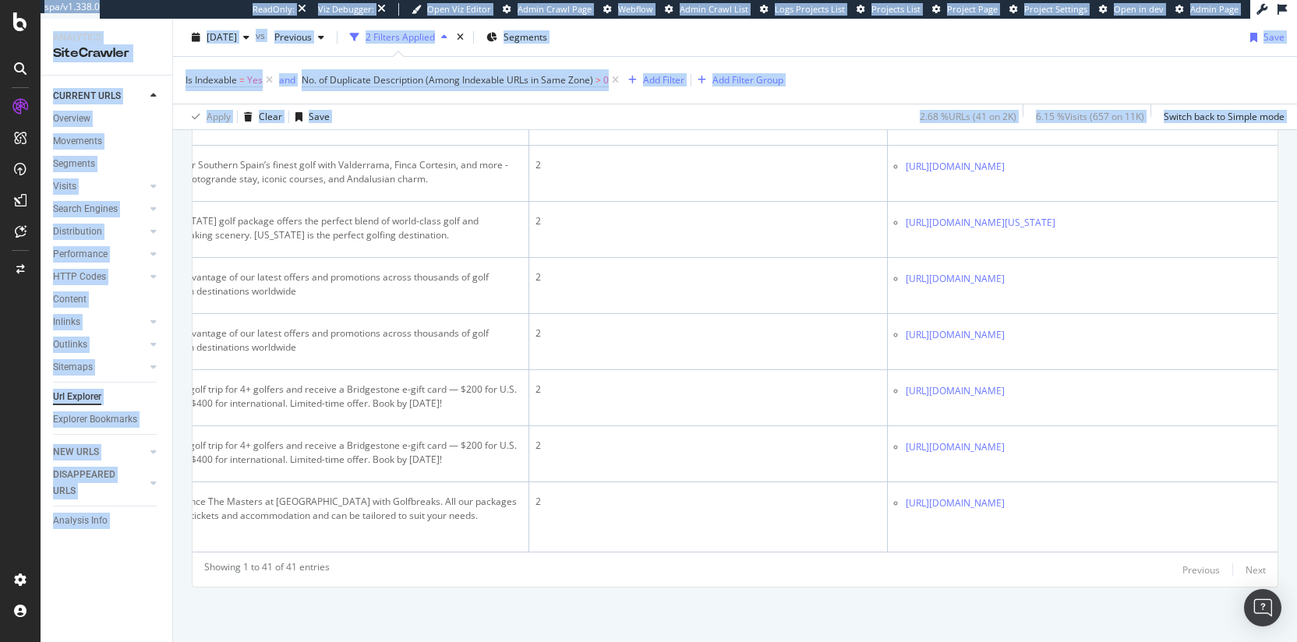
drag, startPoint x: 701, startPoint y: 267, endPoint x: 1331, endPoint y: 286, distance: 630.7
click at [1296, 286] on html "spa/v1.338.0 ReadOnly: Viz Debugger: Open Viz Editor Admin Crawl Page Webflow A…" at bounding box center [648, 321] width 1297 height 642
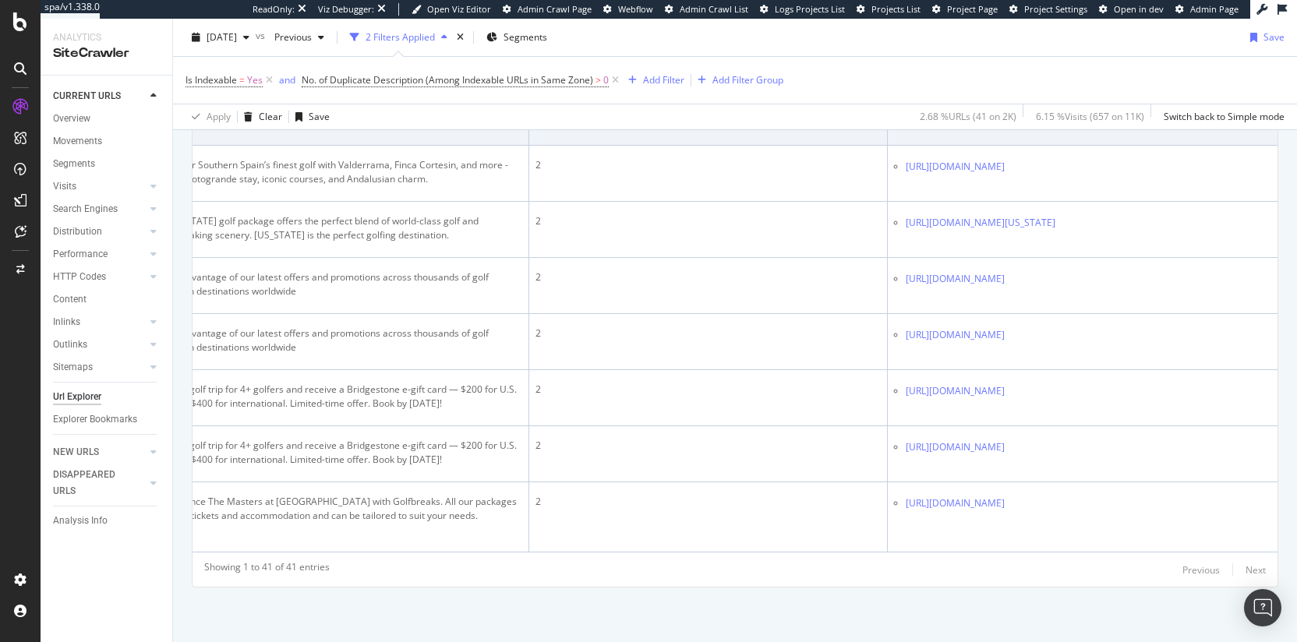
click at [681, 146] on td "2" at bounding box center [708, 118] width 358 height 56
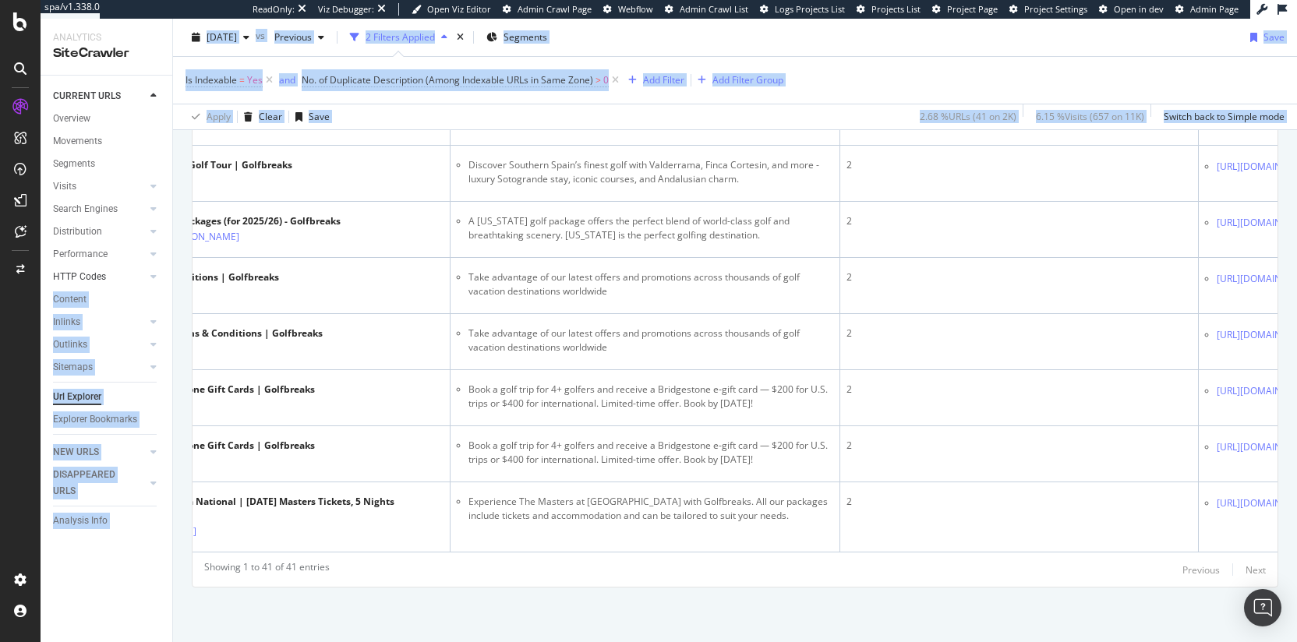
scroll to position [0, 0]
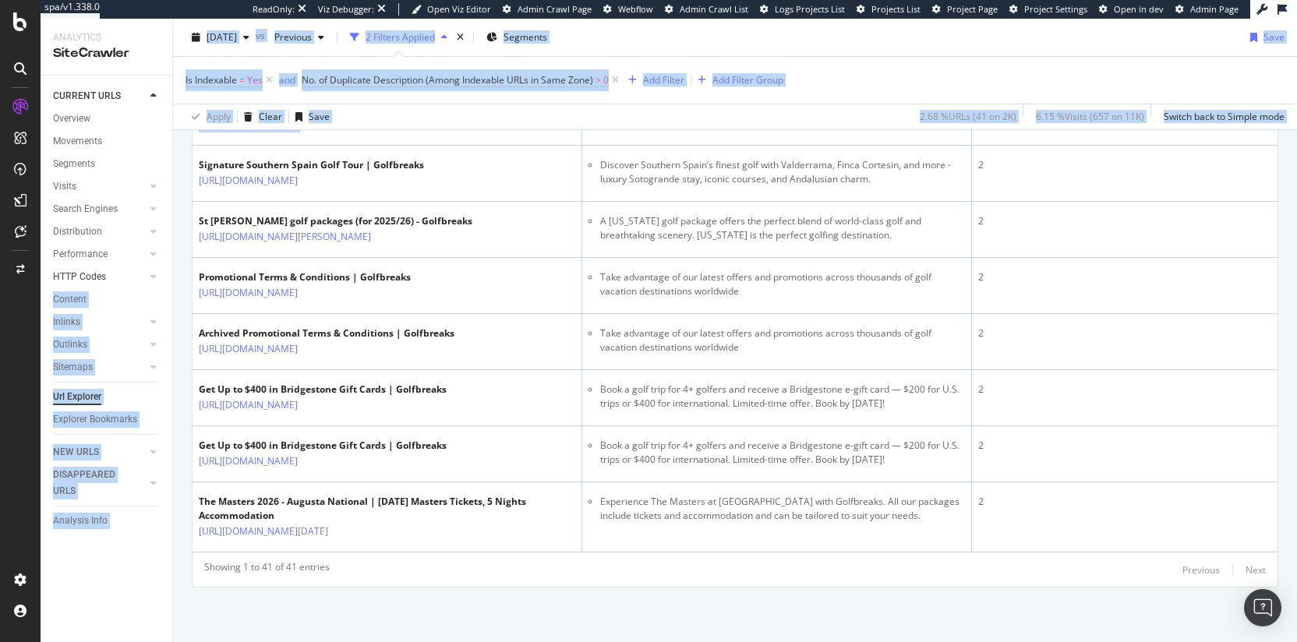
drag, startPoint x: 459, startPoint y: 295, endPoint x: 108, endPoint y: 270, distance: 352.3
click at [108, 270] on div "Analytics SiteCrawler CURRENT URLS Overview Movements Segments Visits Analysis …" at bounding box center [669, 330] width 1256 height 623
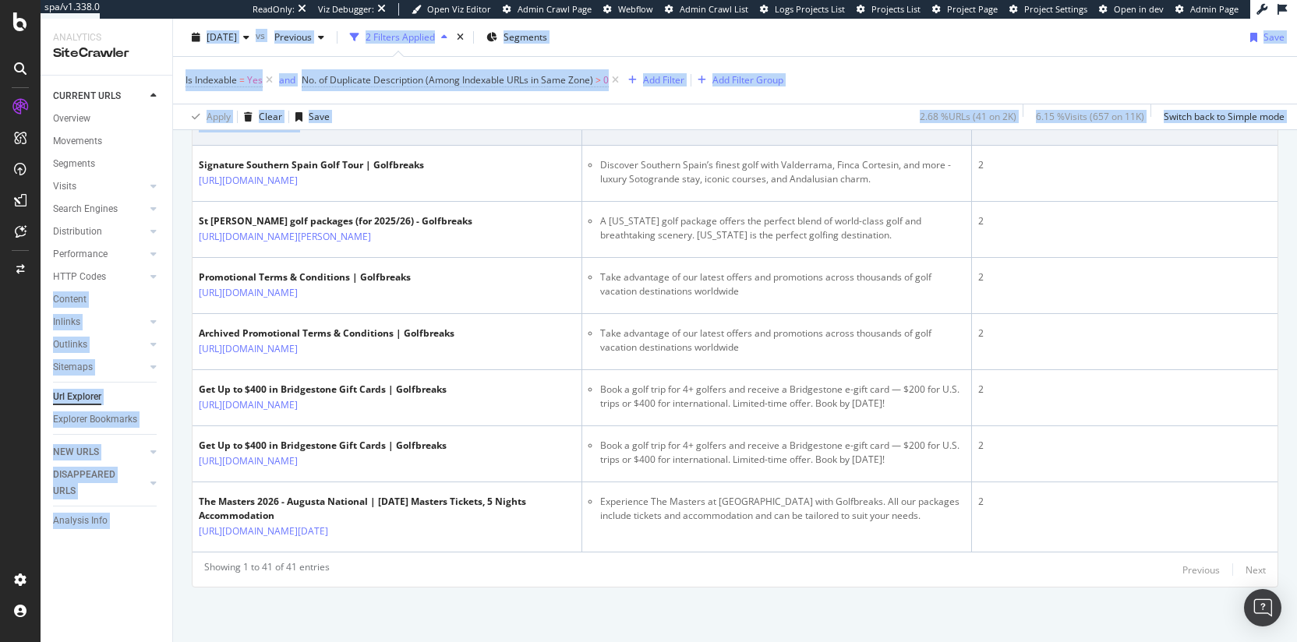
click at [733, 146] on td "Discover Southern Spain’s finest golf with Valderrama, Finca Cortesin, and more…" at bounding box center [777, 118] width 390 height 56
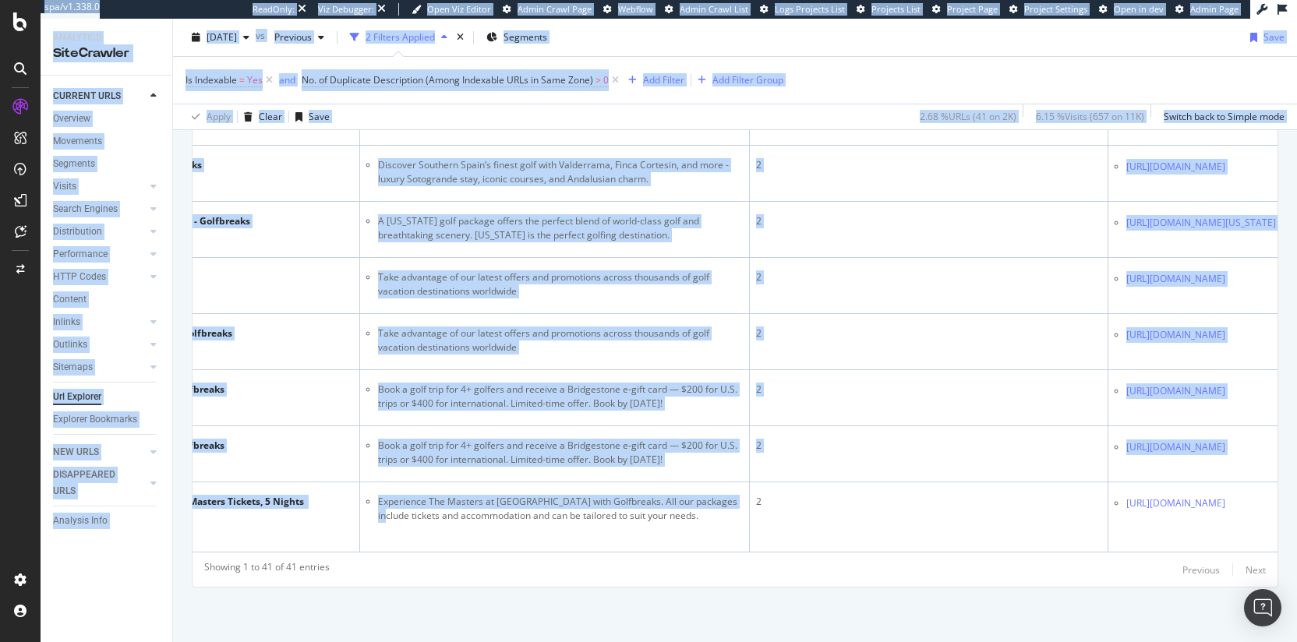
scroll to position [0, 454]
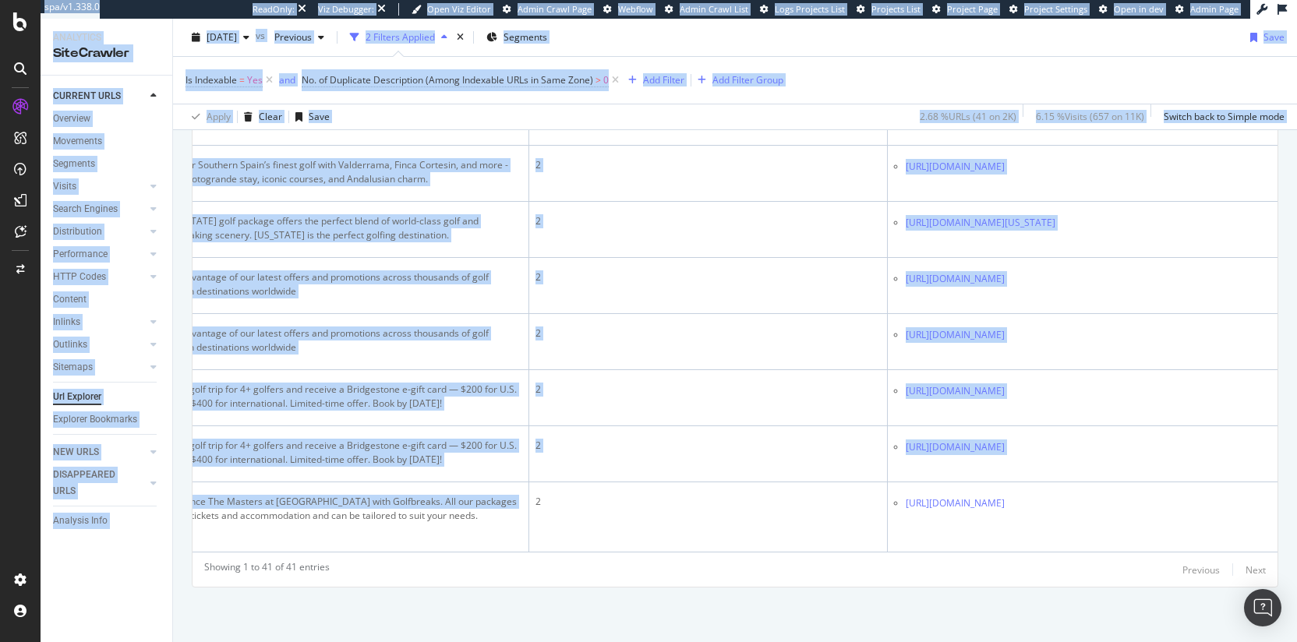
drag, startPoint x: 614, startPoint y: 530, endPoint x: 1335, endPoint y: 533, distance: 720.9
click at [1296, 533] on html "spa/v1.338.0 ReadOnly: Viz Debugger: Open Viz Editor Admin Crawl Page Webflow A…" at bounding box center [648, 321] width 1297 height 642
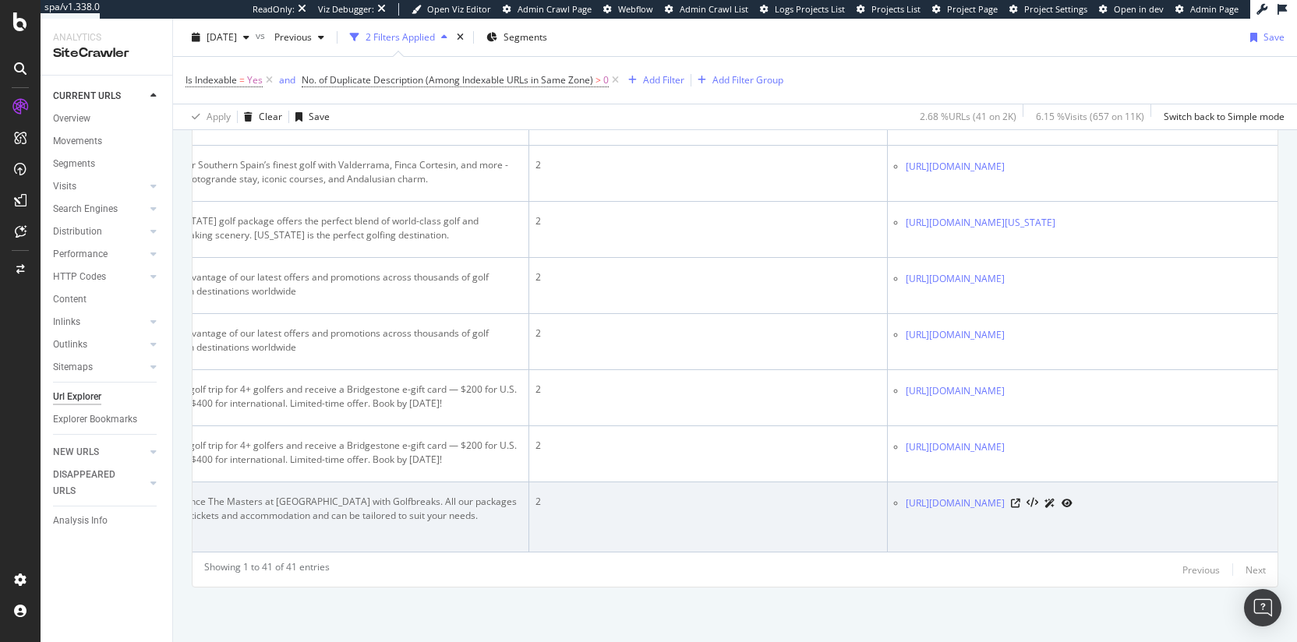
click at [720, 530] on td "2" at bounding box center [708, 517] width 358 height 70
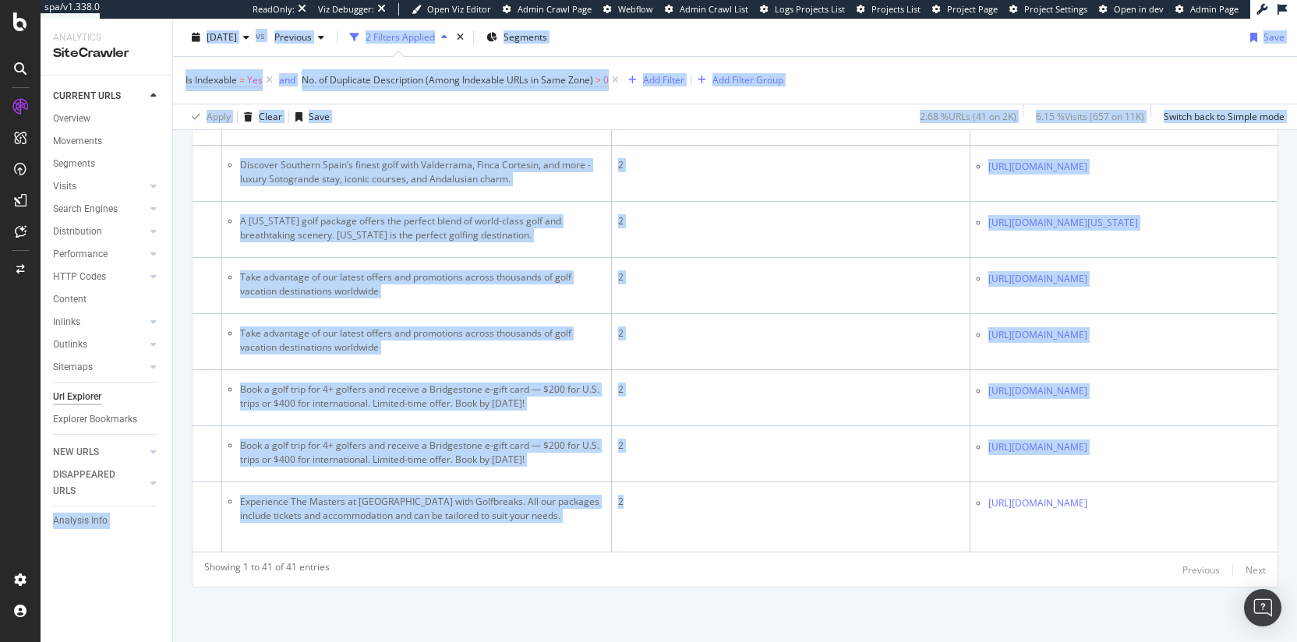
scroll to position [0, 21]
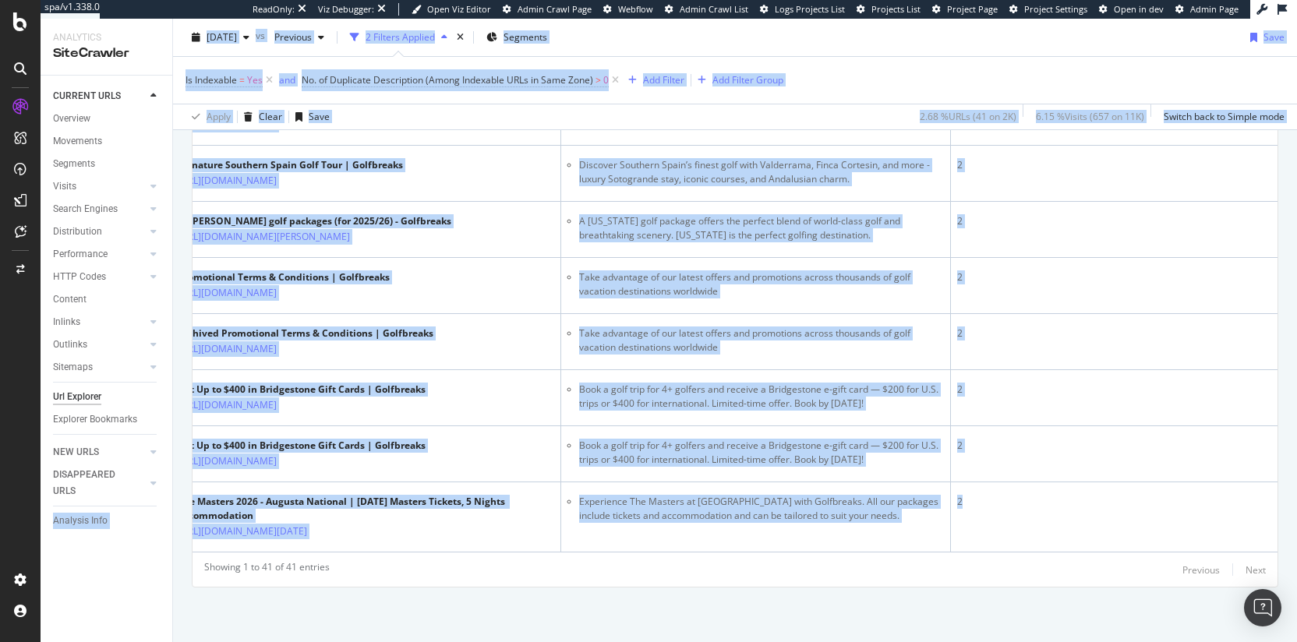
drag, startPoint x: 720, startPoint y: 530, endPoint x: 150, endPoint y: 493, distance: 570.9
click at [150, 493] on div "Analytics SiteCrawler CURRENT URLS Overview Movements Segments Visits Analysis …" at bounding box center [669, 330] width 1256 height 623
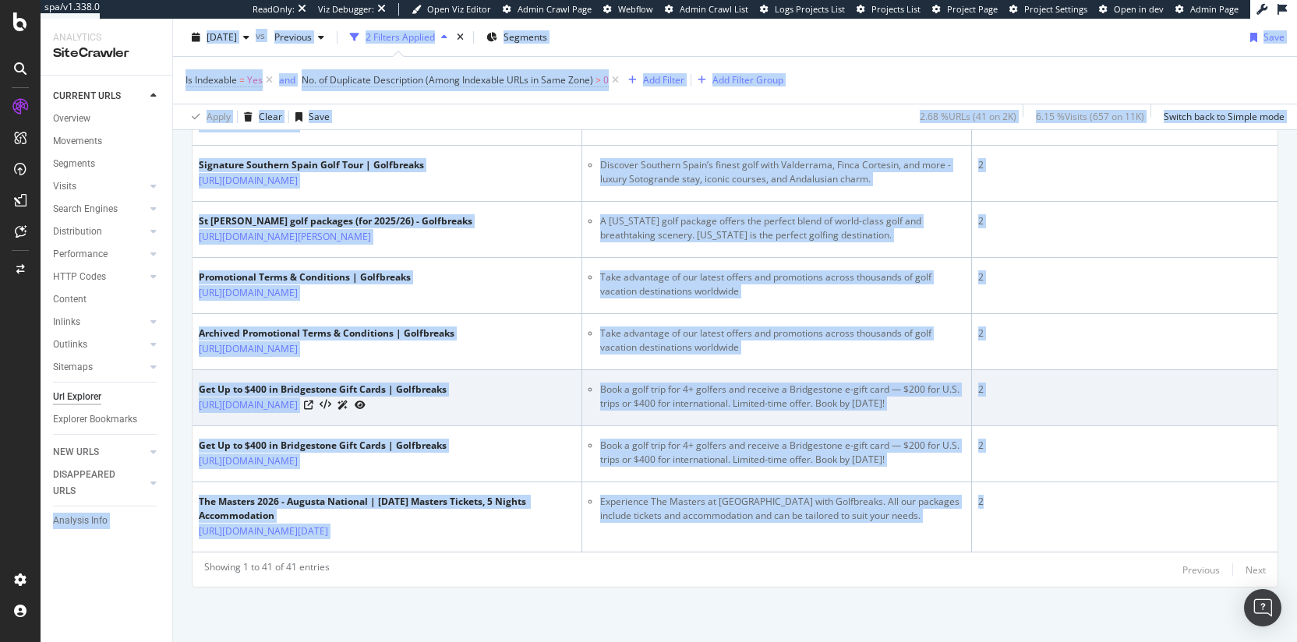
click at [749, 426] on td "Book a golf trip for 4+ golfers and receive a Bridgestone e-gift card — $200 fo…" at bounding box center [777, 398] width 390 height 56
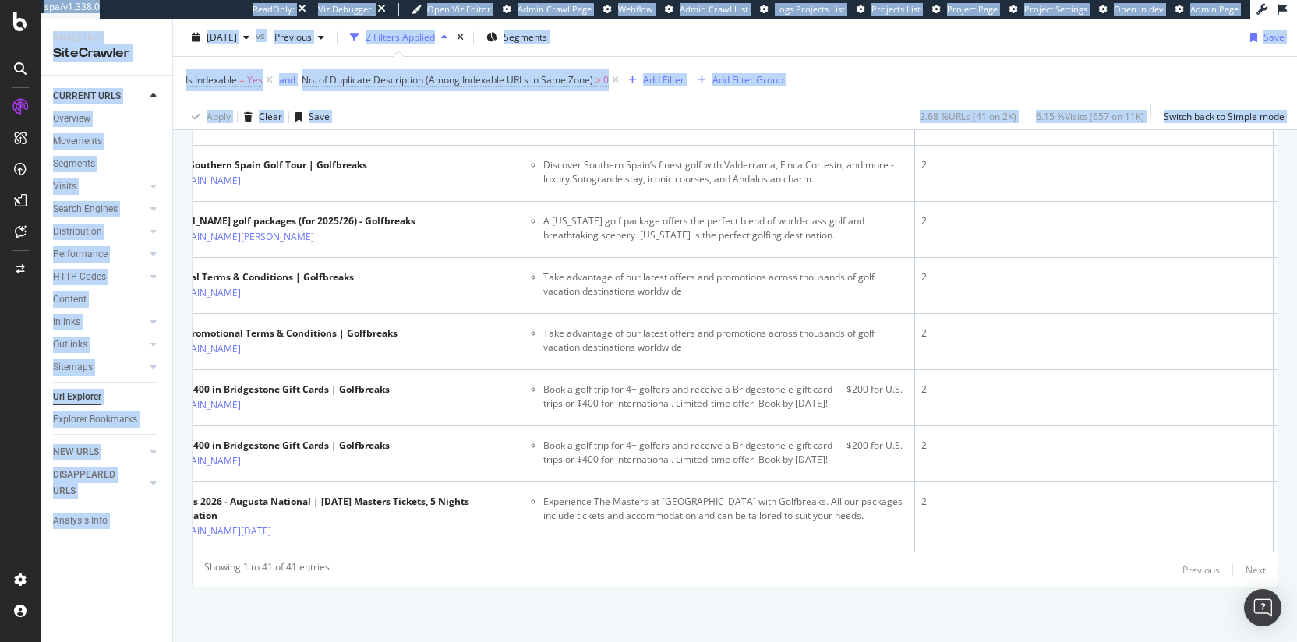
scroll to position [0, 454]
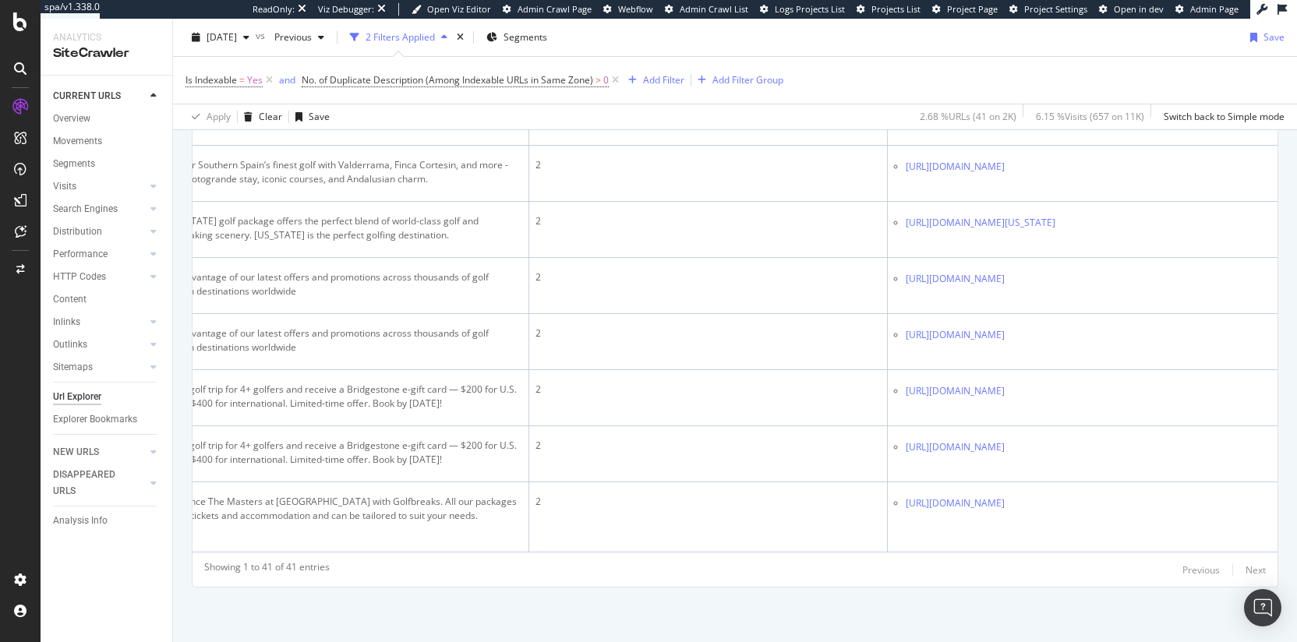
drag, startPoint x: 655, startPoint y: 248, endPoint x: 1202, endPoint y: 251, distance: 547.1
click at [1202, 34] on tr "USA Summer Offers | Golf Packages - Golfbreaks https://www.golfbreaks.com/en-us…" at bounding box center [513, 5] width 1527 height 56
click at [755, 34] on td "2" at bounding box center [708, 5] width 358 height 56
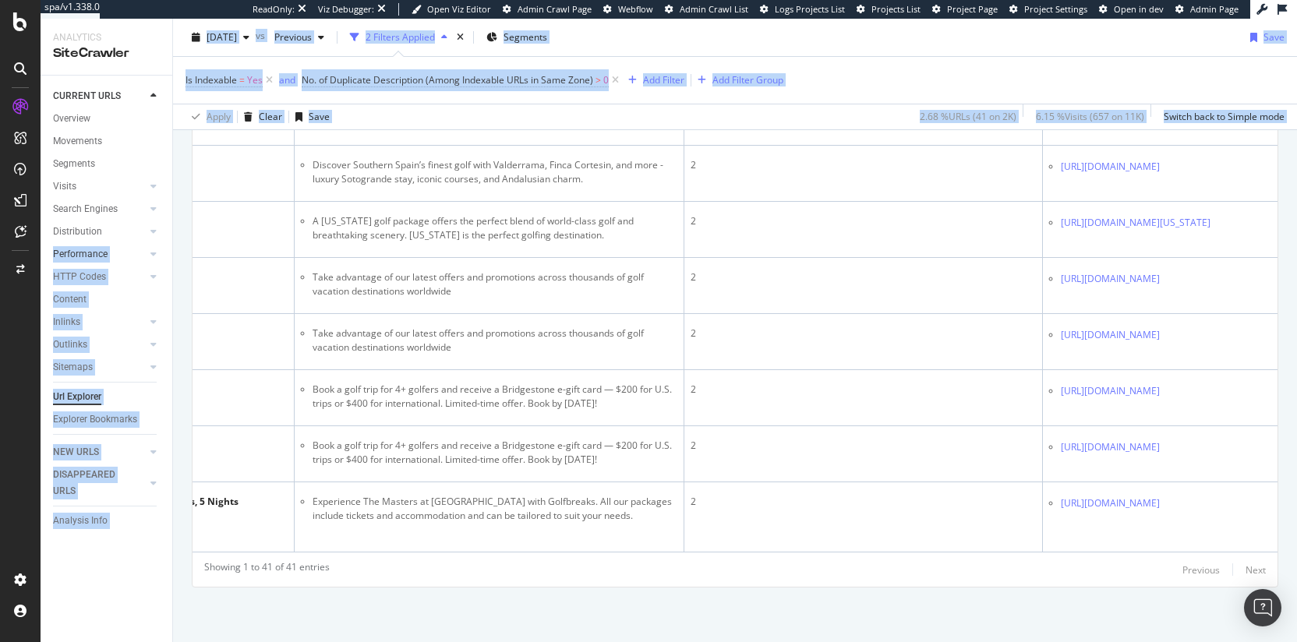
scroll to position [0, 0]
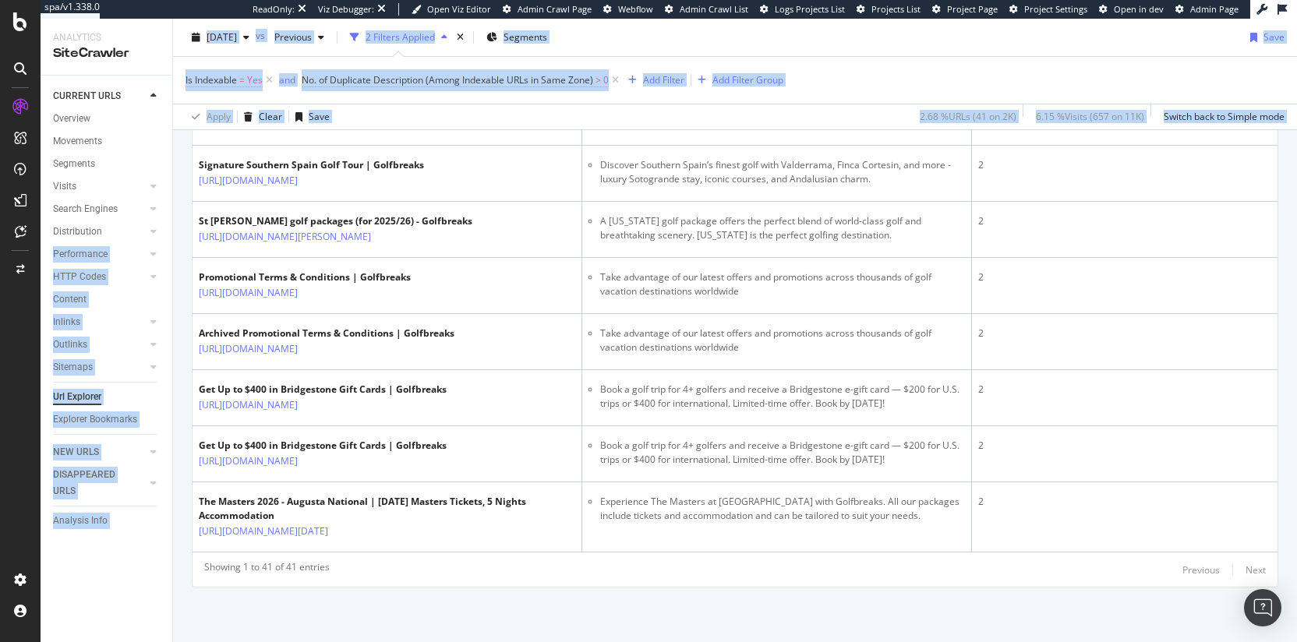
drag, startPoint x: 470, startPoint y: 242, endPoint x: 115, endPoint y: 245, distance: 355.4
click at [114, 245] on div "Analytics SiteCrawler CURRENT URLS Overview Movements Segments Visits Analysis …" at bounding box center [669, 330] width 1256 height 623
click at [742, 18] on li "Book a summer golf package to top resorts with the benefit of off-season prices…" at bounding box center [782, 4] width 365 height 28
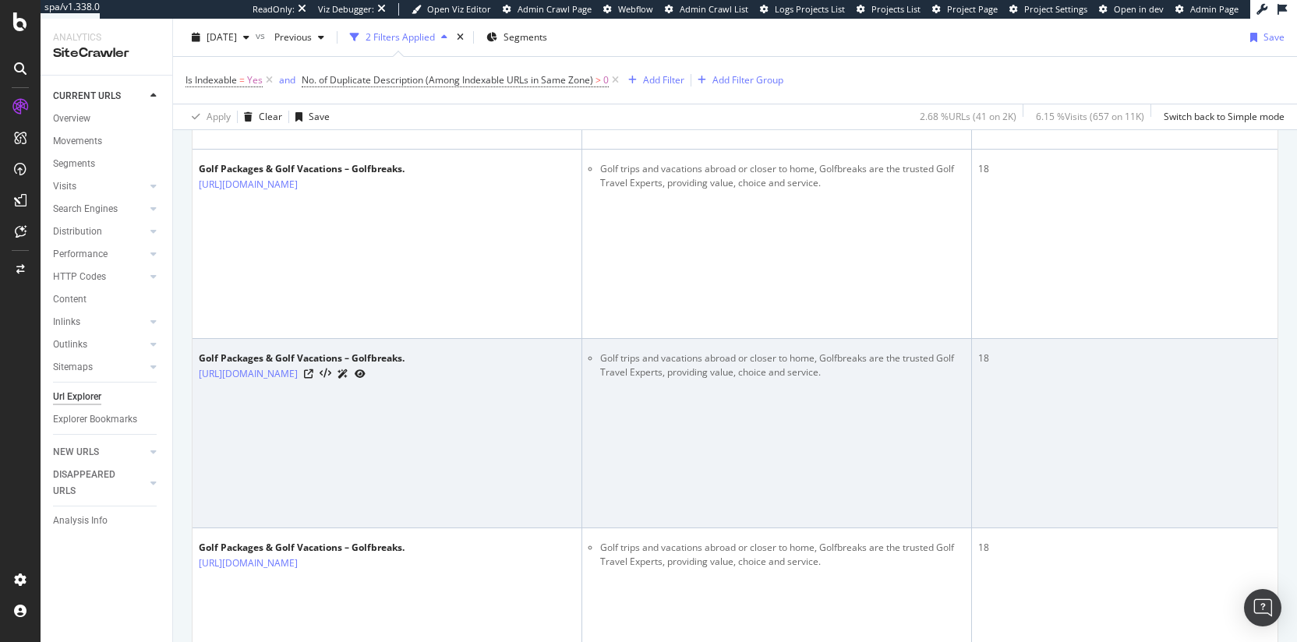
scroll to position [47, 0]
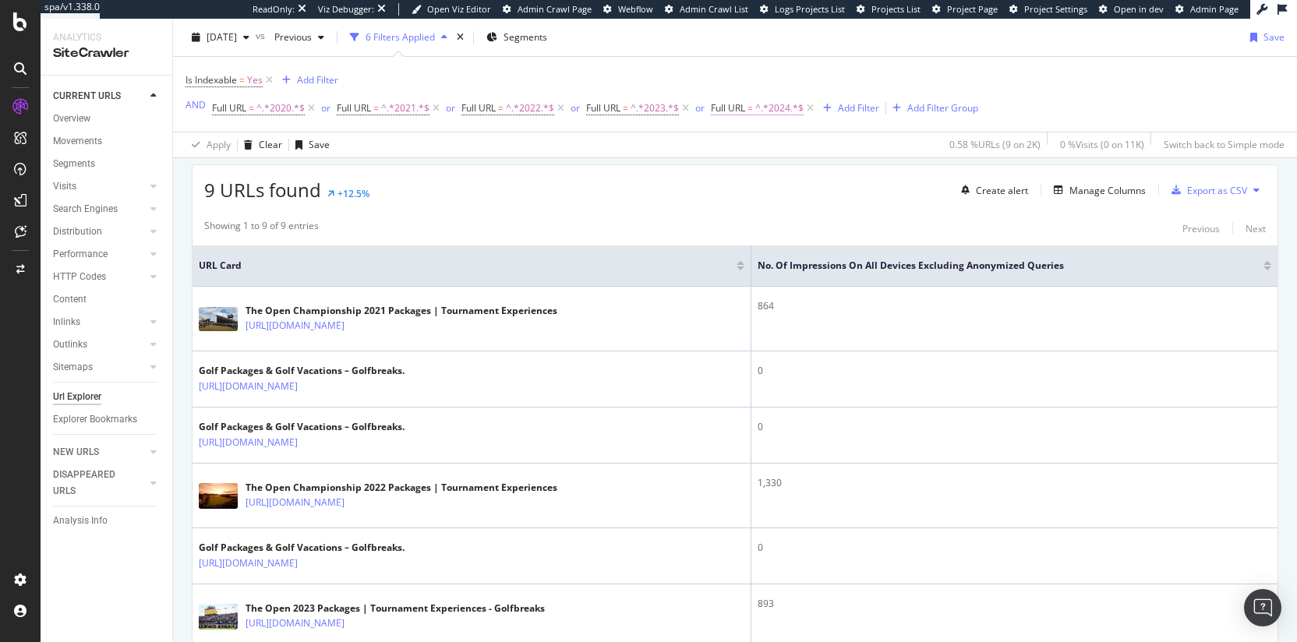
scroll to position [274, 0]
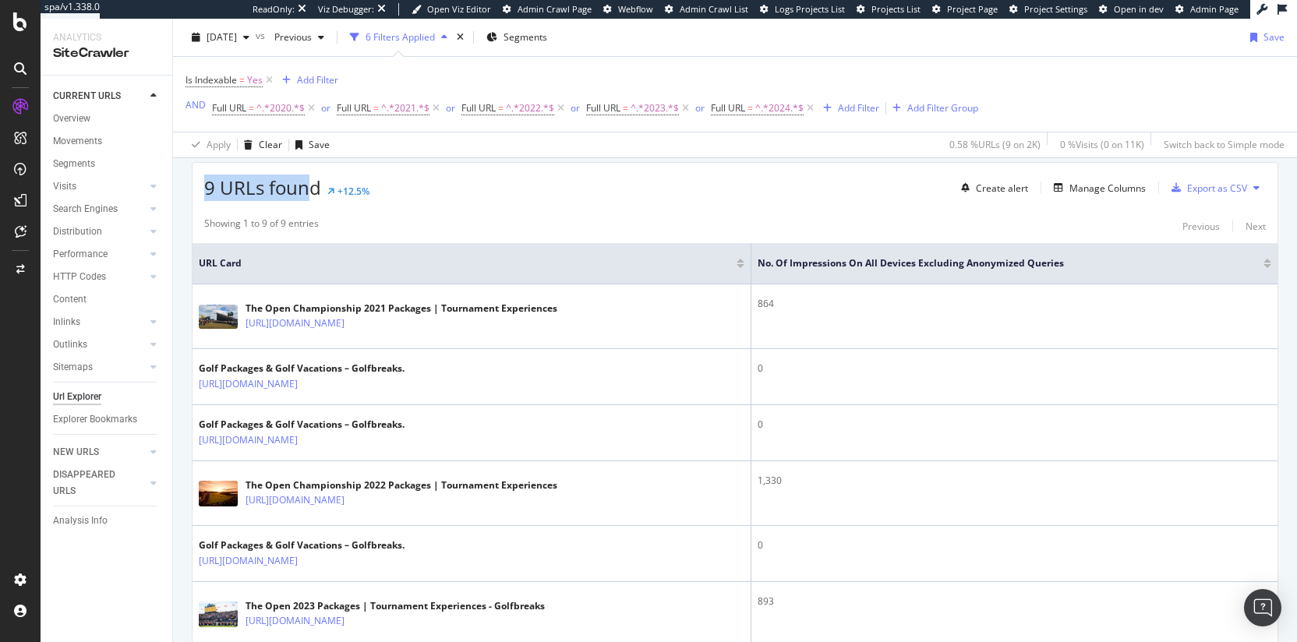
drag, startPoint x: 308, startPoint y: 186, endPoint x: 199, endPoint y: 189, distance: 108.3
click at [199, 189] on div "9 URLs found +12.5% Create alert Manage Columns Export as CSV" at bounding box center [734, 182] width 1085 height 38
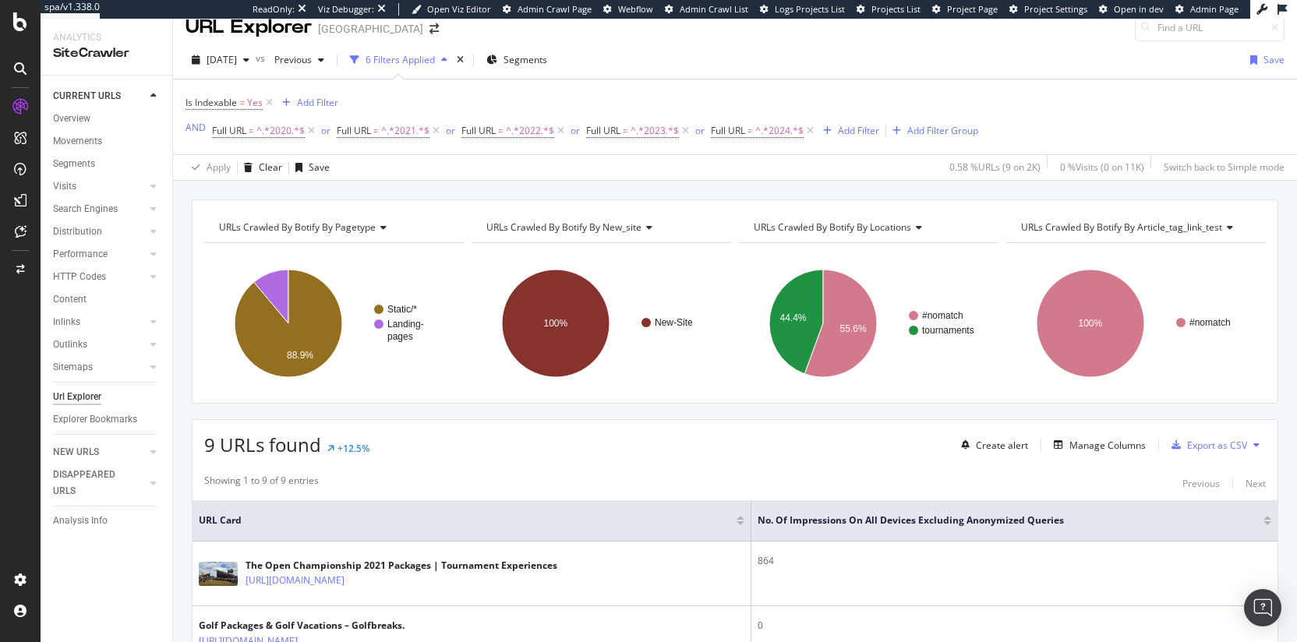
scroll to position [0, 0]
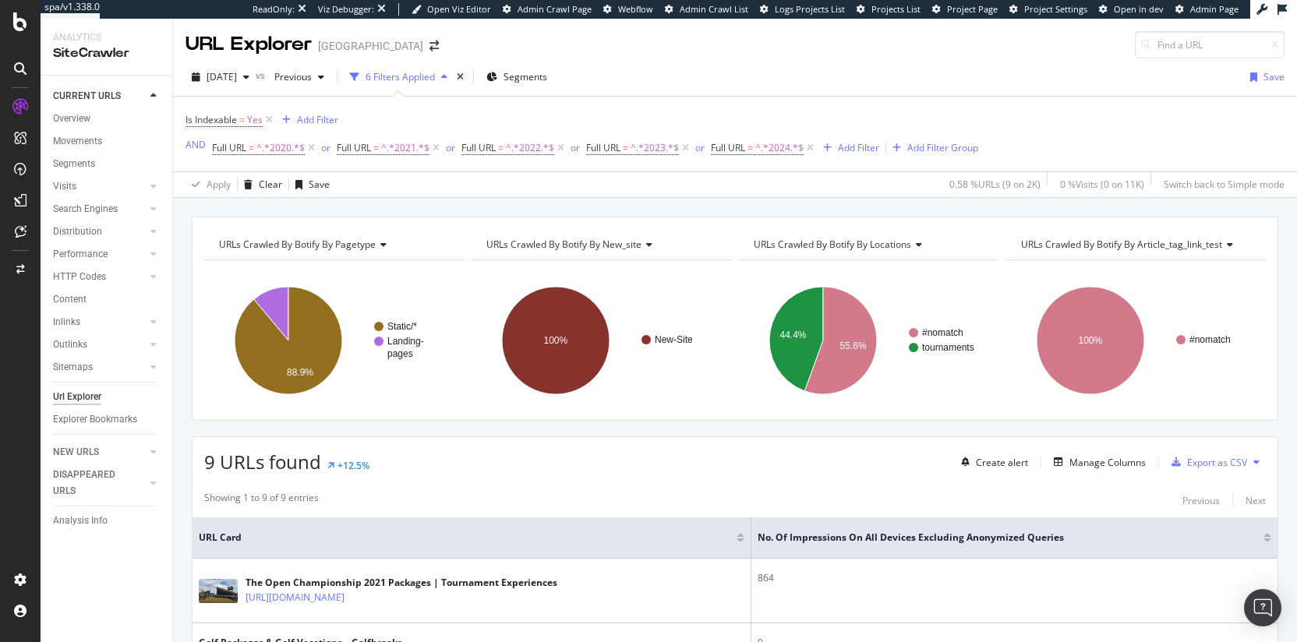
click at [274, 102] on div "Is Indexable = Yes Add Filter AND Full URL = ^.*2020.*$ or Full URL = ^.*2021.*…" at bounding box center [734, 134] width 1099 height 75
click at [89, 168] on div "ActionBoard" at bounding box center [88, 176] width 61 height 16
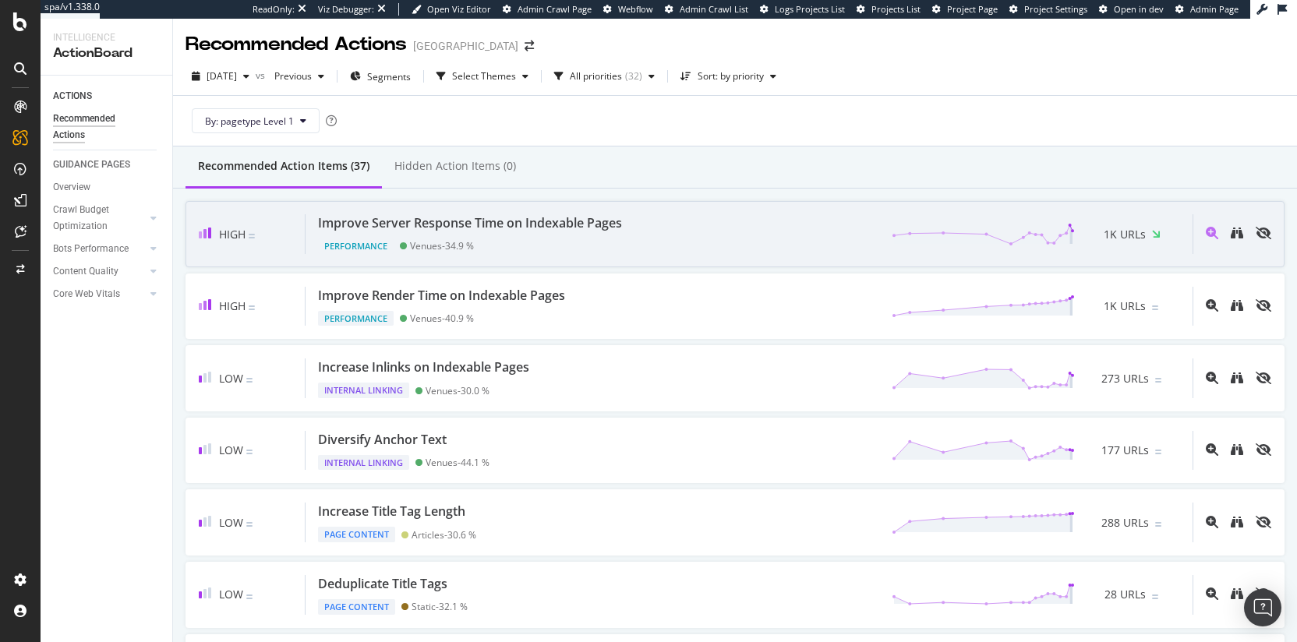
click at [515, 220] on div "Improve Server Response Time on Indexable Pages" at bounding box center [470, 223] width 304 height 18
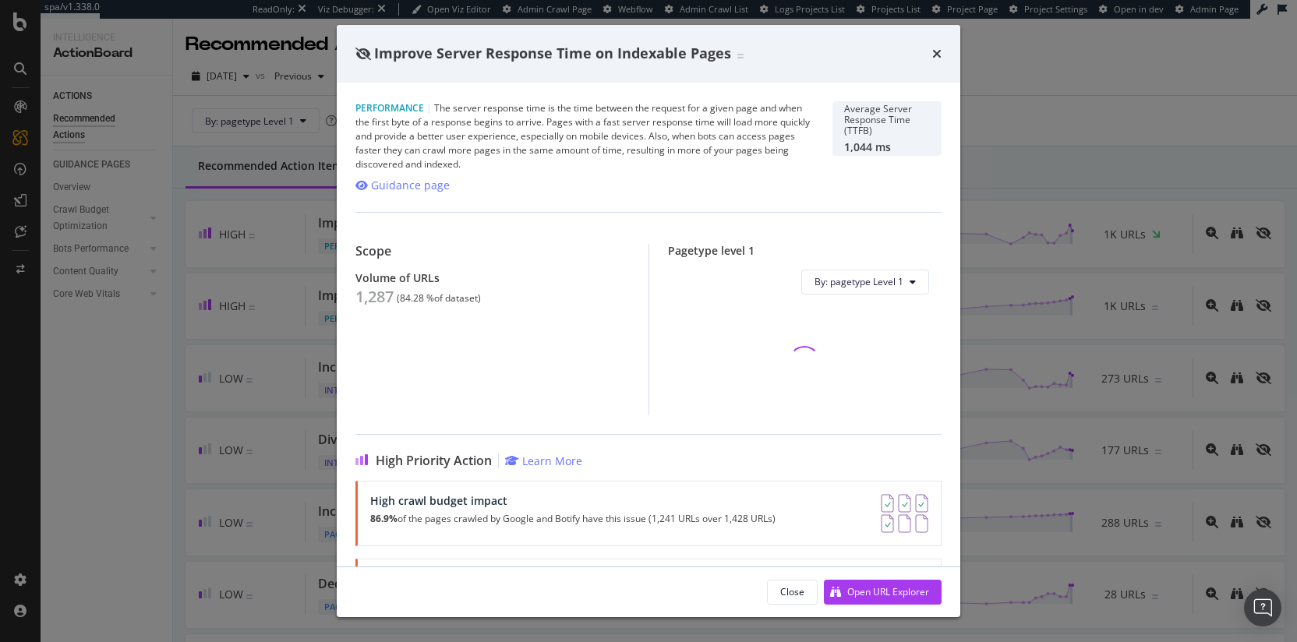
click at [934, 53] on icon "times" at bounding box center [936, 54] width 9 height 12
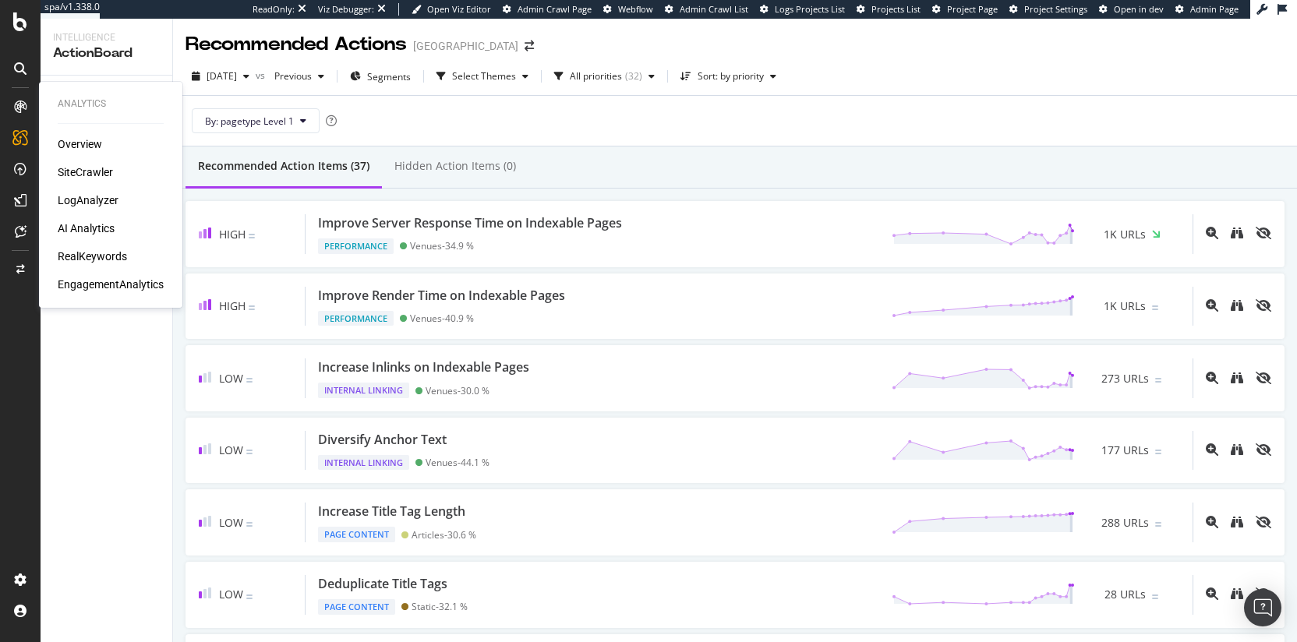
click at [92, 199] on div "LogAnalyzer" at bounding box center [88, 200] width 61 height 16
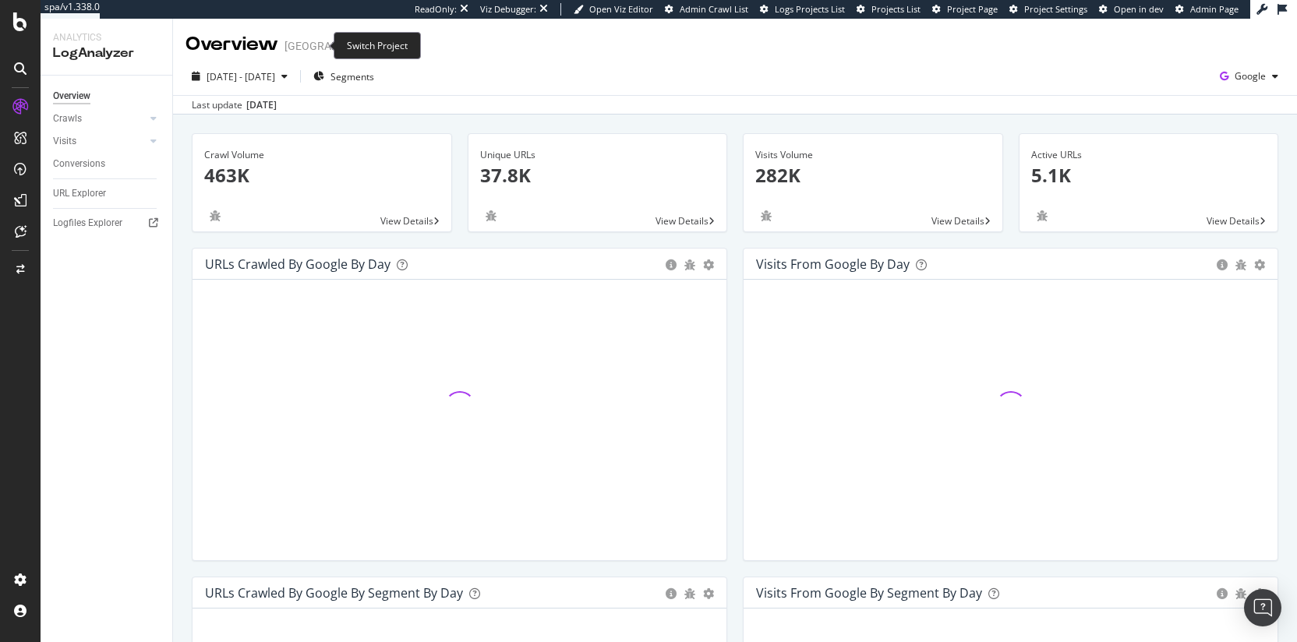
click at [396, 48] on icon "arrow-right-arrow-left" at bounding box center [400, 46] width 9 height 11
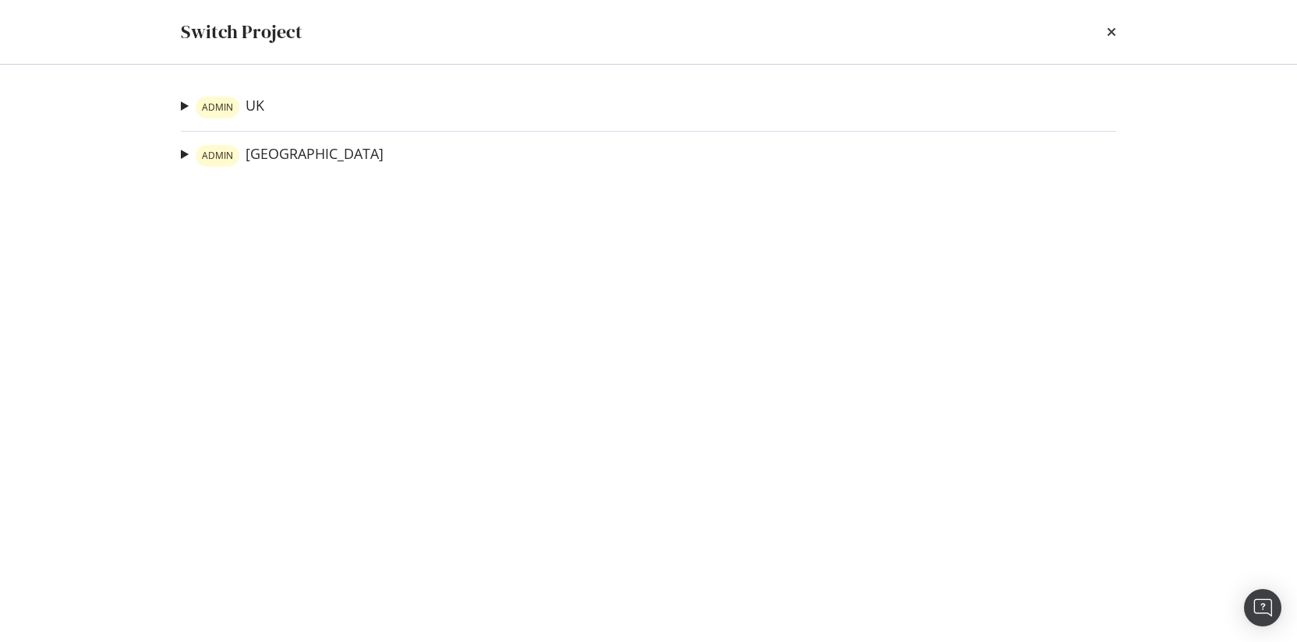
click at [271, 101] on div "ADMIN UK Competitor - Your Golf Travel Ad-Hoc Project Competitor - Golf Holiday…" at bounding box center [648, 107] width 935 height 23
click at [261, 100] on link "ADMIN UK" at bounding box center [230, 108] width 69 height 22
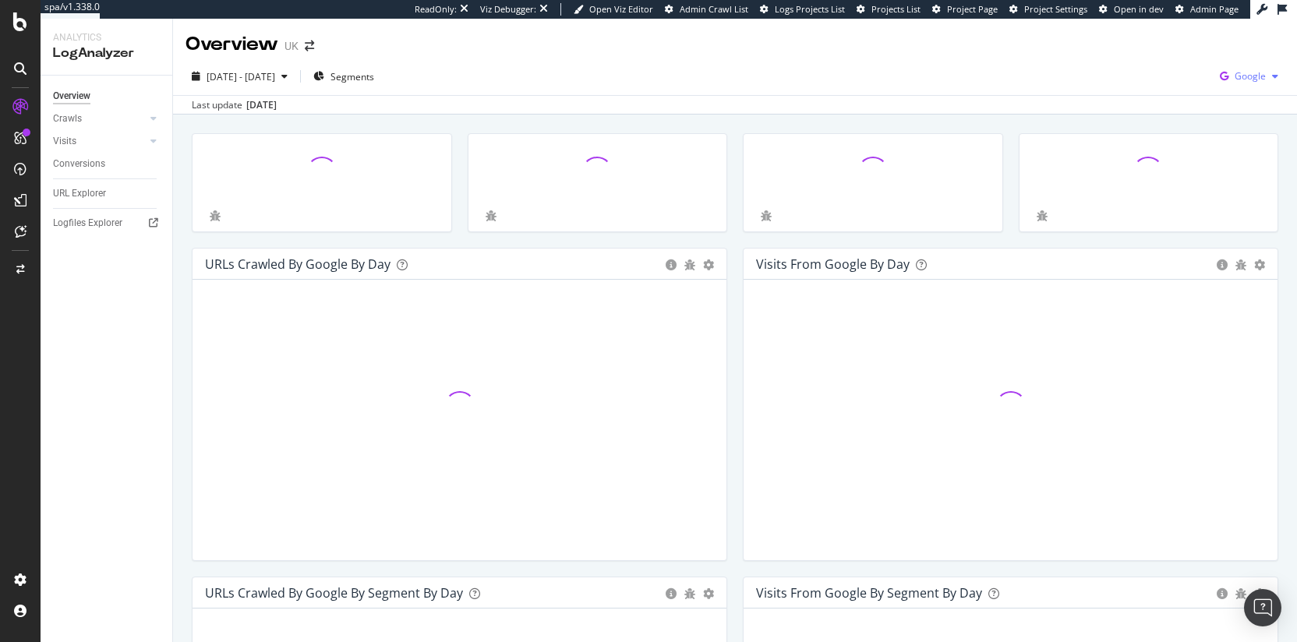
drag, startPoint x: 1238, startPoint y: 74, endPoint x: 1234, endPoint y: 87, distance: 12.9
click at [1238, 74] on span "Google" at bounding box center [1249, 75] width 31 height 13
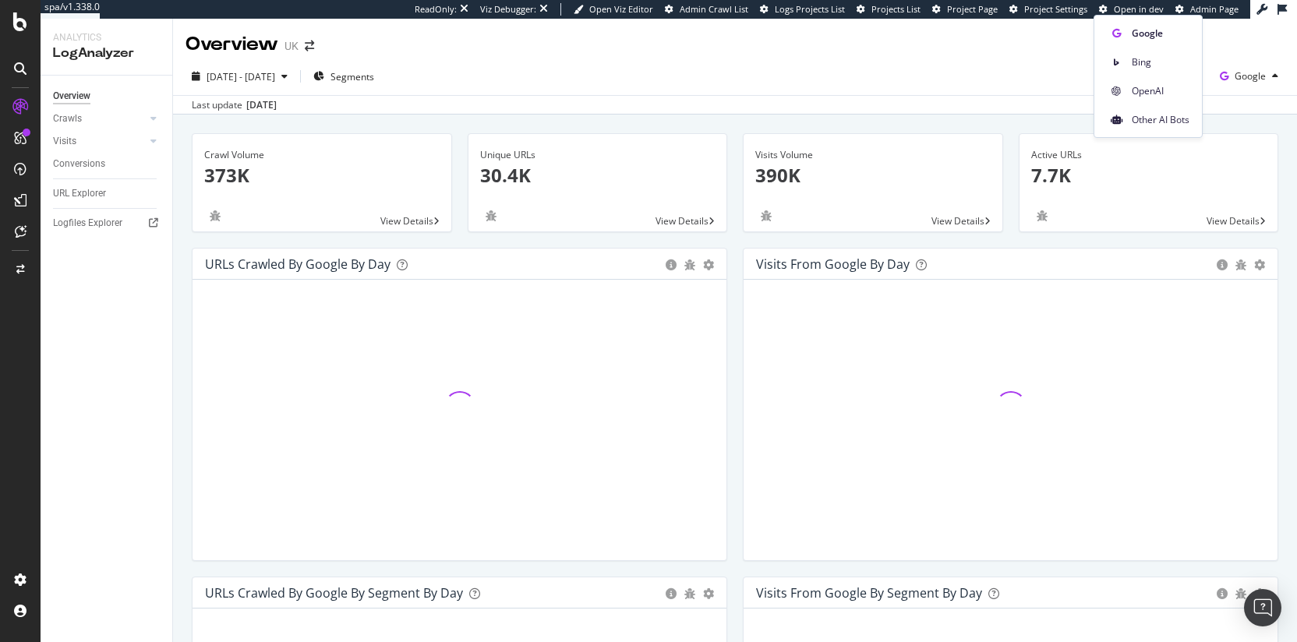
click at [1145, 90] on span "OpenAI" at bounding box center [1161, 91] width 58 height 14
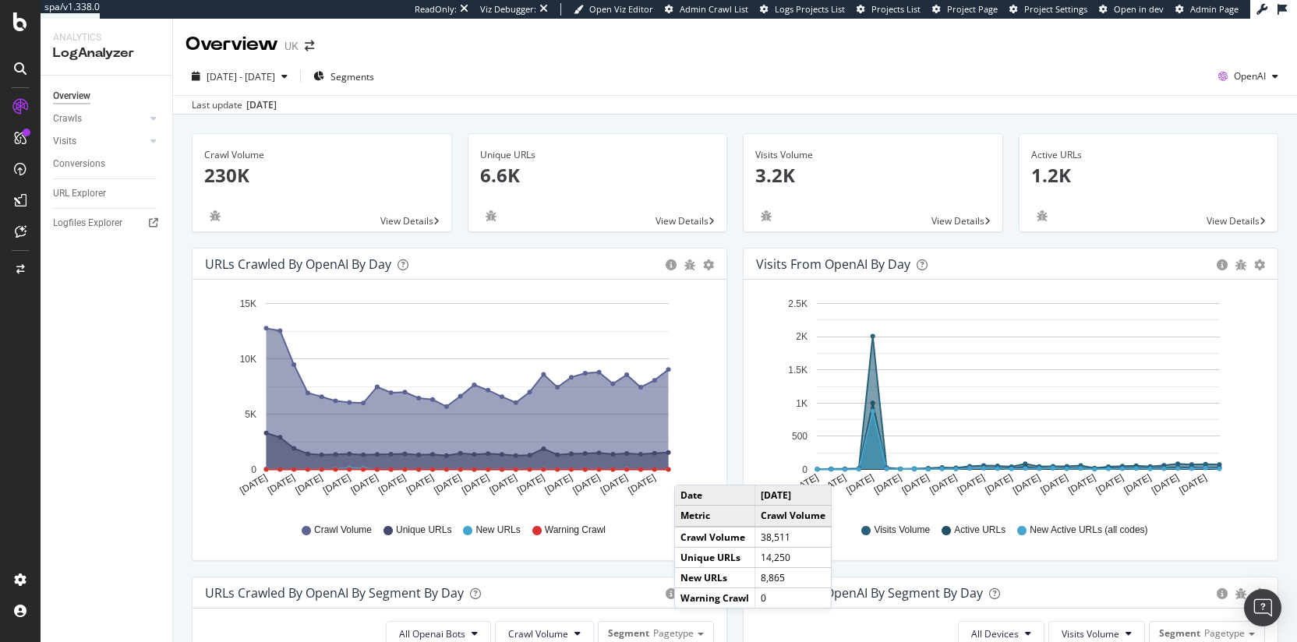
click at [640, 542] on div "Crawl Volume Unique URLs New URLs Warning Crawl" at bounding box center [459, 530] width 493 height 35
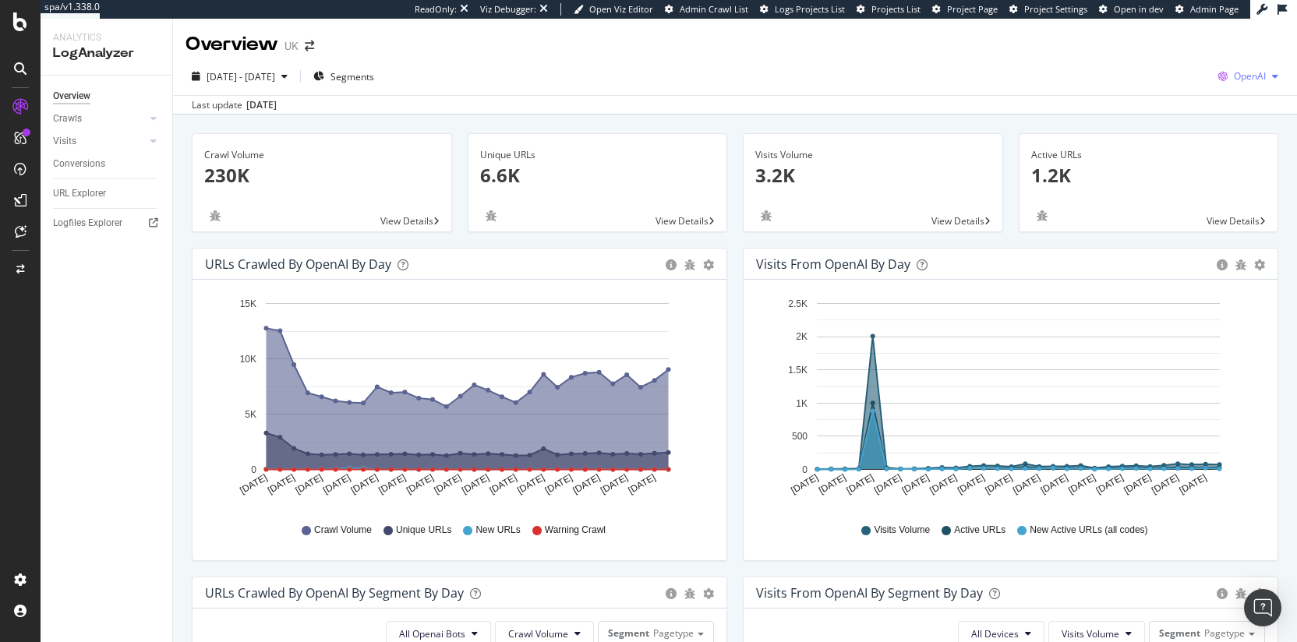
click at [1251, 83] on div "OpenAI" at bounding box center [1248, 76] width 72 height 23
click at [1171, 35] on span "Google" at bounding box center [1158, 33] width 58 height 14
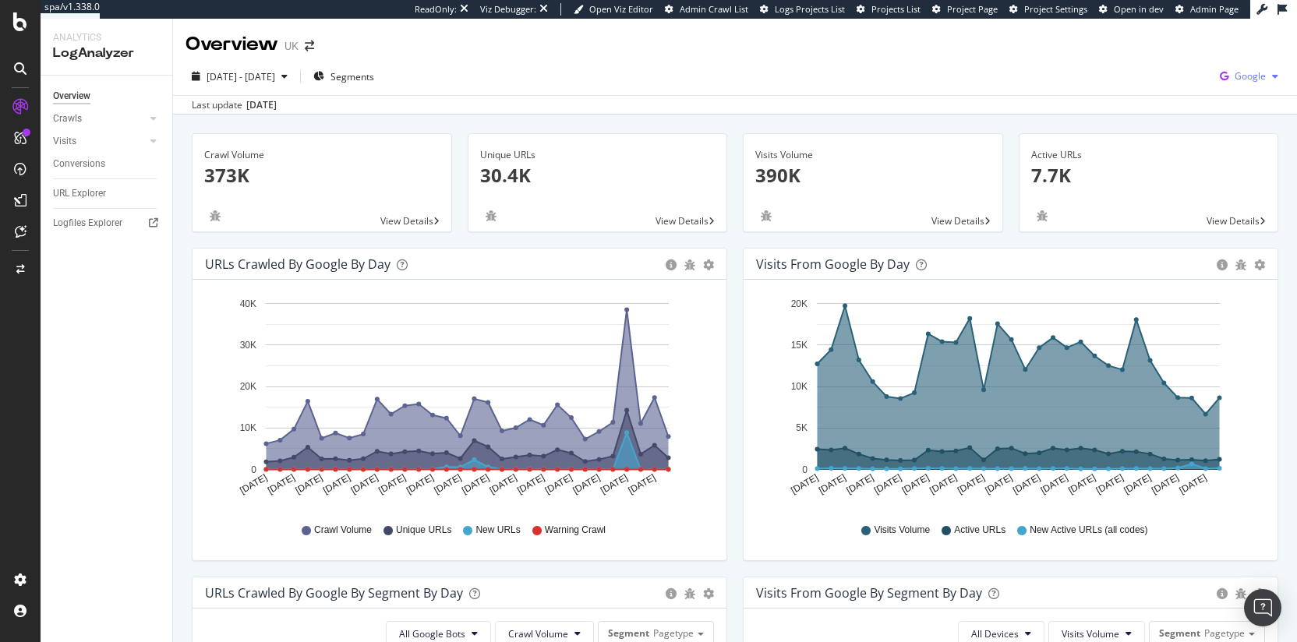
click at [1245, 84] on div "Google" at bounding box center [1248, 76] width 71 height 23
click at [1151, 88] on span "OpenAI" at bounding box center [1161, 91] width 58 height 14
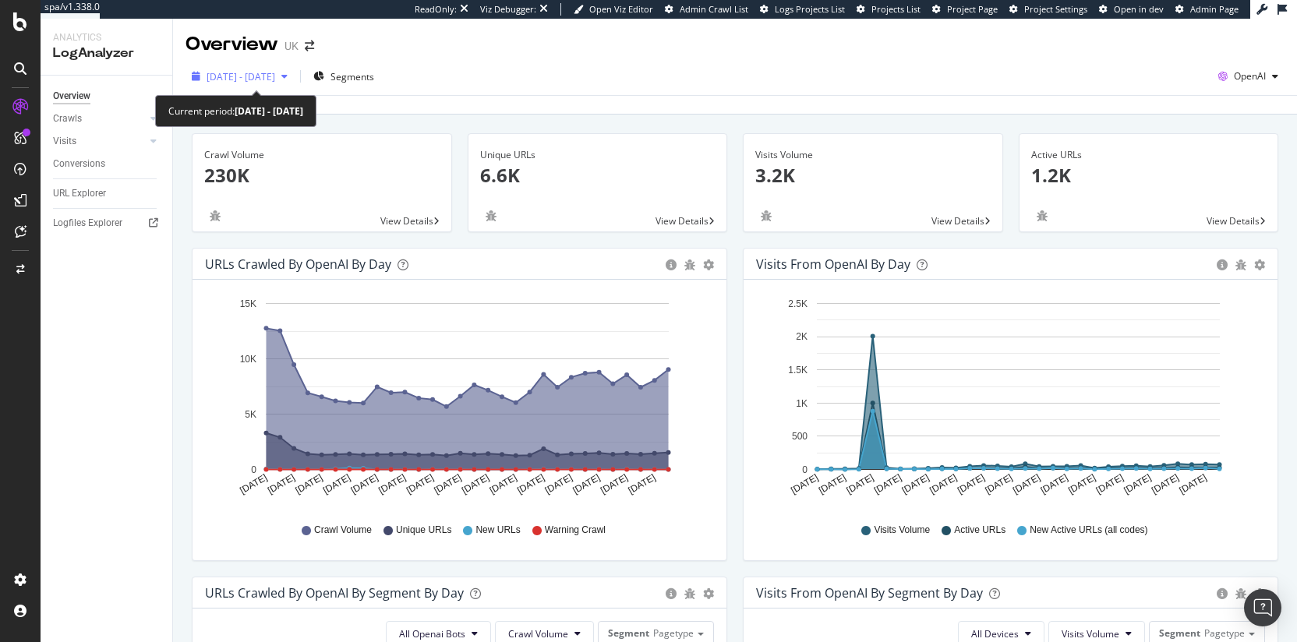
click at [275, 75] on span "[DATE] - [DATE]" at bounding box center [241, 76] width 69 height 13
click at [630, 56] on div "Overview [GEOGRAPHIC_DATA]" at bounding box center [735, 38] width 1124 height 39
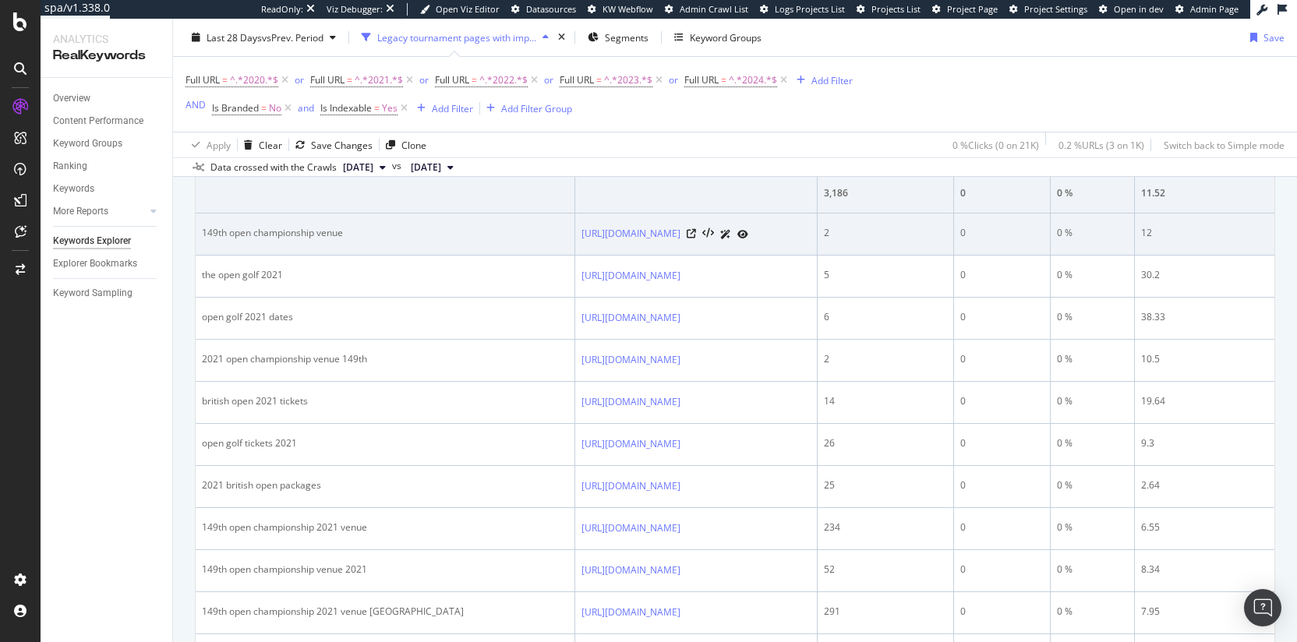
scroll to position [594, 0]
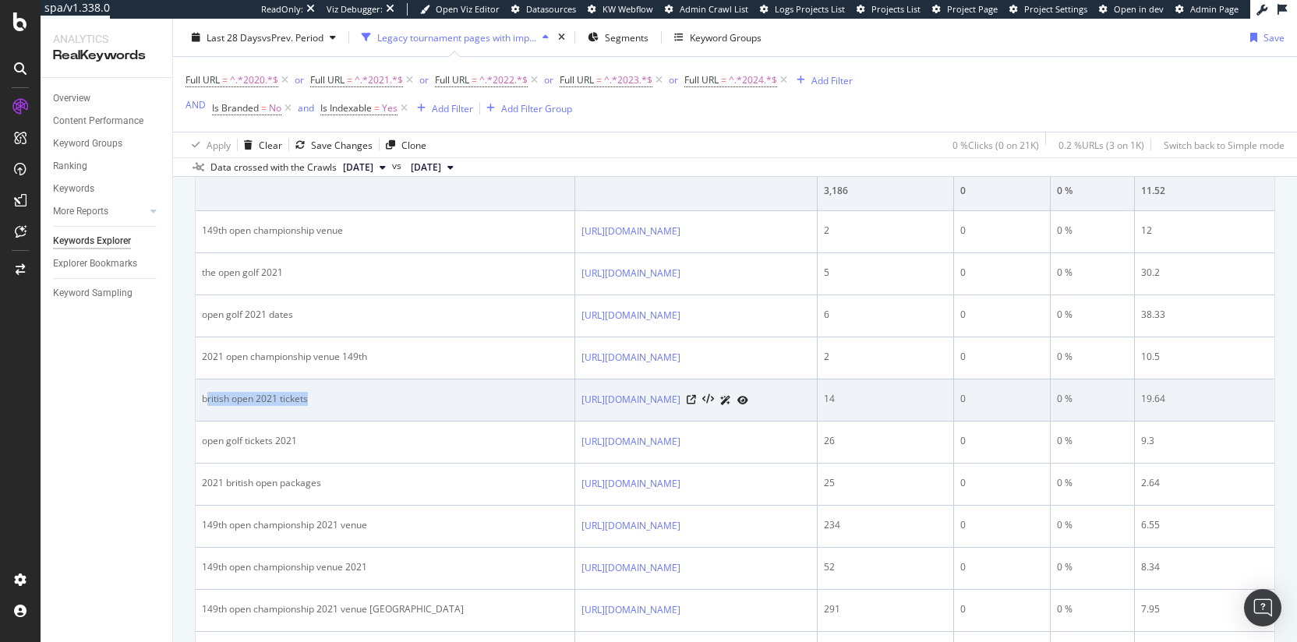
drag, startPoint x: 318, startPoint y: 397, endPoint x: 207, endPoint y: 397, distance: 110.7
click at [207, 397] on div "british open 2021 tickets" at bounding box center [385, 399] width 366 height 14
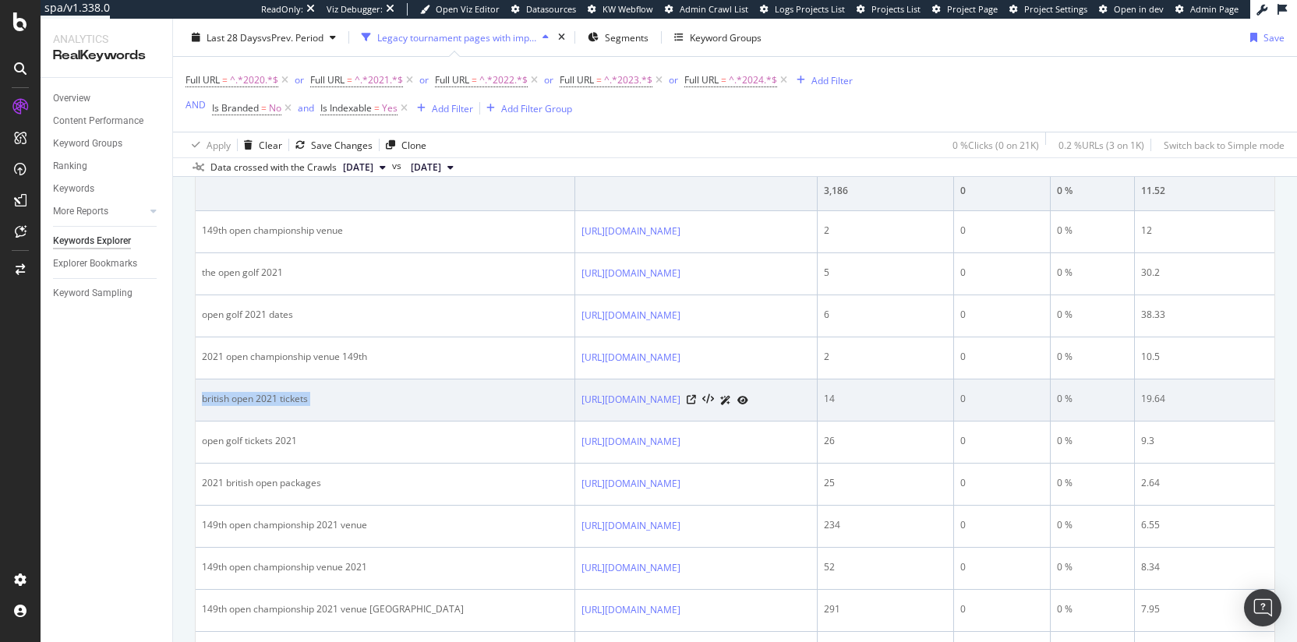
click at [245, 403] on div "british open 2021 tickets" at bounding box center [385, 399] width 366 height 14
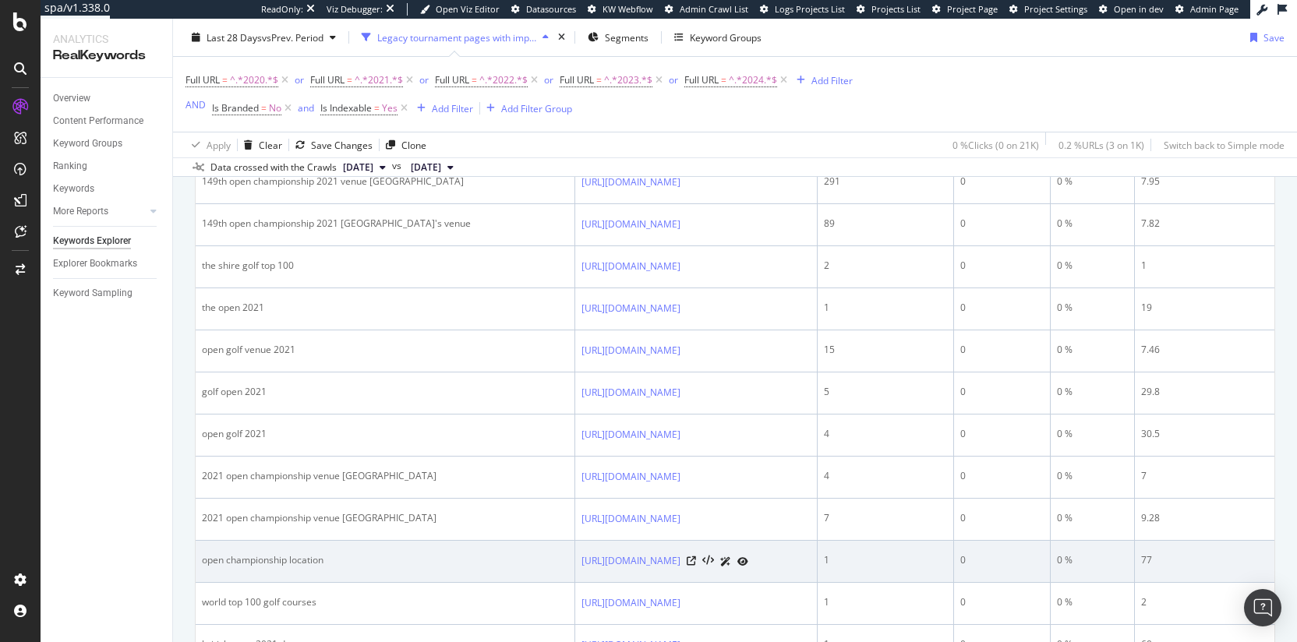
scroll to position [1025, 0]
click at [285, 560] on div "open championship location" at bounding box center [385, 557] width 366 height 14
click at [279, 561] on div "open championship location" at bounding box center [385, 557] width 366 height 14
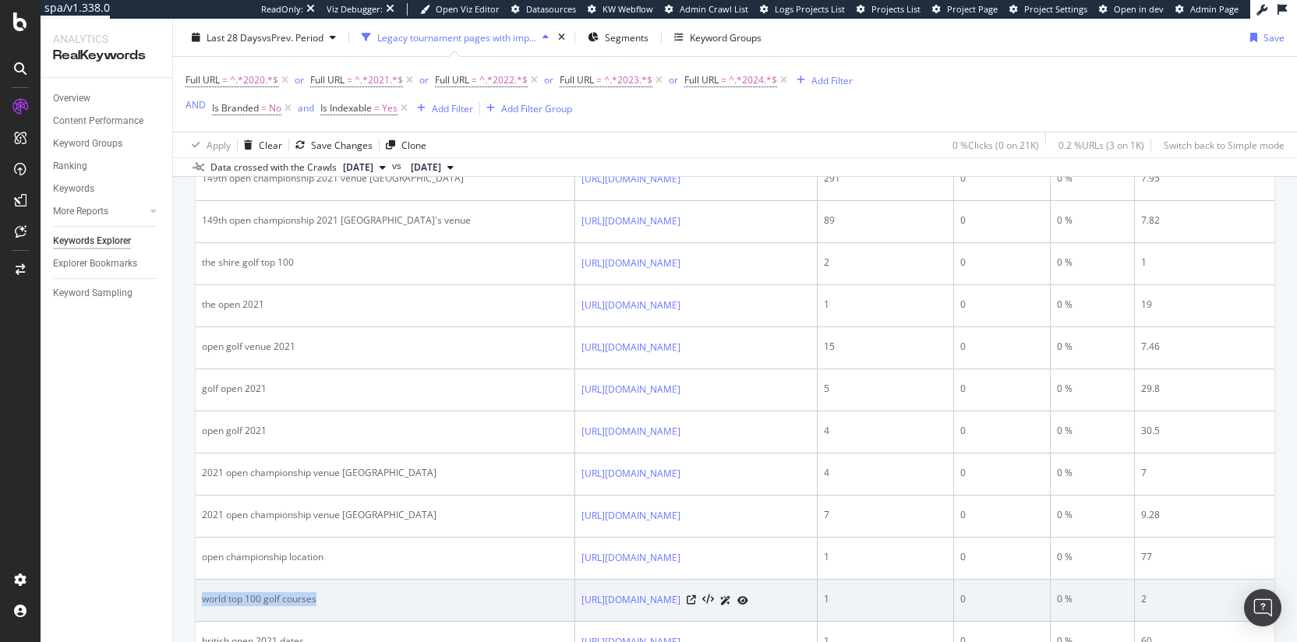
drag, startPoint x: 205, startPoint y: 598, endPoint x: 330, endPoint y: 601, distance: 125.5
click at [330, 601] on div "world top 100 golf courses" at bounding box center [385, 599] width 366 height 14
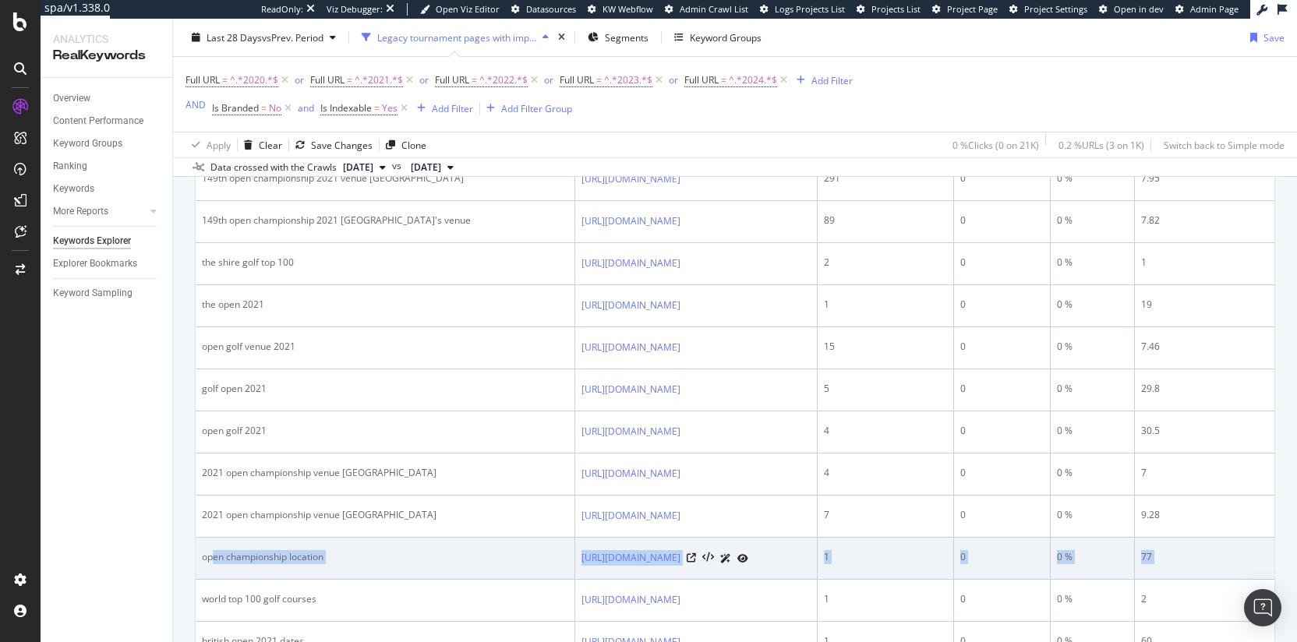
drag, startPoint x: 365, startPoint y: 588, endPoint x: 210, endPoint y: 551, distance: 158.8
click at [210, 552] on div "open championship location" at bounding box center [385, 557] width 366 height 14
click at [204, 559] on div "open championship location" at bounding box center [385, 557] width 366 height 14
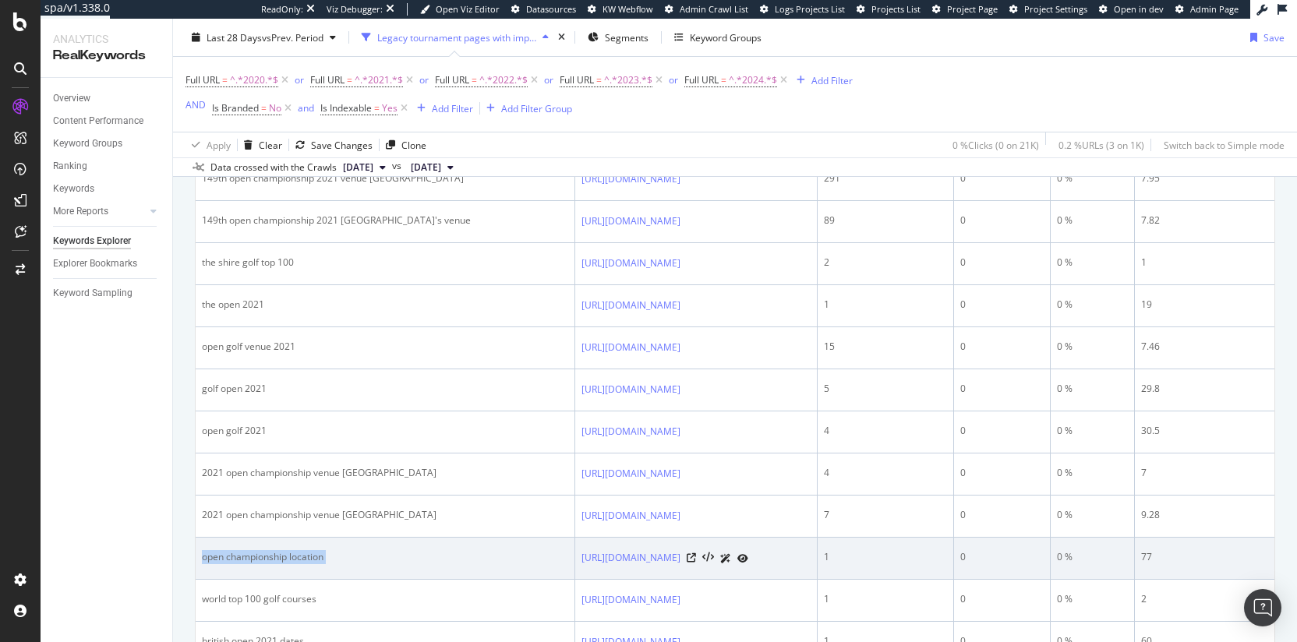
click at [204, 559] on div "open championship location" at bounding box center [385, 557] width 366 height 14
click at [228, 555] on div "open championship location" at bounding box center [385, 557] width 366 height 14
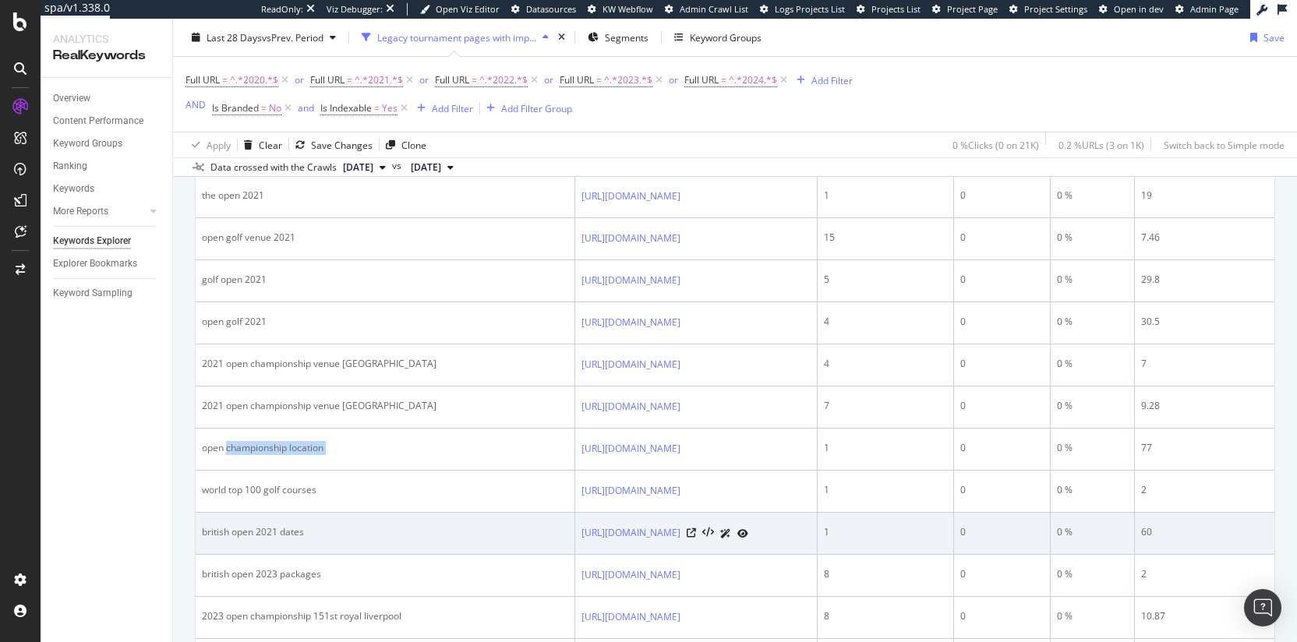
scroll to position [1135, 0]
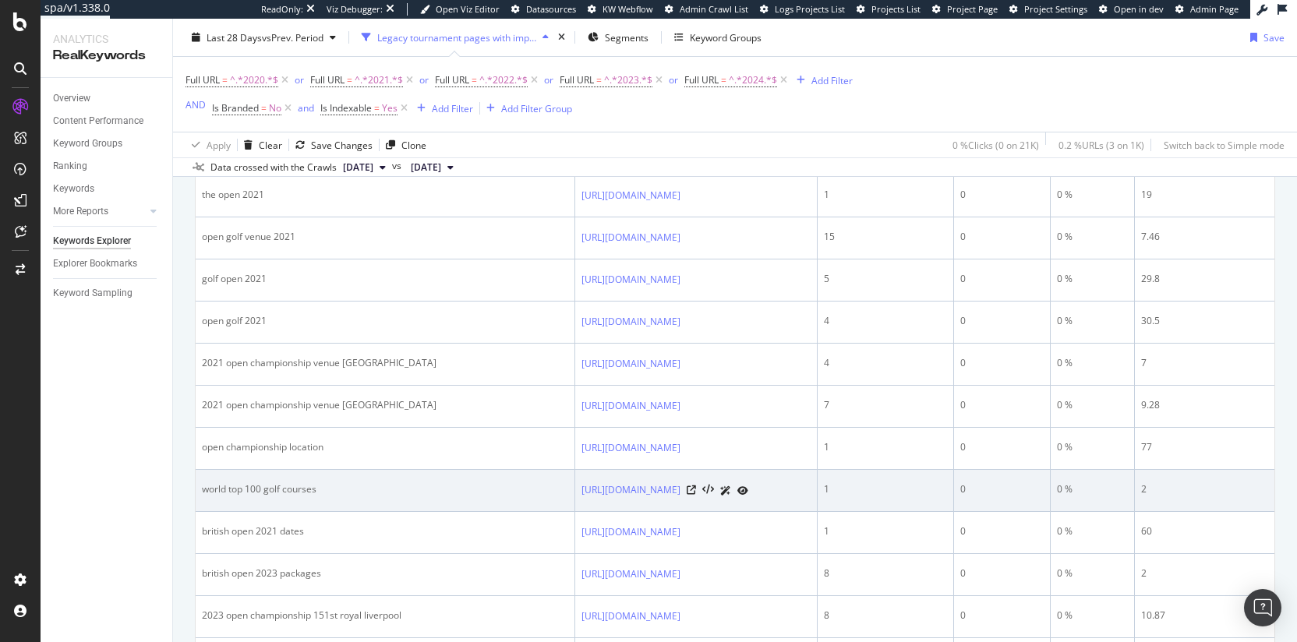
click at [320, 491] on div "world top 100 golf courses" at bounding box center [385, 489] width 366 height 14
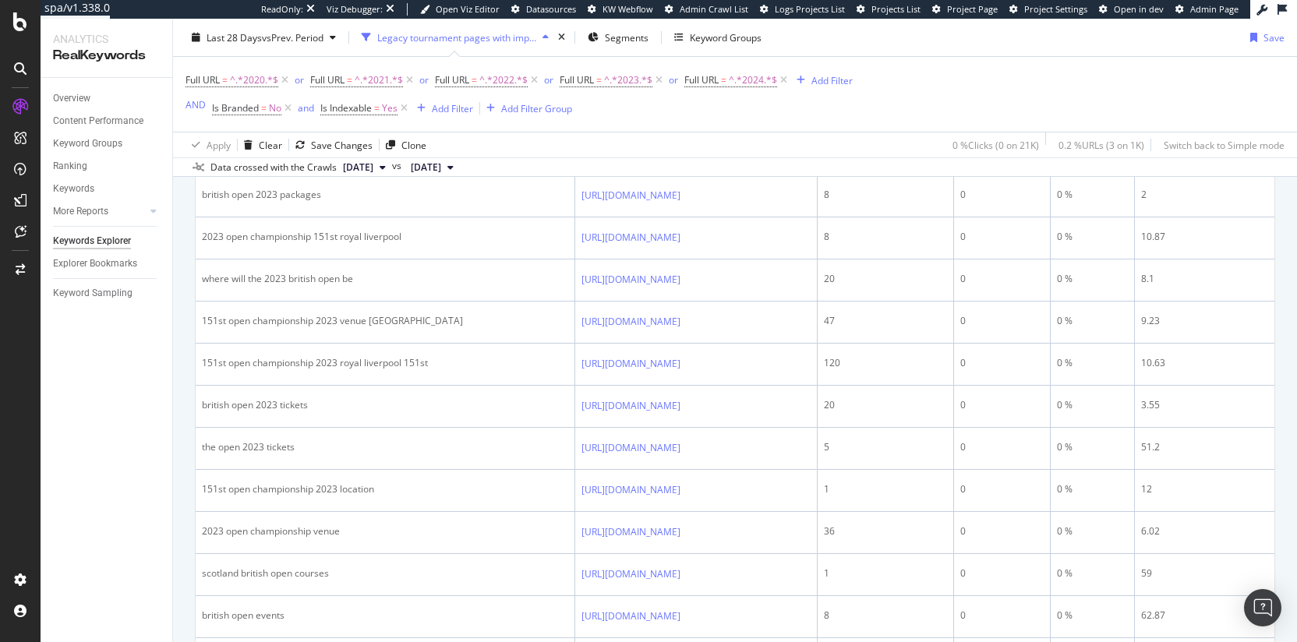
scroll to position [1799, 0]
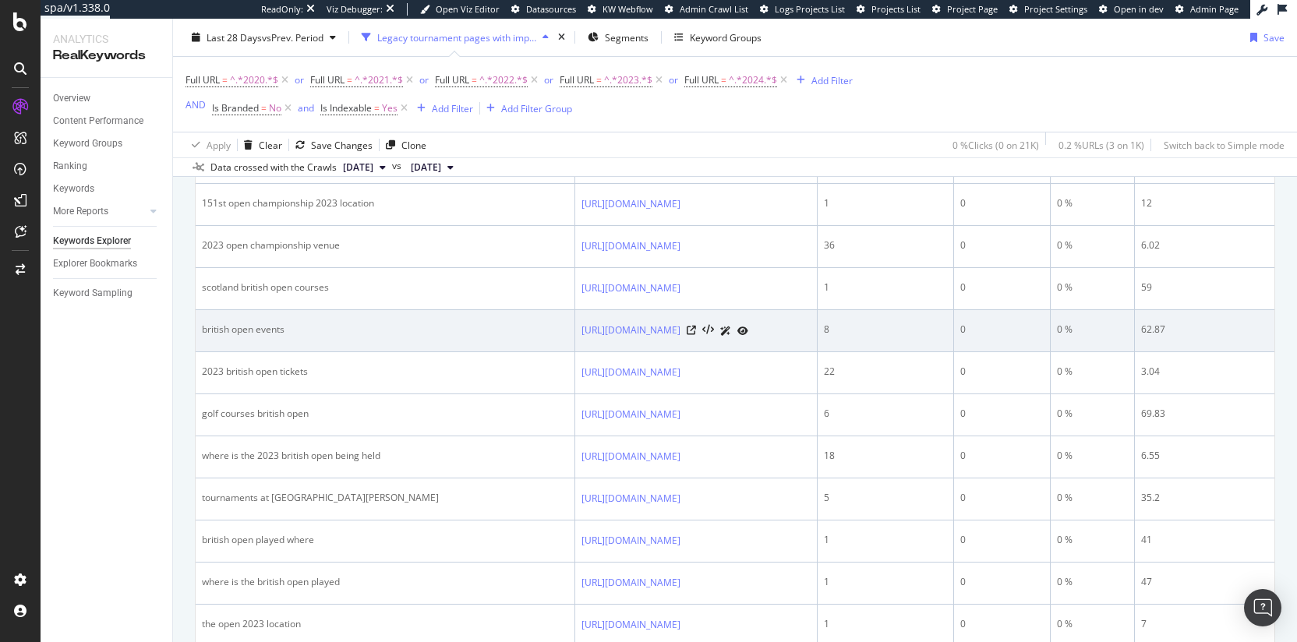
click at [276, 328] on div "british open events" at bounding box center [385, 330] width 366 height 14
click at [275, 328] on div "british open events" at bounding box center [385, 330] width 366 height 14
click at [269, 329] on div "british open events" at bounding box center [385, 330] width 366 height 14
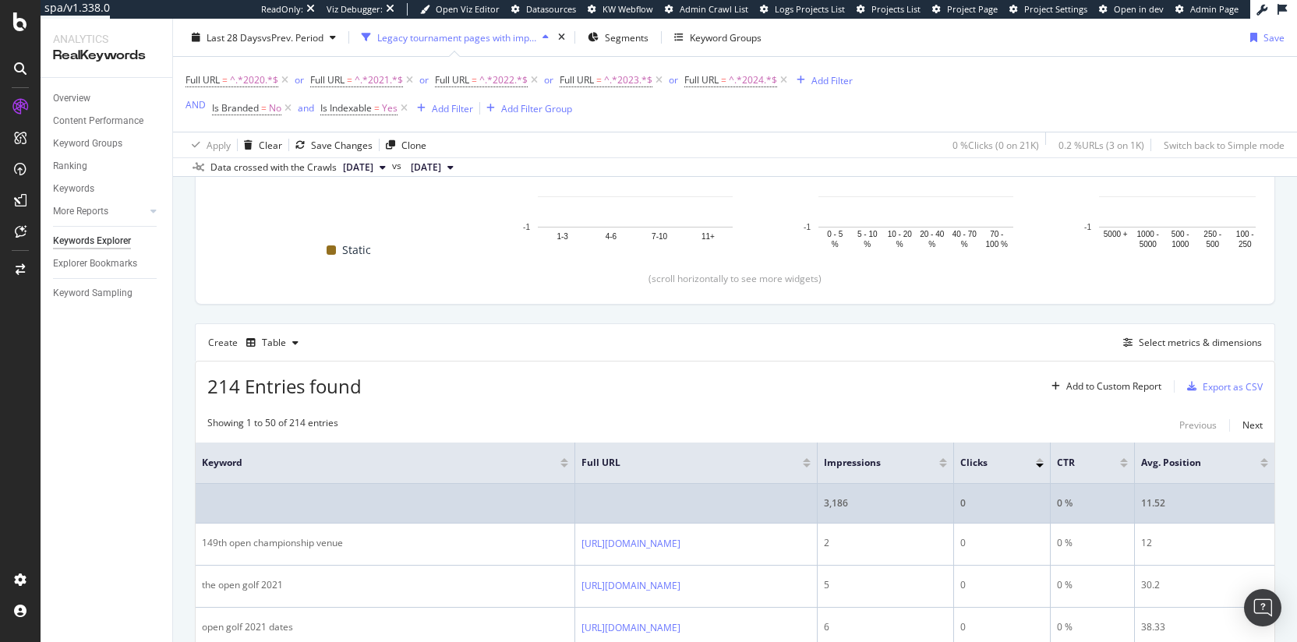
scroll to position [349, 0]
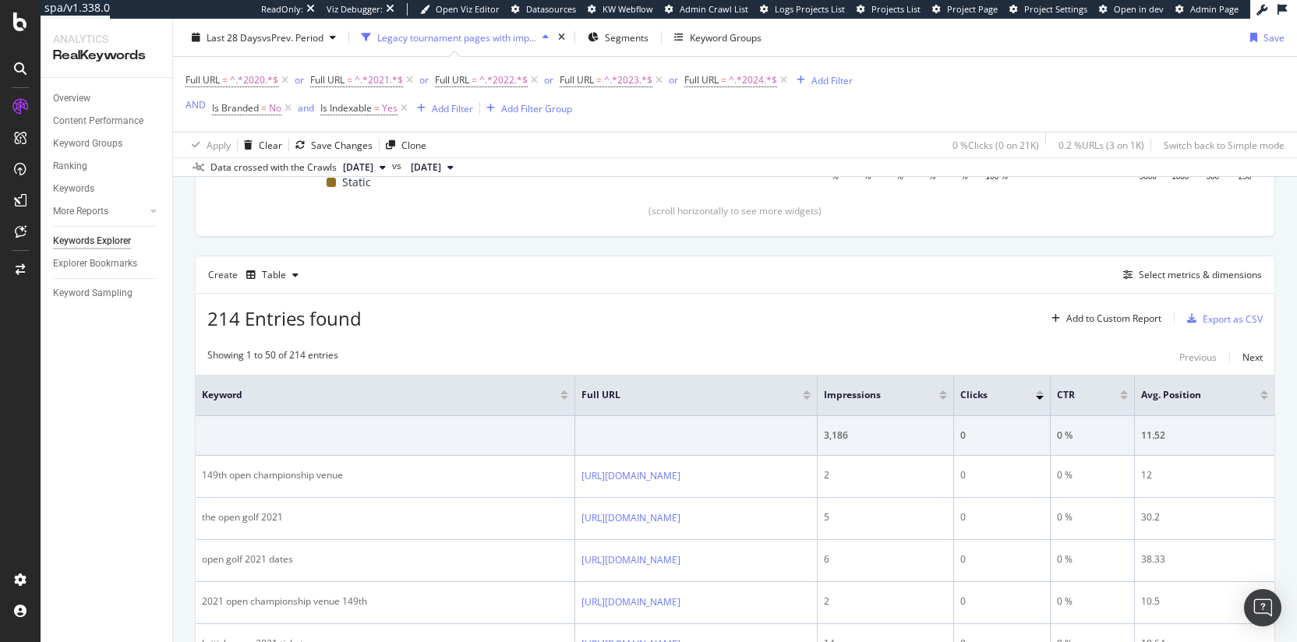
click at [1043, 393] on div at bounding box center [1040, 392] width 8 height 4
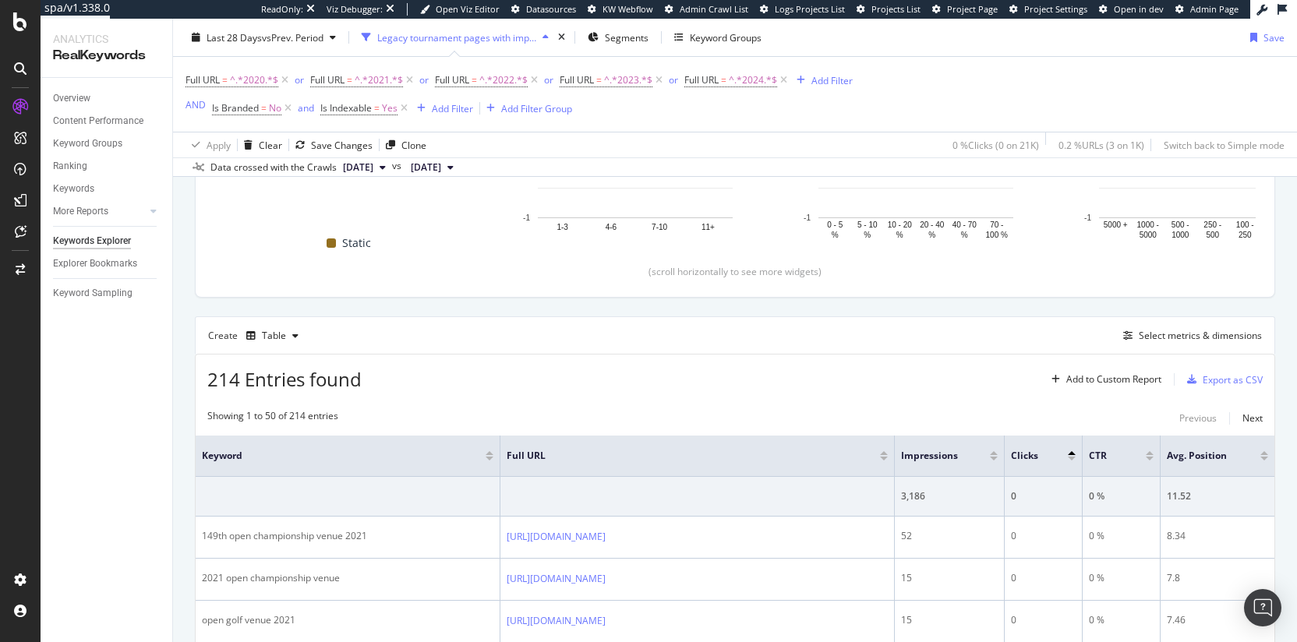
scroll to position [349, 0]
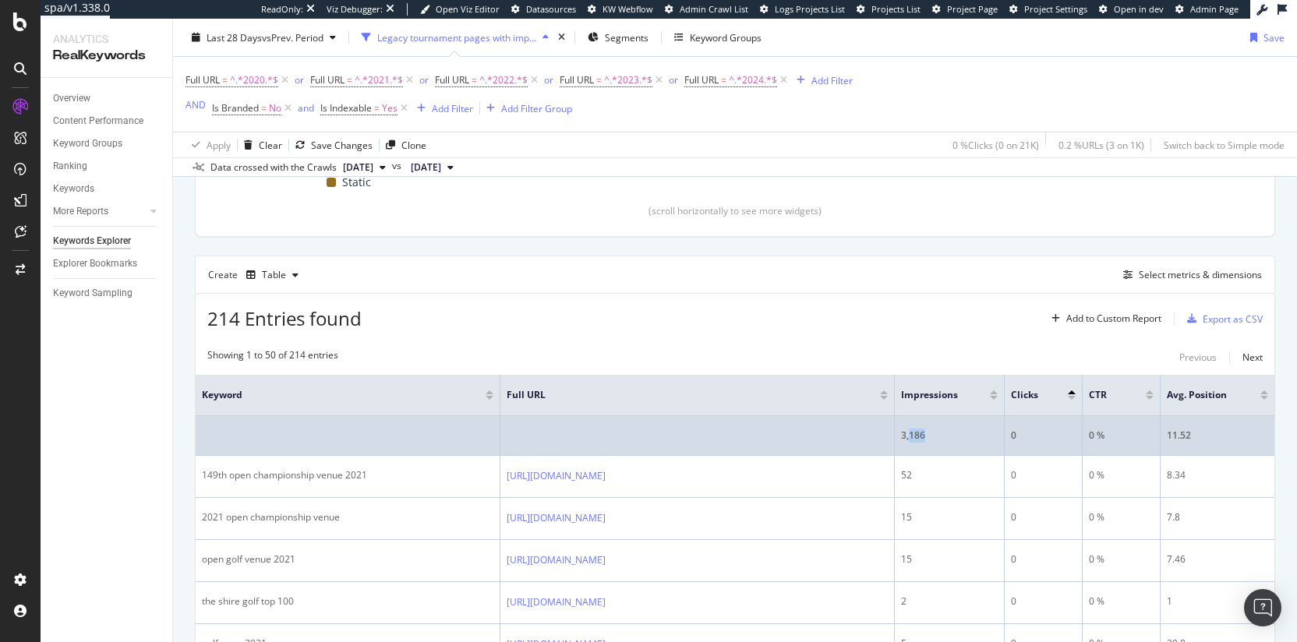
drag, startPoint x: 933, startPoint y: 433, endPoint x: 908, endPoint y: 433, distance: 24.9
click at [908, 433] on div "3,186" at bounding box center [949, 436] width 97 height 14
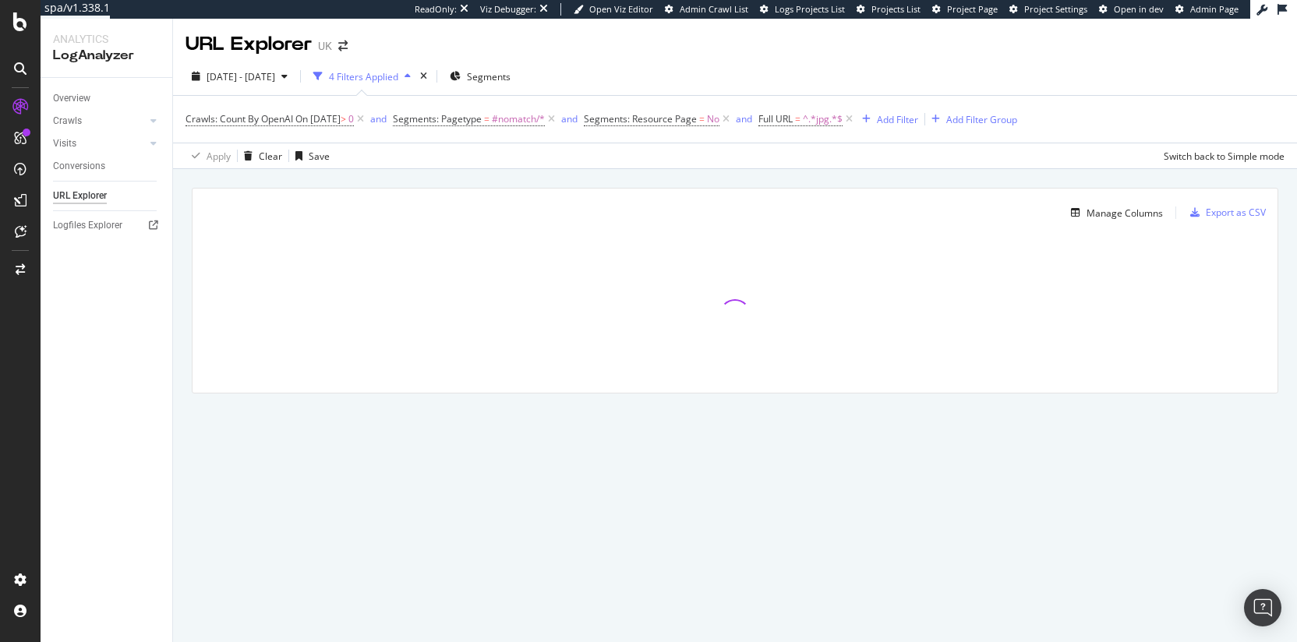
click at [570, 136] on div "Crawls: Count By OpenAI On [DATE] > 0 and Segments: Pagetype = #nomatch/* and S…" at bounding box center [734, 119] width 1099 height 47
click at [733, 121] on icon at bounding box center [725, 119] width 13 height 16
click at [558, 121] on icon at bounding box center [551, 119] width 13 height 16
click at [341, 119] on span "On [DATE]" at bounding box center [317, 118] width 45 height 13
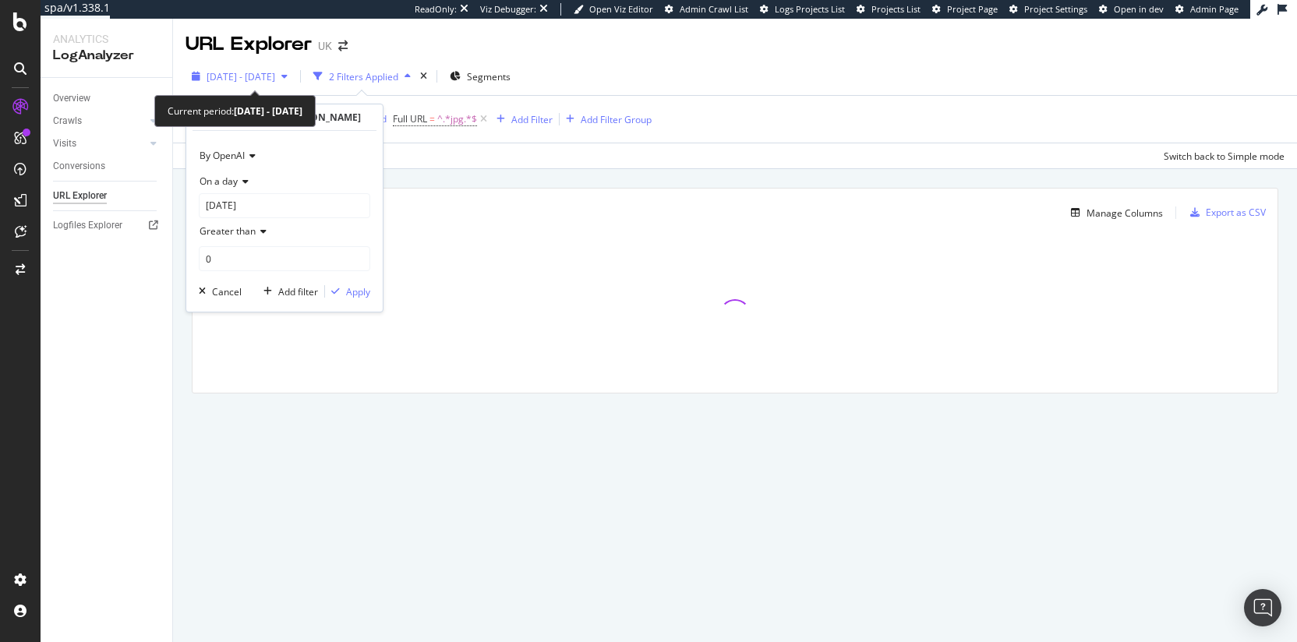
click at [267, 66] on div "[DATE] - [DATE]" at bounding box center [239, 76] width 108 height 23
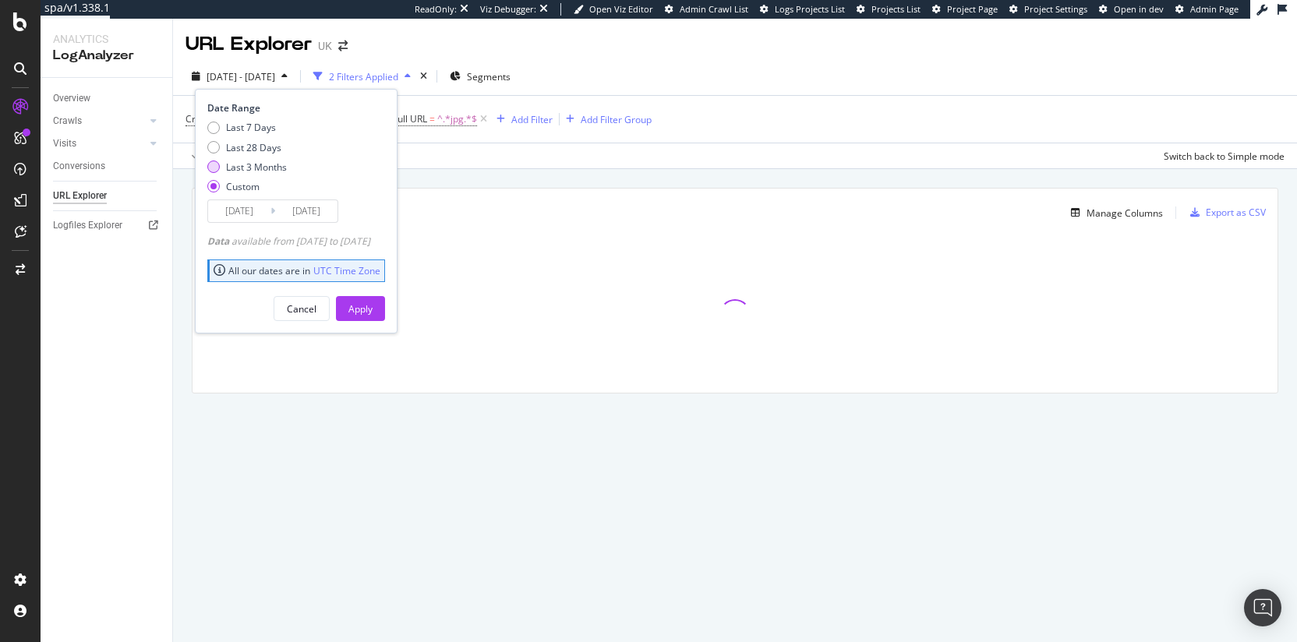
click at [265, 161] on div "Last 3 Months" at bounding box center [256, 167] width 61 height 13
type input "[DATE]"
click at [373, 310] on div "Apply" at bounding box center [360, 308] width 24 height 13
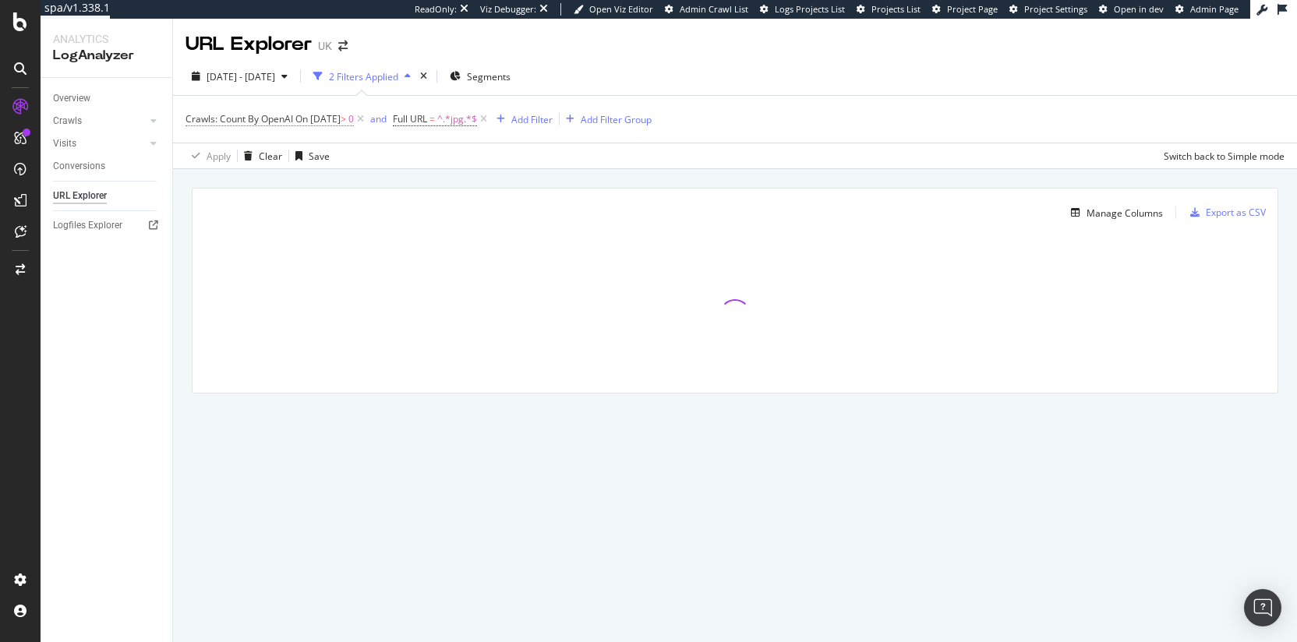
click at [341, 121] on span "On [DATE]" at bounding box center [317, 118] width 45 height 13
click at [461, 154] on div "Apply Clear Save Switch back to Simple mode" at bounding box center [735, 156] width 1124 height 26
click at [367, 118] on icon at bounding box center [360, 119] width 13 height 16
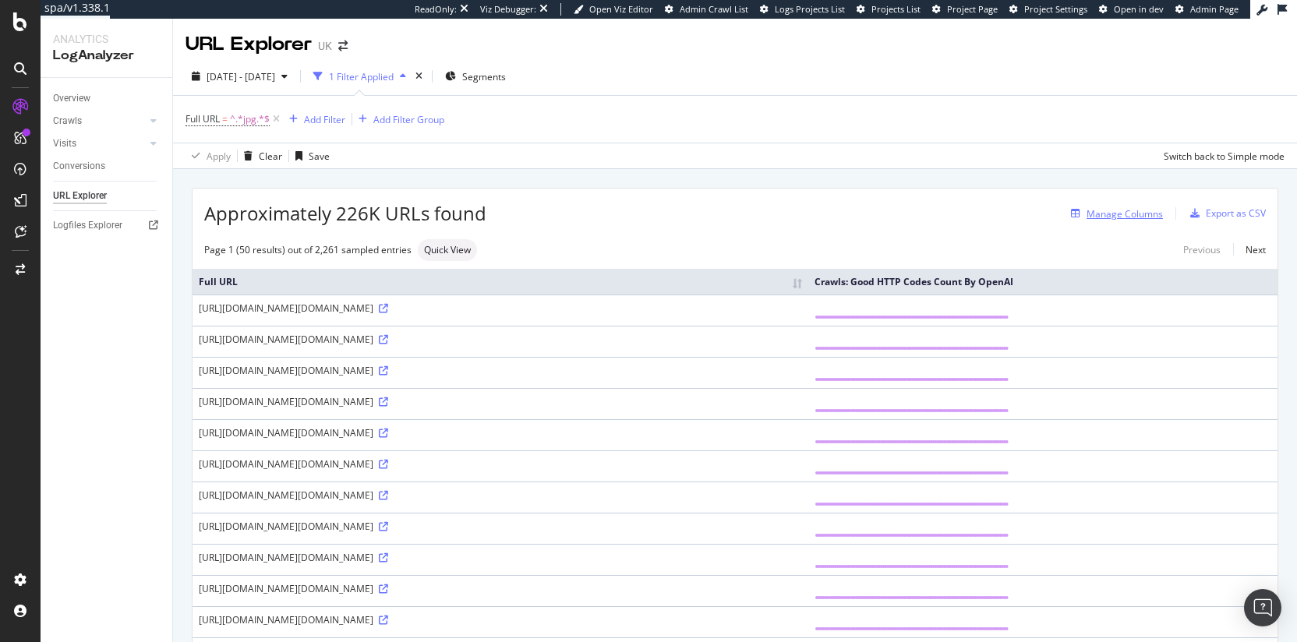
click at [1097, 215] on div "Manage Columns" at bounding box center [1124, 213] width 76 height 13
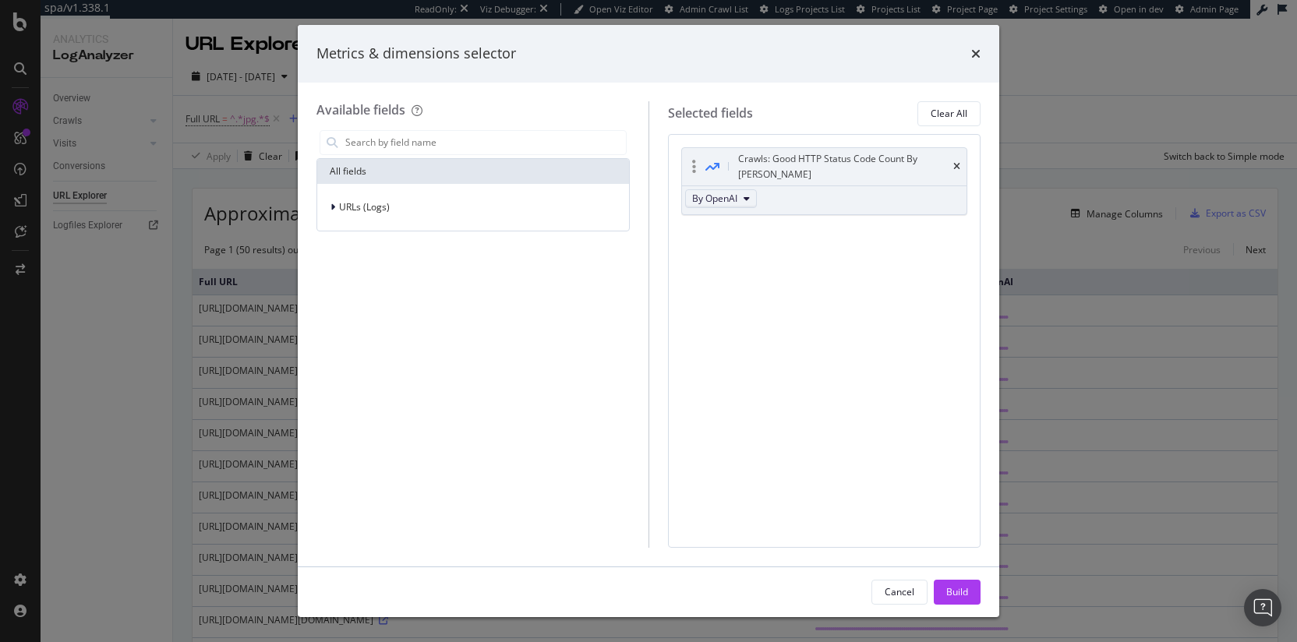
click at [722, 192] on span "By OpenAI" at bounding box center [714, 198] width 45 height 13
click at [443, 144] on input "modal" at bounding box center [485, 142] width 282 height 23
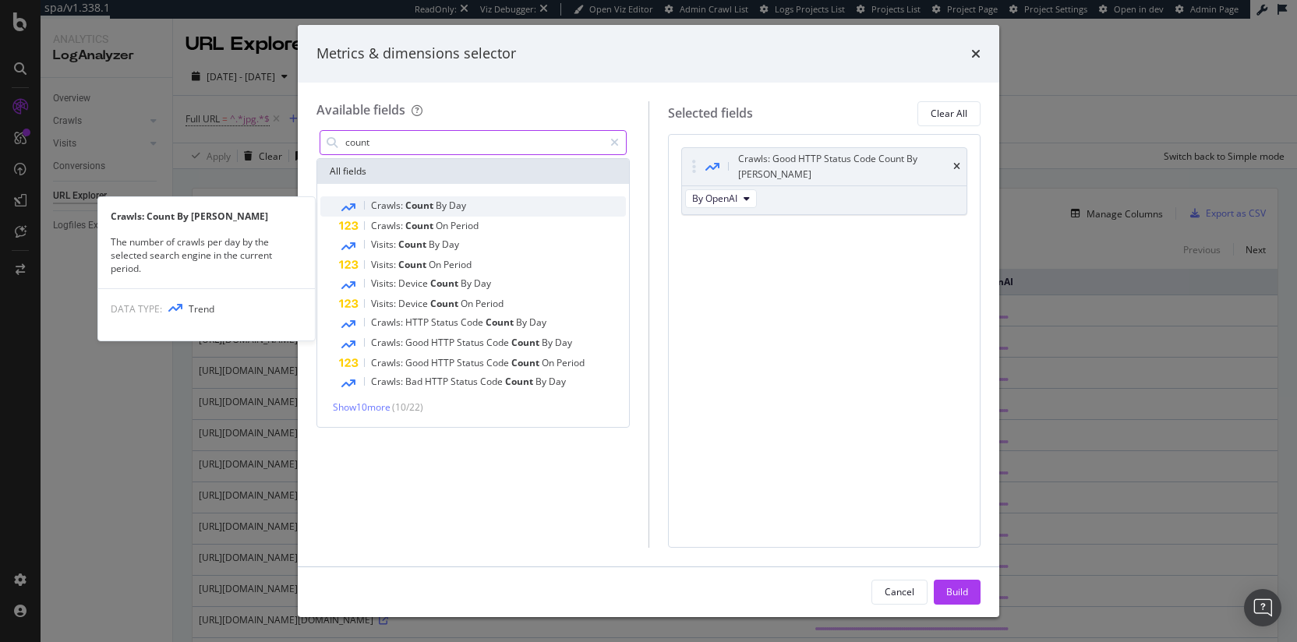
type input "count"
click at [436, 199] on span "By" at bounding box center [442, 205] width 13 height 13
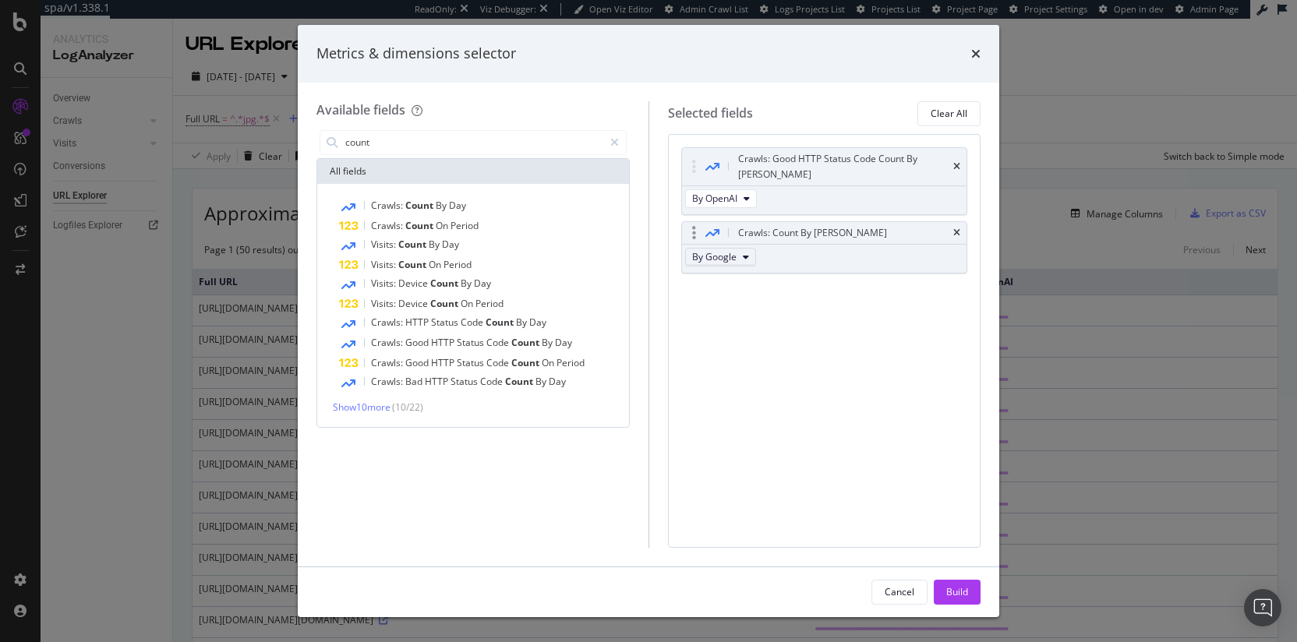
click at [738, 248] on button "By Google" at bounding box center [720, 257] width 71 height 19
click at [750, 309] on span "By OpenAI" at bounding box center [759, 312] width 123 height 14
click at [952, 589] on div "Build" at bounding box center [957, 591] width 22 height 13
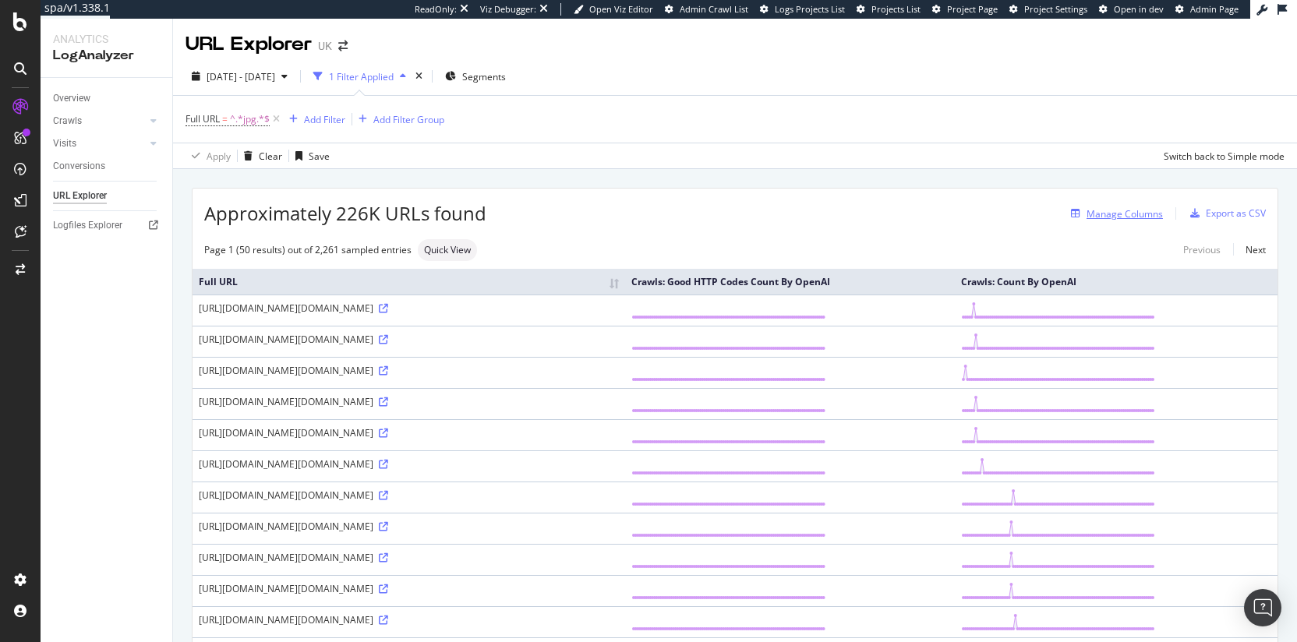
click at [1125, 212] on div "Manage Columns" at bounding box center [1124, 213] width 76 height 13
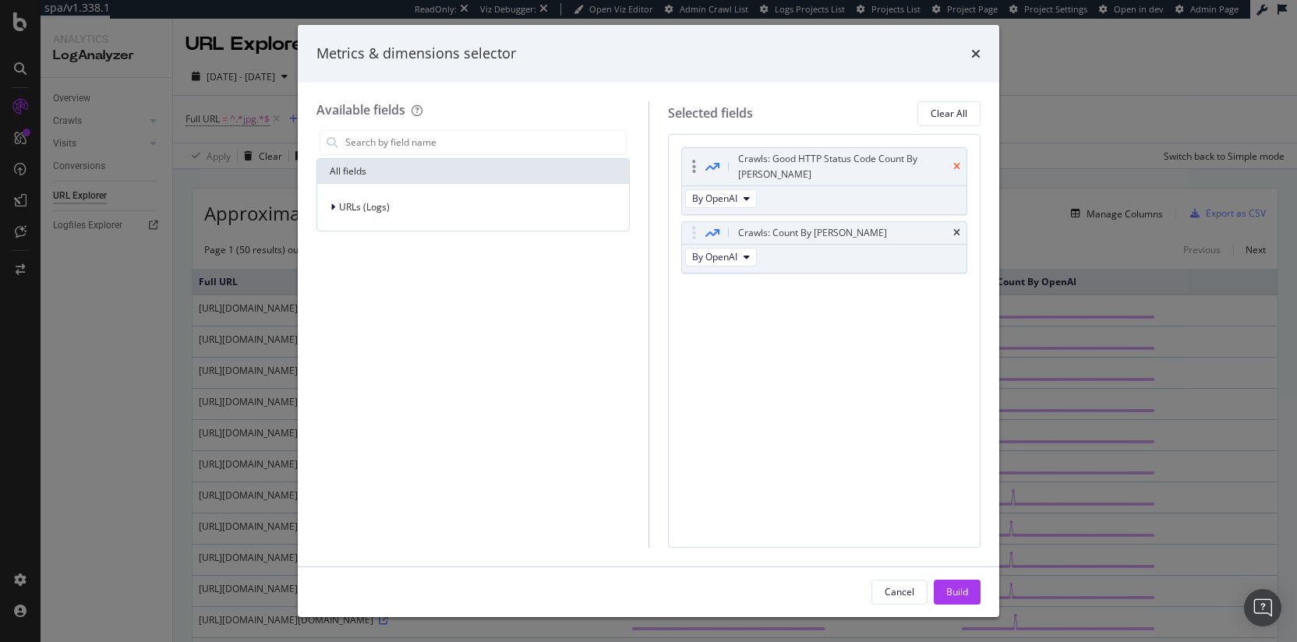
click at [959, 162] on icon "times" at bounding box center [956, 166] width 7 height 9
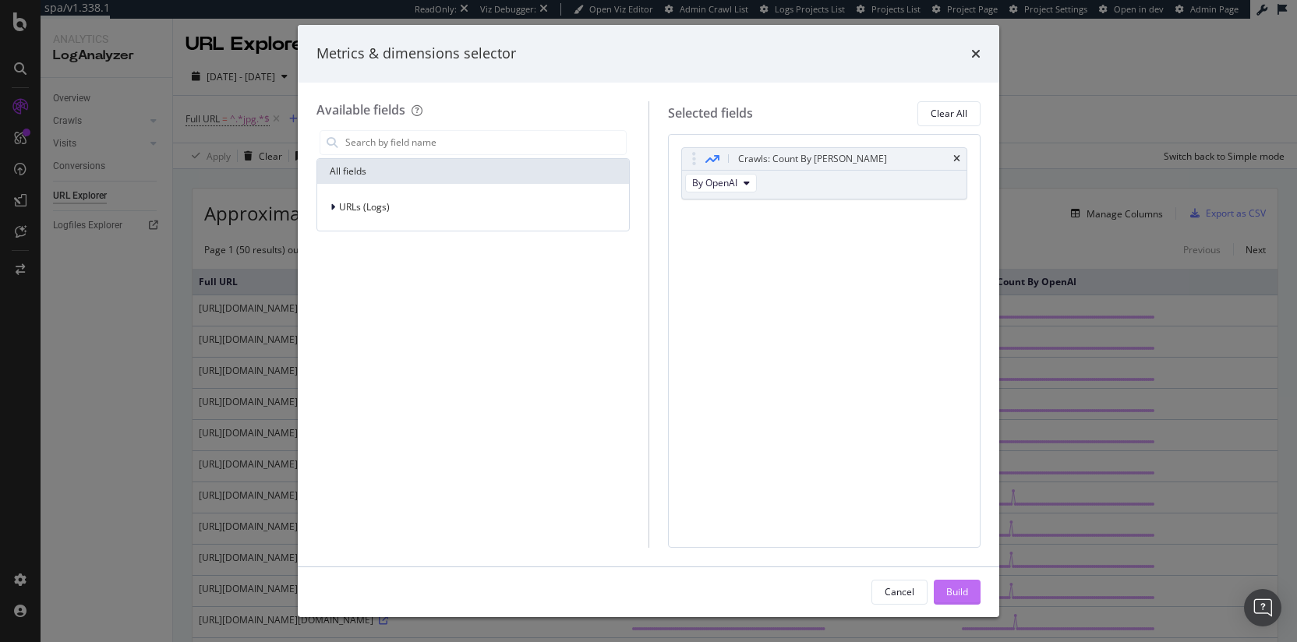
click at [946, 596] on div "Build" at bounding box center [957, 591] width 22 height 13
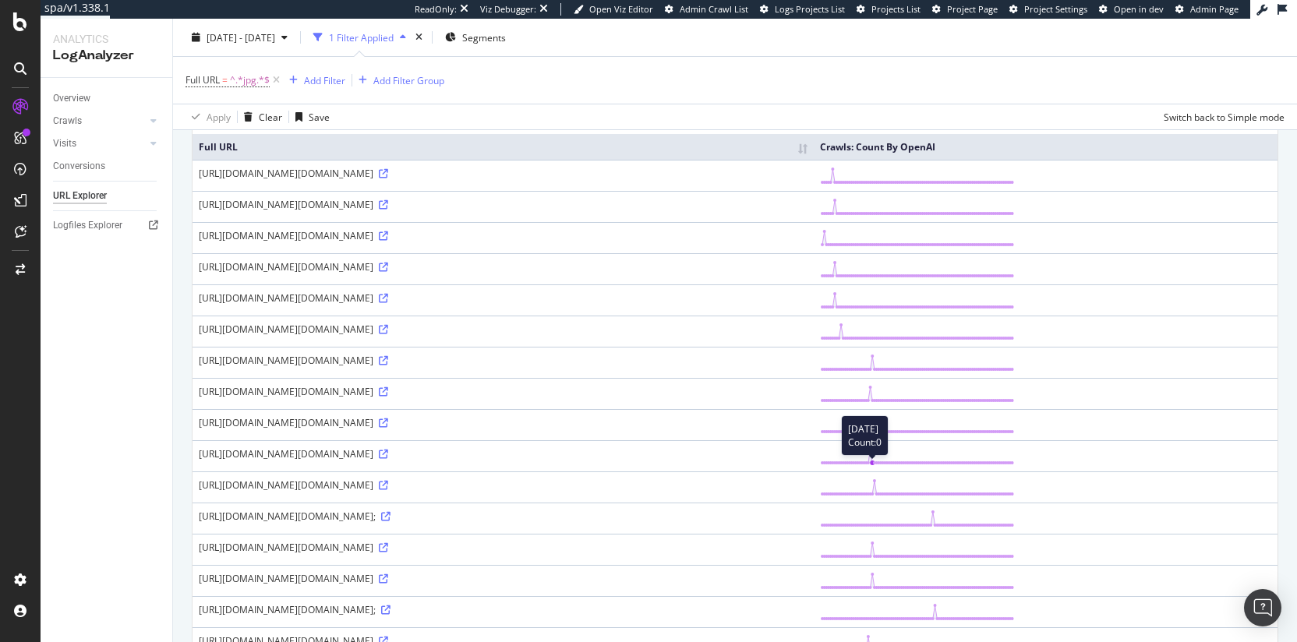
scroll to position [136, 0]
drag, startPoint x: 358, startPoint y: 415, endPoint x: 655, endPoint y: 425, distance: 297.1
click at [655, 365] on div "[URL][DOMAIN_NAME][DOMAIN_NAME]" at bounding box center [503, 358] width 609 height 13
click at [498, 365] on div "[URL][DOMAIN_NAME][DOMAIN_NAME]" at bounding box center [503, 358] width 609 height 13
drag, startPoint x: 305, startPoint y: 411, endPoint x: 672, endPoint y: 420, distance: 367.1
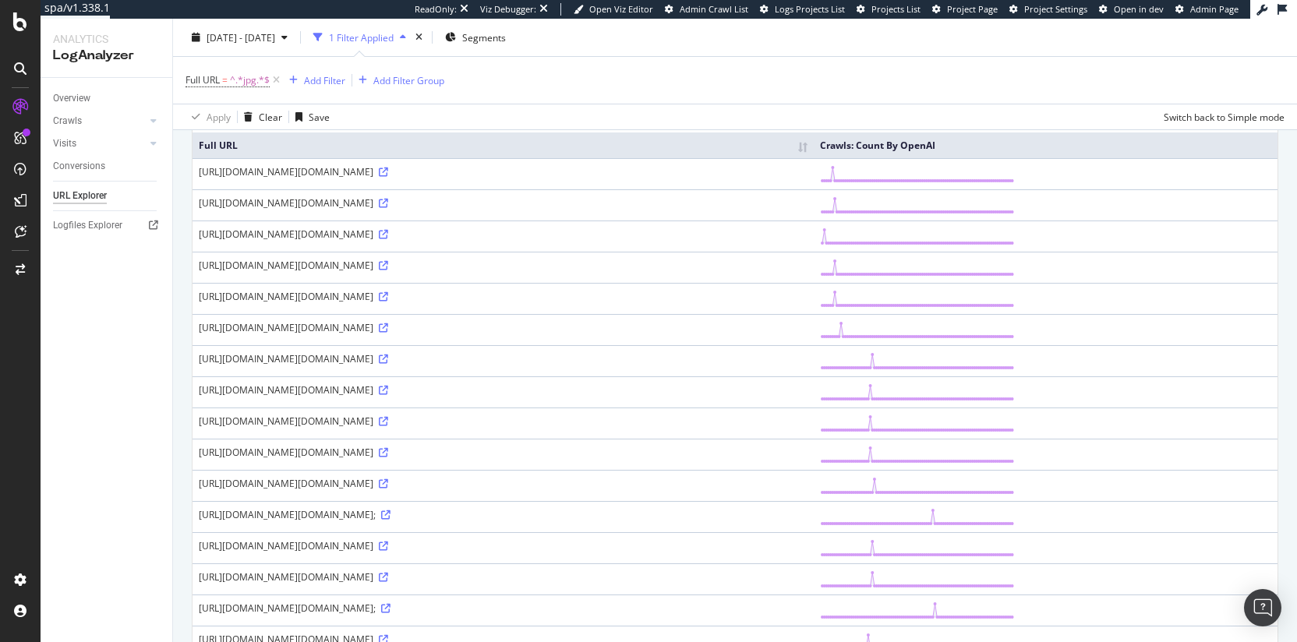
click at [672, 365] on div "[URL][DOMAIN_NAME][DOMAIN_NAME]" at bounding box center [503, 358] width 609 height 13
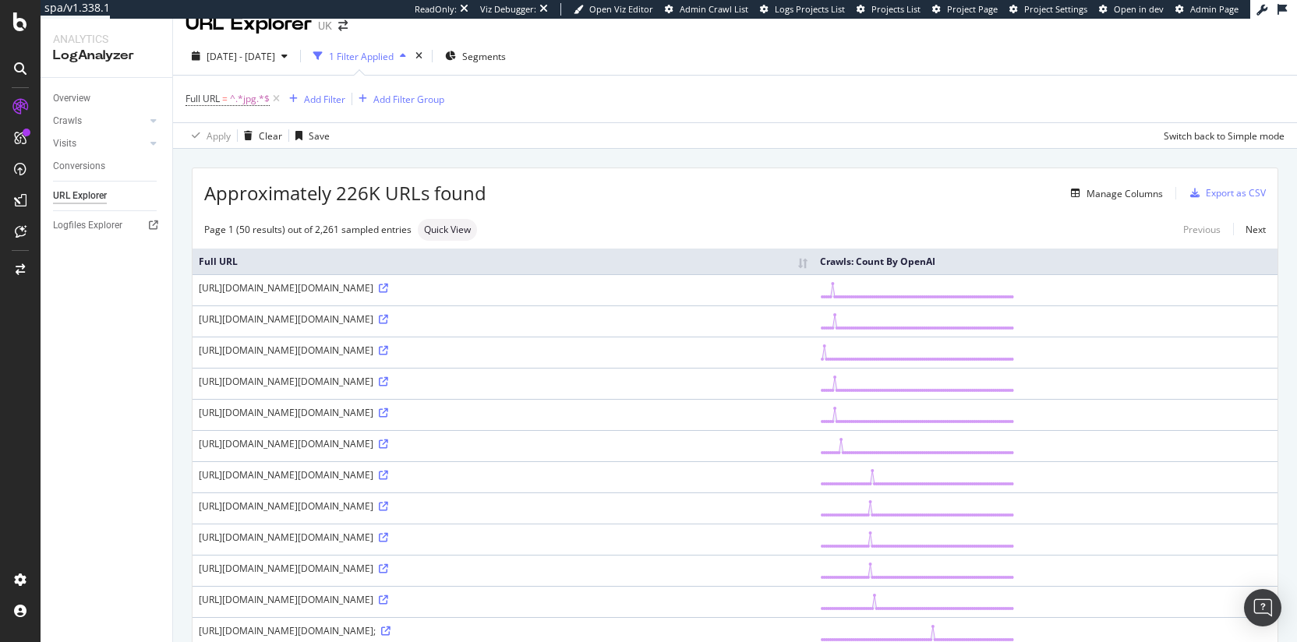
scroll to position [0, 0]
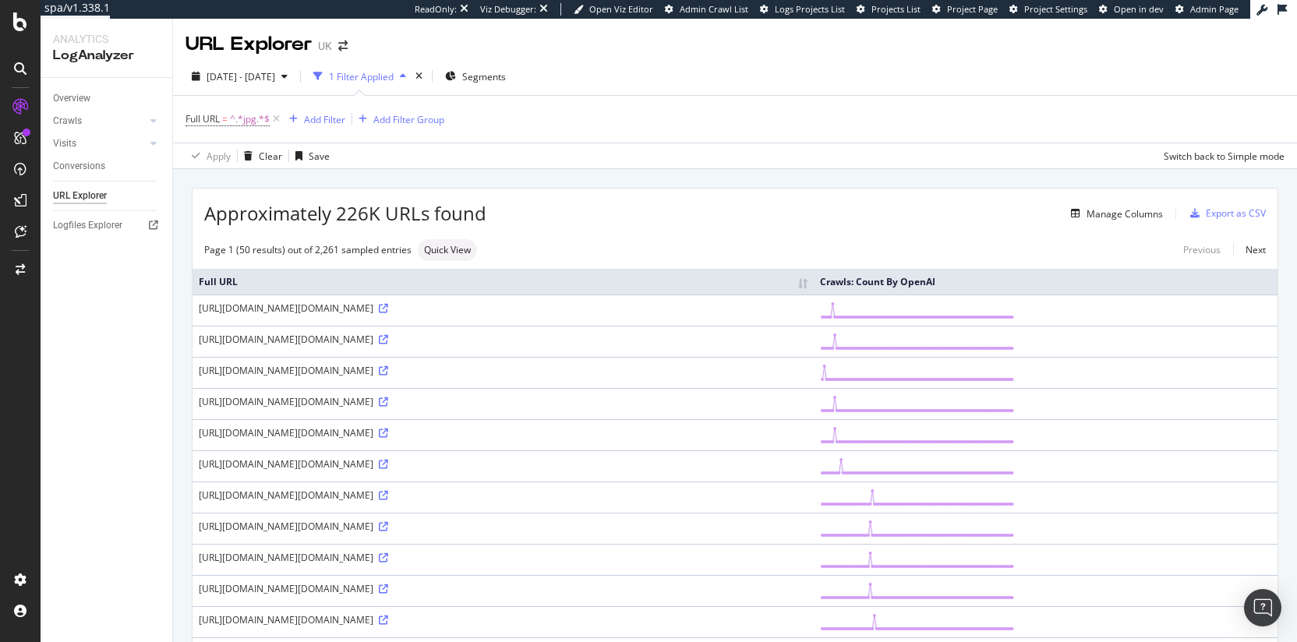
click at [767, 199] on div "Approximately 226K URLs found Manage Columns Export as CSV" at bounding box center [734, 208] width 1085 height 38
